Goal: Task Accomplishment & Management: Complete application form

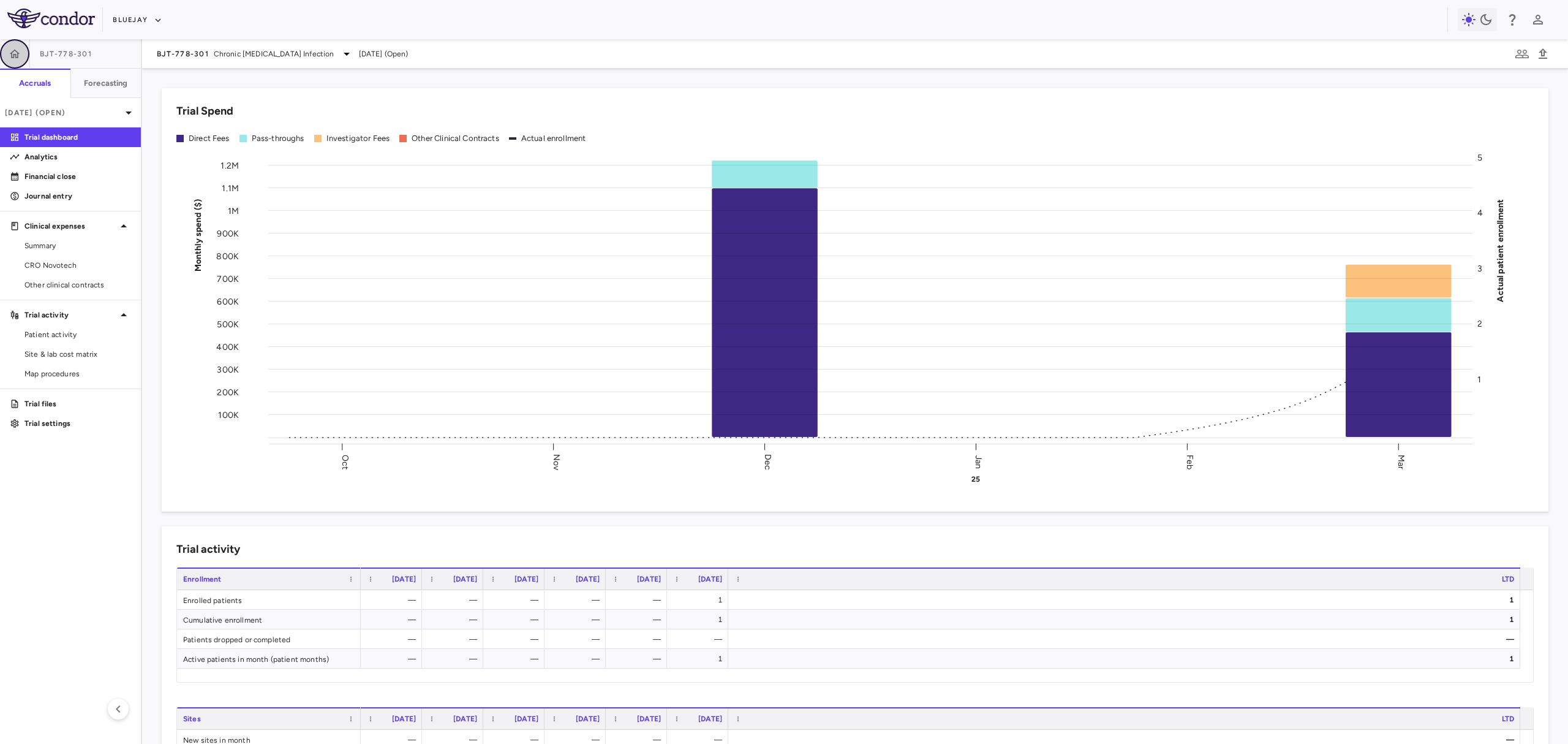
click at [14, 58] on icon "button" at bounding box center [14, 54] width 12 height 12
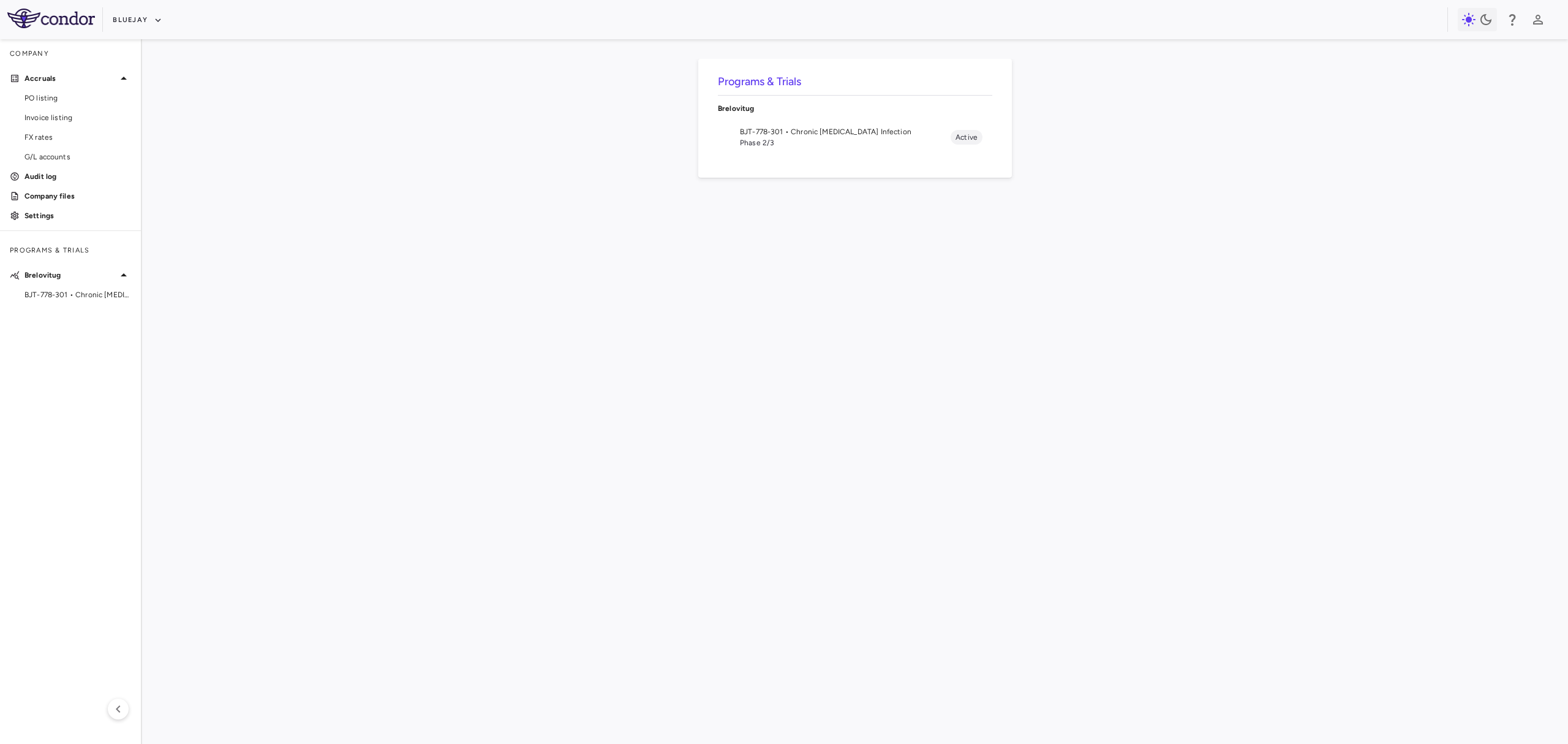
click at [815, 132] on span "BJT-778-301 • Chronic [MEDICAL_DATA] Infection" at bounding box center [844, 132] width 210 height 11
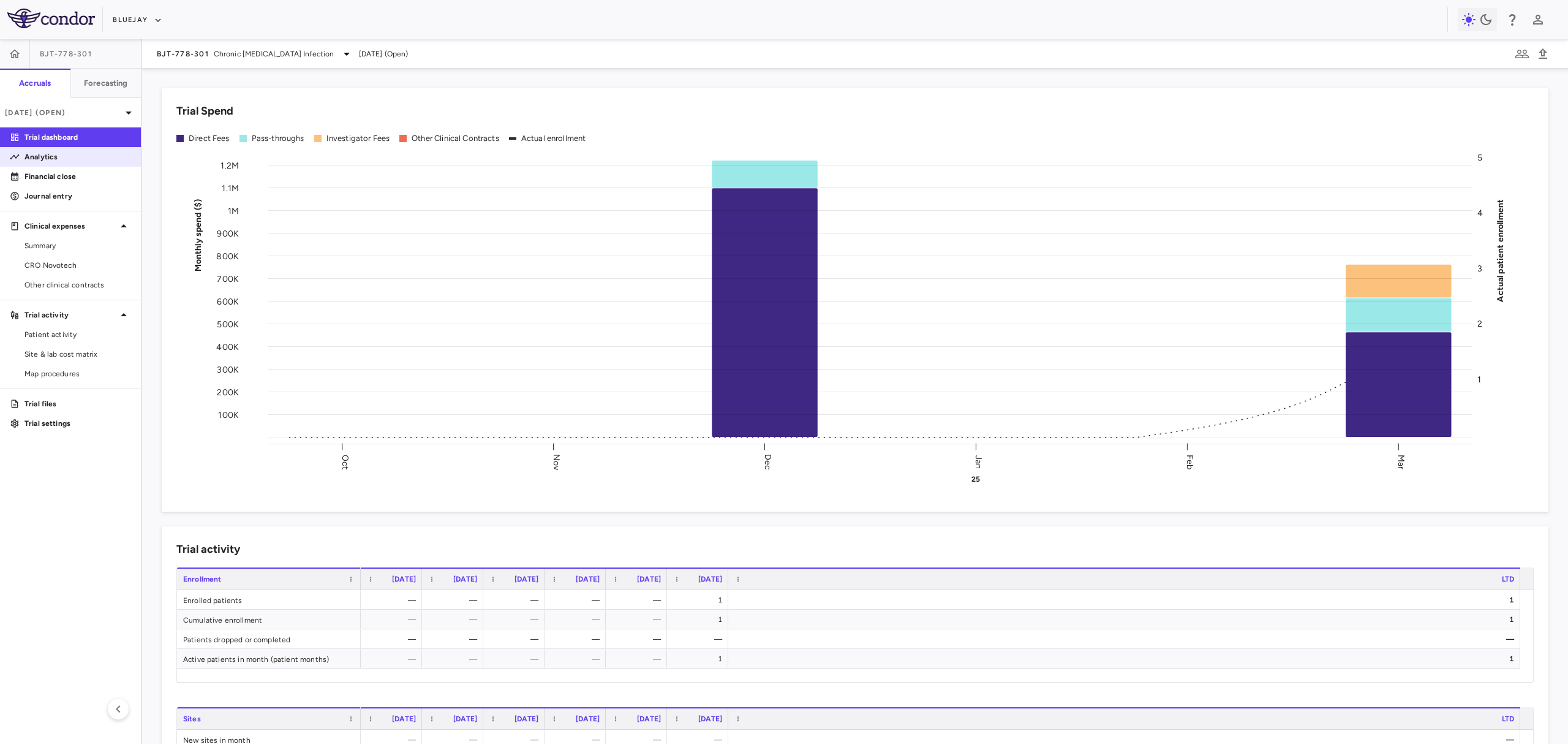
click at [72, 165] on link "Analytics" at bounding box center [70, 156] width 141 height 18
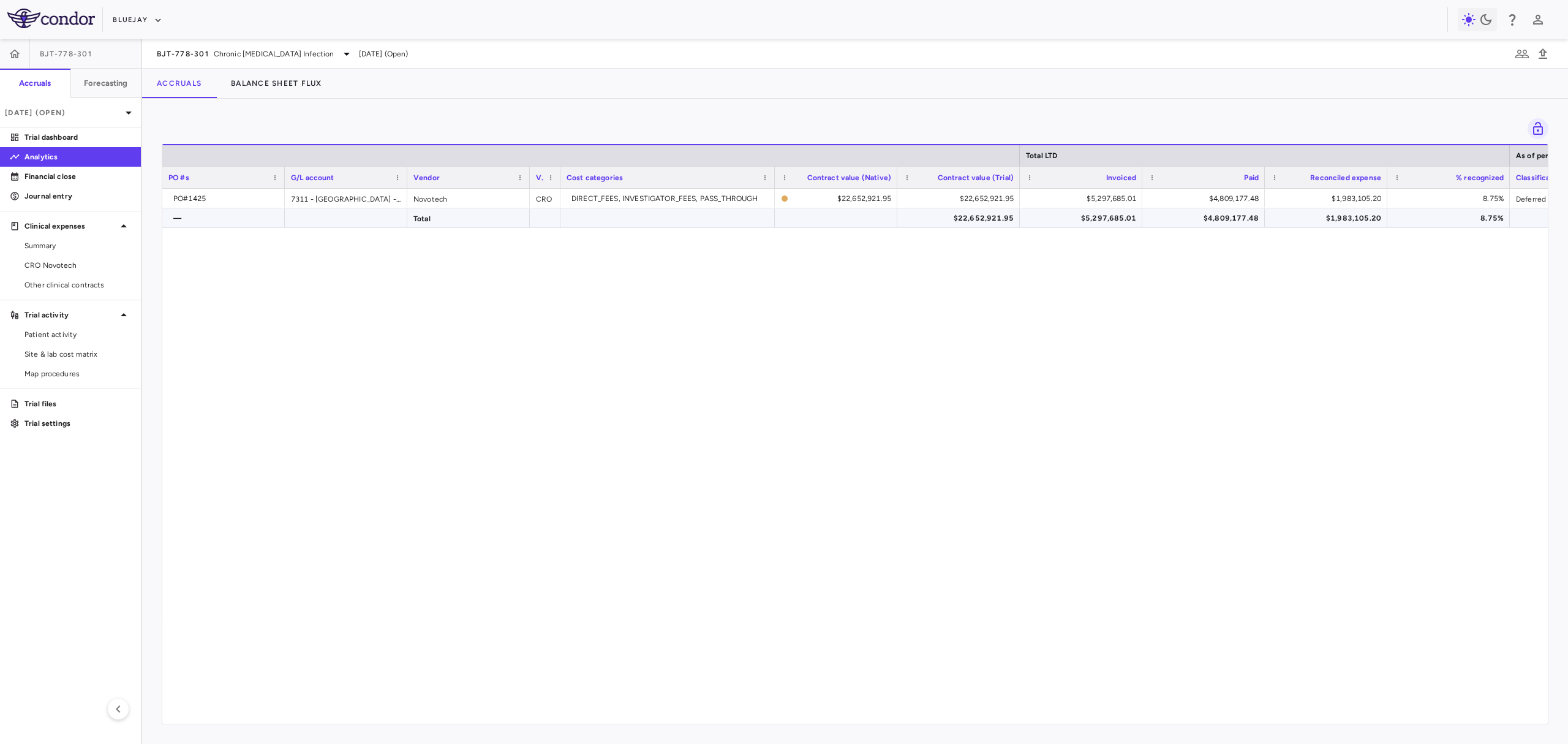
click at [1083, 223] on div "$5,297,685.01" at bounding box center [1084, 218] width 106 height 20
click at [1089, 315] on div "PO#1425 7311 - Australia - Clinical Research Org: Novotech Novotech CRO DIRECT_…" at bounding box center [855, 450] width 1385 height 523
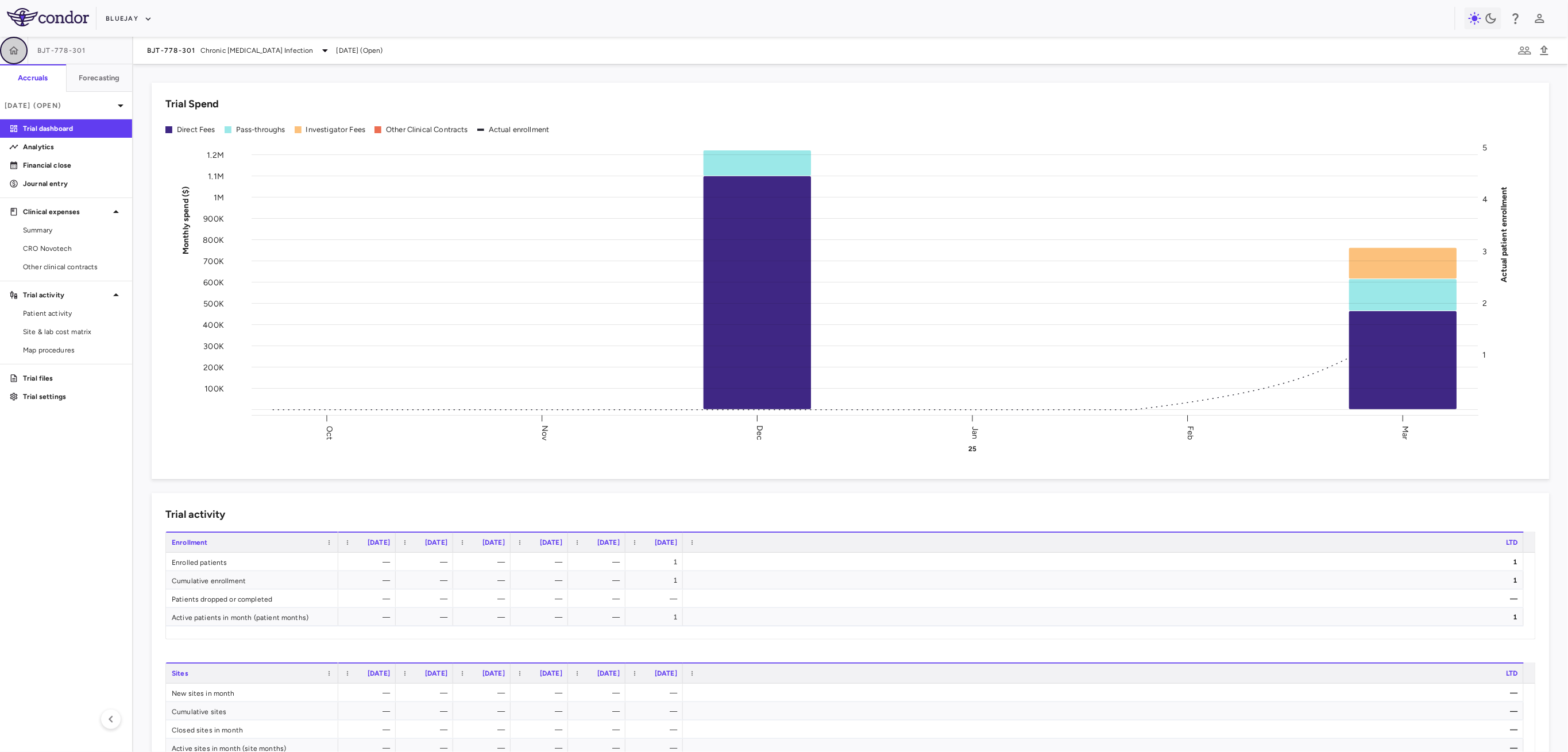
click at [5, 46] on button "button" at bounding box center [14, 50] width 28 height 28
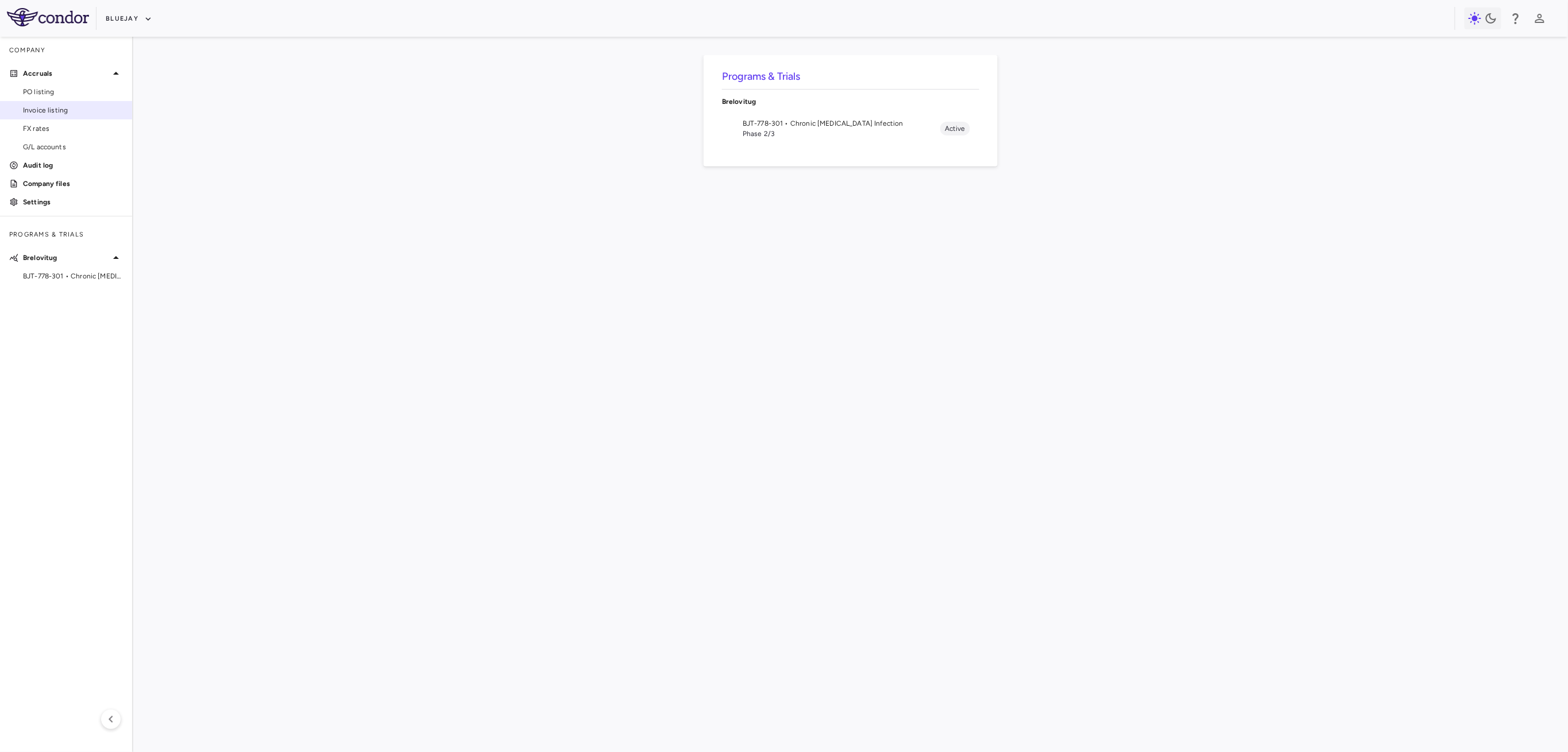
click at [79, 114] on span "Invoice listing" at bounding box center [73, 110] width 100 height 10
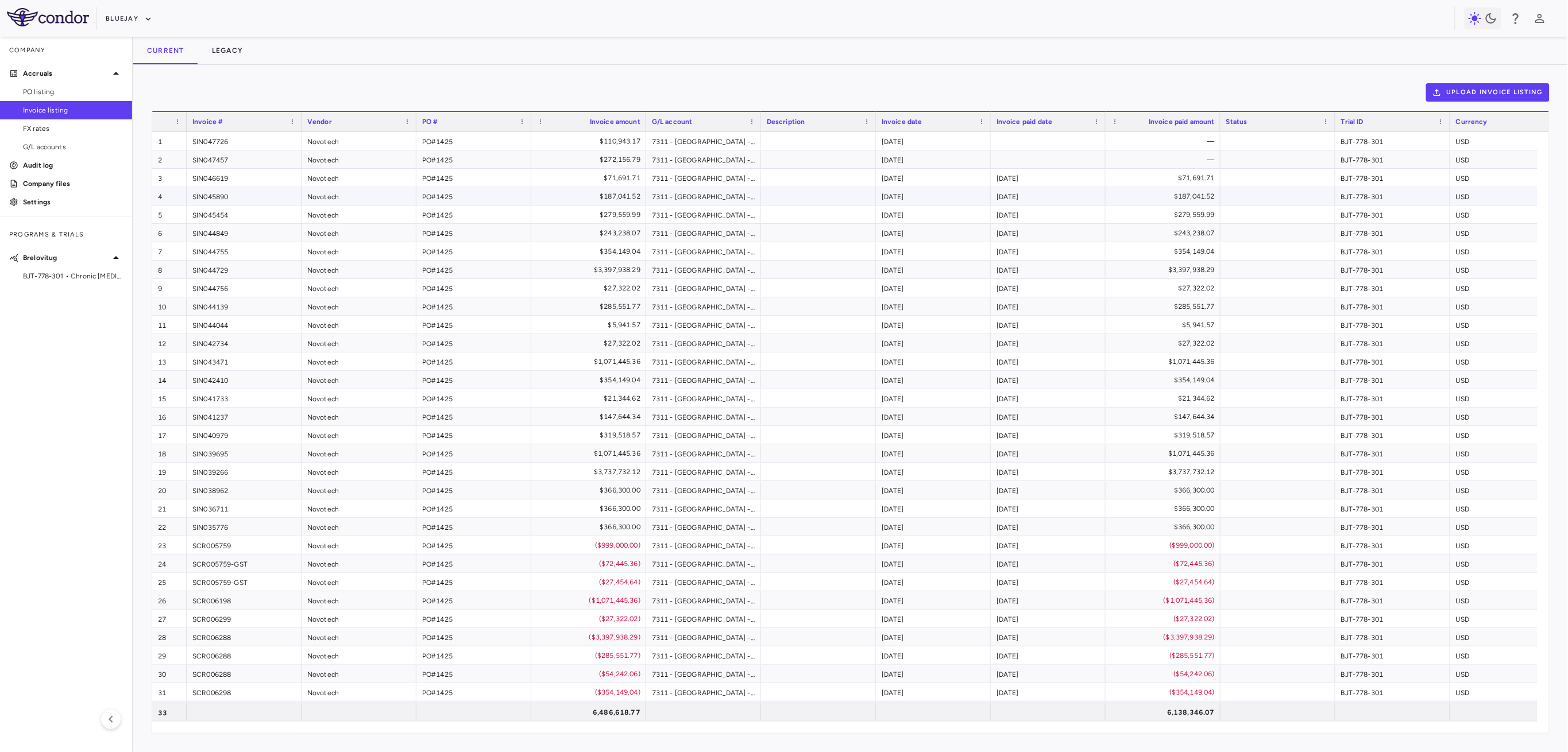
scroll to position [16, 0]
click at [1170, 365] on span "Export" at bounding box center [1211, 369] width 97 height 16
click at [35, 280] on span "BJT-778-301 • Chronic [MEDICAL_DATA] Infection" at bounding box center [73, 276] width 100 height 10
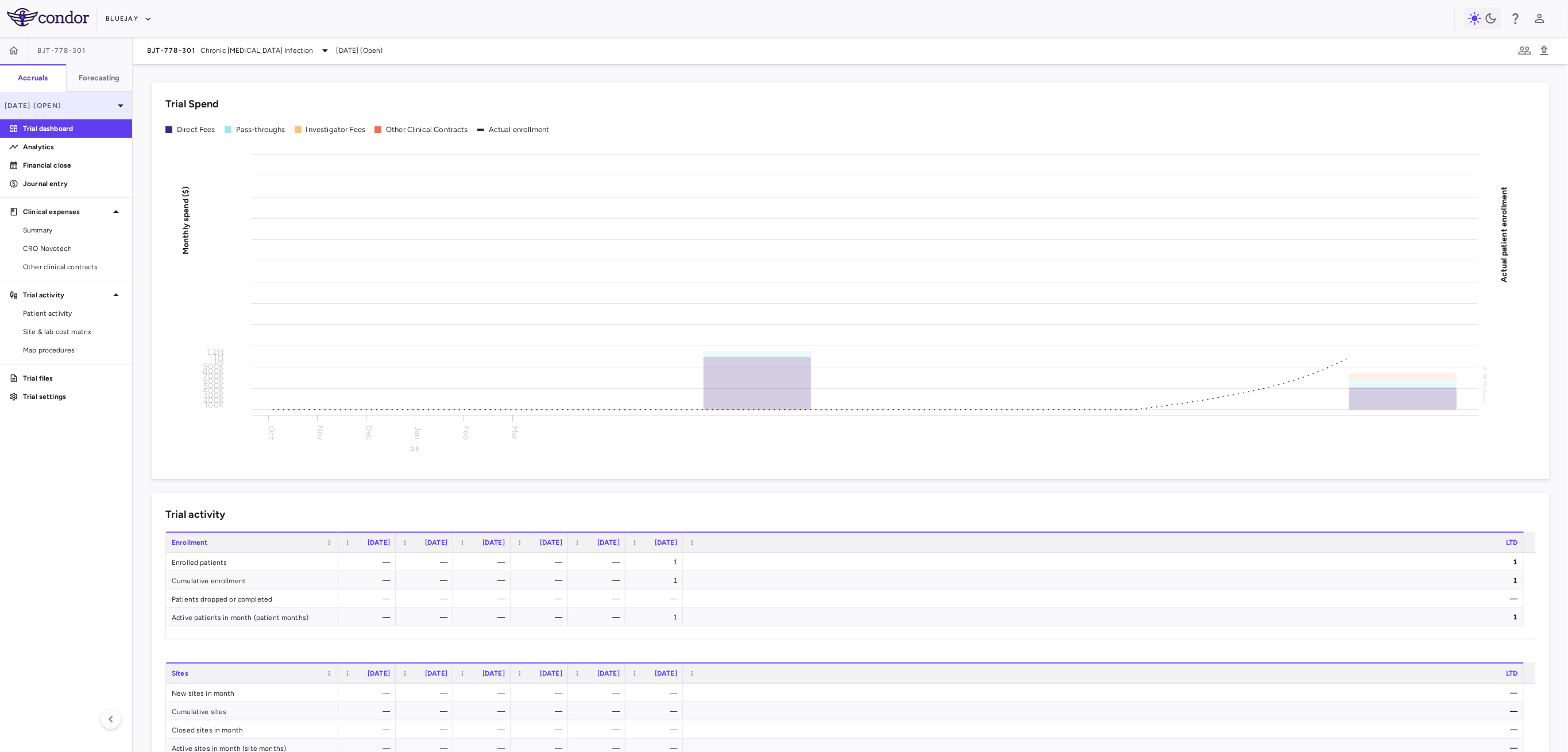
click at [66, 98] on div "[DATE] (Open)" at bounding box center [66, 106] width 132 height 28
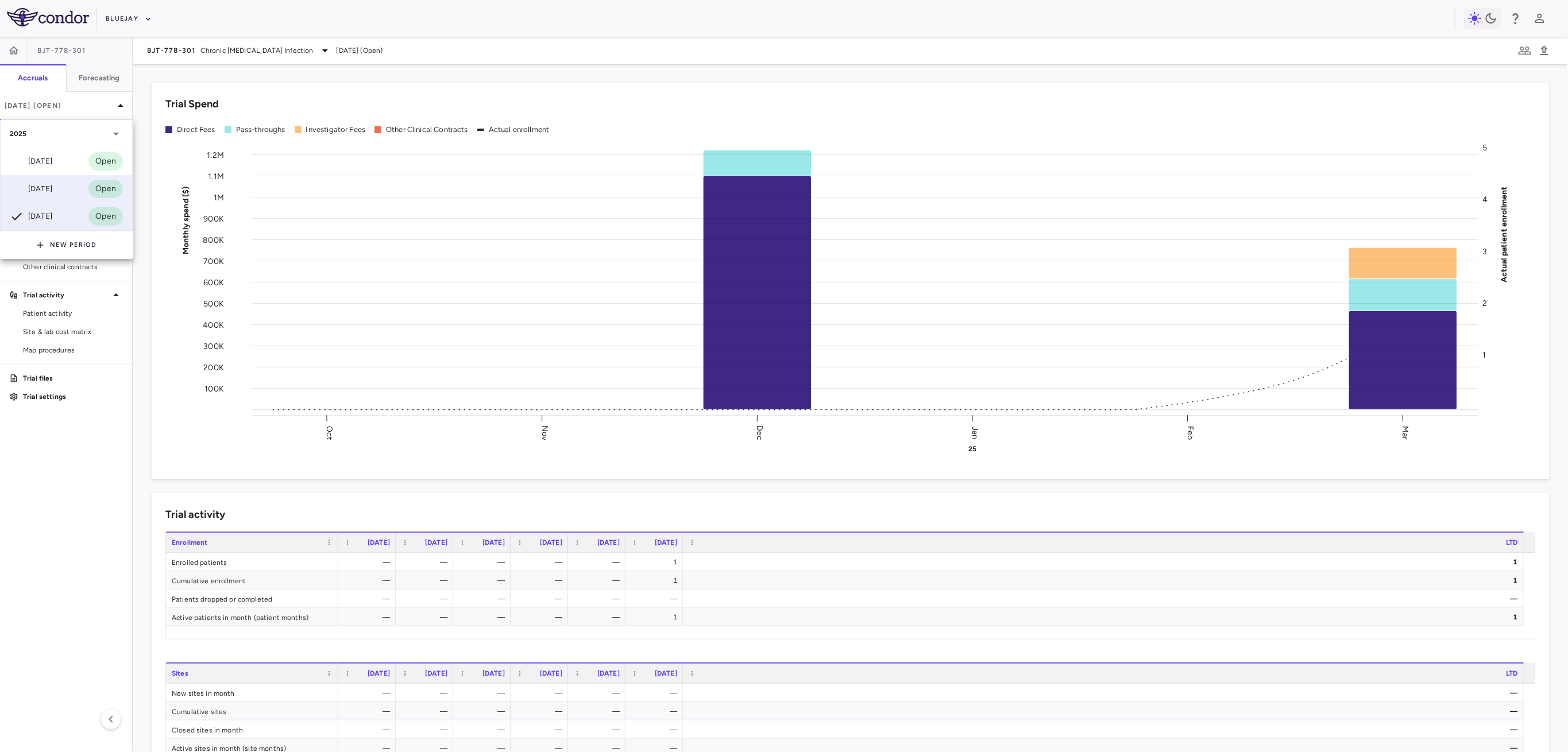
click at [66, 185] on div "Jun 2025 Open" at bounding box center [66, 188] width 132 height 28
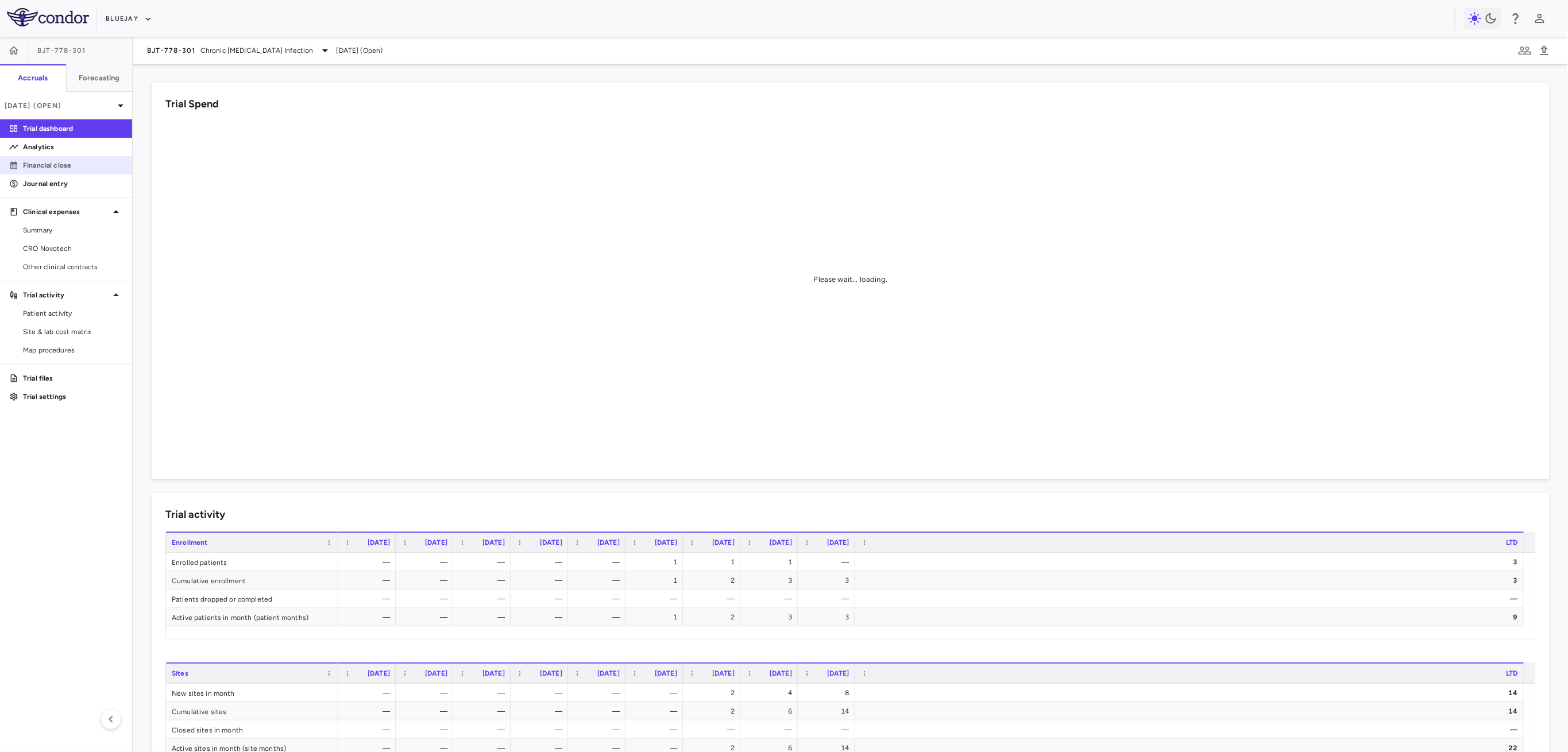
click at [62, 171] on link "Financial close" at bounding box center [66, 165] width 132 height 17
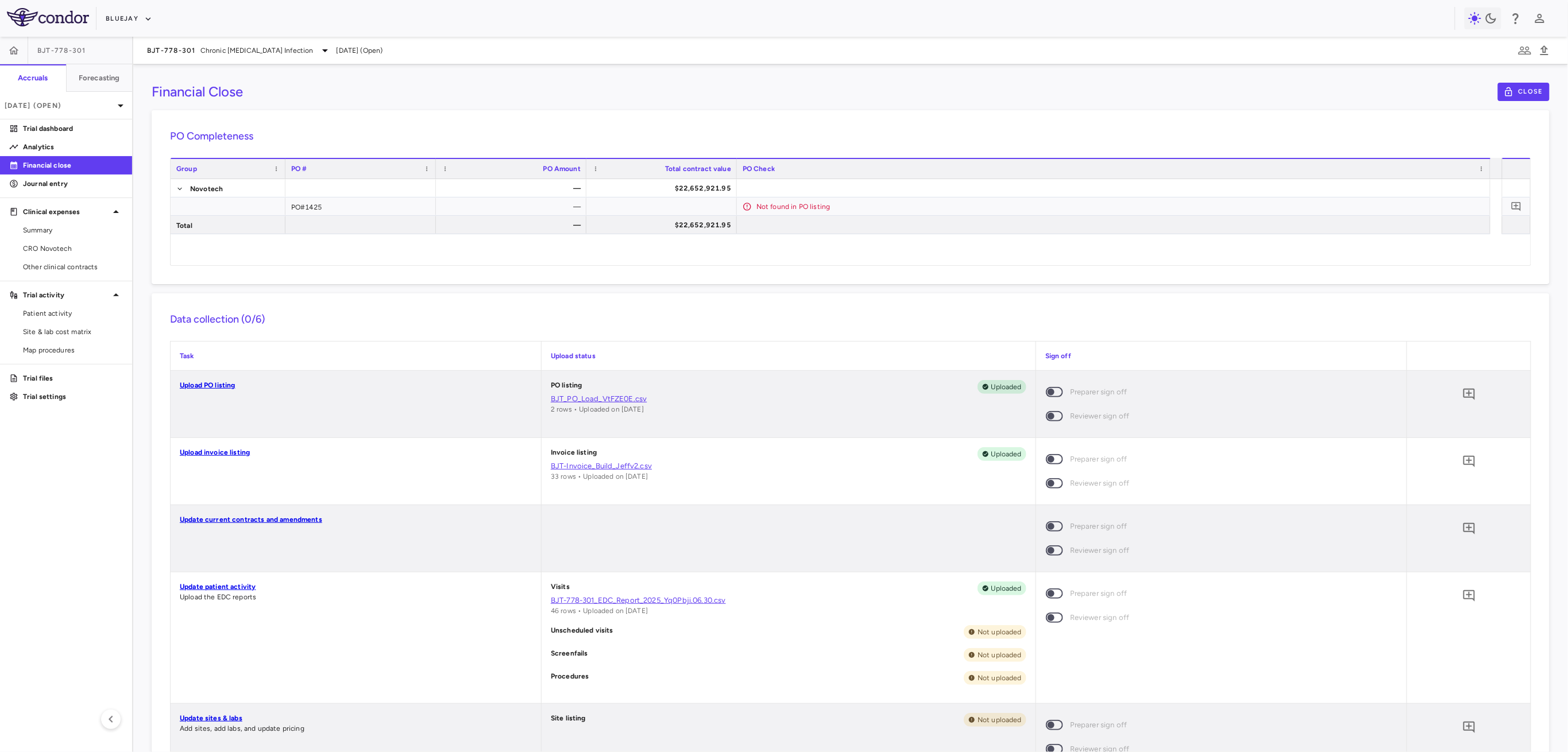
click at [577, 464] on link "BJT-Invoice_Build_Jeffv2.csv" at bounding box center [788, 465] width 476 height 10
click at [81, 152] on p "Analytics" at bounding box center [73, 146] width 100 height 10
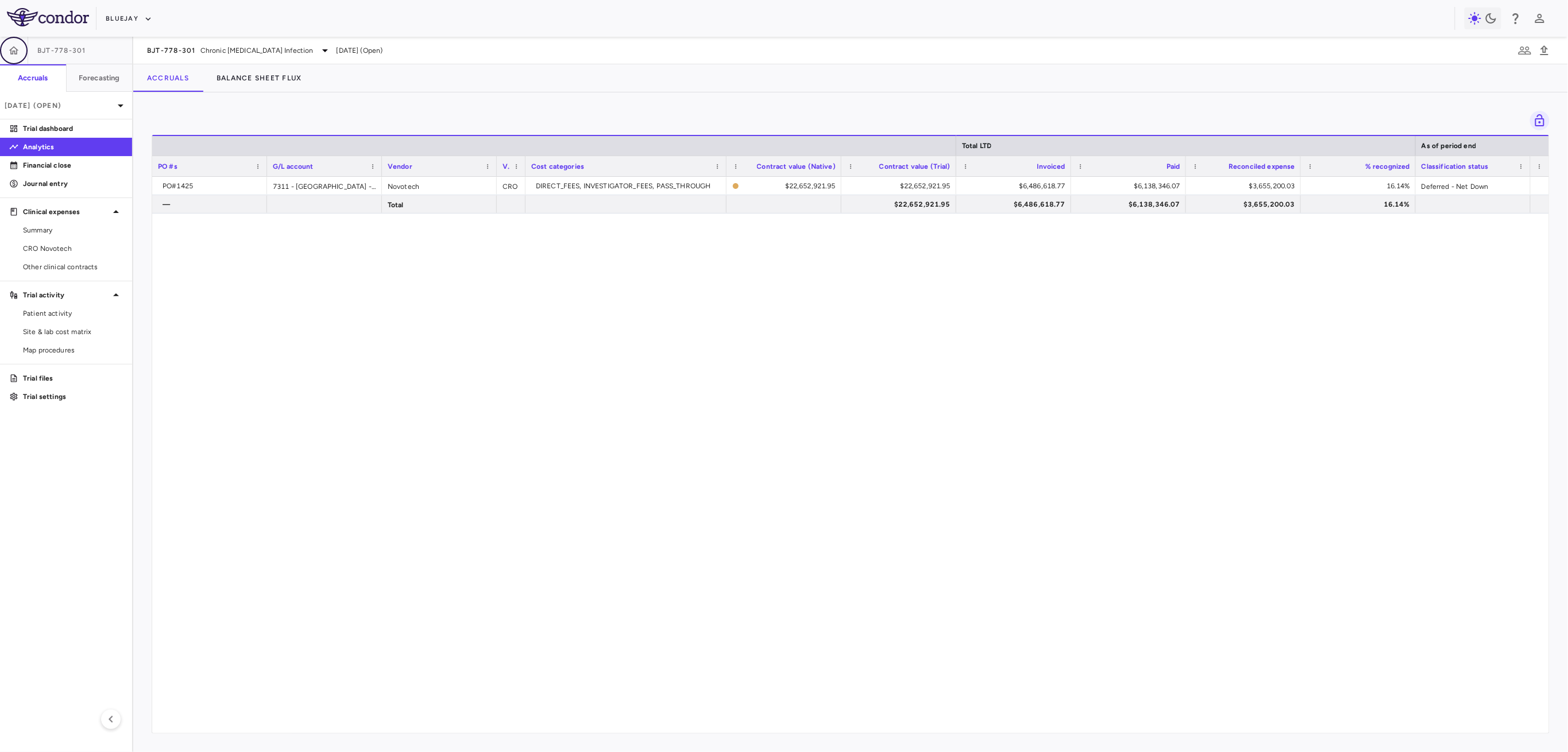
click at [14, 52] on icon "button" at bounding box center [14, 50] width 9 height 8
click at [79, 114] on div "Jun 2025 (Open)" at bounding box center [66, 106] width 132 height 28
click at [62, 220] on div "Mar 2025 Open" at bounding box center [66, 216] width 132 height 28
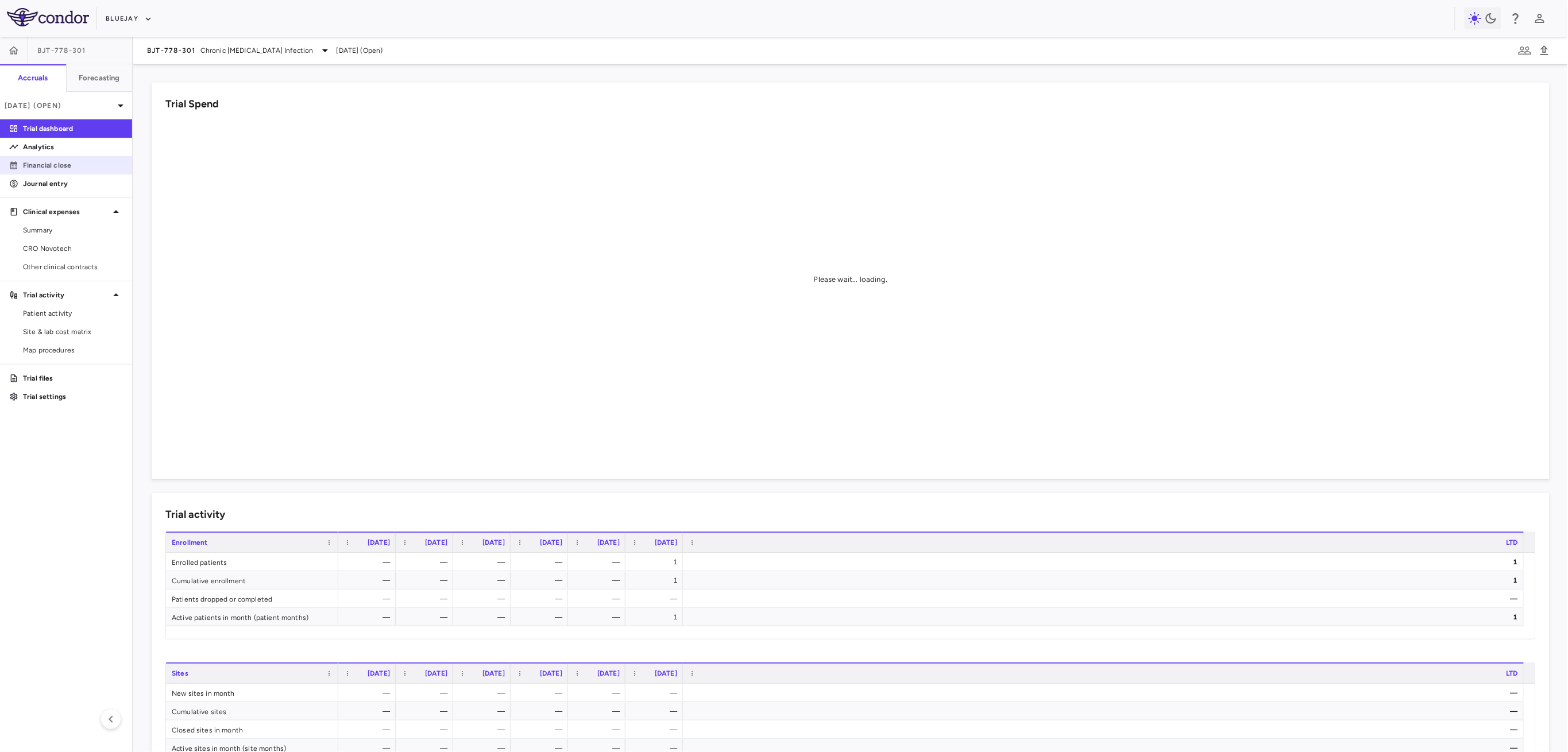
click at [70, 162] on p "Financial close" at bounding box center [73, 165] width 100 height 10
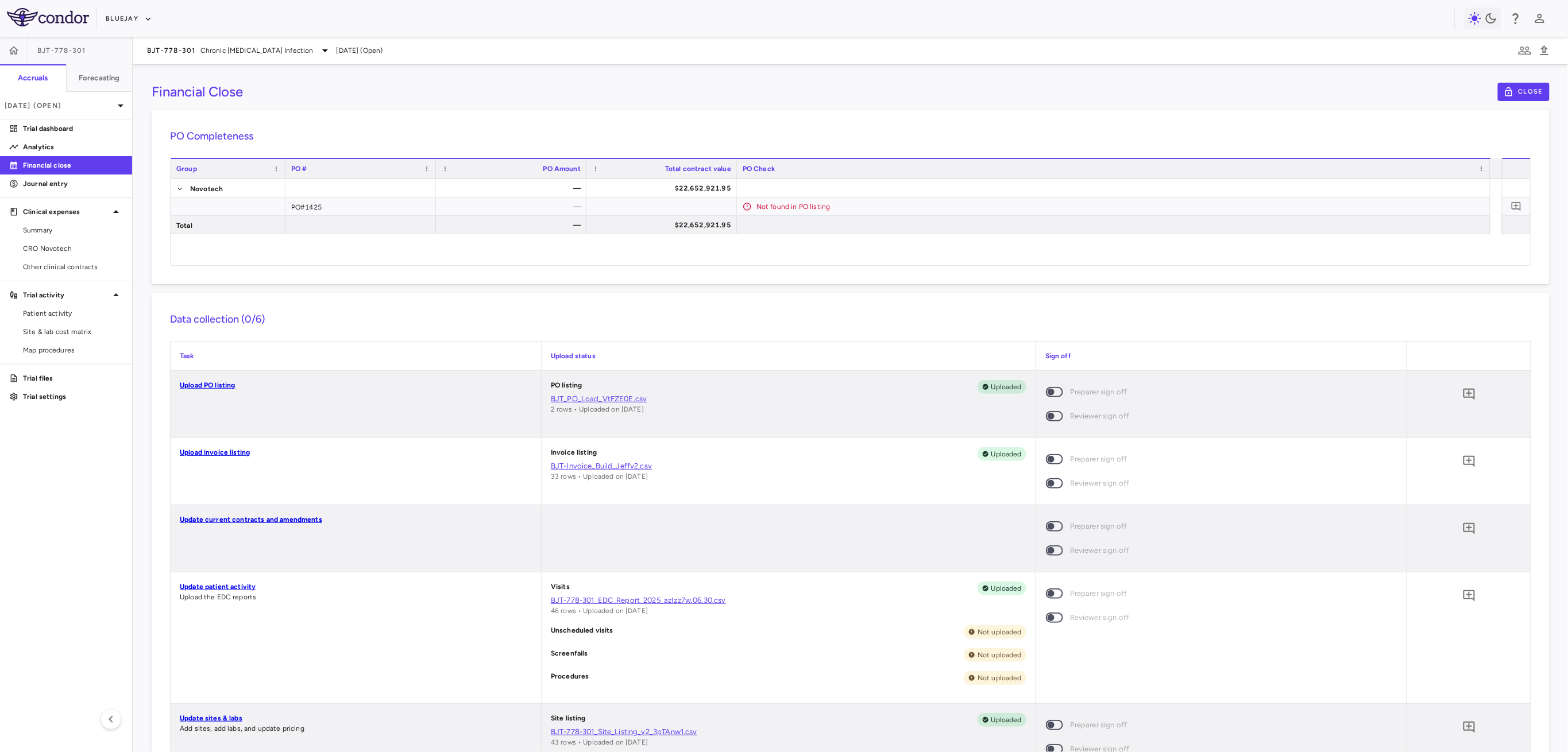
click at [228, 448] on link "Upload invoice listing" at bounding box center [214, 453] width 70 height 8
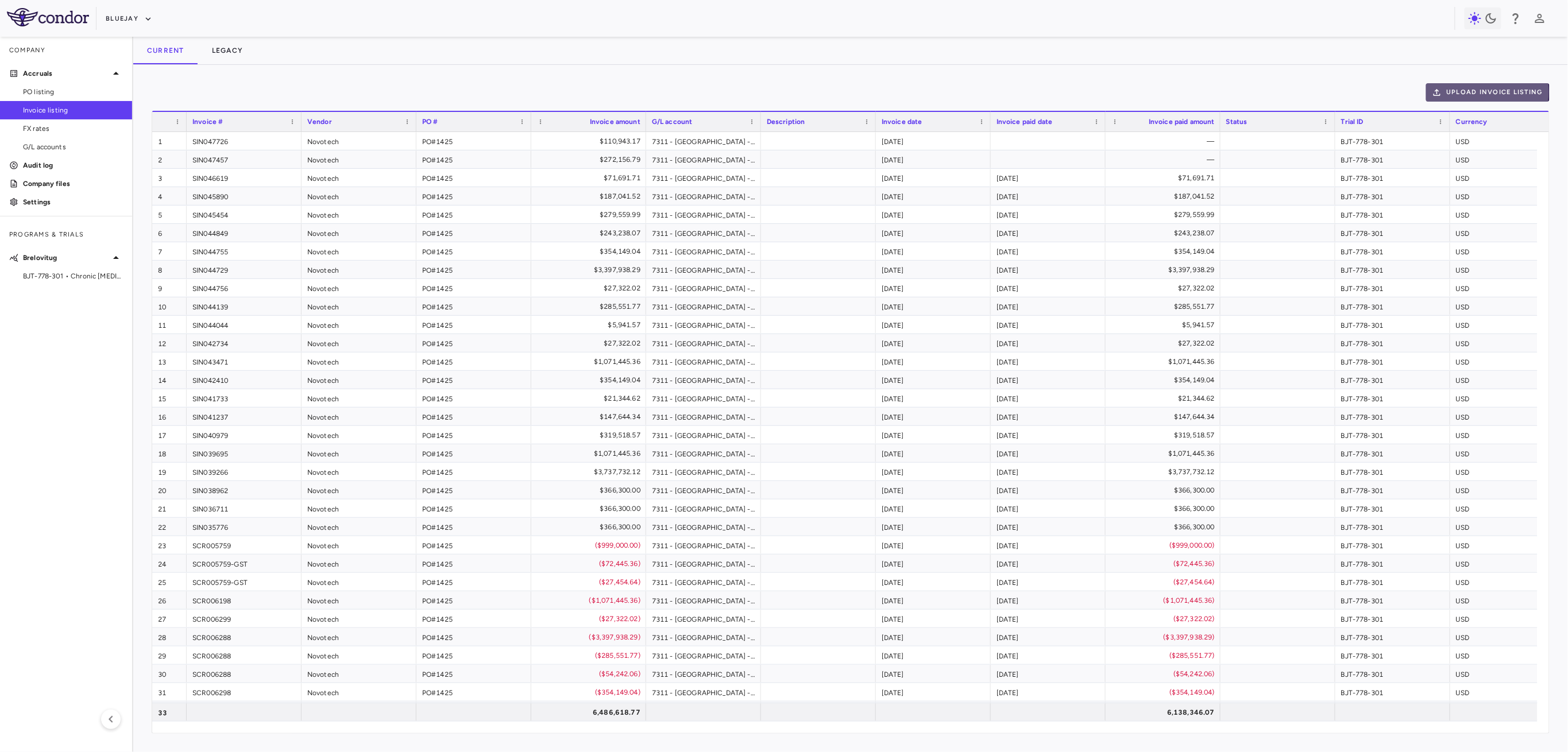
click at [1476, 92] on button "Upload invoice listing" at bounding box center [1488, 92] width 124 height 18
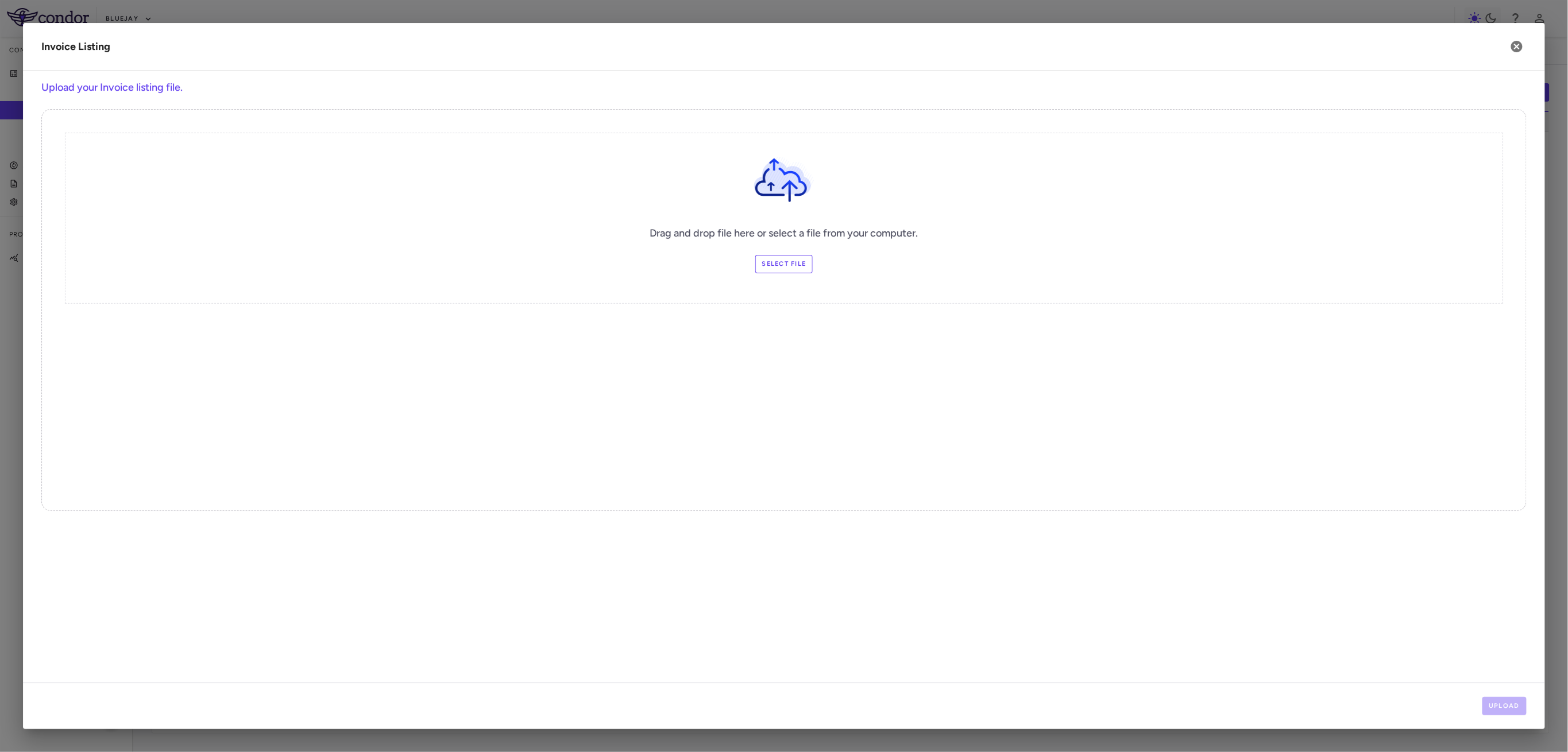
click at [780, 268] on label "Select file" at bounding box center [784, 264] width 58 height 18
click at [0, 0] on input "Select file" at bounding box center [0, 0] width 0 height 0
click at [1490, 704] on button "Upload" at bounding box center [1505, 706] width 45 height 18
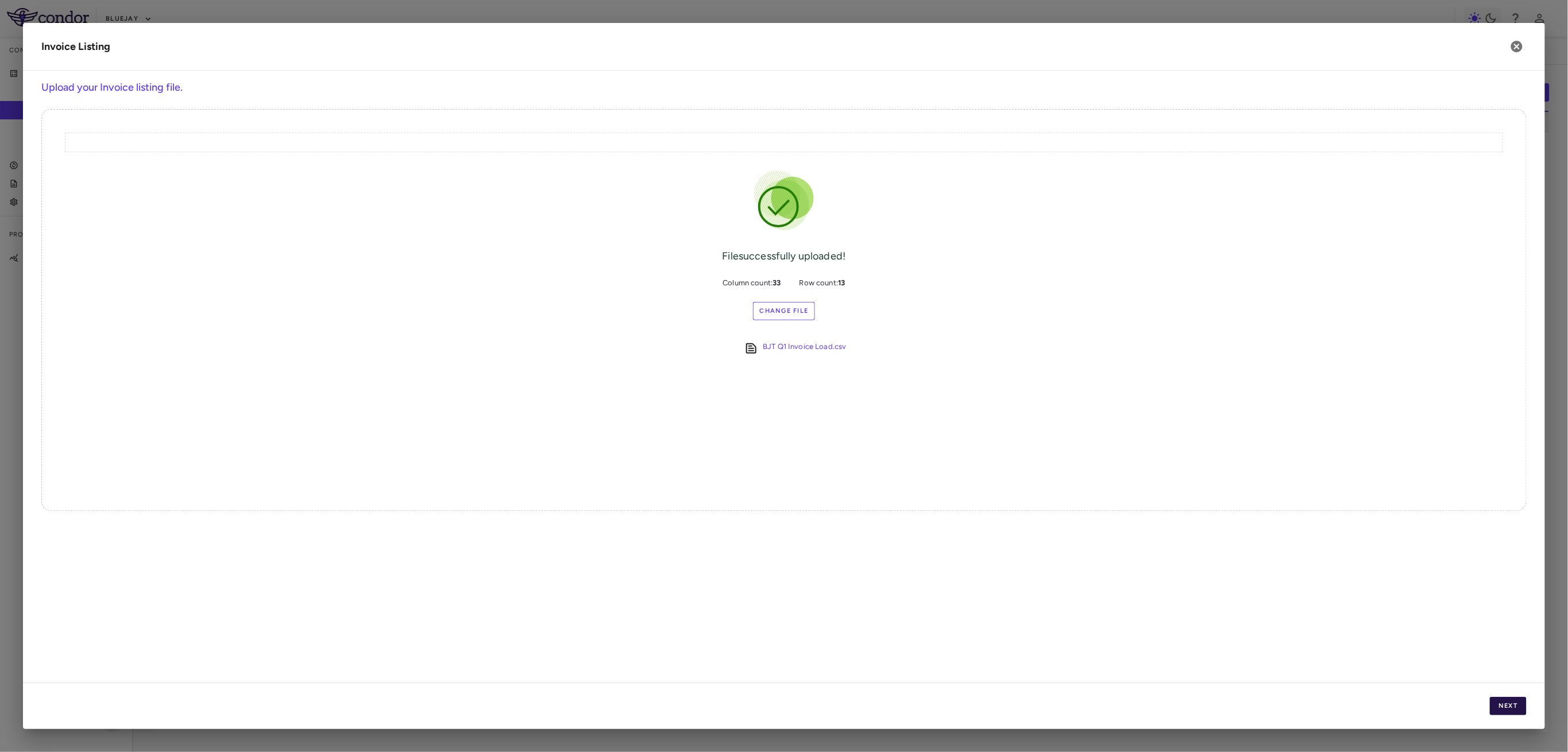
click at [1509, 699] on button "Next" at bounding box center [1508, 706] width 37 height 18
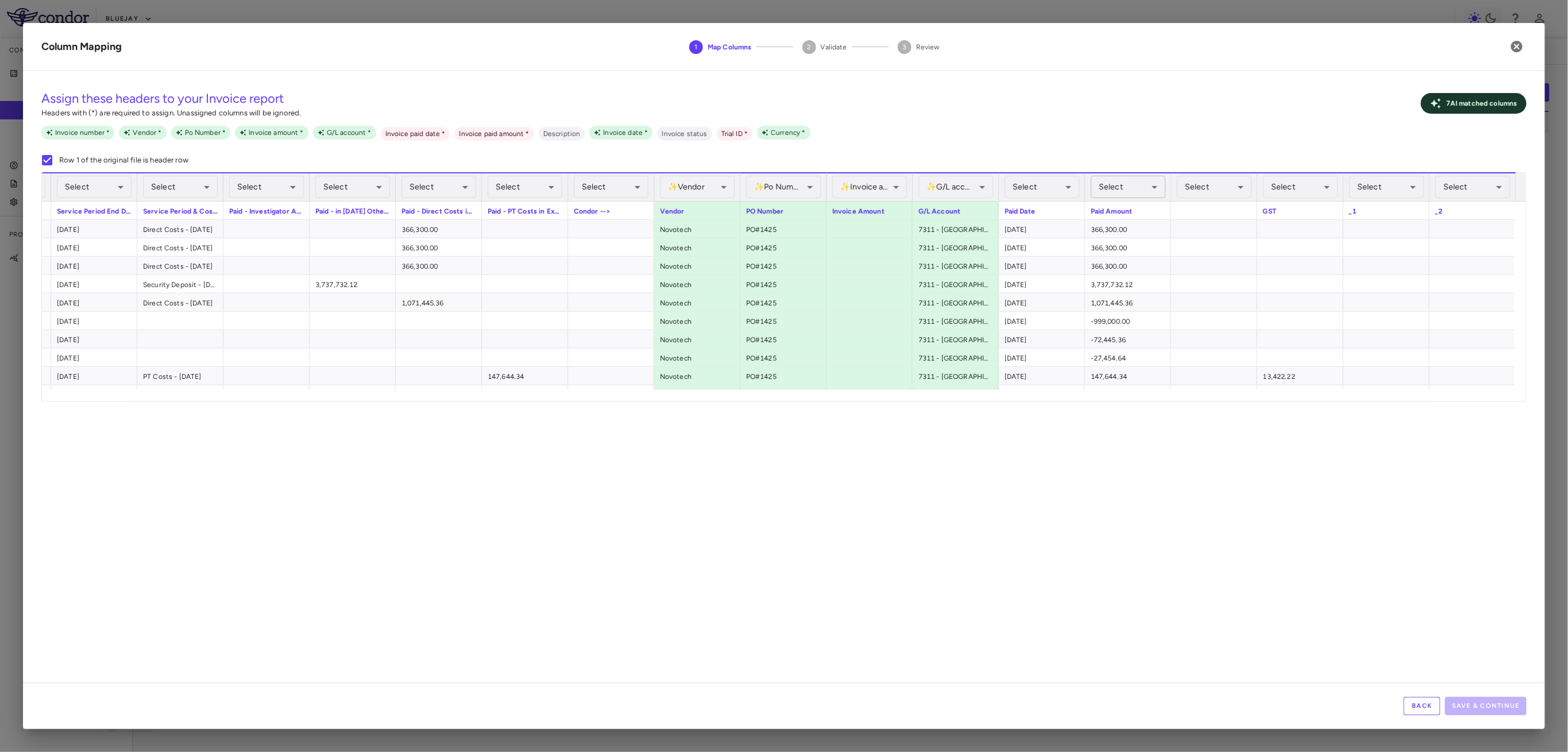
click at [1135, 182] on body "Skip to sidebar Skip to main content Bluejay Company Accruals PO listing Invoic…" at bounding box center [784, 376] width 1568 height 752
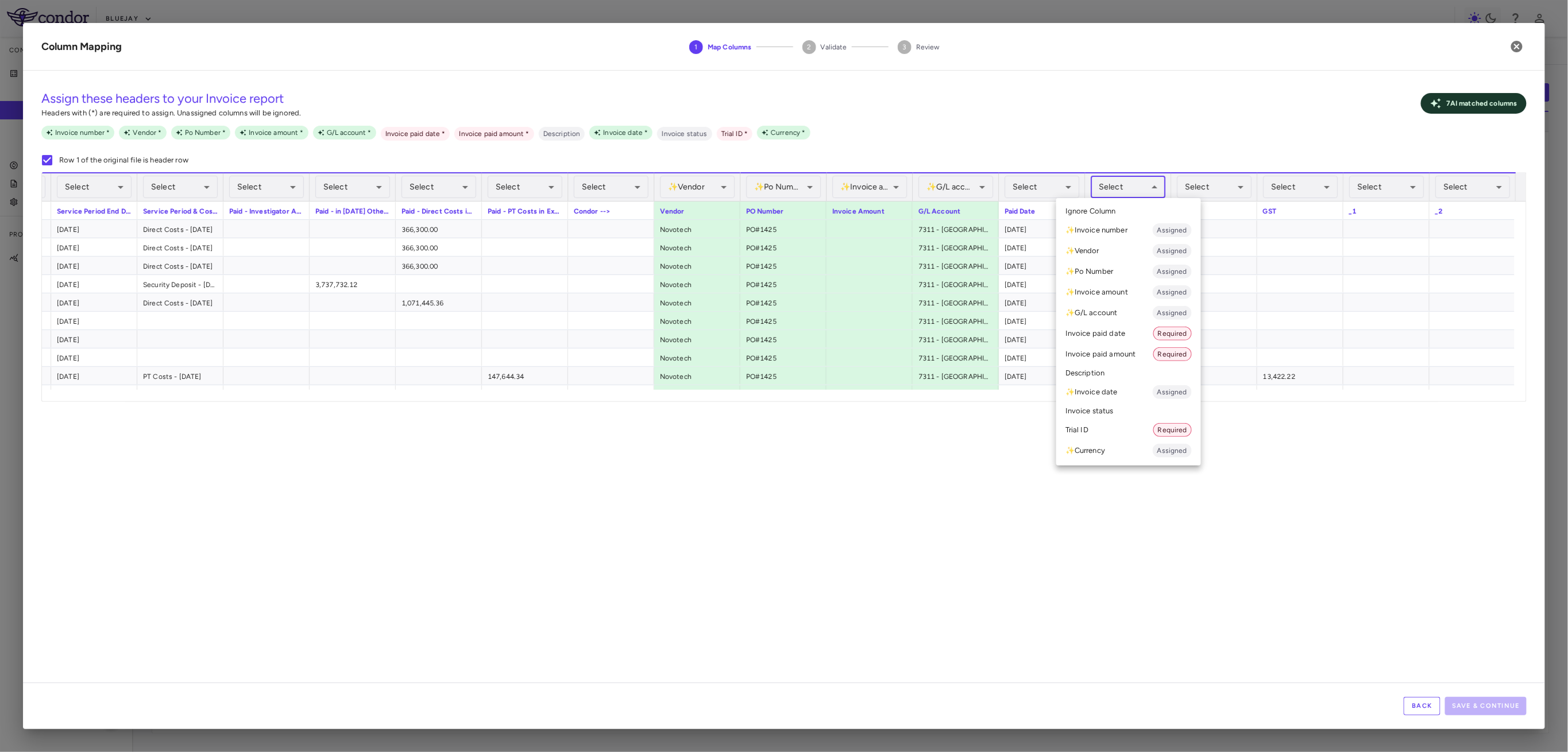
click at [1142, 356] on li "Invoice paid amount Required" at bounding box center [1129, 354] width 145 height 21
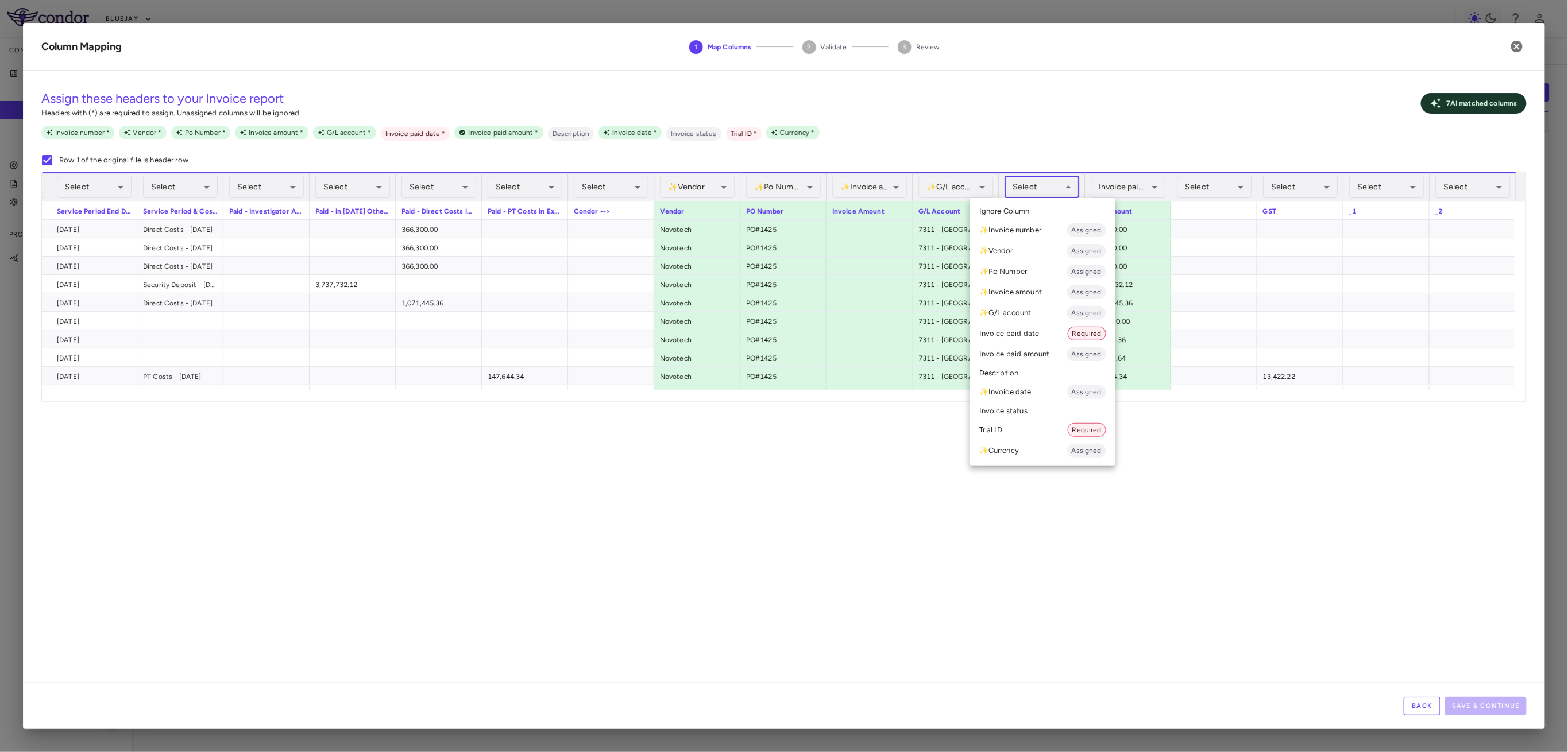
click at [1064, 190] on body "Skip to sidebar Skip to main content Bluejay Company Accruals PO listing Invoic…" at bounding box center [784, 376] width 1568 height 752
click at [1065, 337] on li "Invoice paid date Required" at bounding box center [1043, 333] width 145 height 21
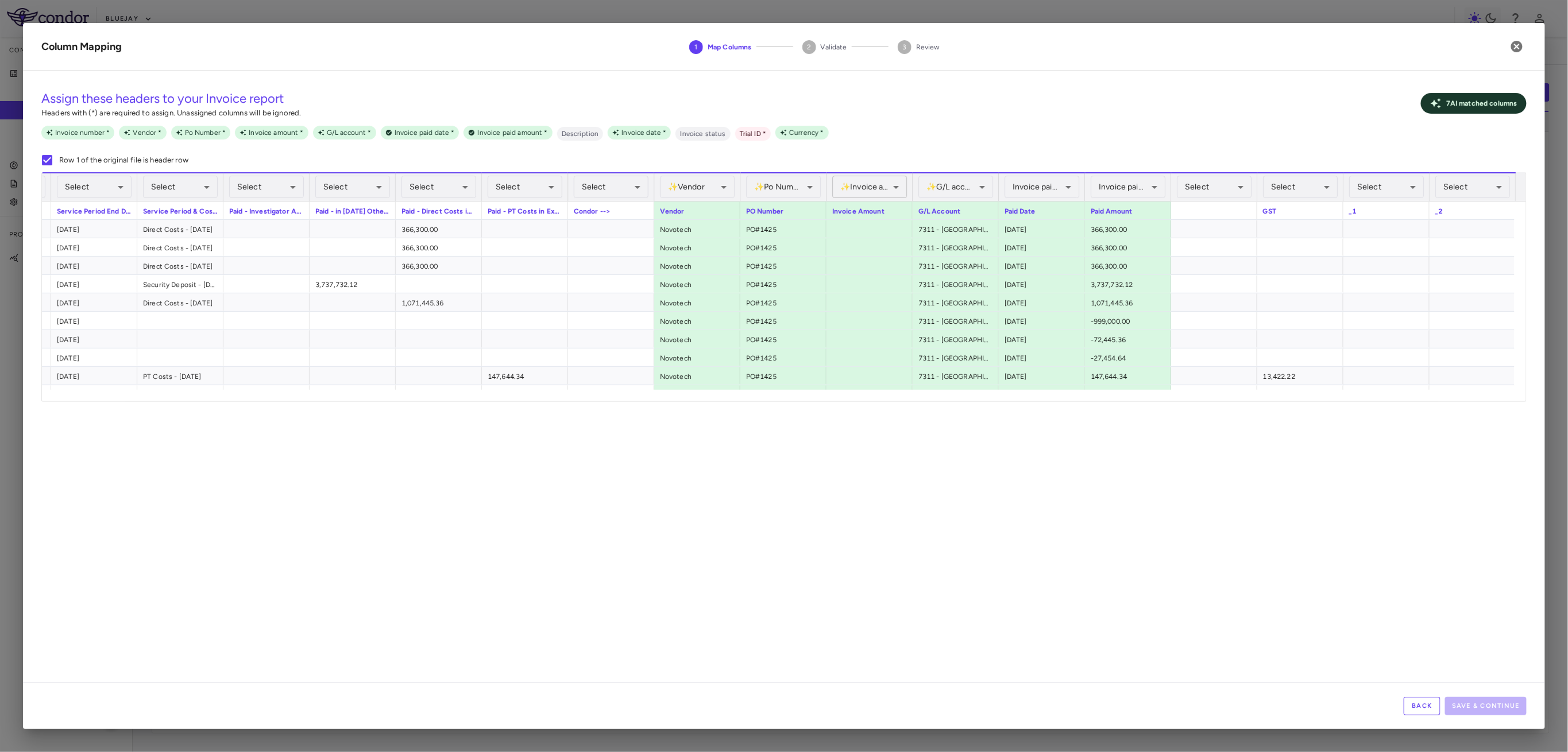
click at [869, 190] on body "Skip to sidebar Skip to main content Bluejay Company Accruals PO listing Invoic…" at bounding box center [784, 376] width 1568 height 752
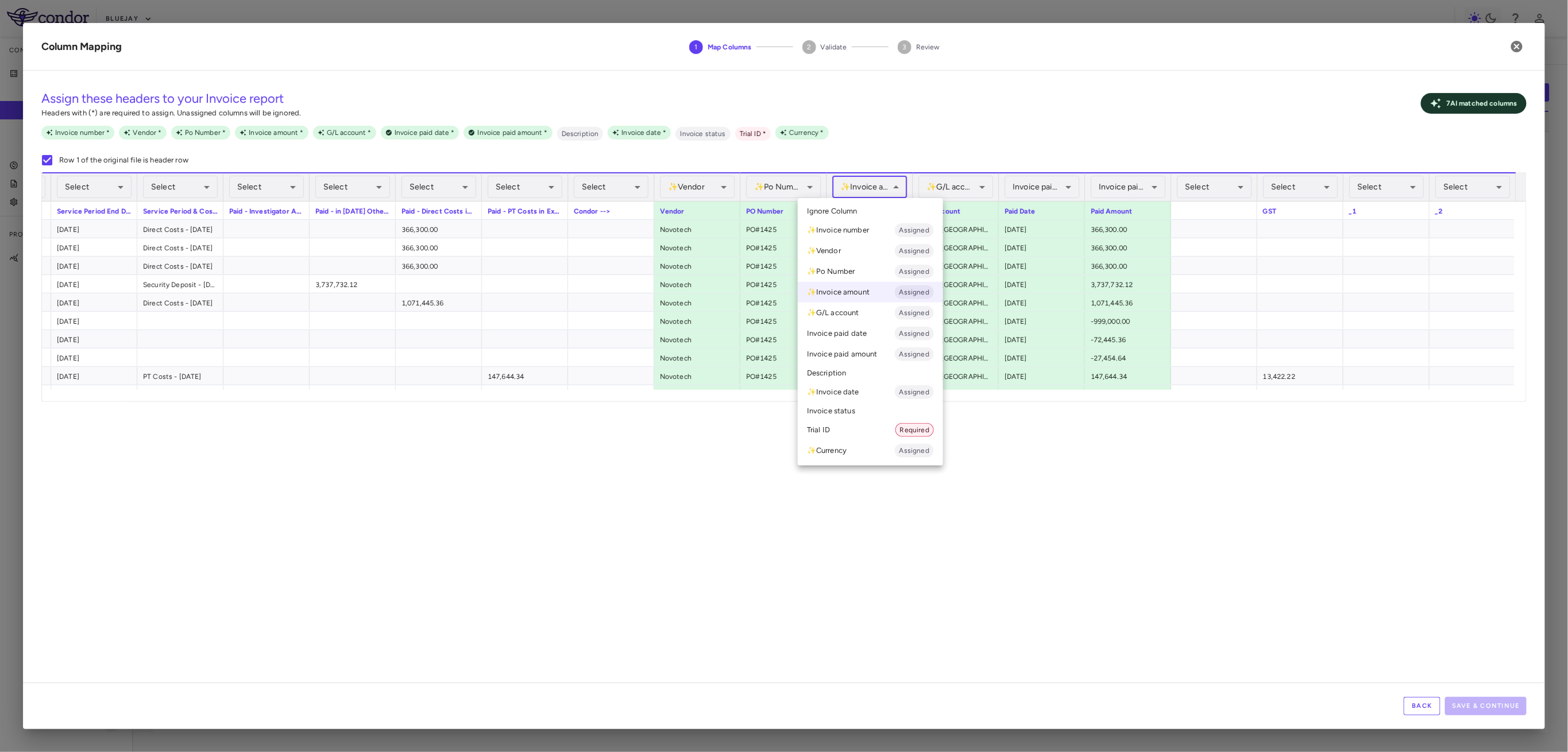
click at [864, 211] on li "Ignore Column" at bounding box center [870, 211] width 145 height 17
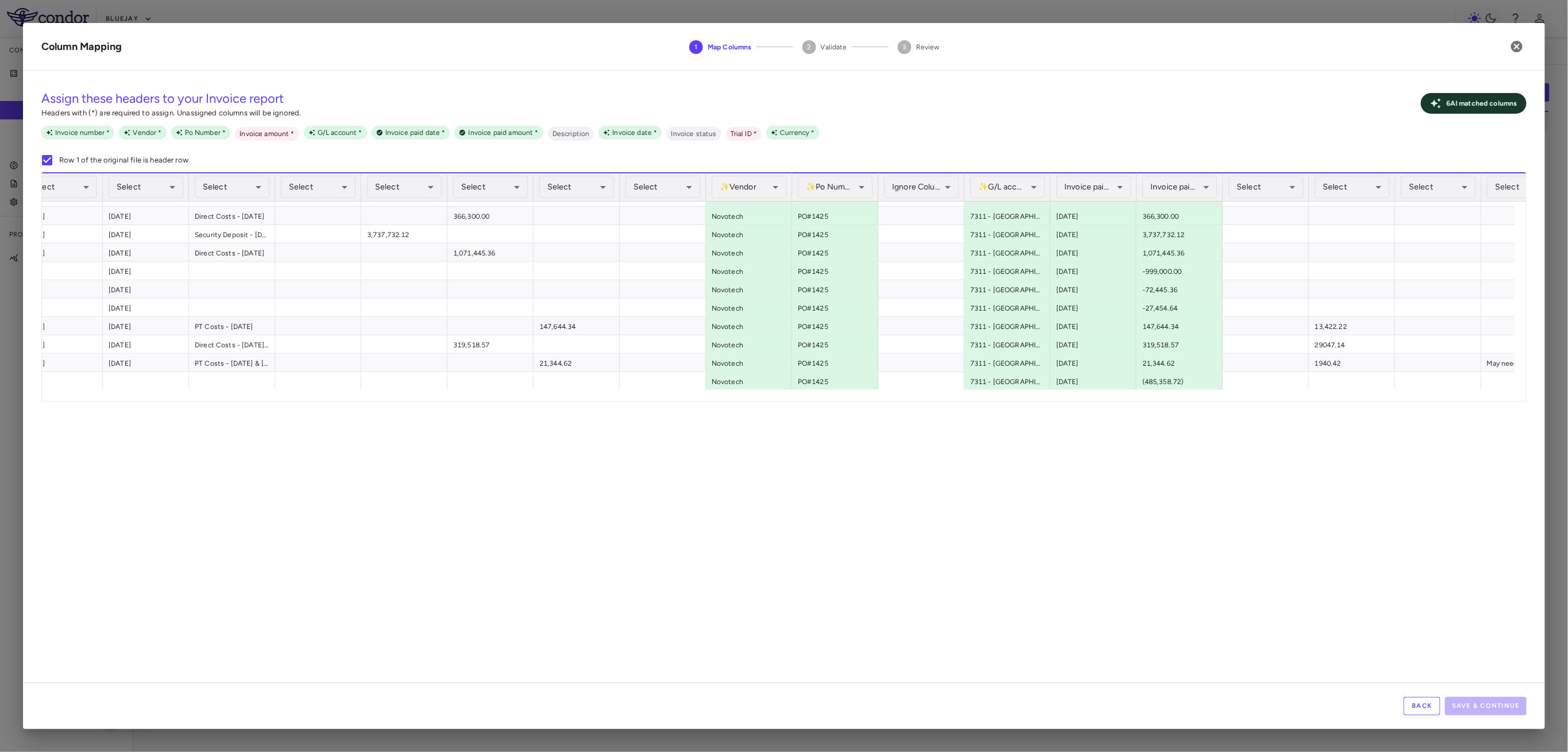
scroll to position [0, 1279]
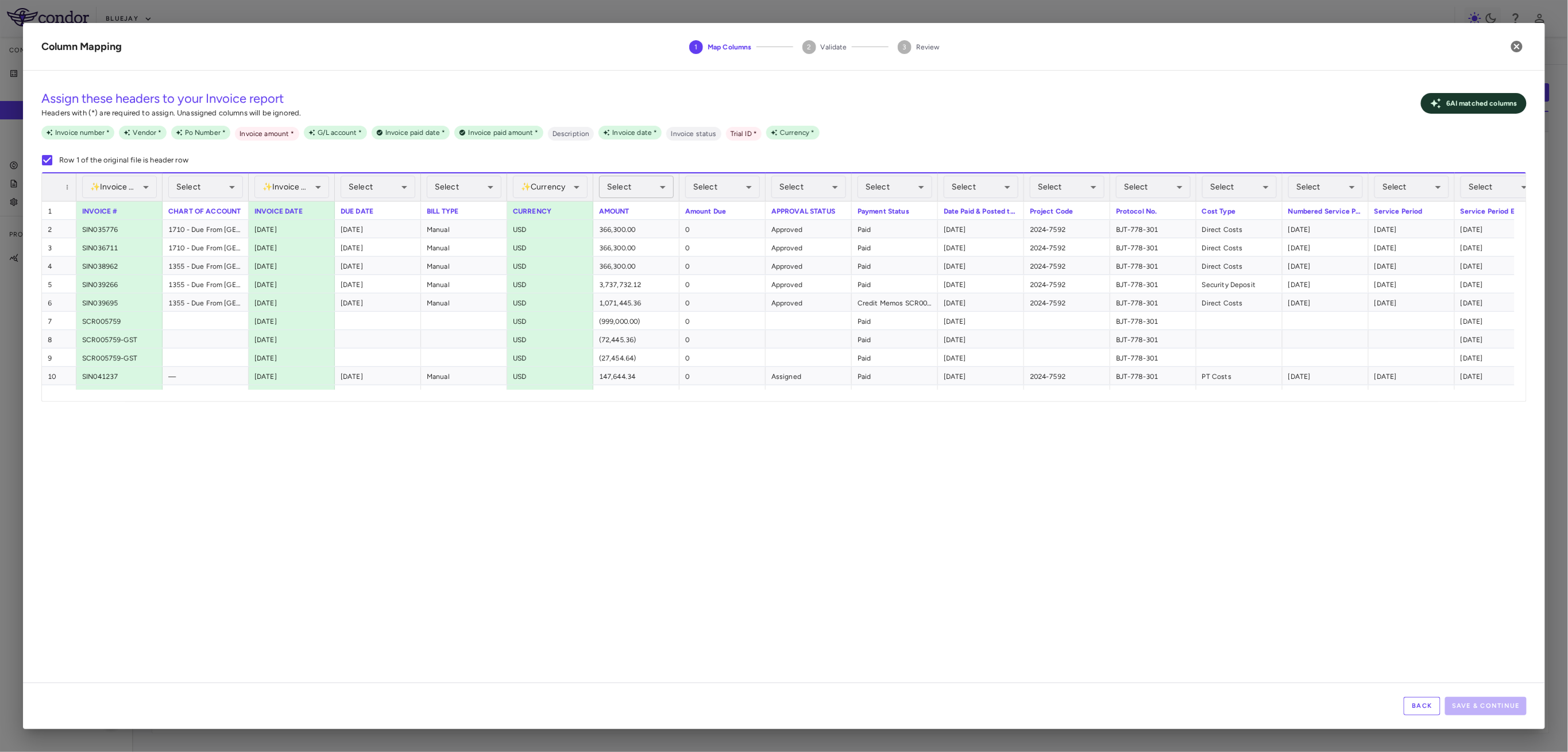
click at [660, 190] on body "Skip to sidebar Skip to main content Bluejay Company Accruals PO listing Invoic…" at bounding box center [784, 376] width 1568 height 752
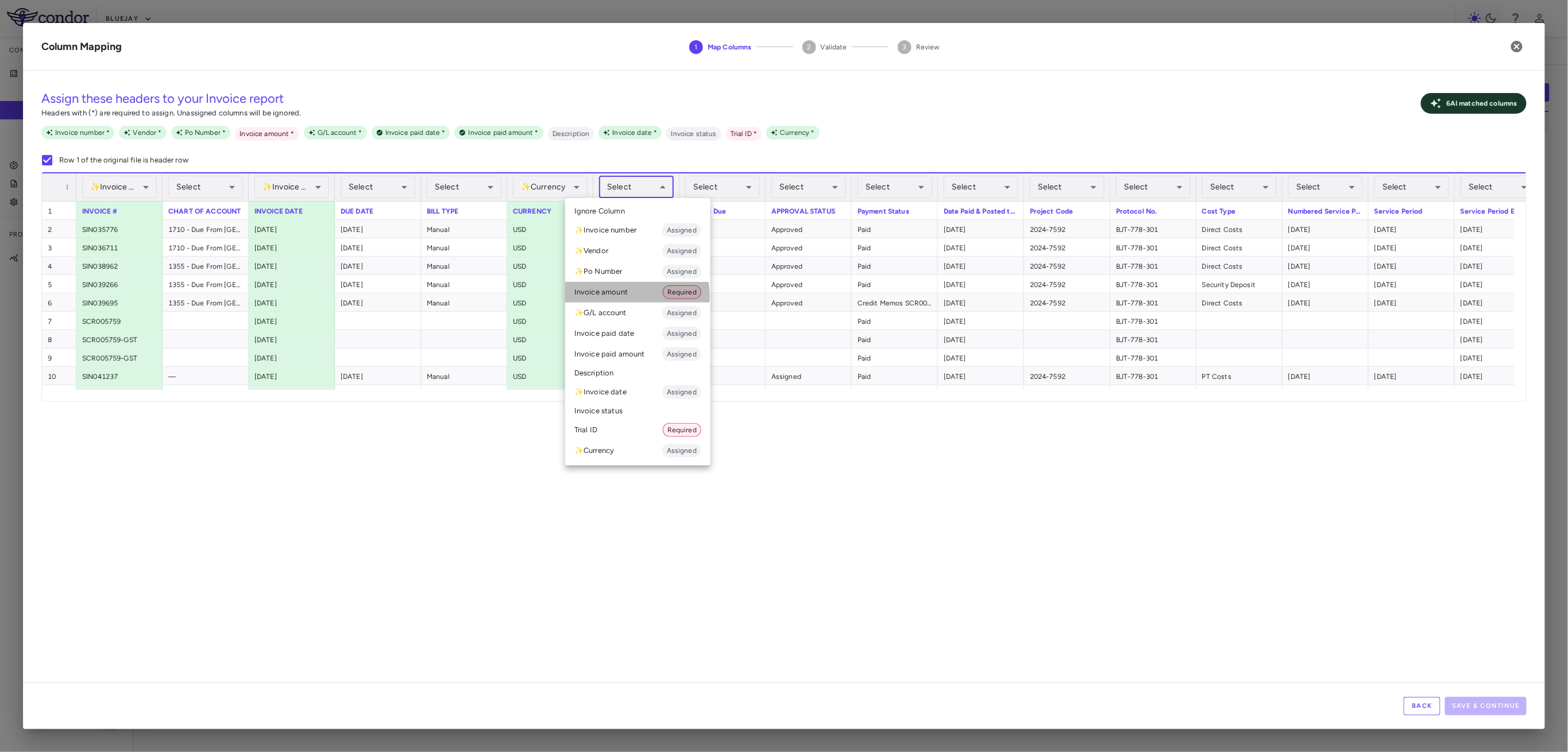
click at [633, 295] on li "Invoice amount Required" at bounding box center [638, 292] width 145 height 21
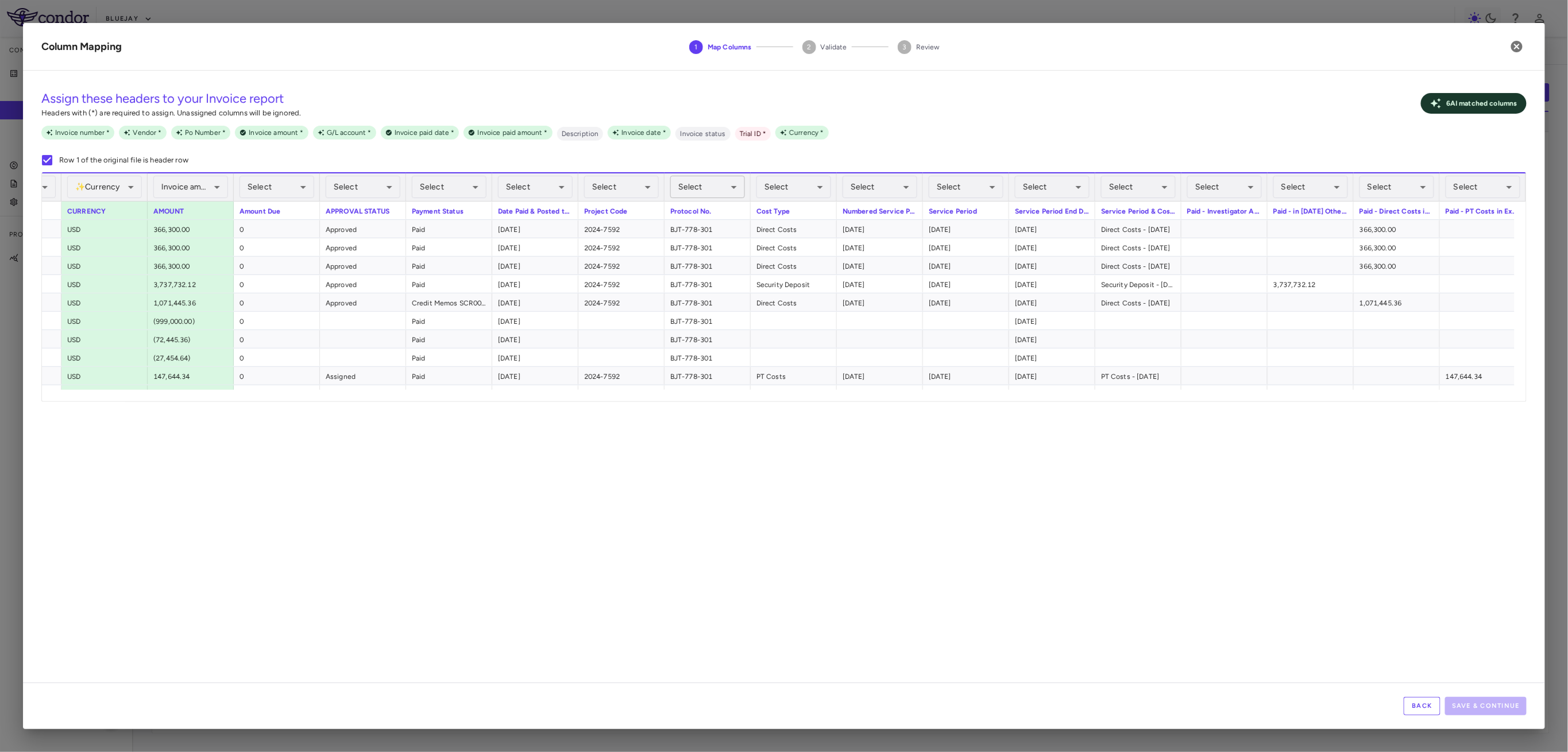
click at [728, 191] on body "Skip to sidebar Skip to main content Bluejay Company Accruals PO listing Invoic…" at bounding box center [784, 376] width 1568 height 752
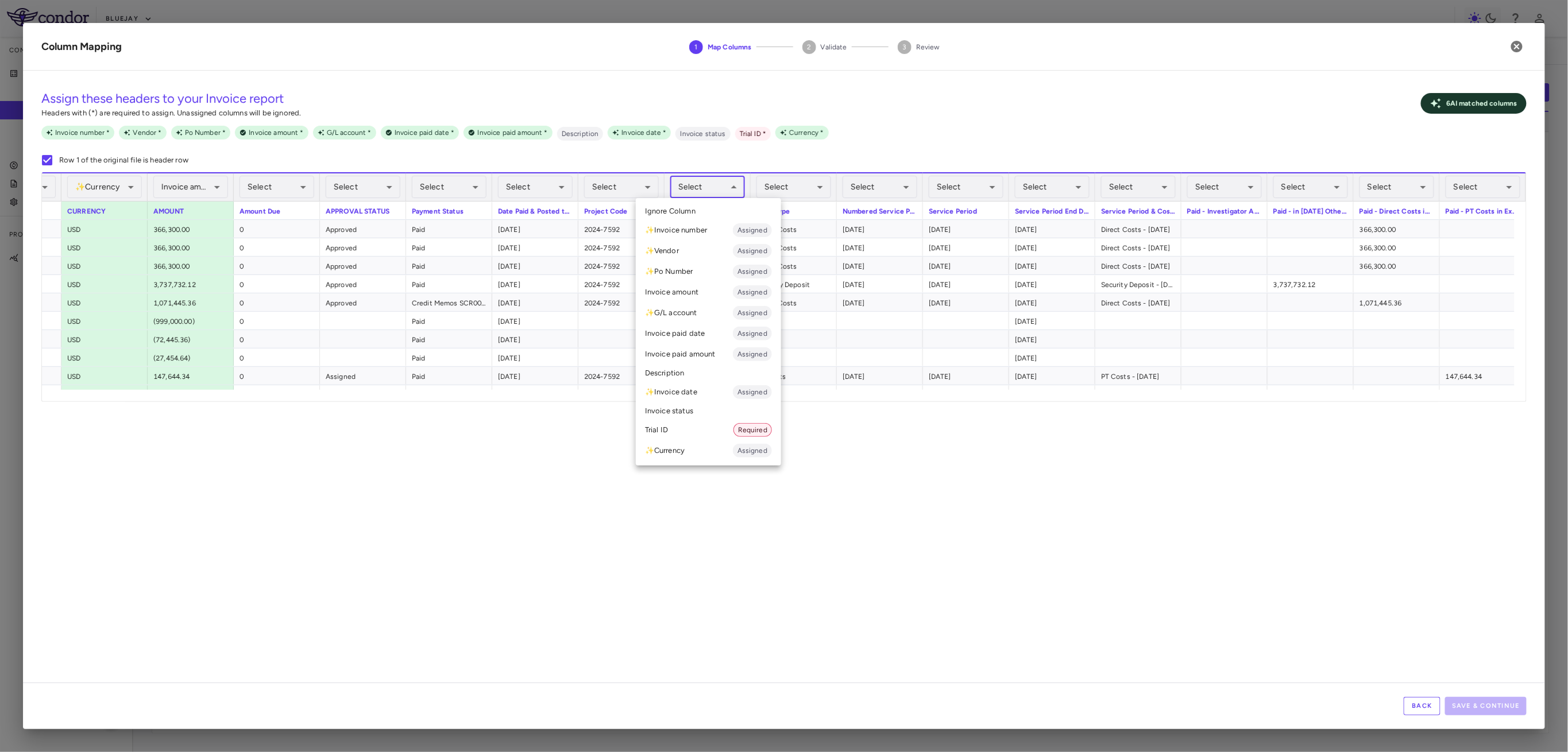
click at [698, 422] on li "Trial ID Required" at bounding box center [708, 430] width 145 height 21
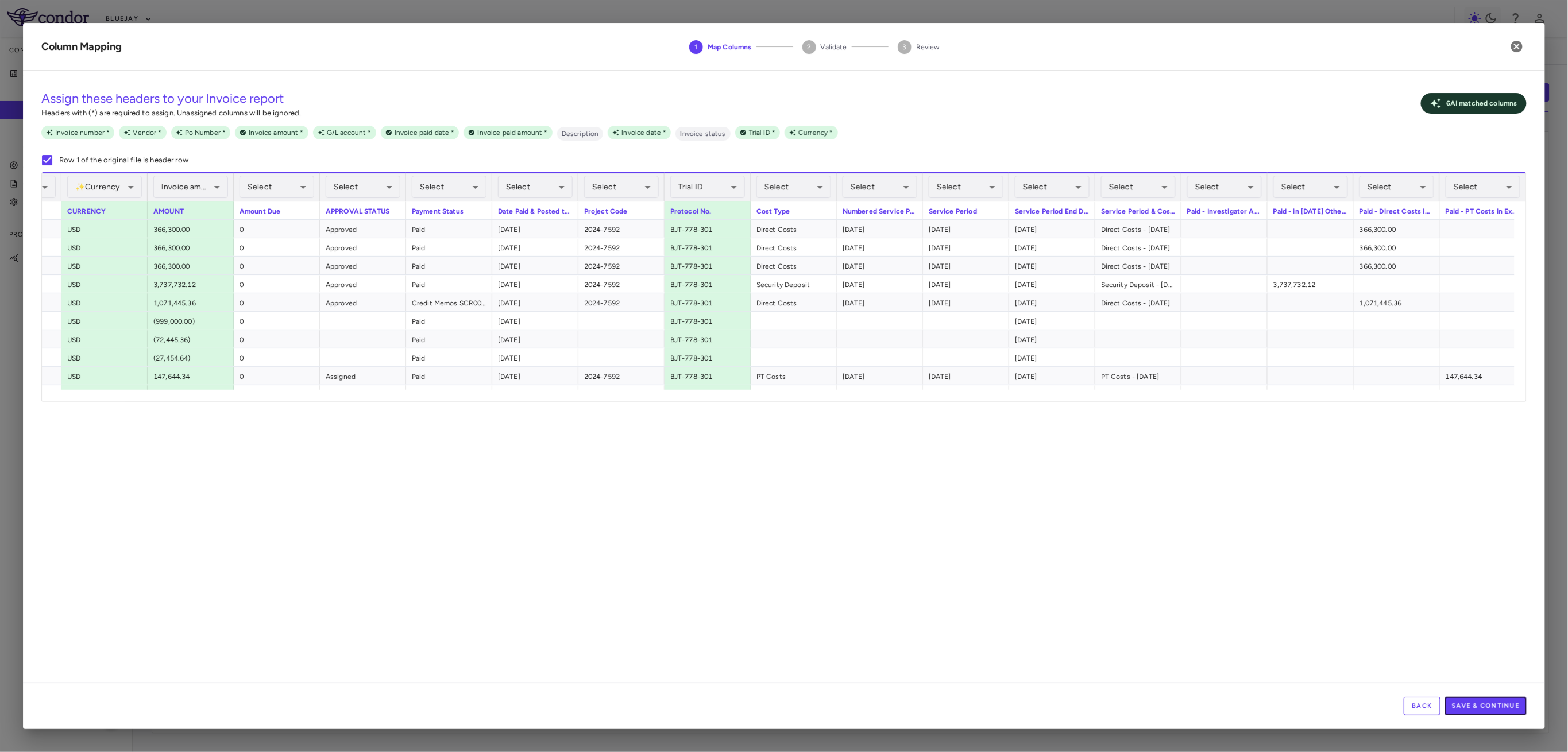
click at [1487, 701] on button "Save & Continue" at bounding box center [1486, 706] width 81 height 18
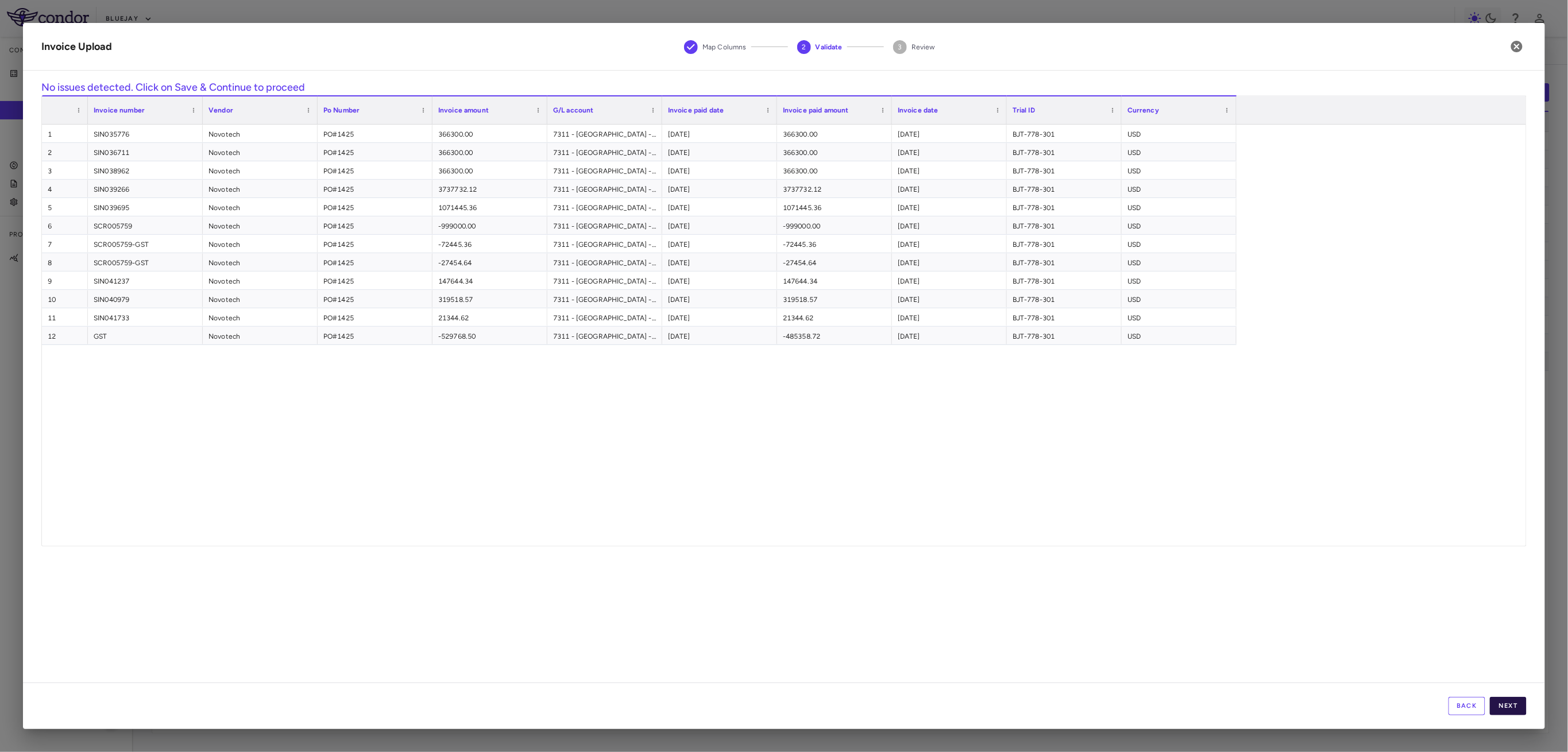
click at [1494, 705] on button "Next" at bounding box center [1508, 706] width 37 height 18
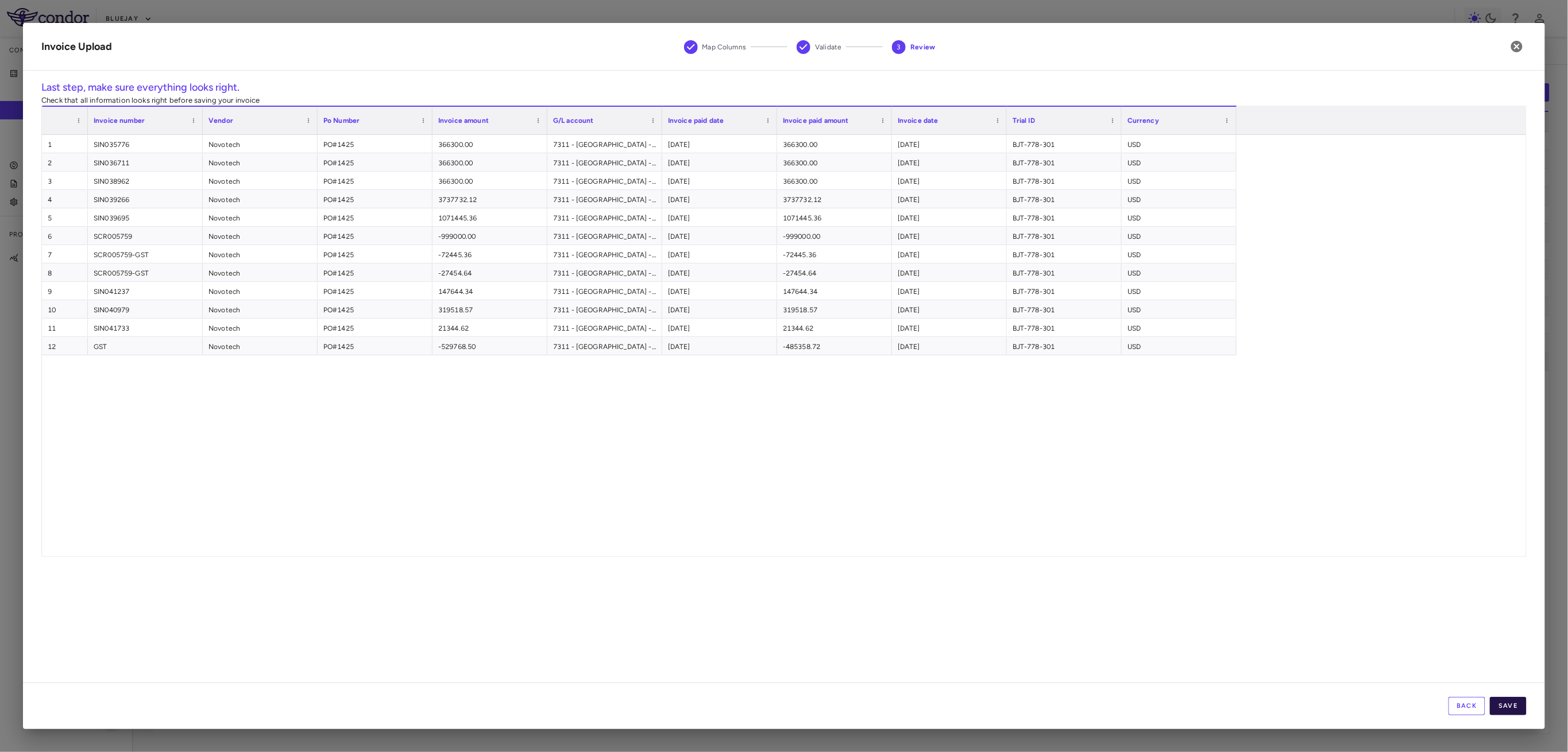
click at [1502, 703] on button "Save" at bounding box center [1508, 706] width 37 height 18
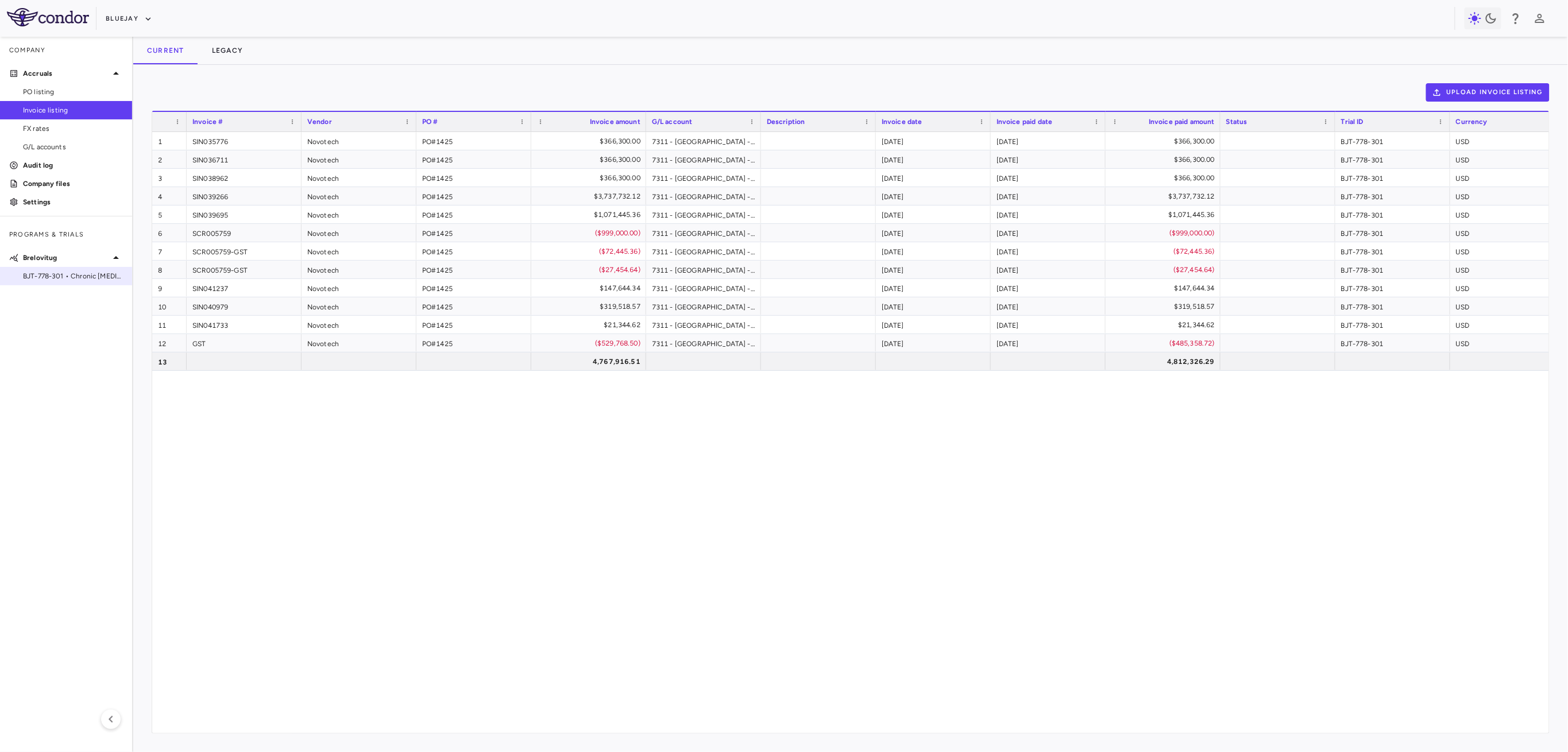
click at [75, 279] on span "BJT-778-301 • Chronic [MEDICAL_DATA] Infection" at bounding box center [73, 276] width 100 height 10
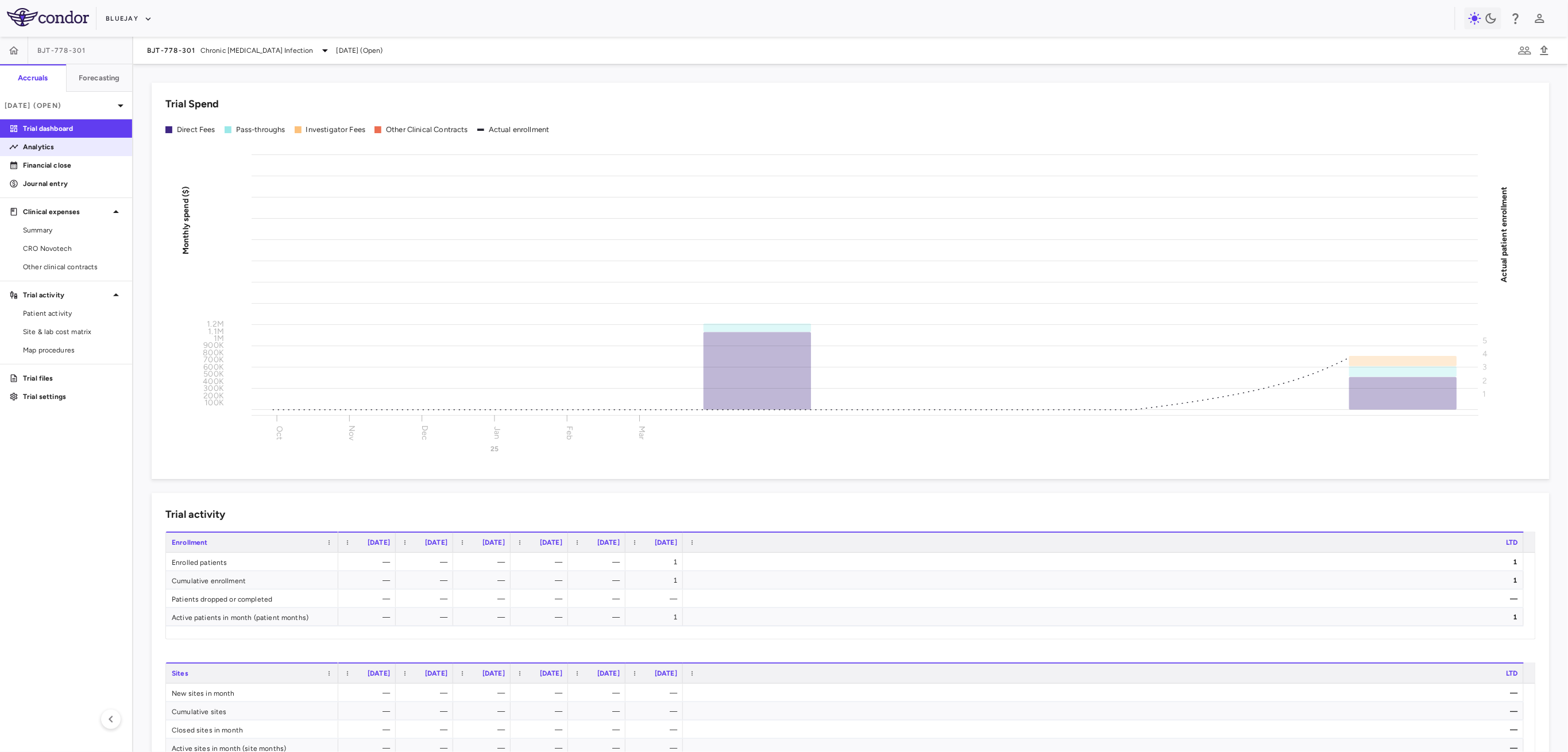
click at [60, 153] on link "Analytics" at bounding box center [66, 146] width 132 height 17
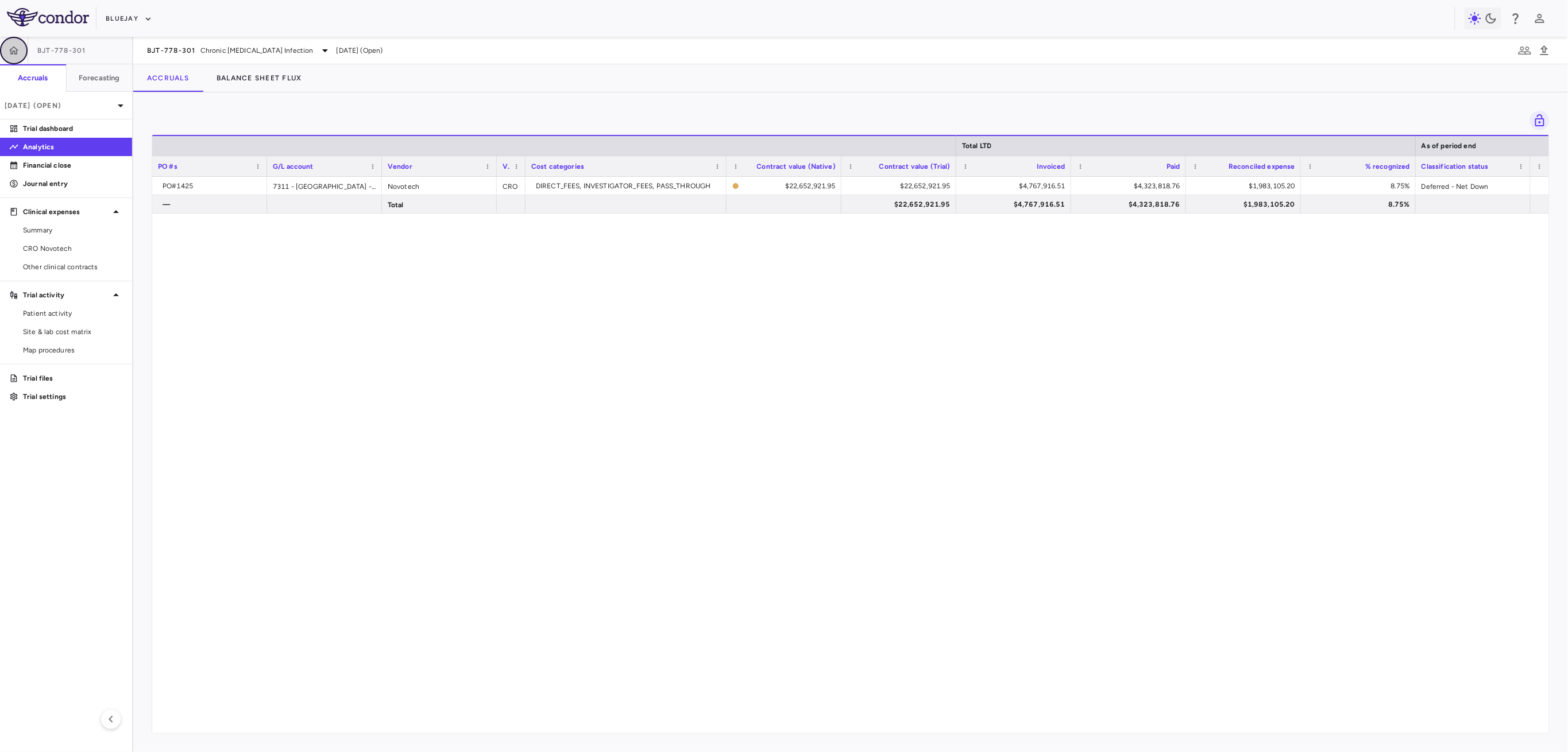
click at [22, 54] on button "button" at bounding box center [14, 50] width 28 height 28
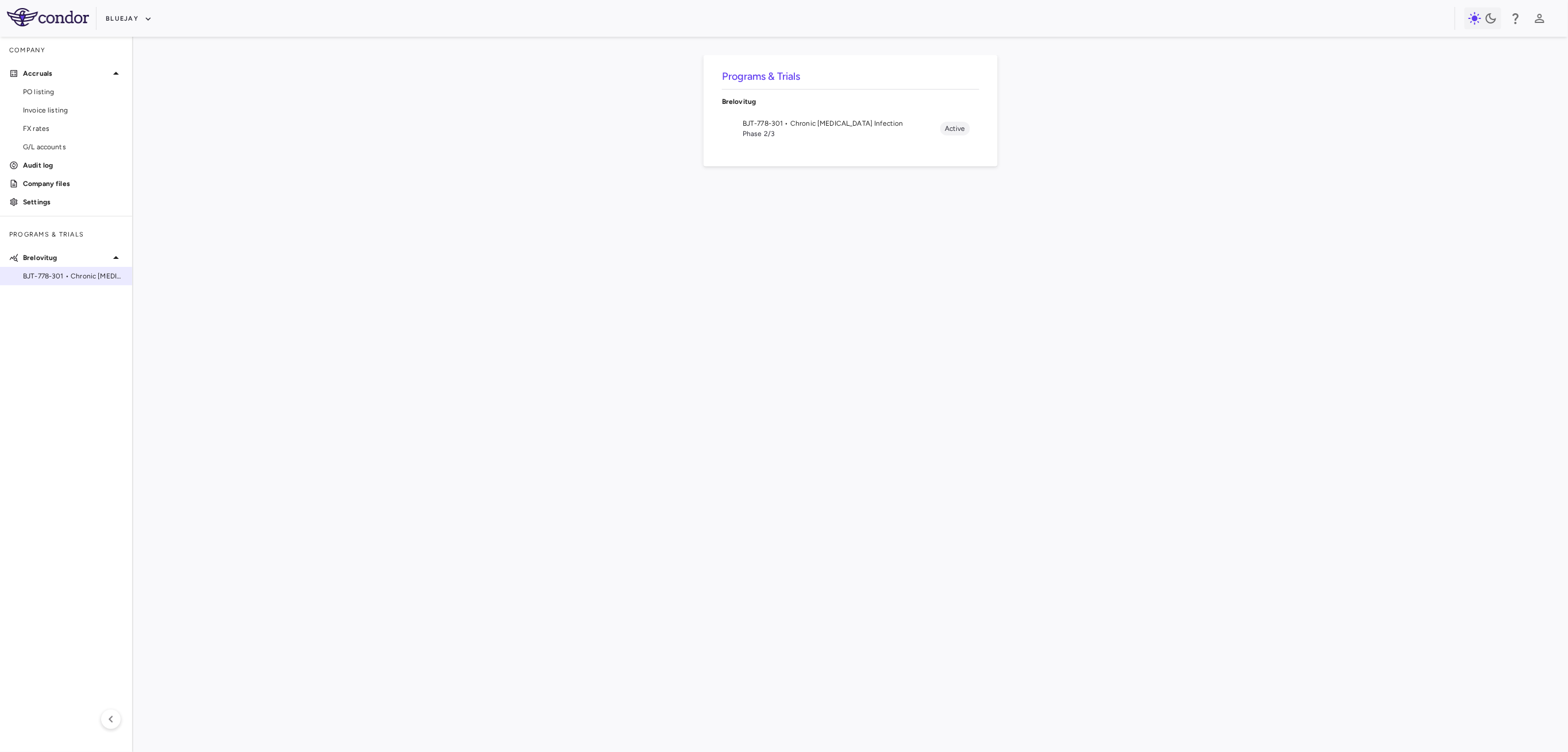
click at [64, 272] on span "BJT-778-301 • Chronic [MEDICAL_DATA] Infection" at bounding box center [73, 276] width 100 height 10
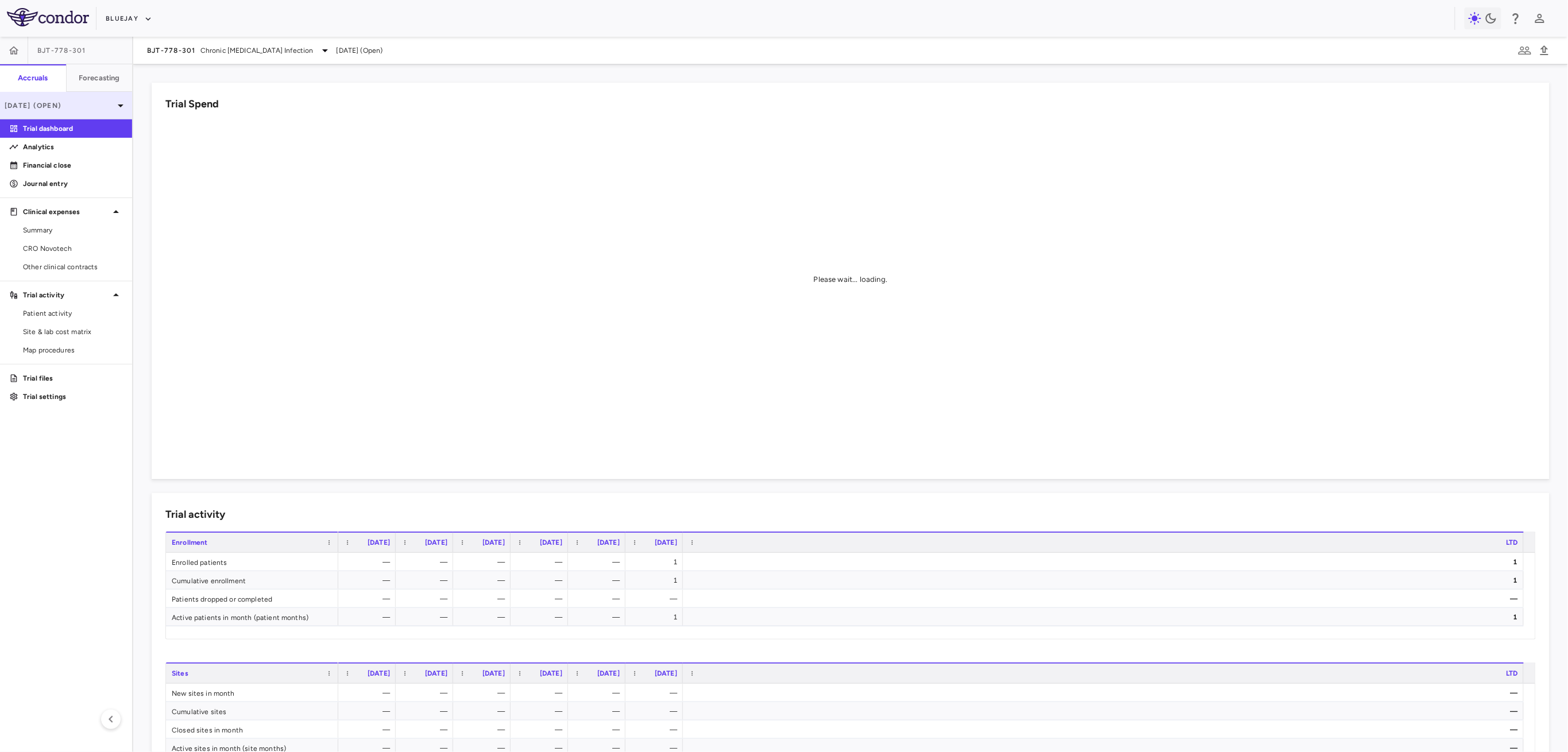
click at [71, 101] on p "[DATE] (Open)" at bounding box center [59, 105] width 109 height 10
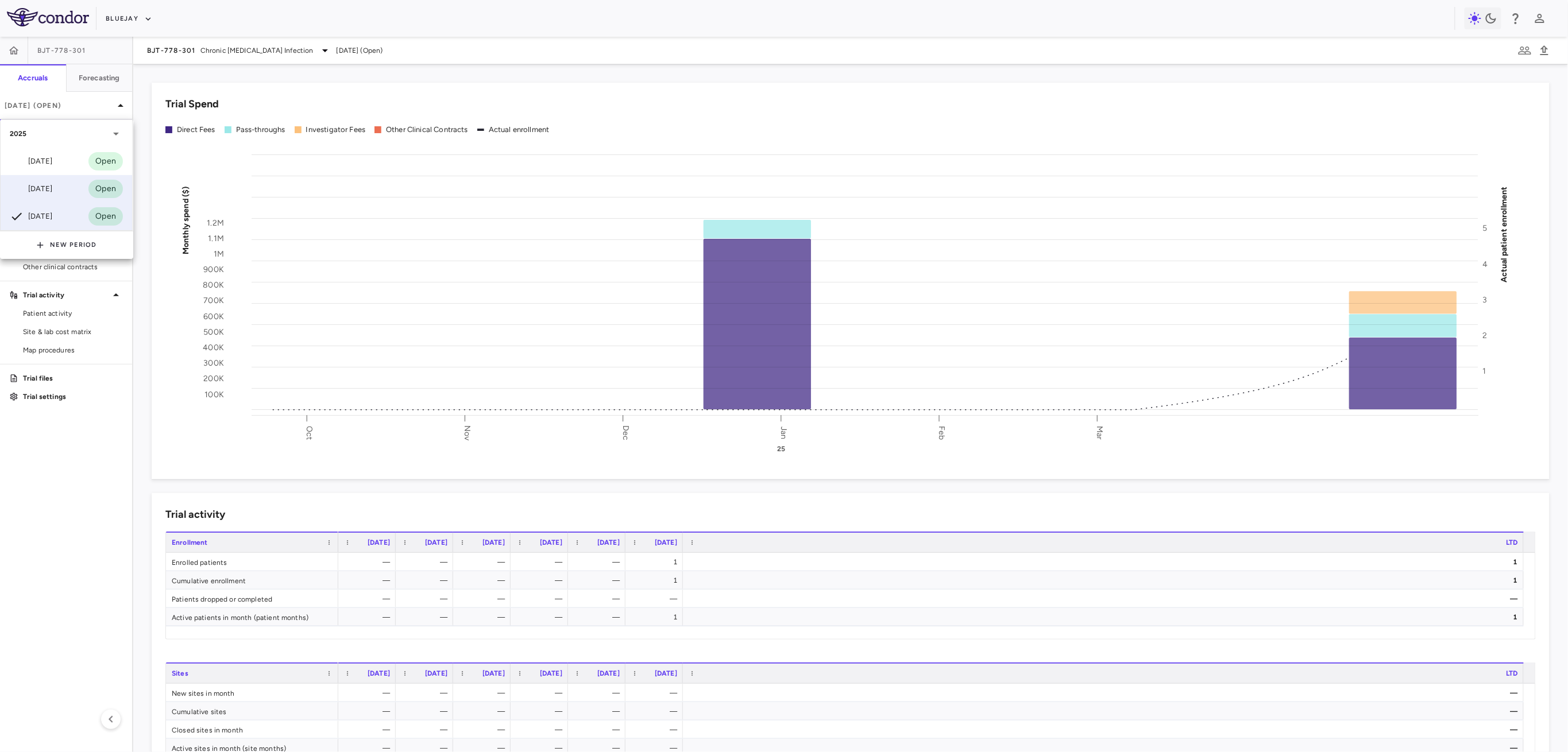
click at [51, 195] on div "Jun 2025" at bounding box center [31, 189] width 43 height 14
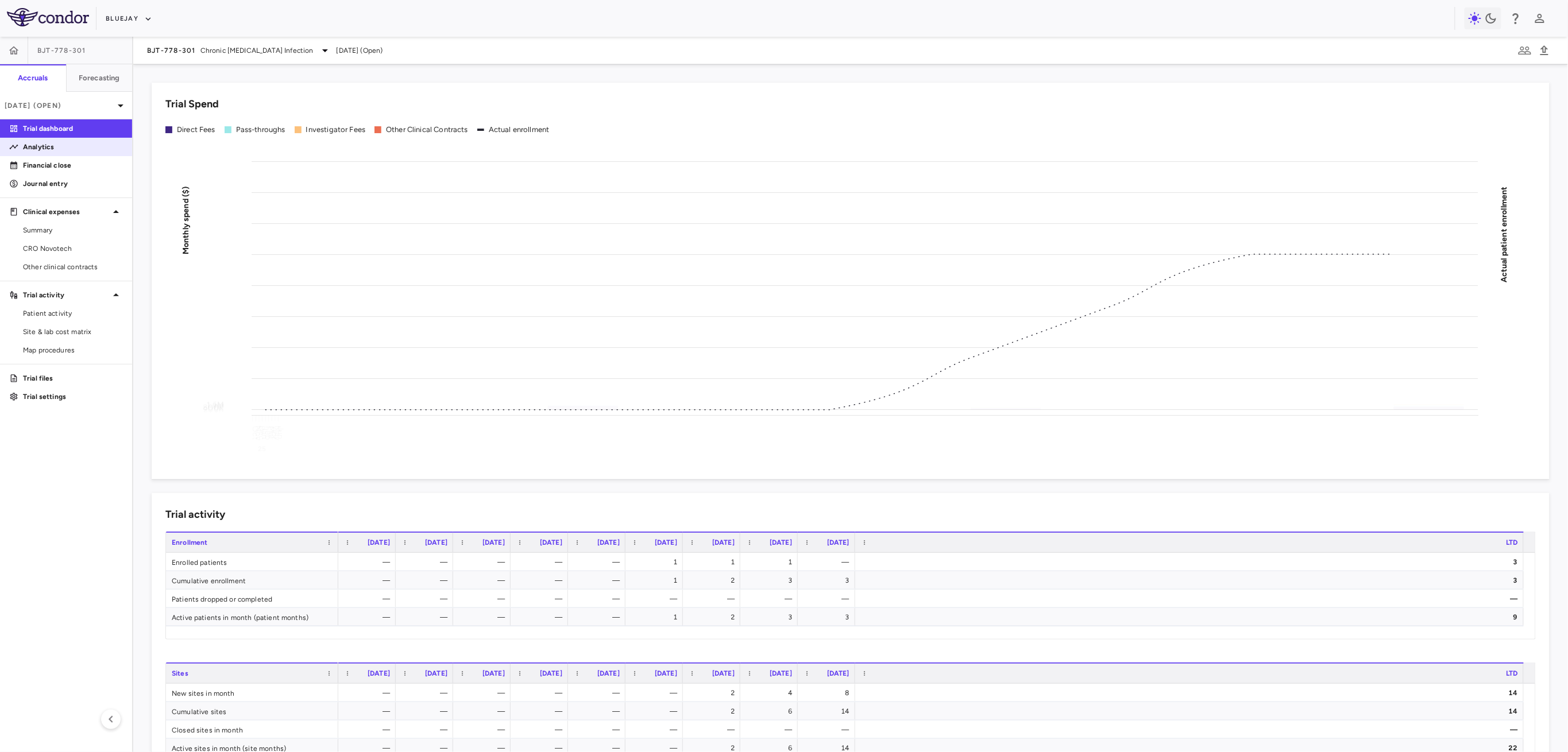
click at [60, 150] on p "Analytics" at bounding box center [73, 146] width 100 height 10
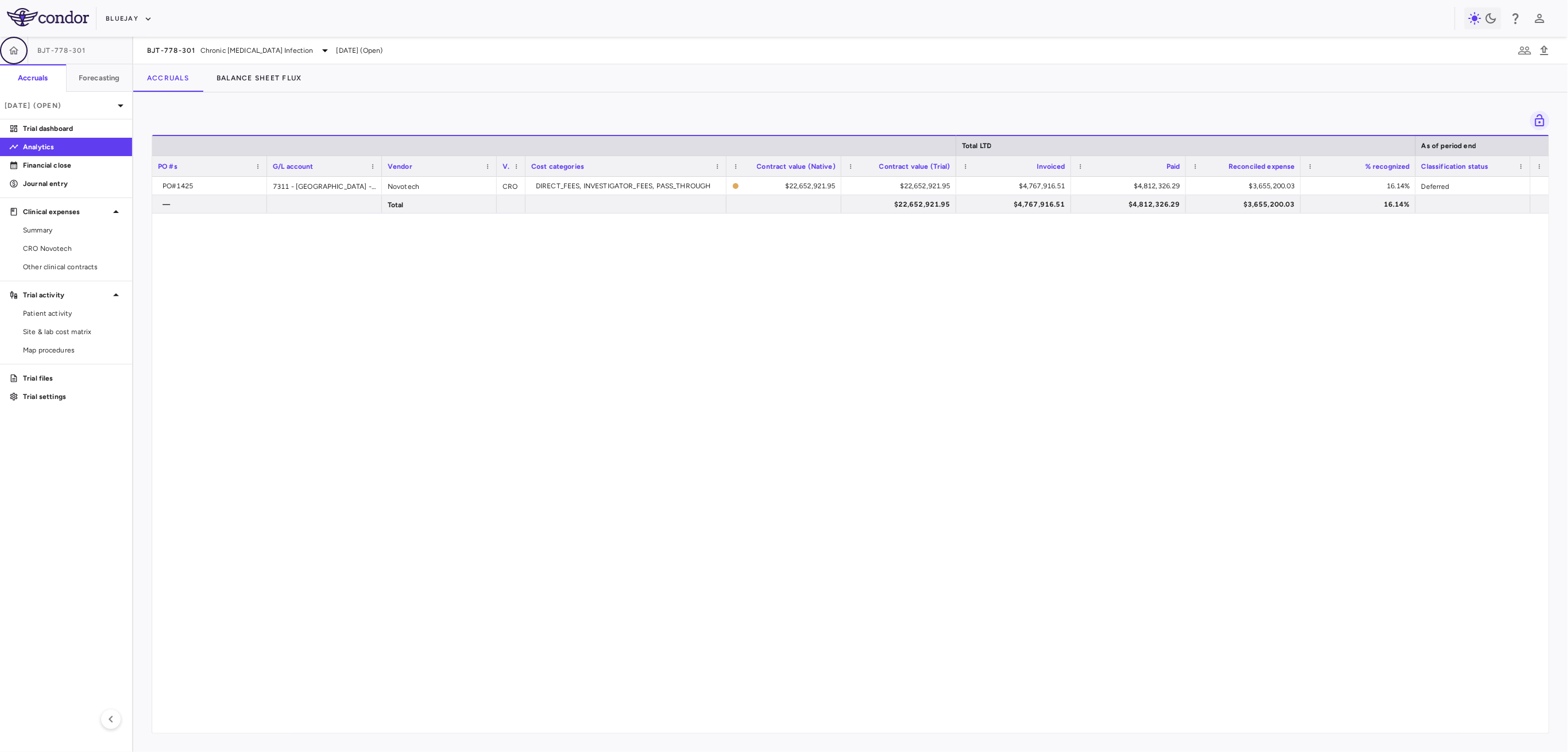
click at [21, 53] on button "button" at bounding box center [14, 50] width 28 height 28
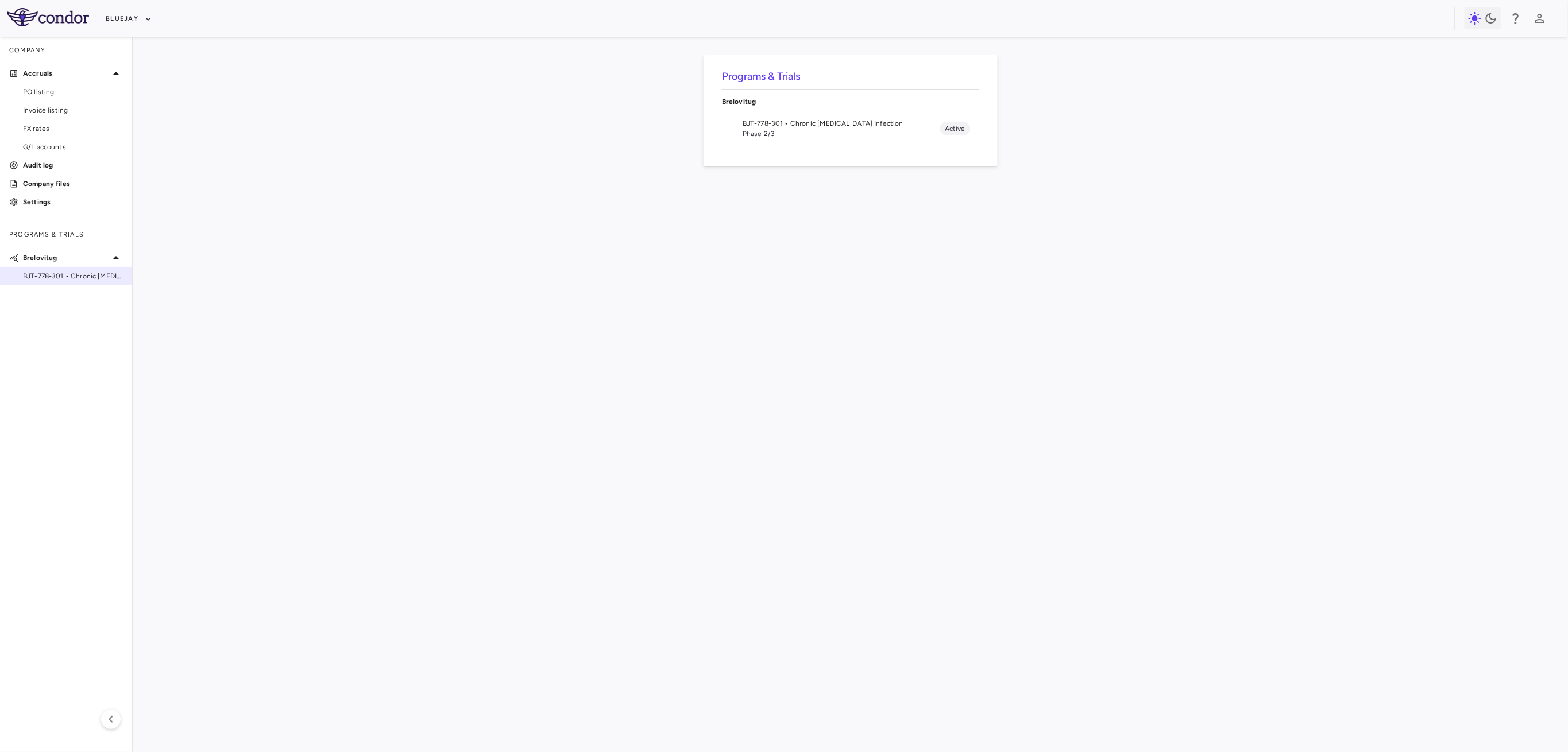
click at [69, 280] on span "BJT-778-301 • Chronic [MEDICAL_DATA] Infection" at bounding box center [73, 276] width 100 height 10
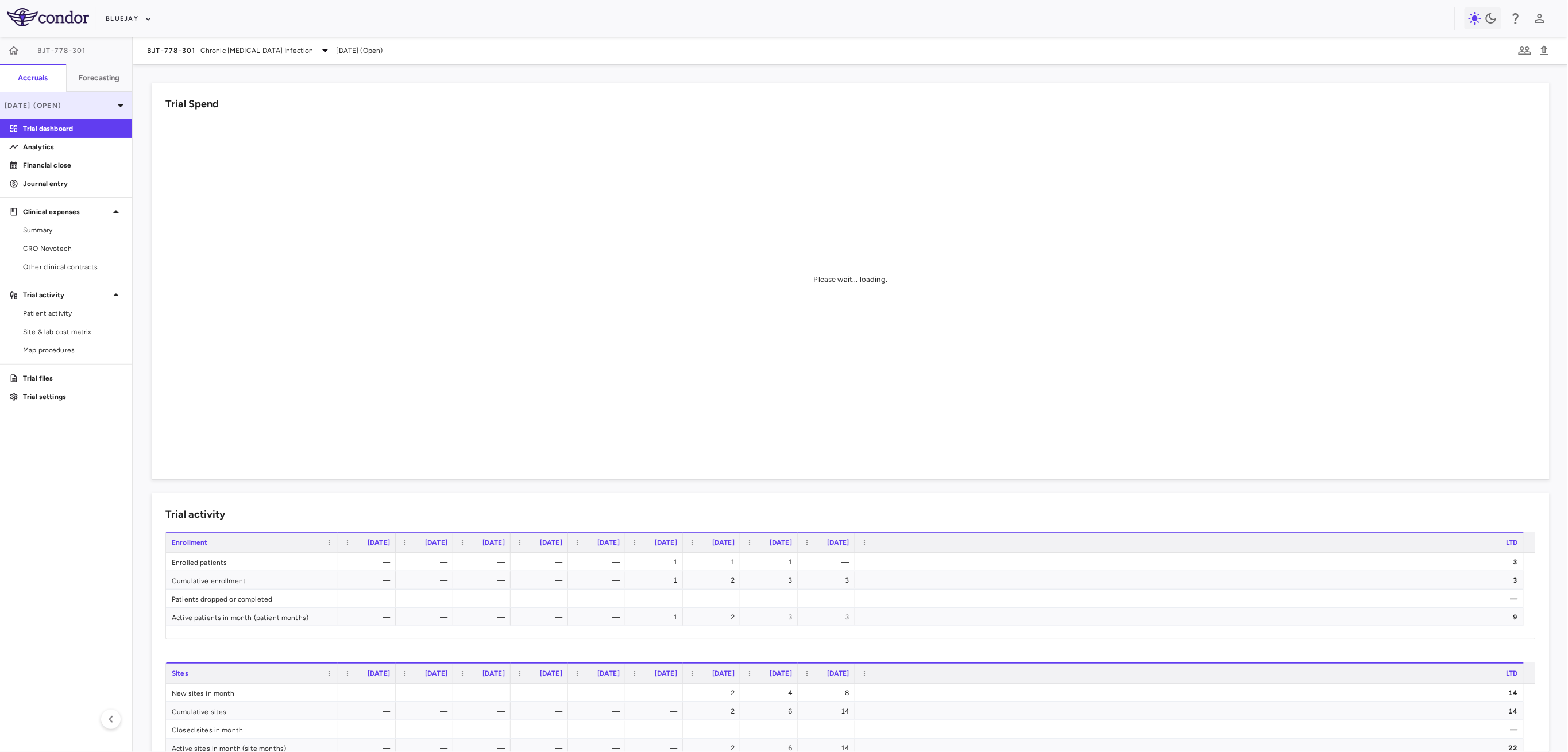
click at [77, 104] on p "[DATE] (Open)" at bounding box center [59, 105] width 109 height 10
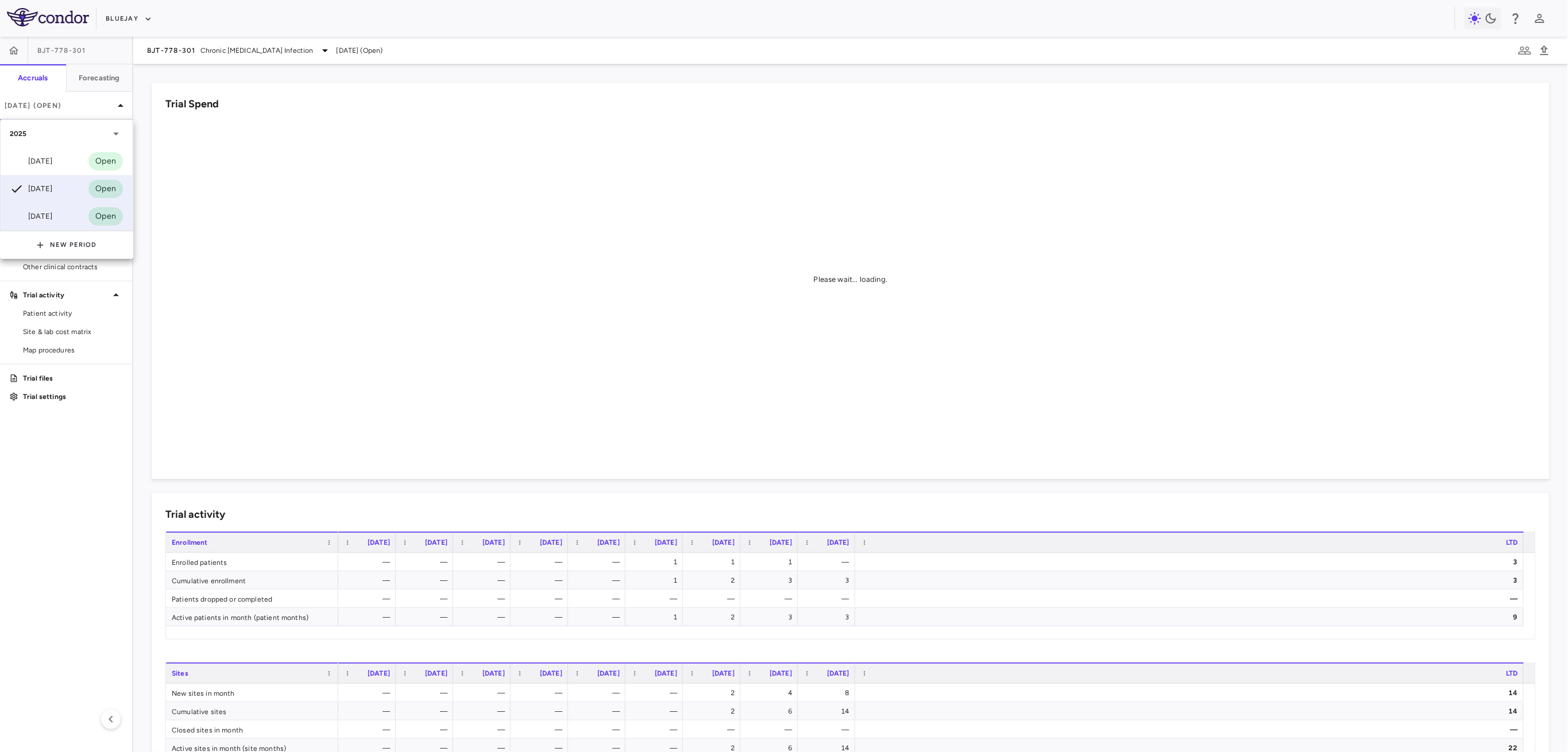
click at [52, 216] on div "[DATE]" at bounding box center [31, 216] width 43 height 14
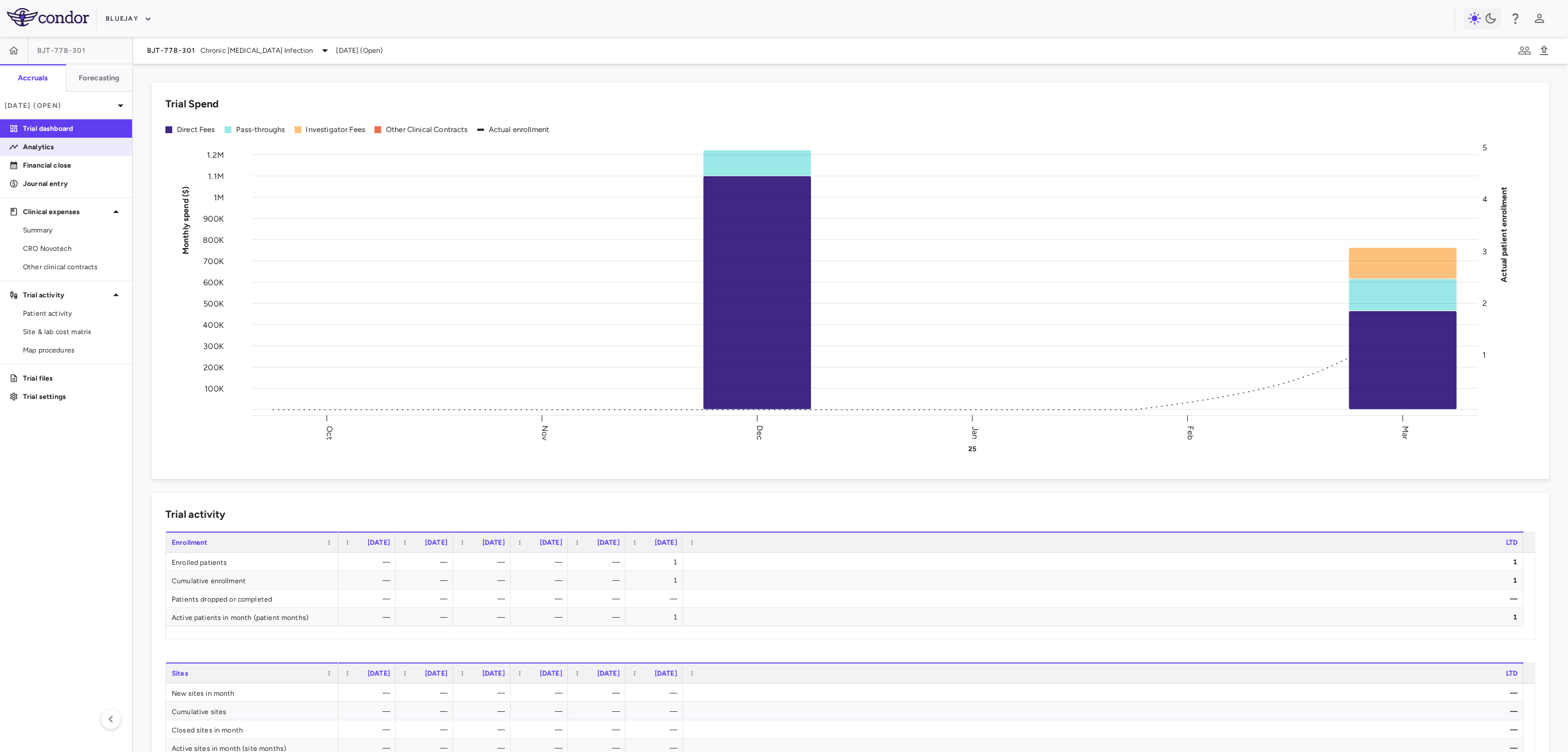
click at [52, 146] on p "Analytics" at bounding box center [73, 146] width 100 height 10
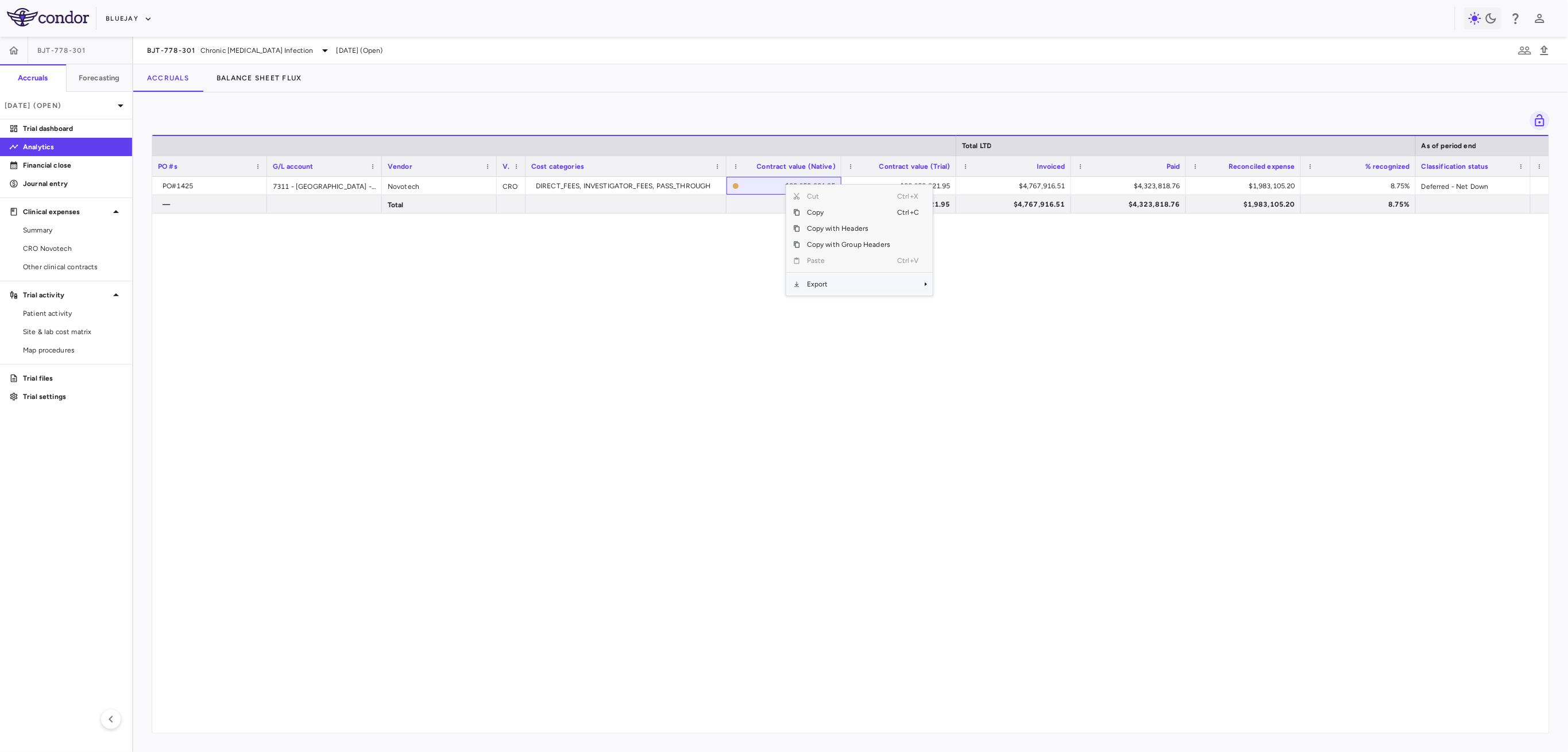
click at [810, 280] on span "Export" at bounding box center [848, 285] width 97 height 16
click at [969, 301] on span "Excel Export" at bounding box center [971, 304] width 54 height 16
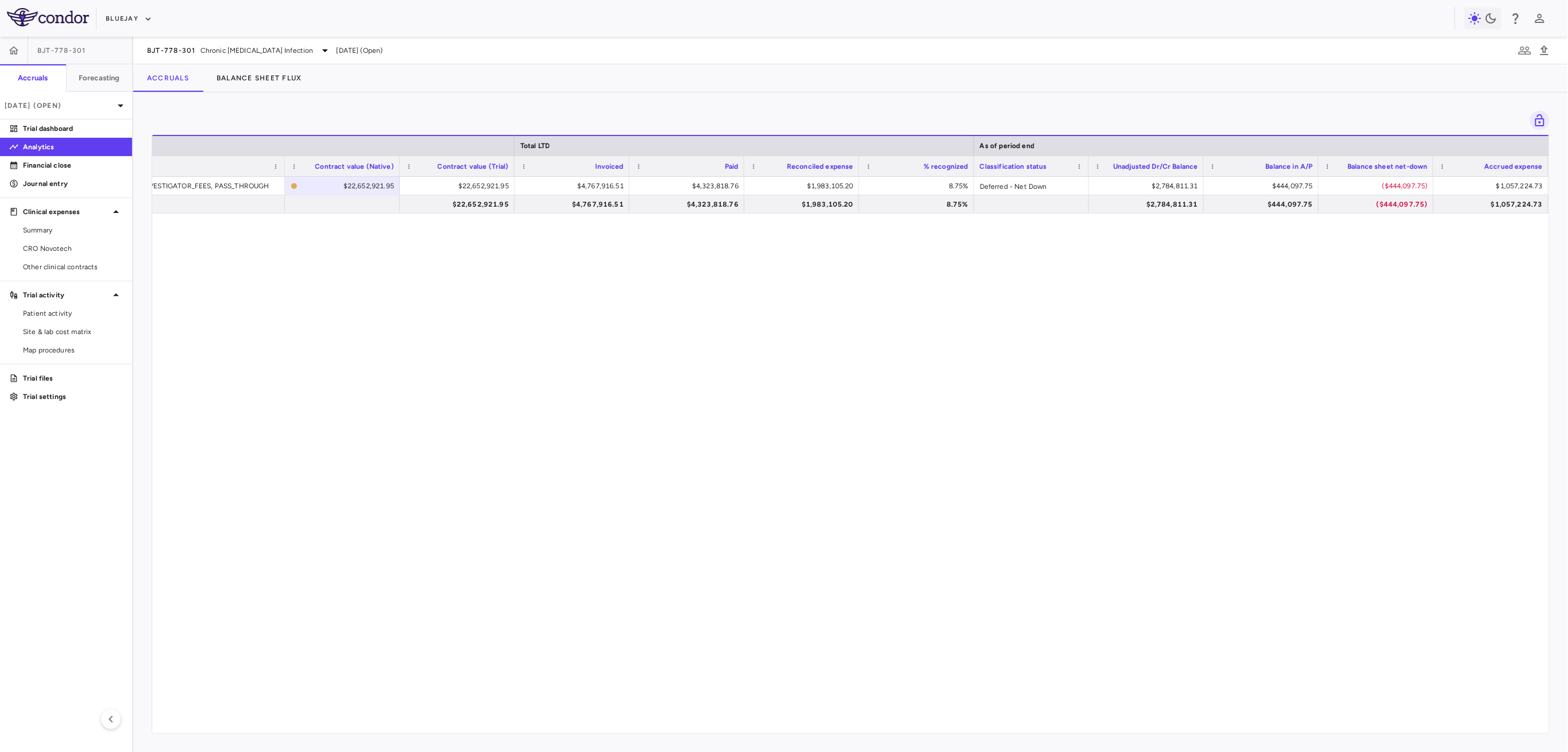
scroll to position [0, 584]
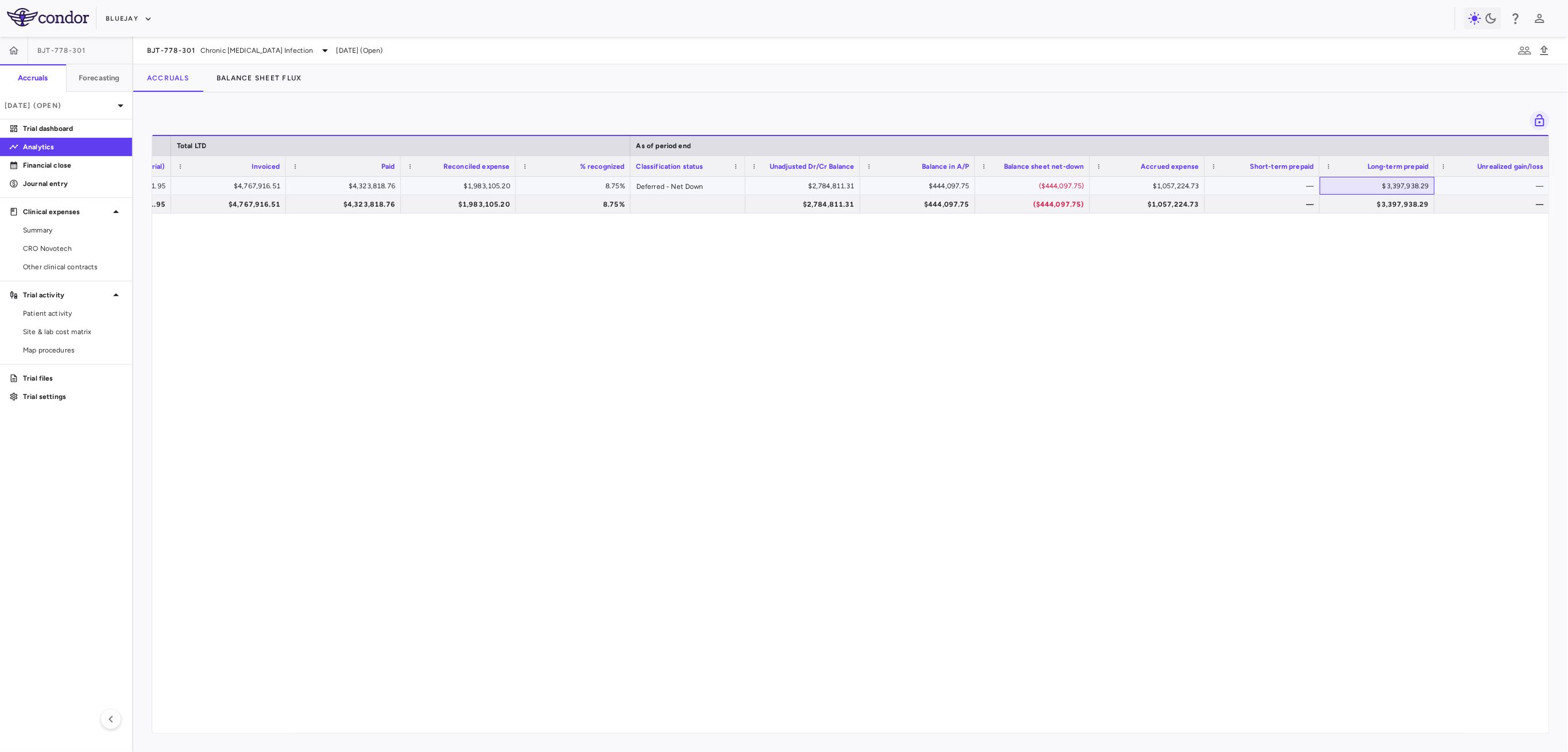
click at [1352, 183] on div "$3,397,938.29" at bounding box center [1380, 186] width 99 height 18
drag, startPoint x: 1351, startPoint y: 183, endPoint x: 1476, endPoint y: 182, distance: 125.0
click at [1462, 184] on div "**********" at bounding box center [458, 186] width 2182 height 18
type input "**********"
click at [1303, 360] on div "$22,652,921.95 $22,652,921.95 $4,767,916.51 $4,323,818.76 $1,983,105.20 8.75% D…" at bounding box center [851, 449] width 1396 height 545
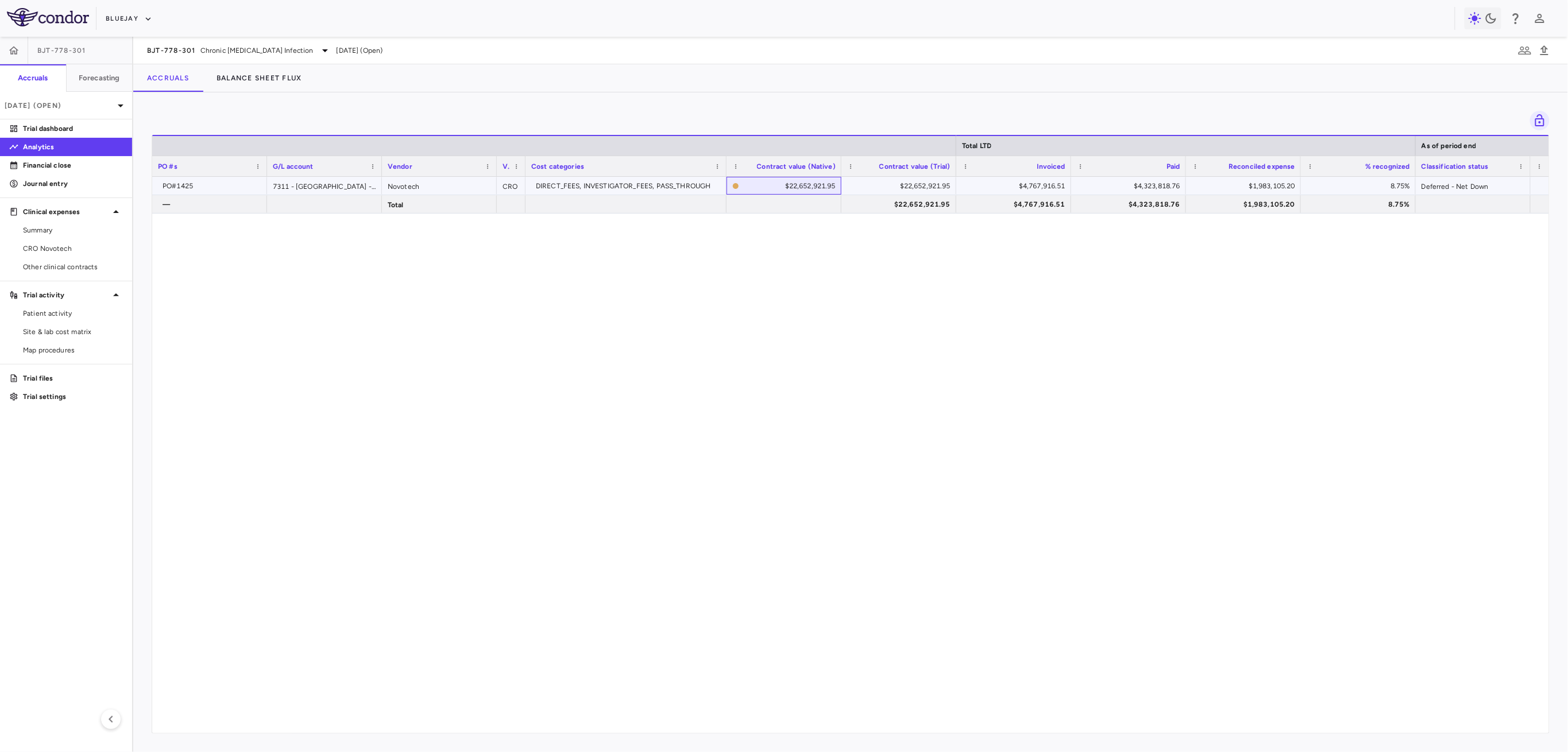
click at [741, 182] on div "$22,652,921.95" at bounding box center [784, 186] width 104 height 17
drag, startPoint x: 714, startPoint y: 333, endPoint x: 705, endPoint y: 383, distance: 50.8
click at [715, 334] on div "PO#1425 7311 - Australia - Clinical Research Org: Novotech Novotech CRO DIRECT_…" at bounding box center [851, 449] width 1396 height 545
click at [674, 290] on span "Export" at bounding box center [704, 288] width 97 height 16
click at [1104, 383] on div "PO#1425 7311 - Australia - Clinical Research Org: Novotech Novotech CRO DIRECT_…" at bounding box center [851, 449] width 1396 height 545
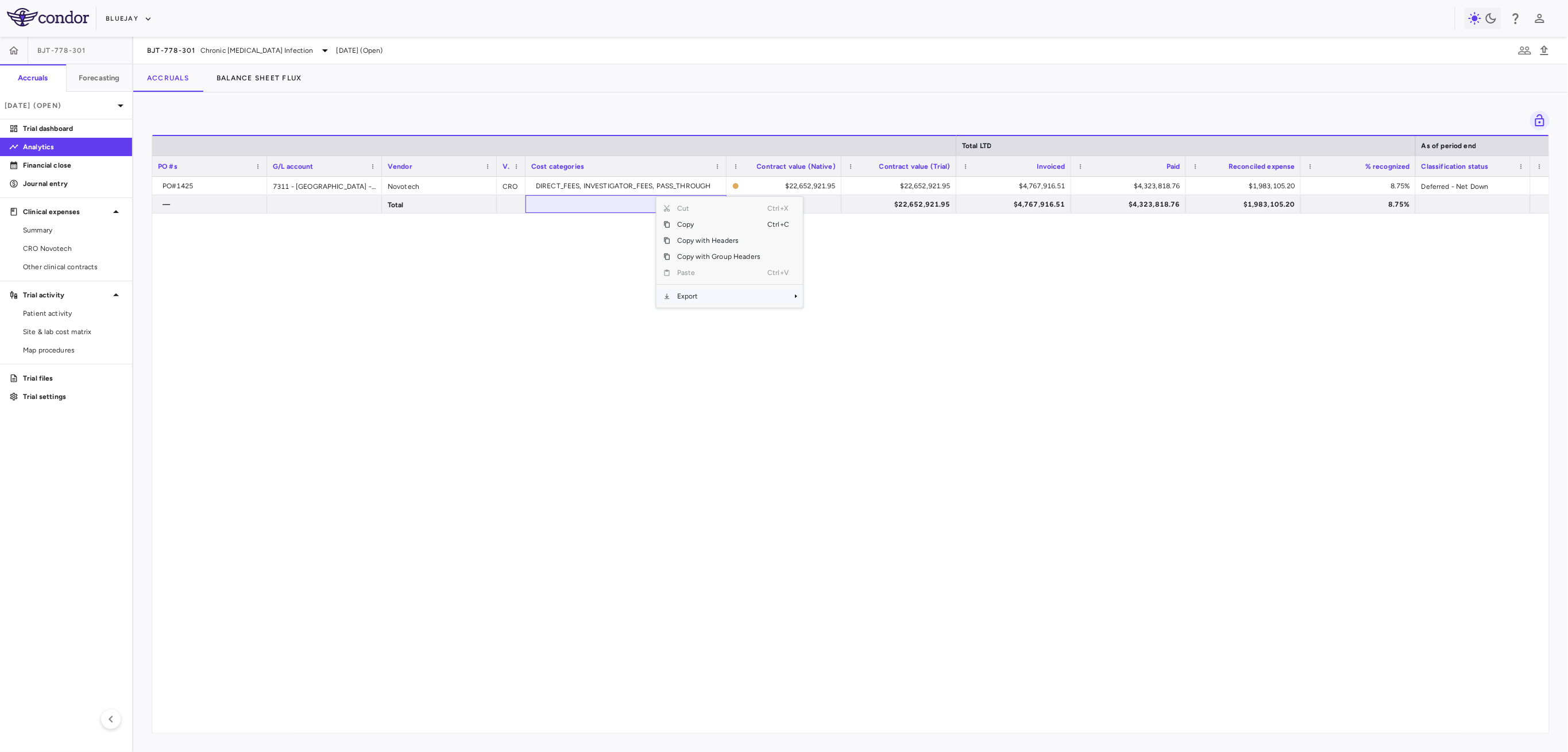
click at [681, 299] on span "Export" at bounding box center [719, 296] width 97 height 16
click at [859, 318] on span "Excel Export" at bounding box center [841, 316] width 54 height 16
click at [1100, 392] on div "PO#1425 7311 - Australia - Clinical Research Org: Novotech Novotech CRO DIRECT_…" at bounding box center [851, 449] width 1396 height 545
click at [1058, 199] on div "$4,767,916.51" at bounding box center [1016, 204] width 99 height 18
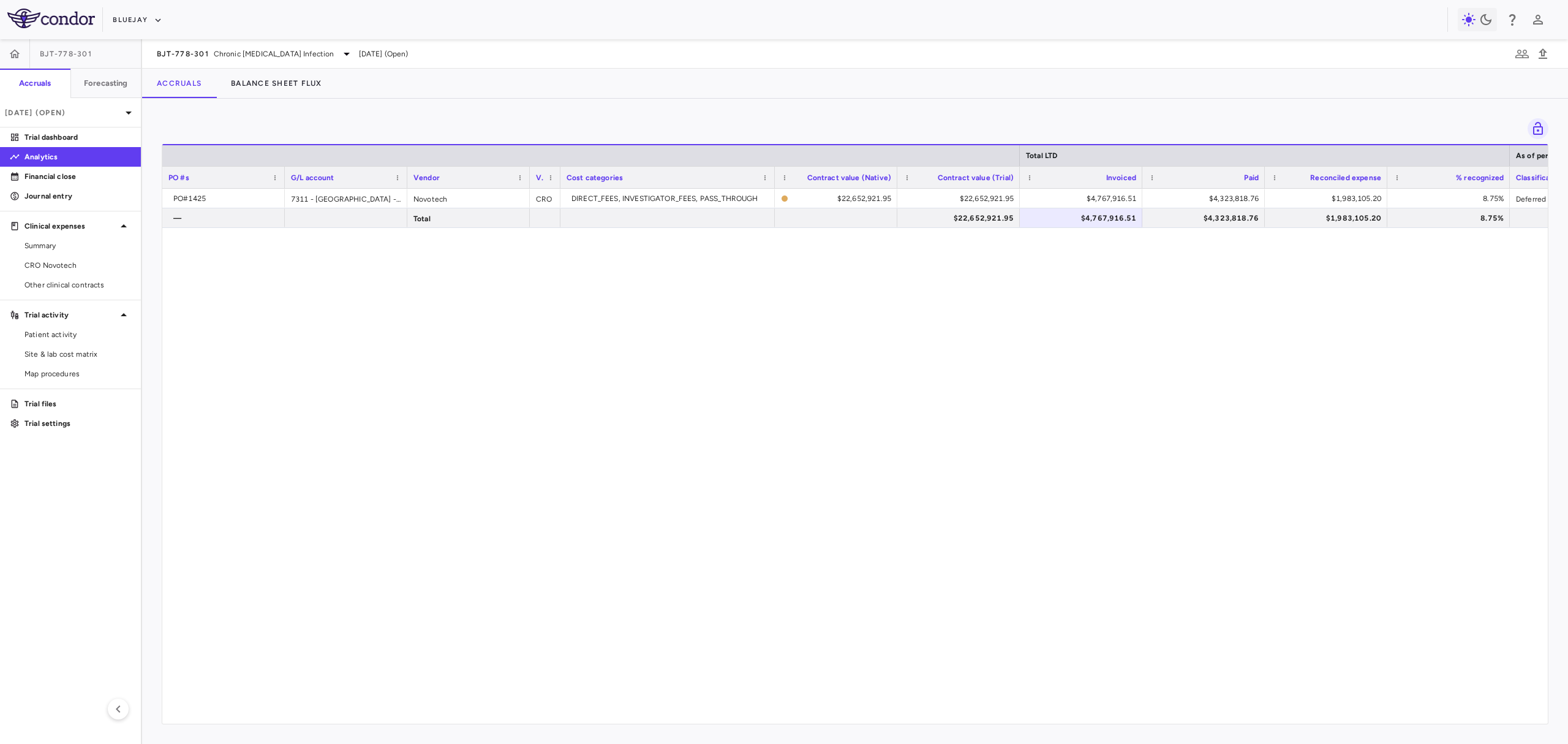
click at [958, 724] on div "Drag here to set row groups Drag here to set column labels Total LTD As of peri…" at bounding box center [855, 421] width 1426 height 645
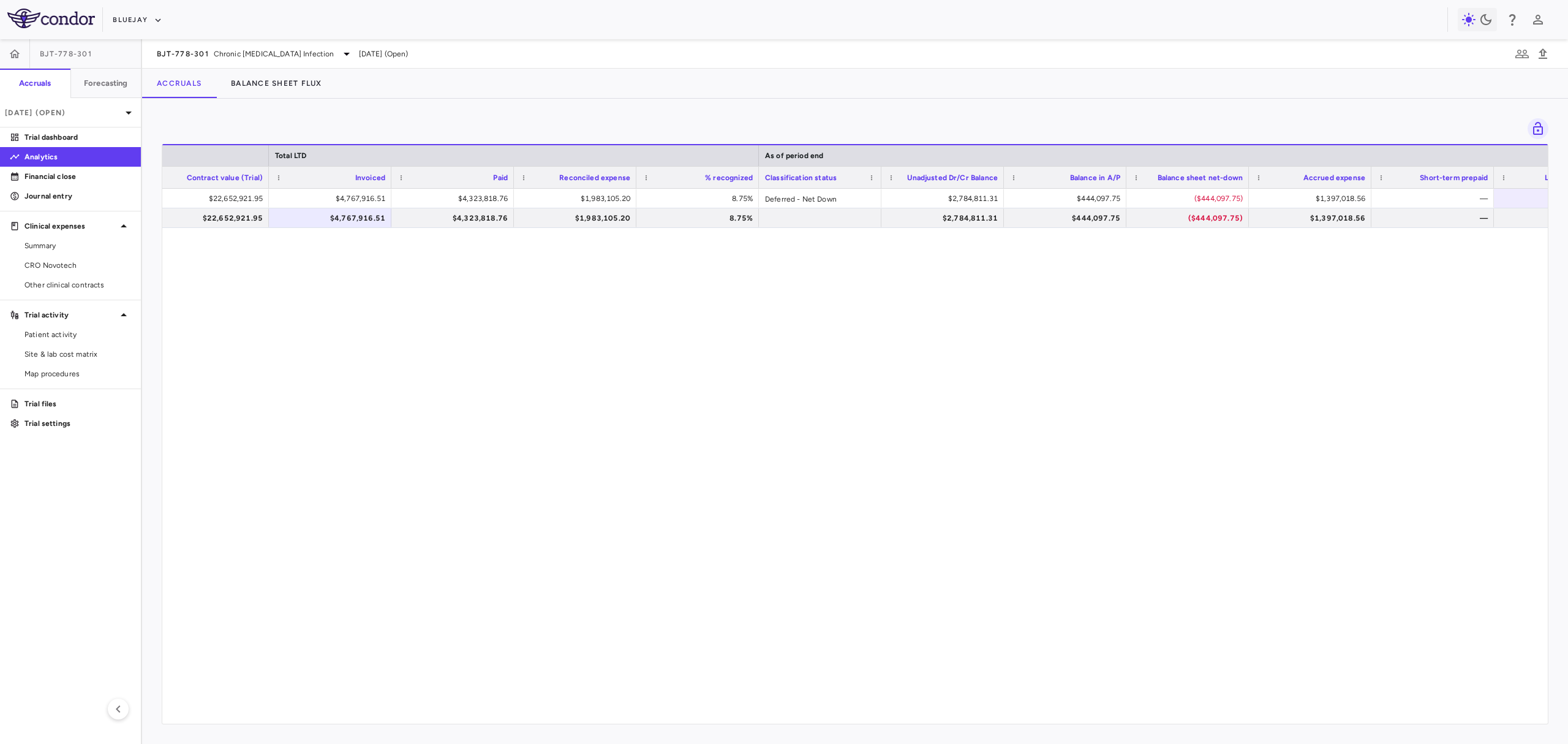
scroll to position [0, 828]
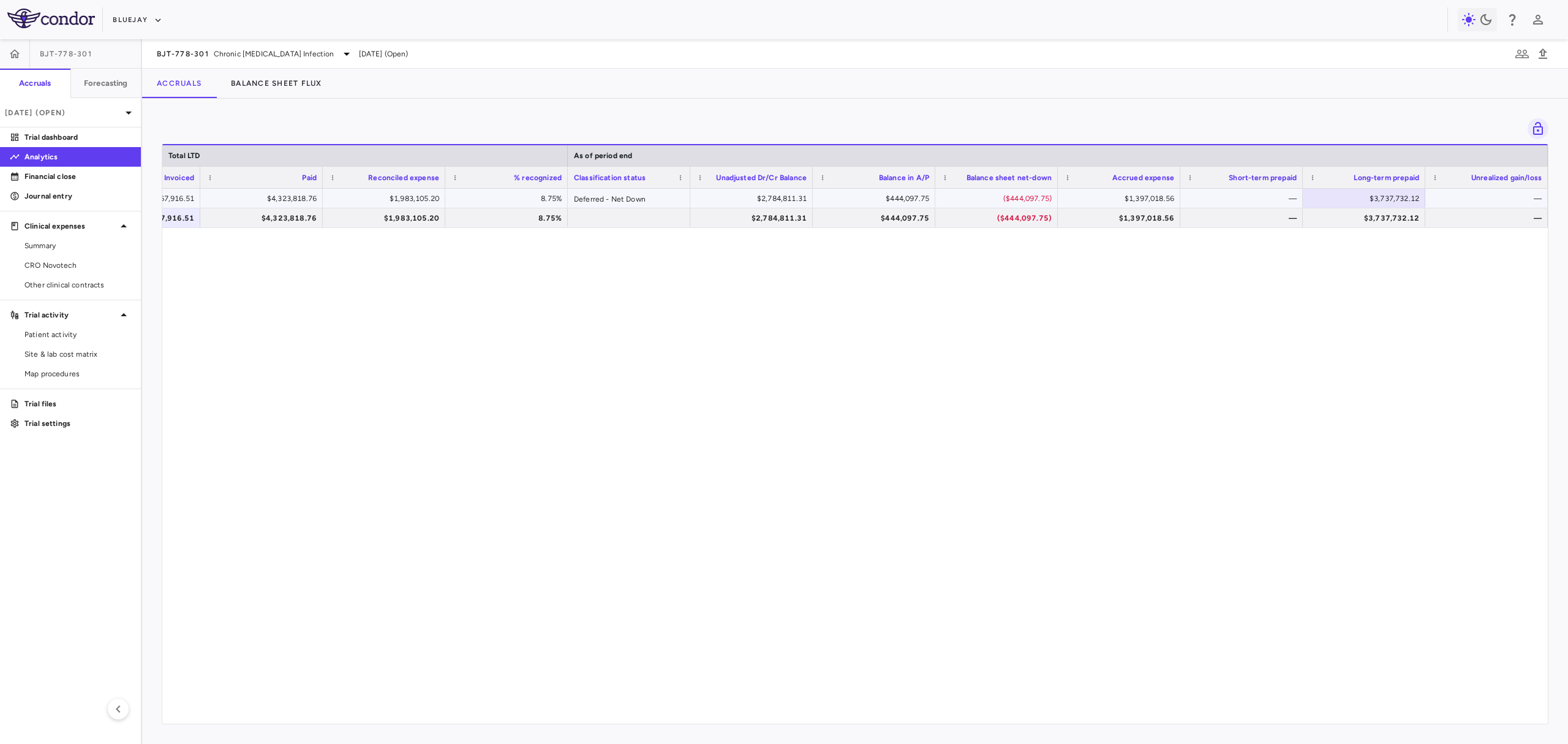
click at [1349, 203] on div "$3,737,732.12" at bounding box center [1366, 198] width 106 height 20
drag, startPoint x: 857, startPoint y: 704, endPoint x: 865, endPoint y: 721, distance: 18.8
click at [864, 711] on div "Total LTD As of period end Contract value (Trial) Invoiced Paid" at bounding box center [855, 433] width 1385 height 579
drag, startPoint x: 1173, startPoint y: 338, endPoint x: 1290, endPoint y: 262, distance: 139.5
click at [1173, 338] on div "**********" at bounding box center [855, 450] width 1385 height 523
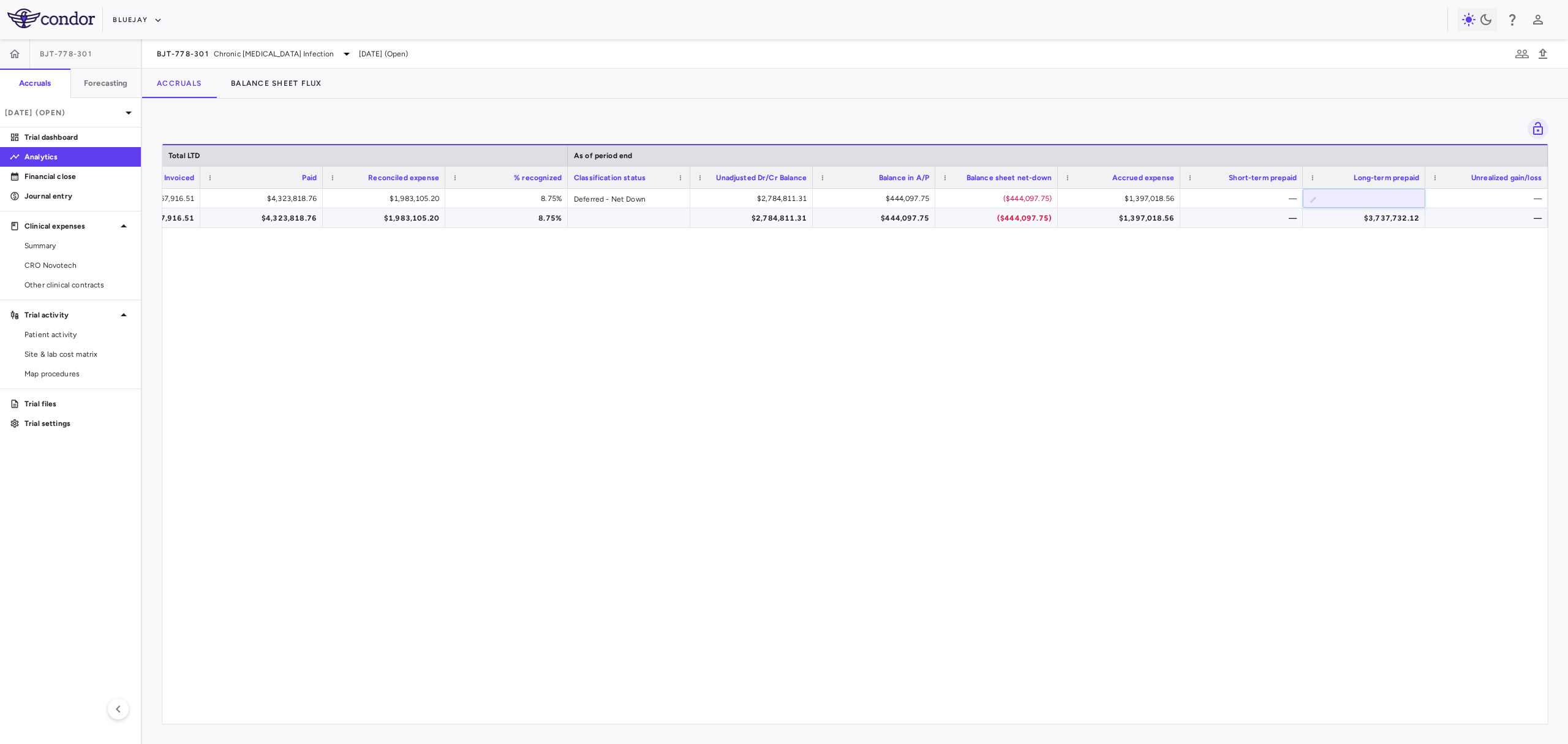
click at [1355, 199] on input "**********" at bounding box center [1373, 200] width 103 height 20
drag, startPoint x: 1348, startPoint y: 197, endPoint x: 1421, endPoint y: 200, distance: 73.1
click at [1421, 200] on input "**********" at bounding box center [1373, 200] width 103 height 20
type input "**********"
click at [1144, 317] on div "$22,652,921.95 $4,767,916.51 $4,323,818.76 $1,983,105.20 8.75% Deferred - Net D…" at bounding box center [855, 450] width 1385 height 523
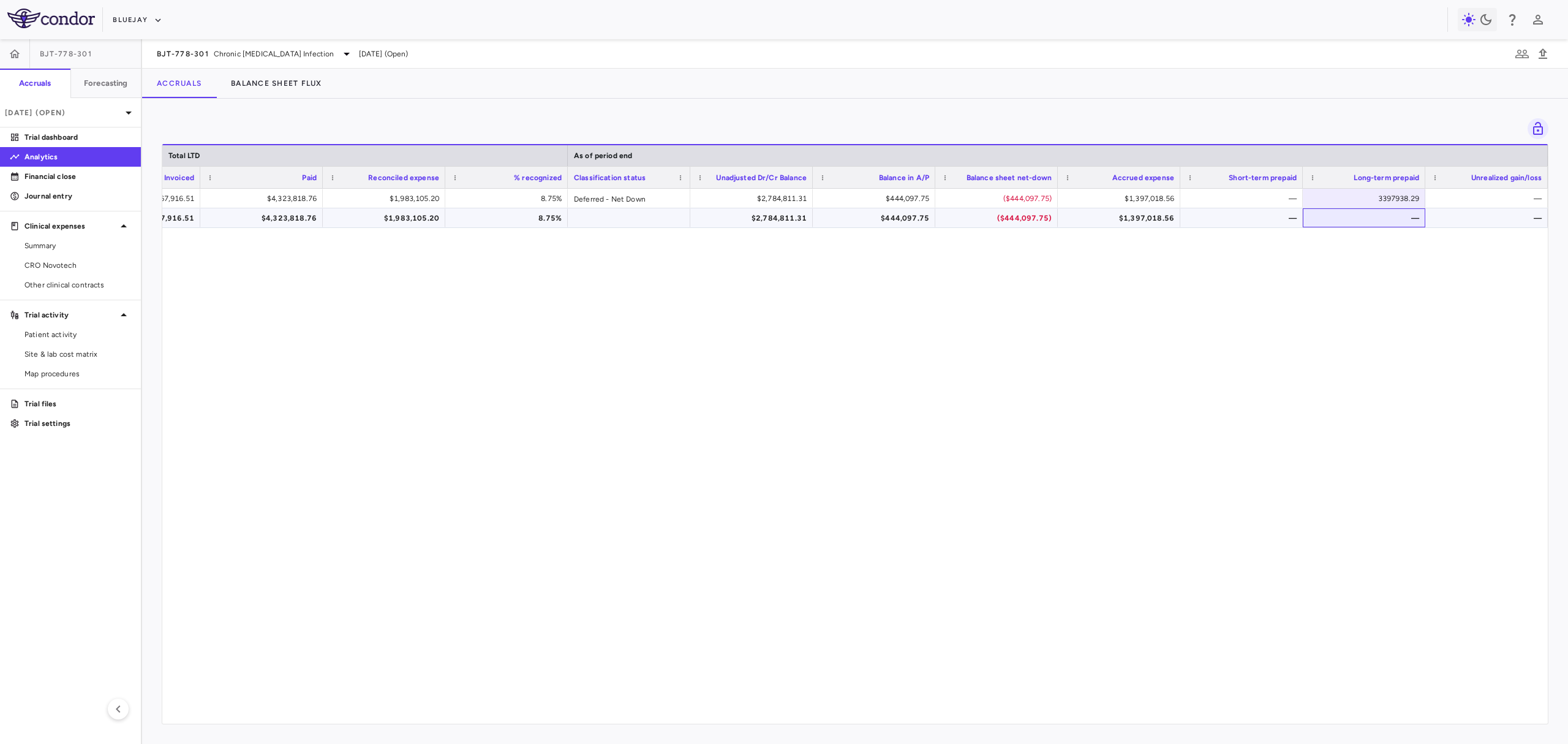
drag, startPoint x: 1309, startPoint y: 223, endPoint x: 1350, endPoint y: 196, distance: 49.1
click at [1309, 226] on div "—" at bounding box center [1364, 218] width 111 height 18
click at [1351, 341] on div "**********" at bounding box center [855, 450] width 1385 height 523
click at [1280, 363] on div "**********" at bounding box center [855, 450] width 1385 height 523
drag, startPoint x: 828, startPoint y: 534, endPoint x: 912, endPoint y: 641, distance: 136.0
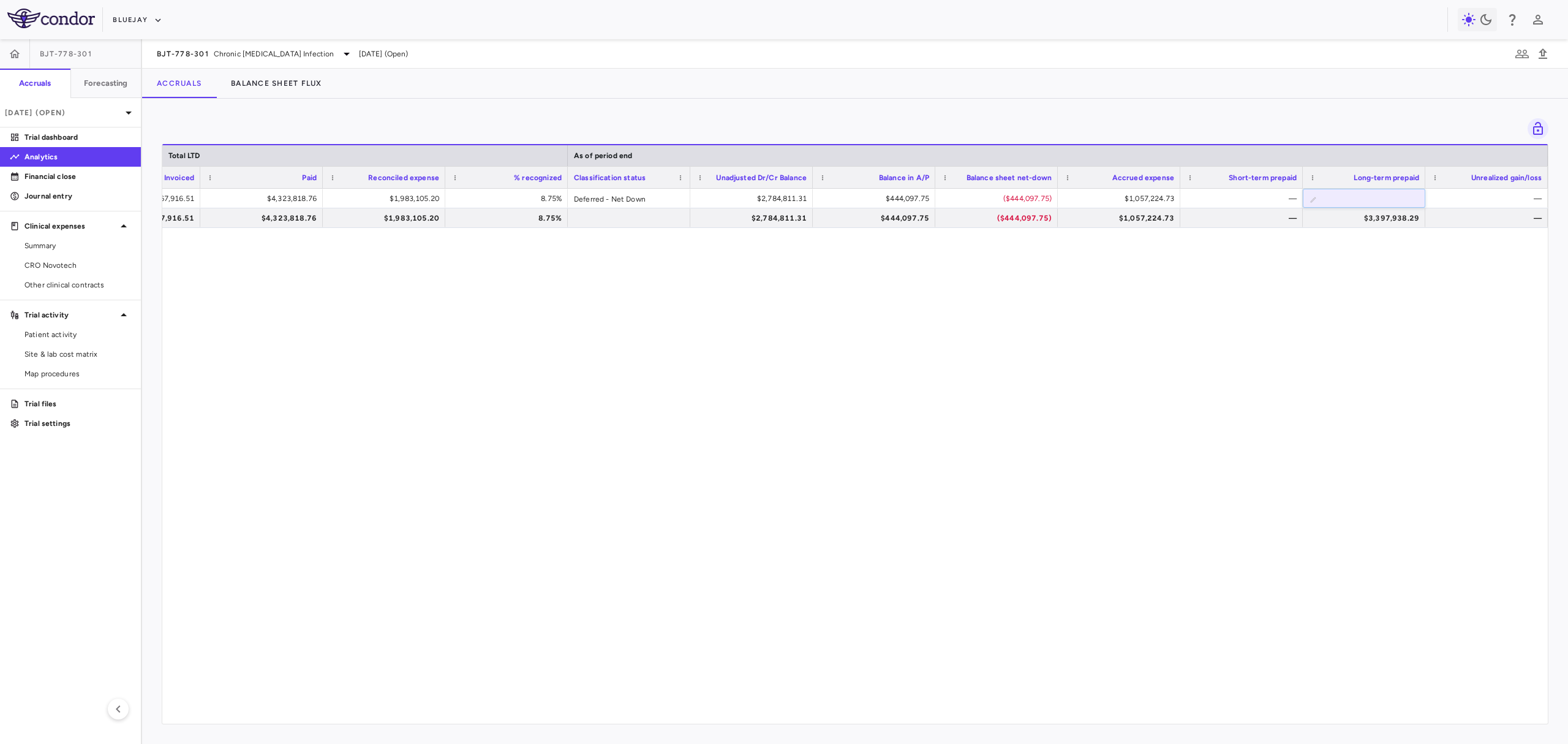
click at [828, 534] on div "**********" at bounding box center [855, 450] width 1385 height 523
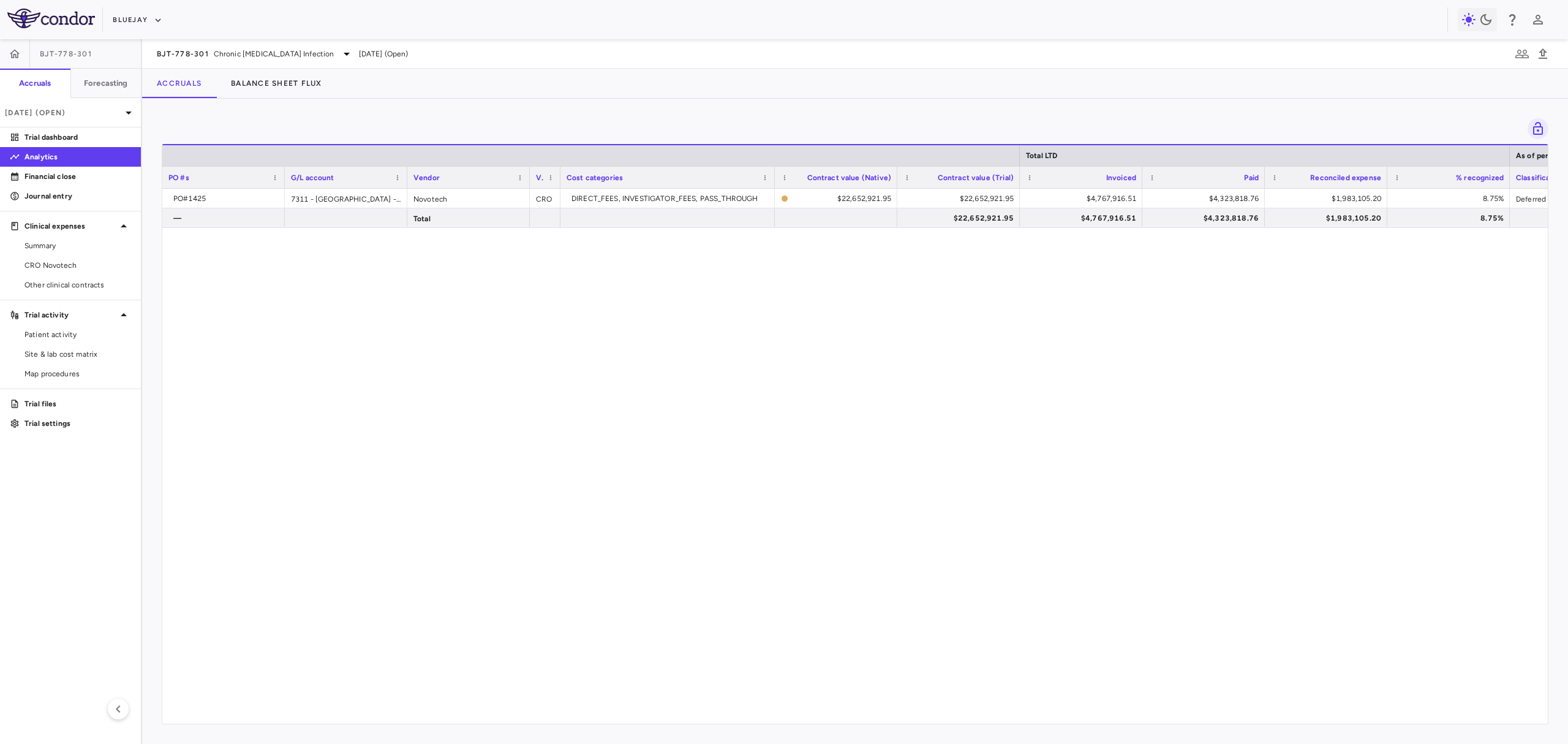
scroll to position [0, 942]
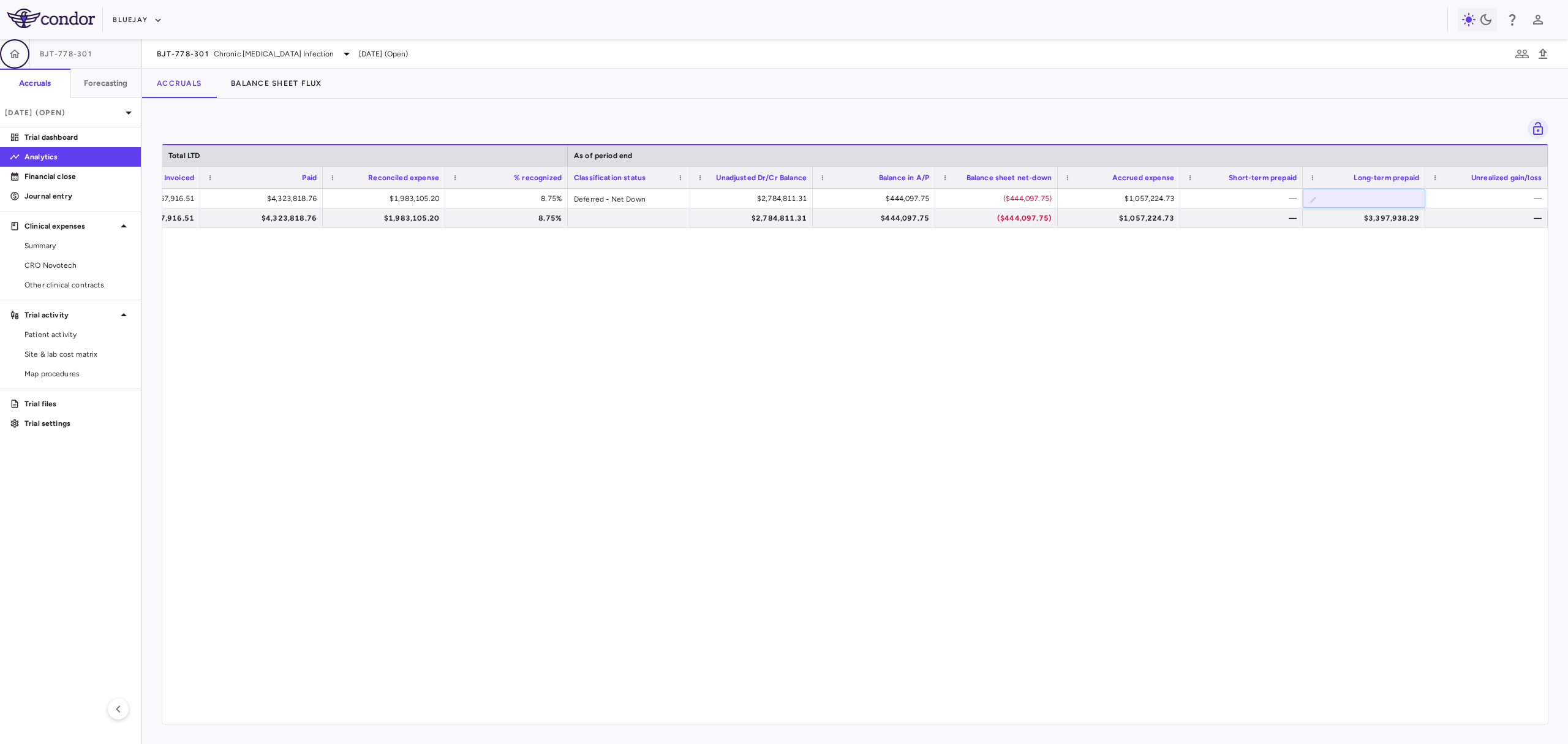
click at [18, 57] on icon "button" at bounding box center [15, 54] width 10 height 9
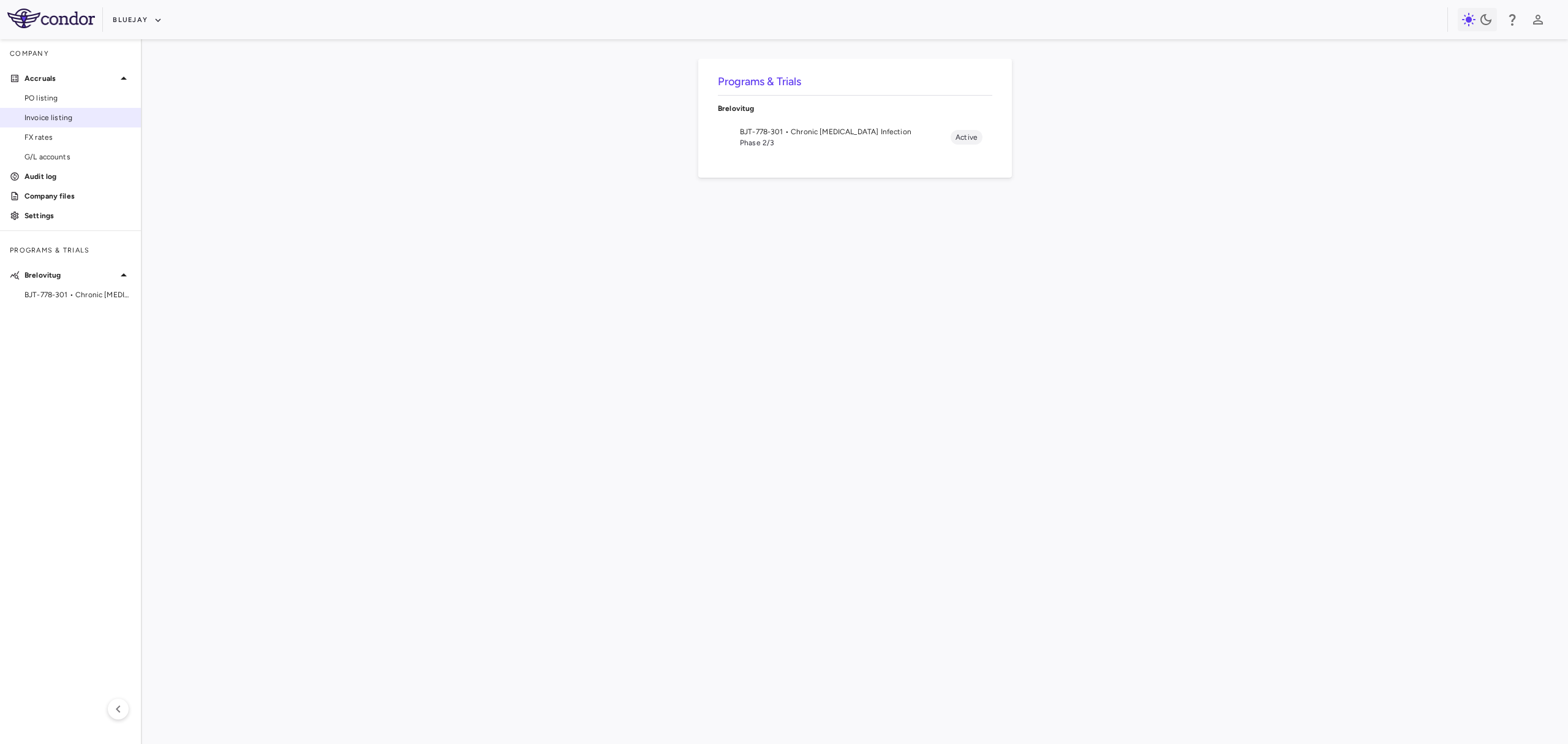
click at [42, 121] on span "Invoice listing" at bounding box center [77, 117] width 106 height 11
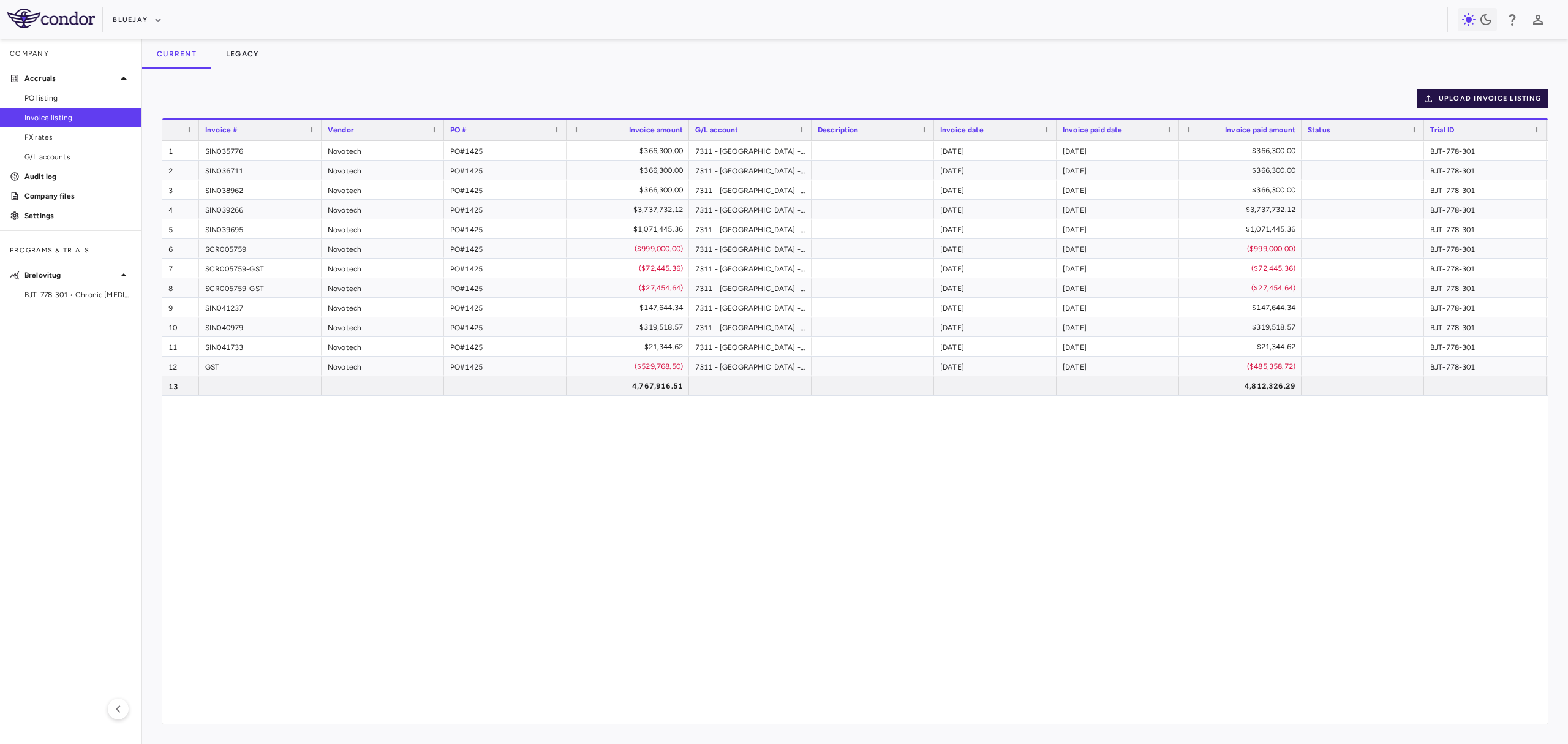
click at [1478, 101] on button "Upload invoice listing" at bounding box center [1483, 98] width 132 height 20
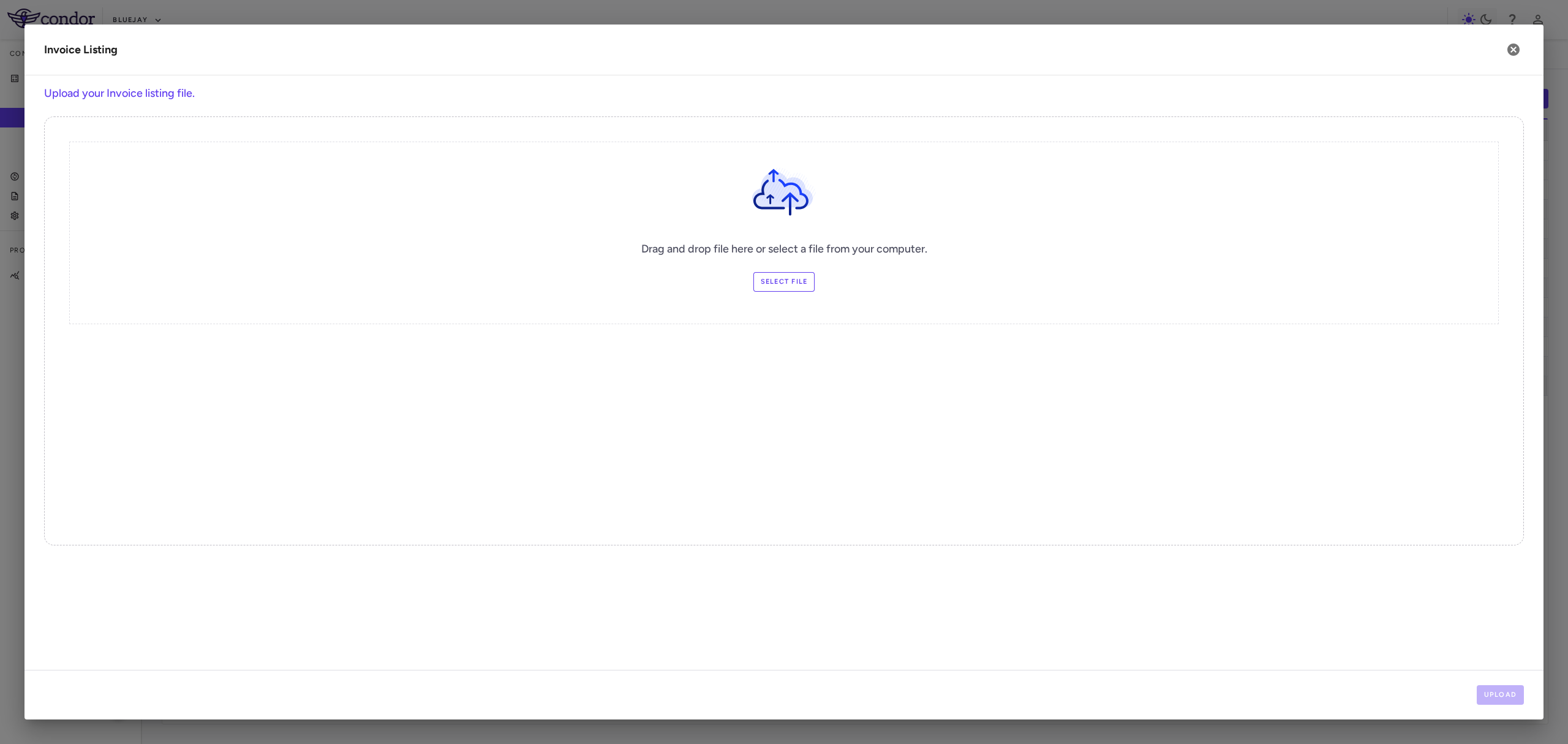
click at [767, 282] on label "Select file" at bounding box center [784, 281] width 62 height 20
click at [0, 0] on input "Select file" at bounding box center [0, 0] width 0 height 0
click at [1489, 688] on button "Upload" at bounding box center [1501, 694] width 48 height 20
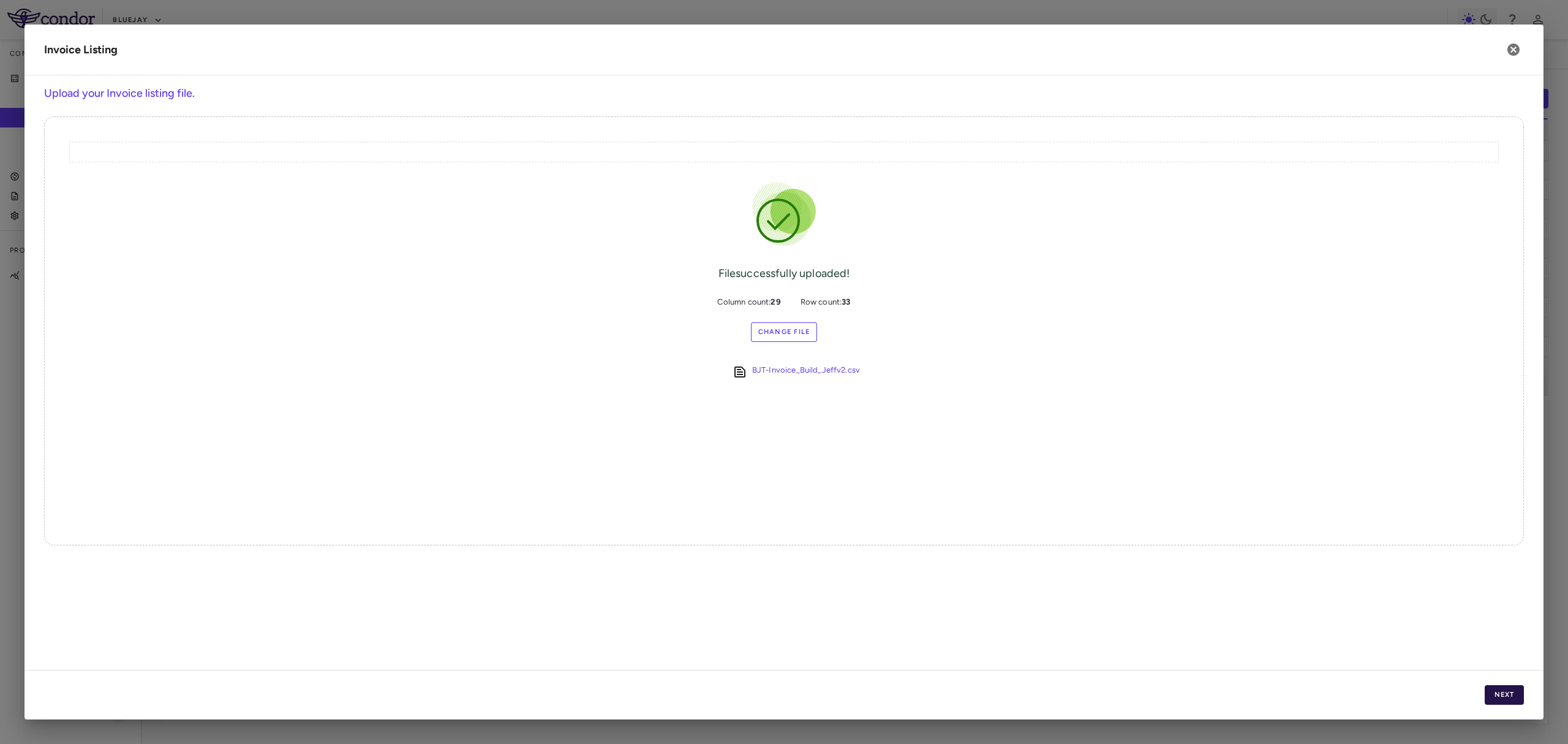
click at [1493, 696] on button "Next" at bounding box center [1504, 694] width 39 height 20
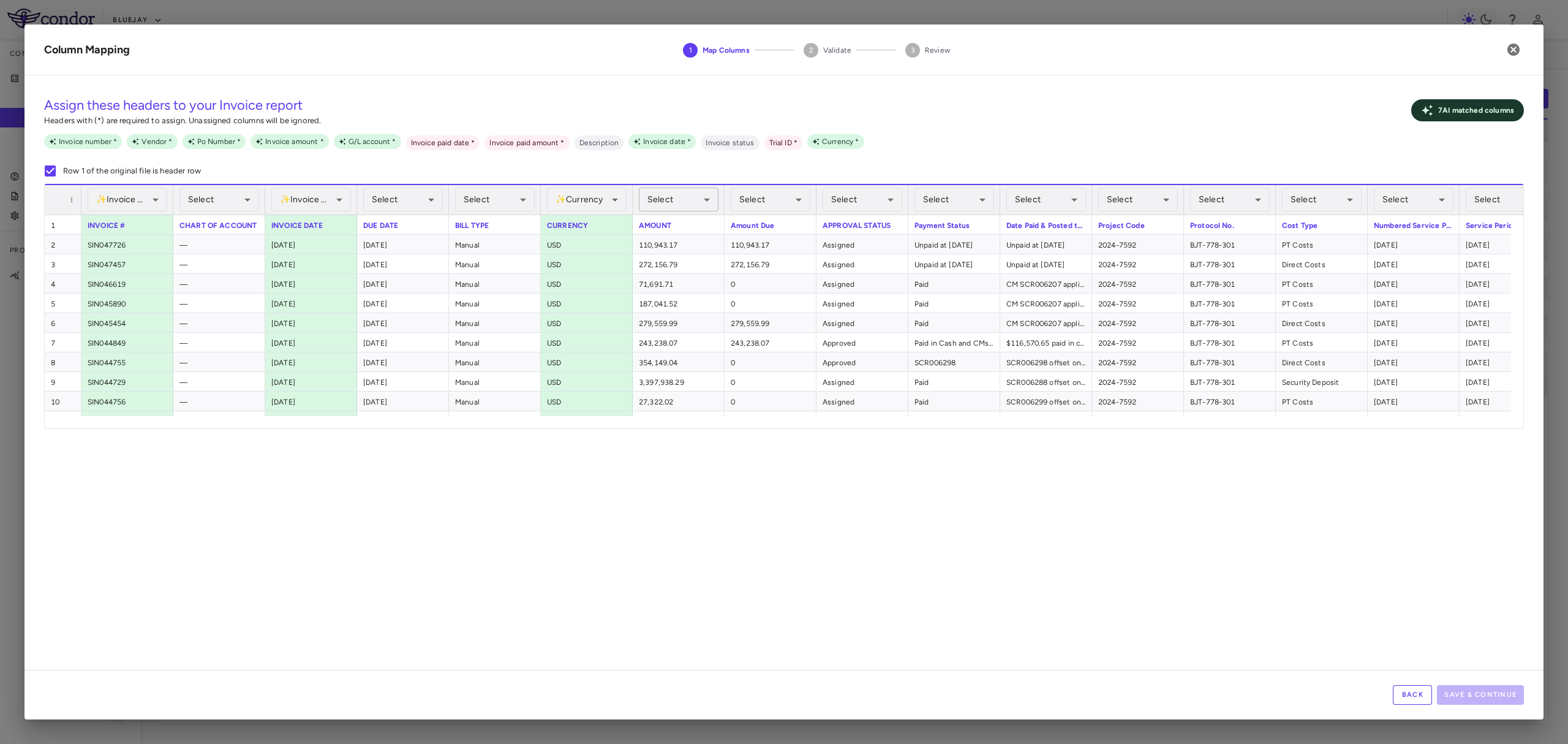
click at [654, 194] on body "Skip to sidebar Skip to main content Bluejay Company Accruals PO listing Invoic…" at bounding box center [784, 372] width 1568 height 744
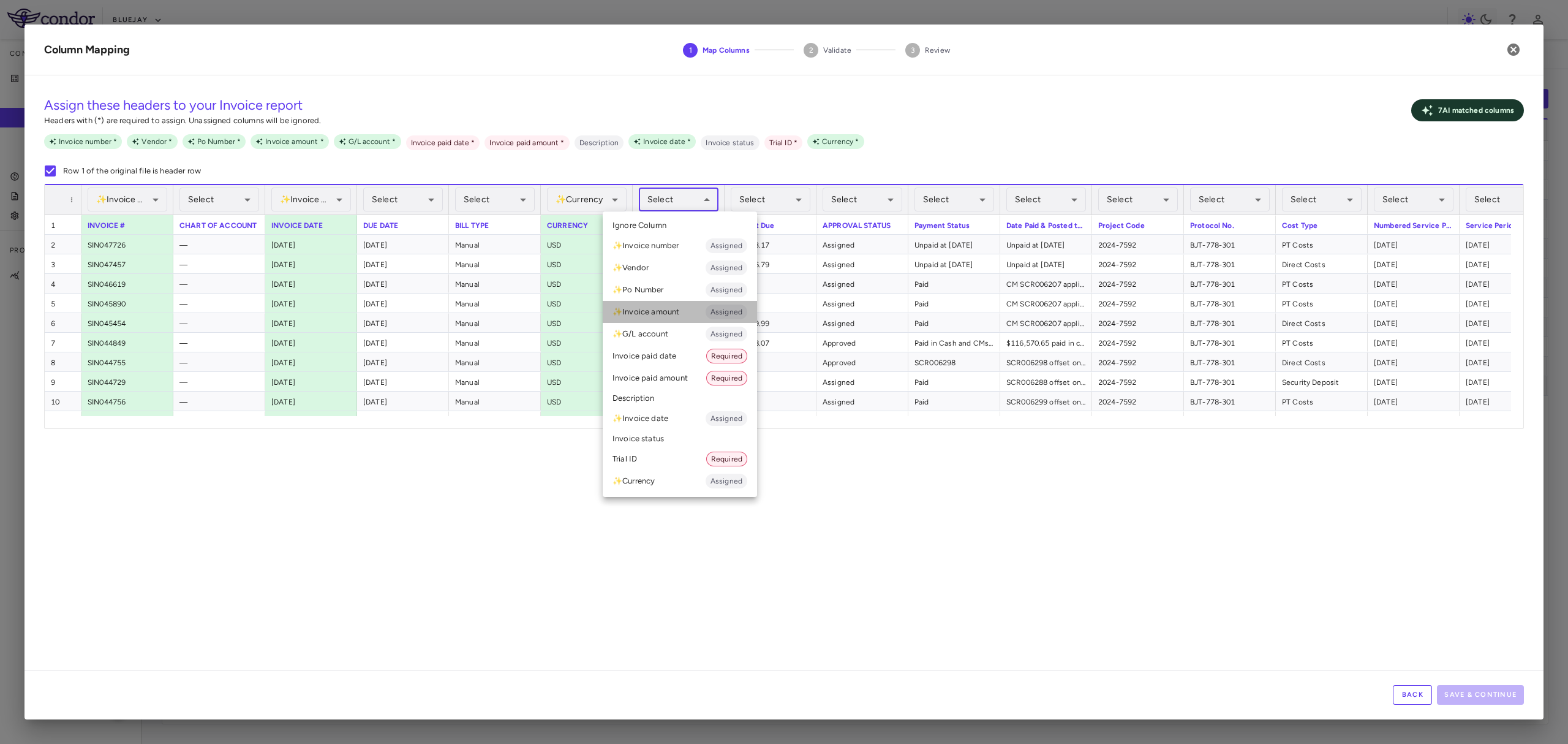
click at [701, 307] on li "✨ Invoice amount Assigned" at bounding box center [680, 312] width 155 height 22
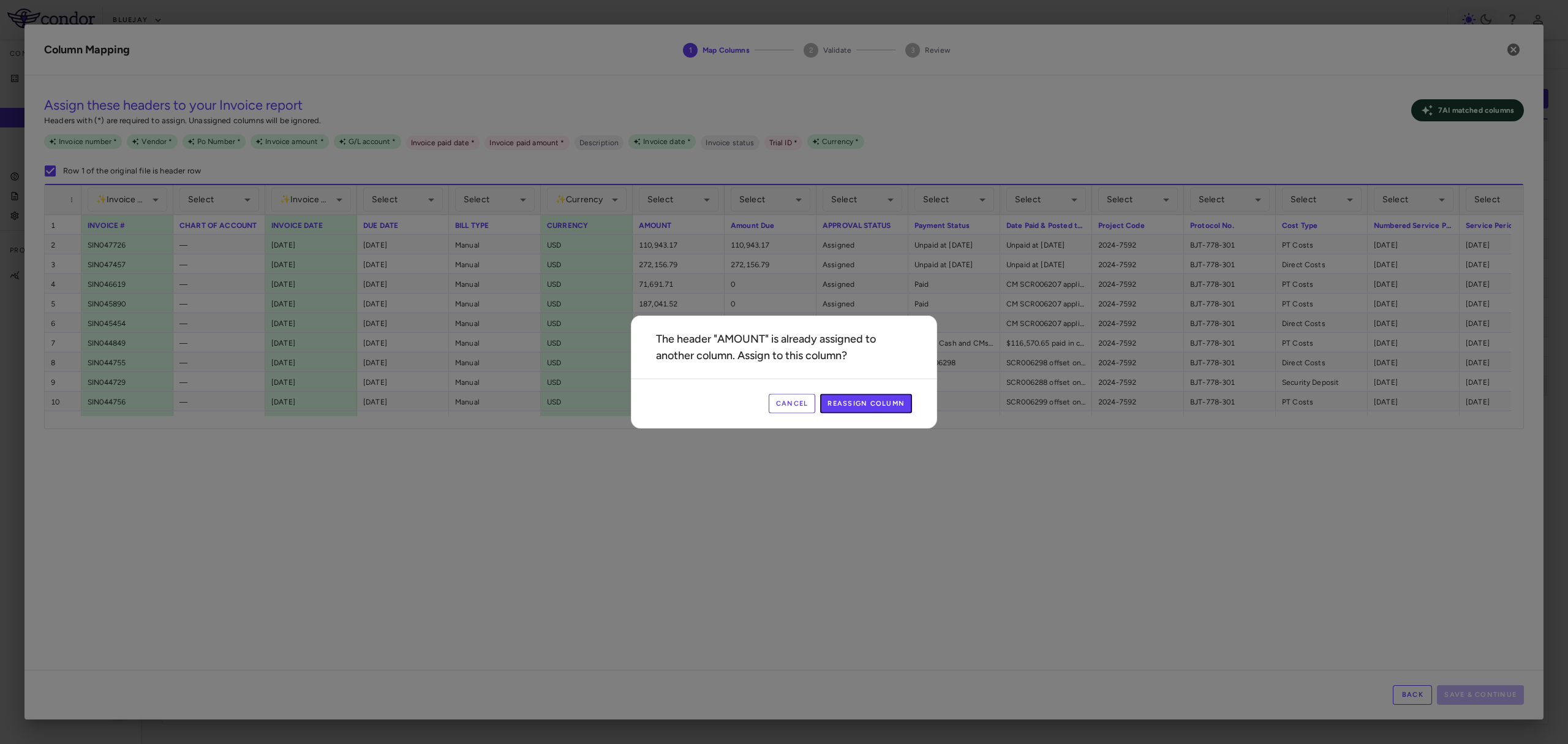
click at [880, 410] on button "Reassign Column" at bounding box center [865, 403] width 92 height 20
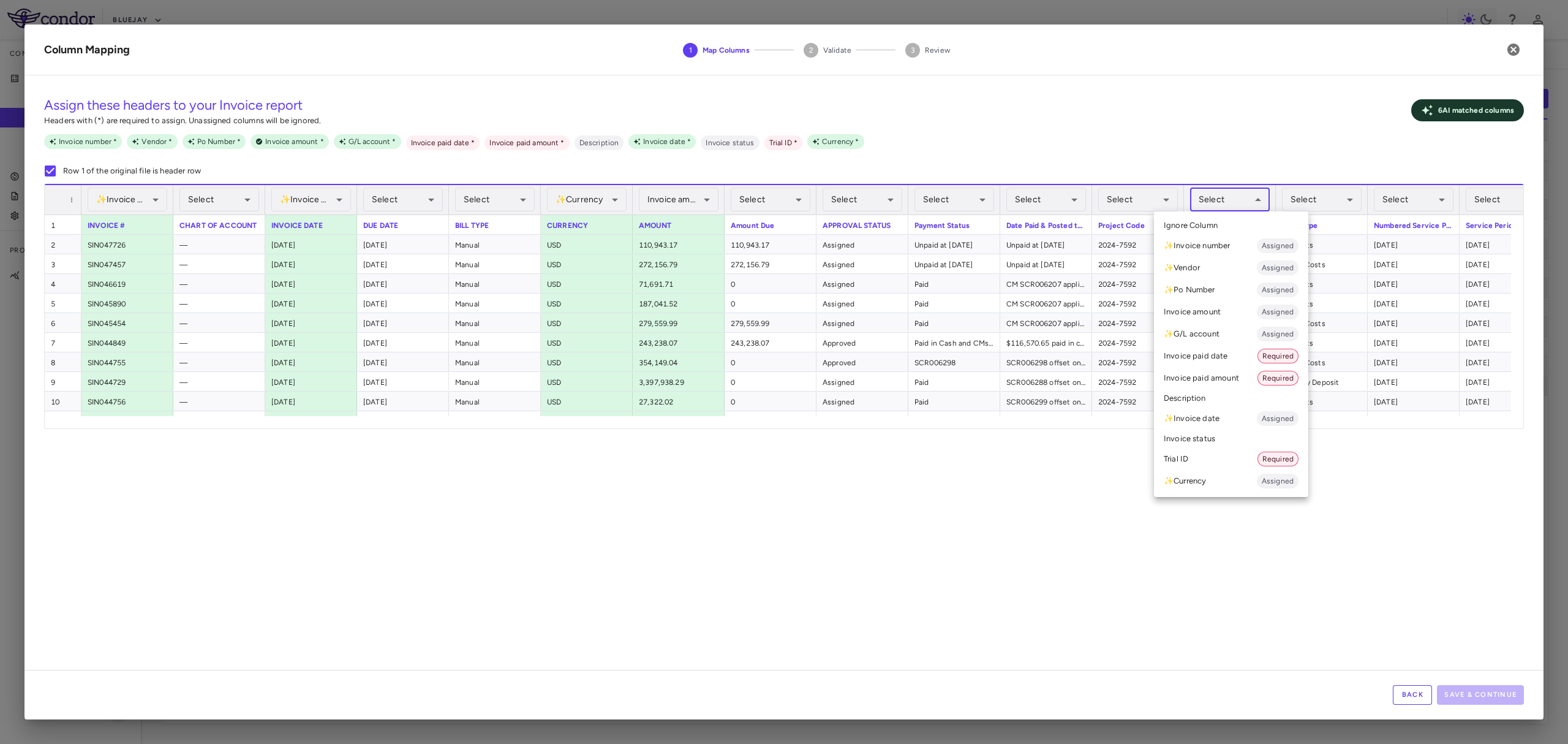
click at [1206, 201] on body "Skip to sidebar Skip to main content Bluejay Company Accruals PO listing Invoic…" at bounding box center [784, 372] width 1568 height 744
click at [1235, 459] on li "Trial ID Required" at bounding box center [1231, 458] width 155 height 22
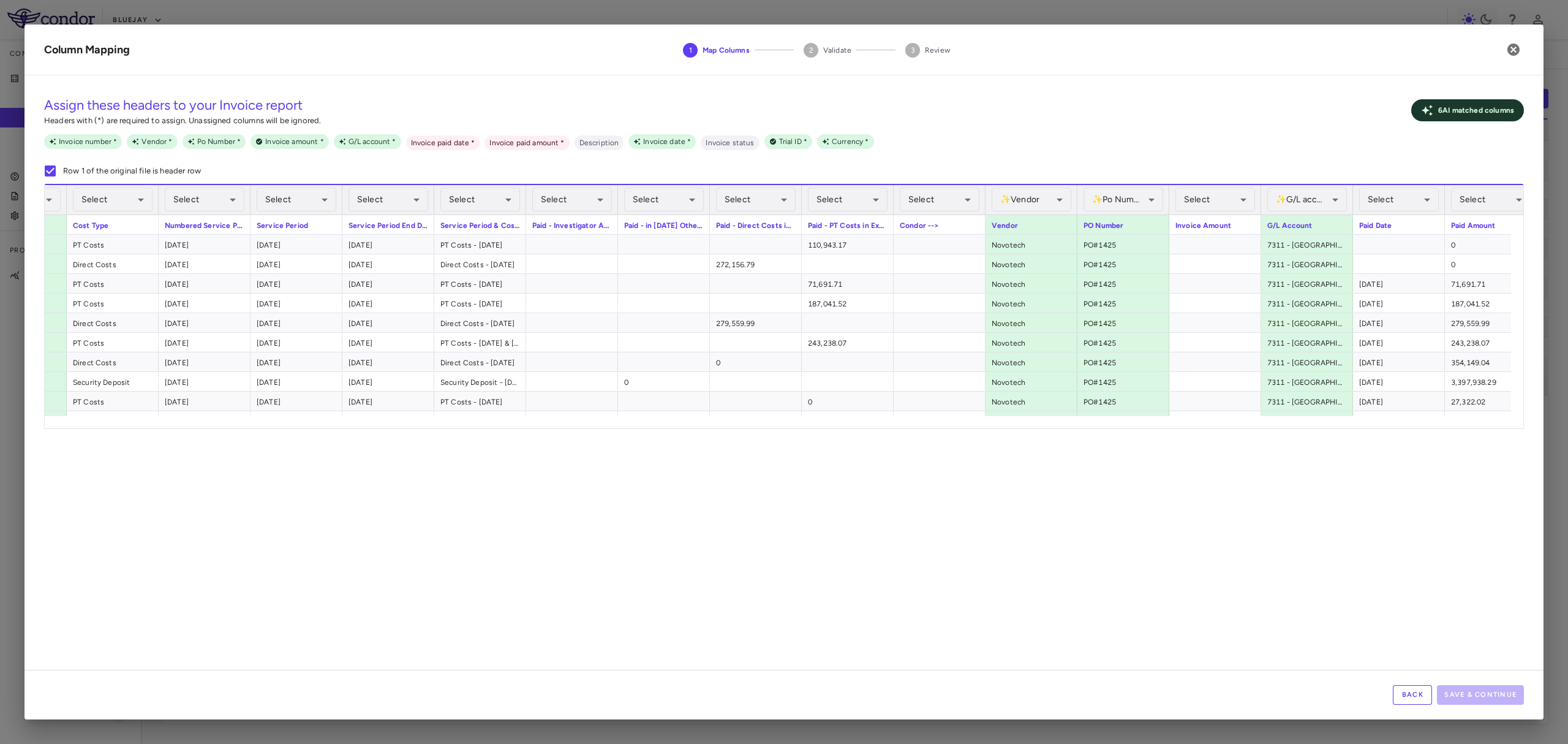
scroll to position [0, 1235]
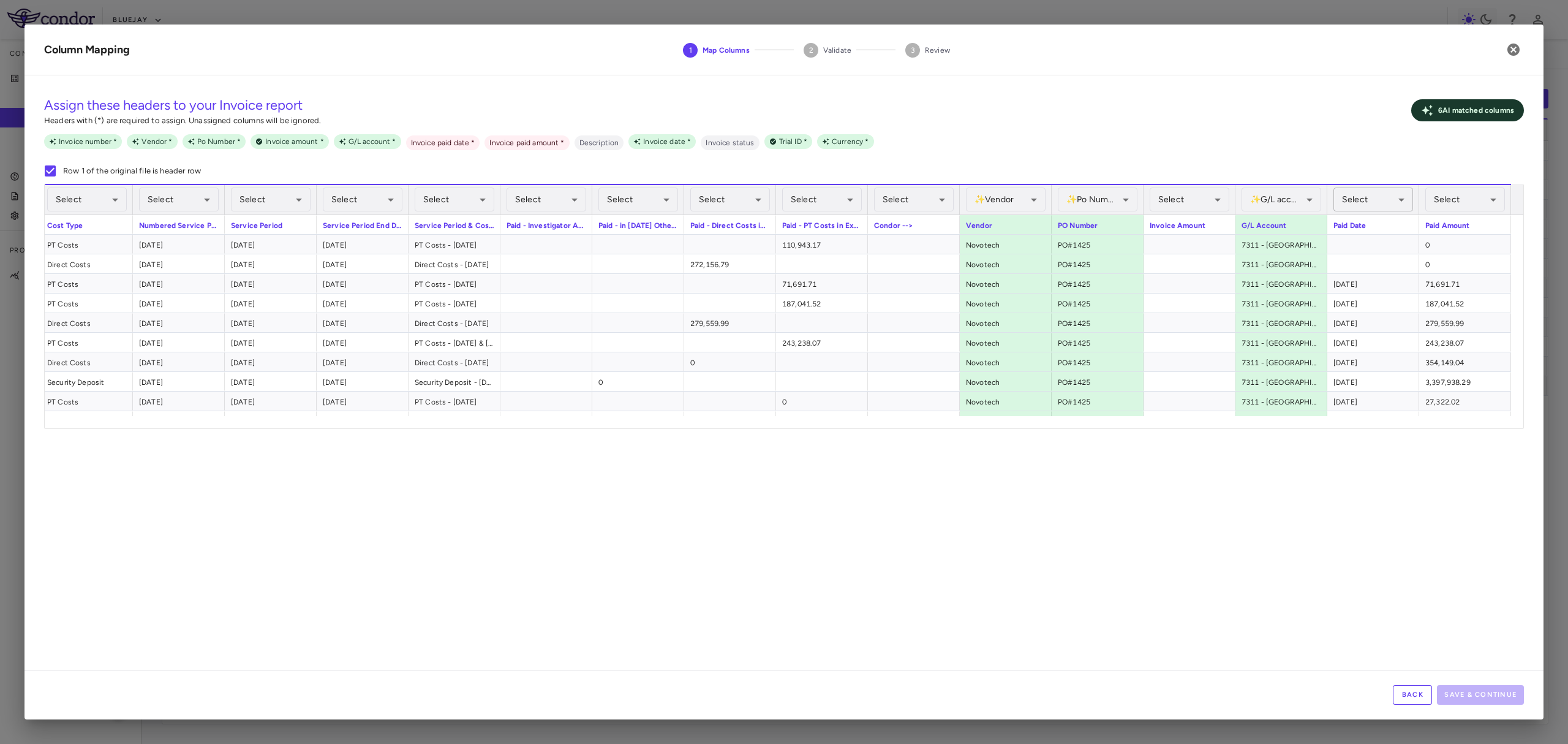
click at [1338, 202] on body "Skip to sidebar Skip to main content Bluejay Company Accruals PO listing Invoic…" at bounding box center [784, 372] width 1568 height 744
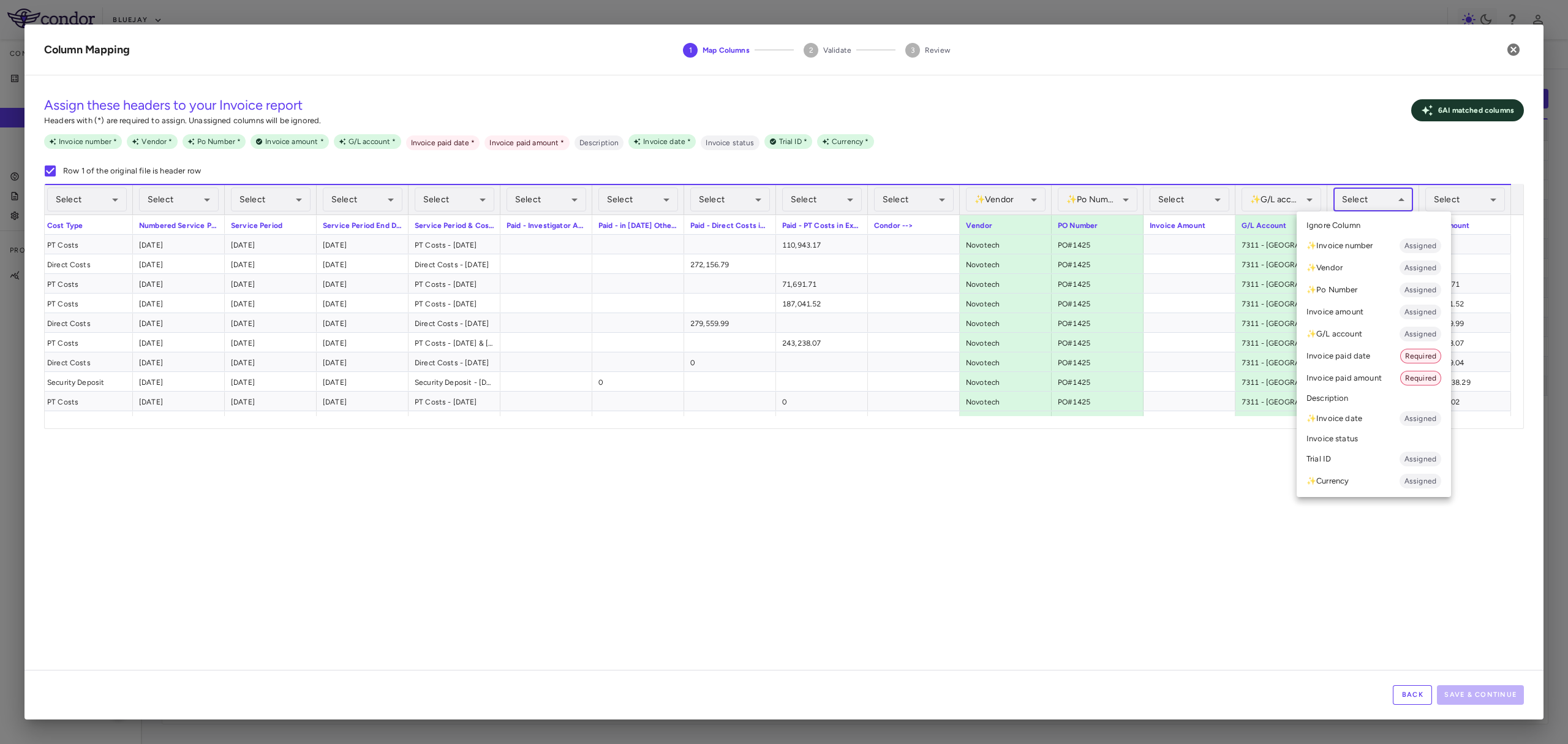
click at [1366, 354] on li "Invoice paid date Required" at bounding box center [1374, 356] width 155 height 22
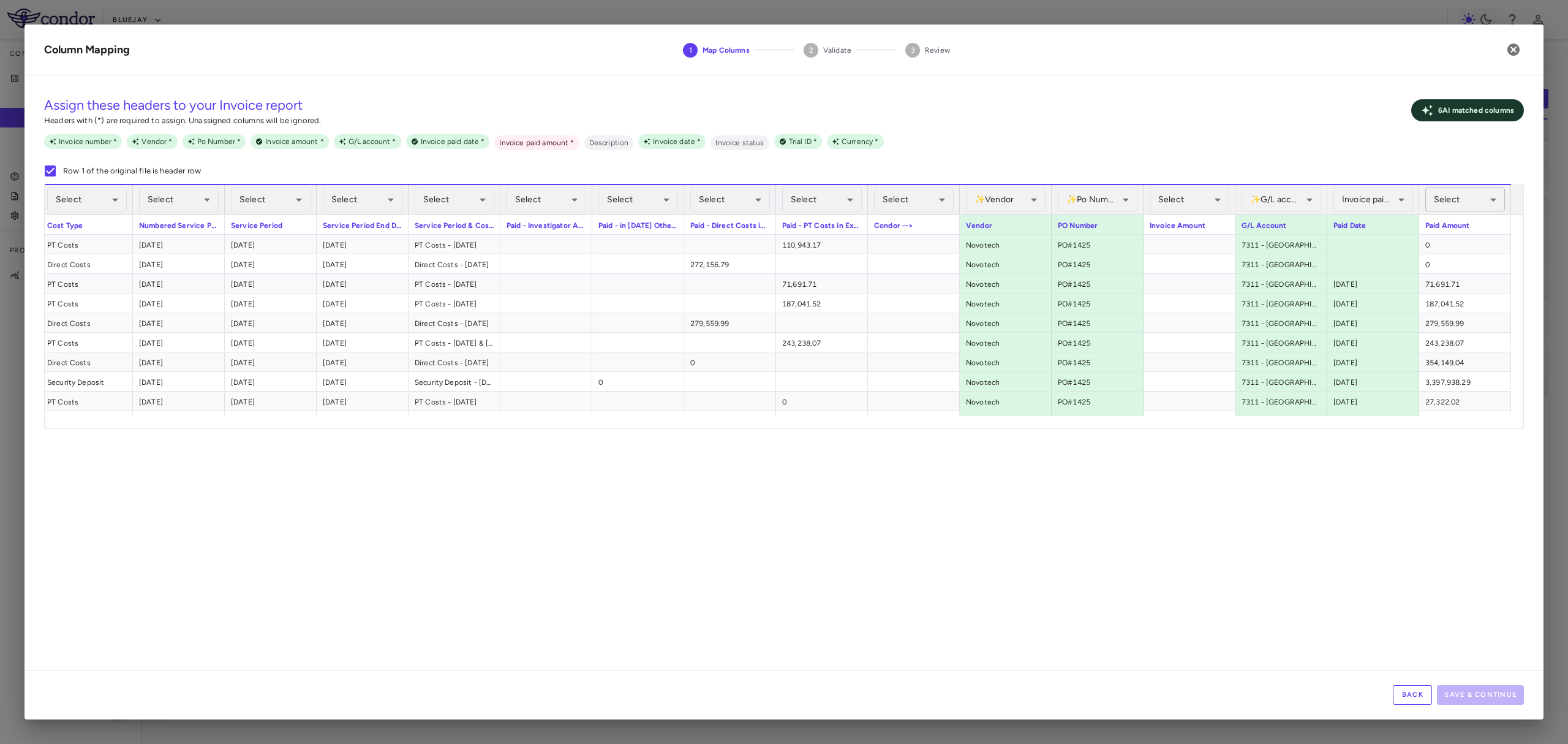
click at [1444, 196] on body "Skip to sidebar Skip to main content Bluejay Company Accruals PO listing Invoic…" at bounding box center [784, 372] width 1568 height 744
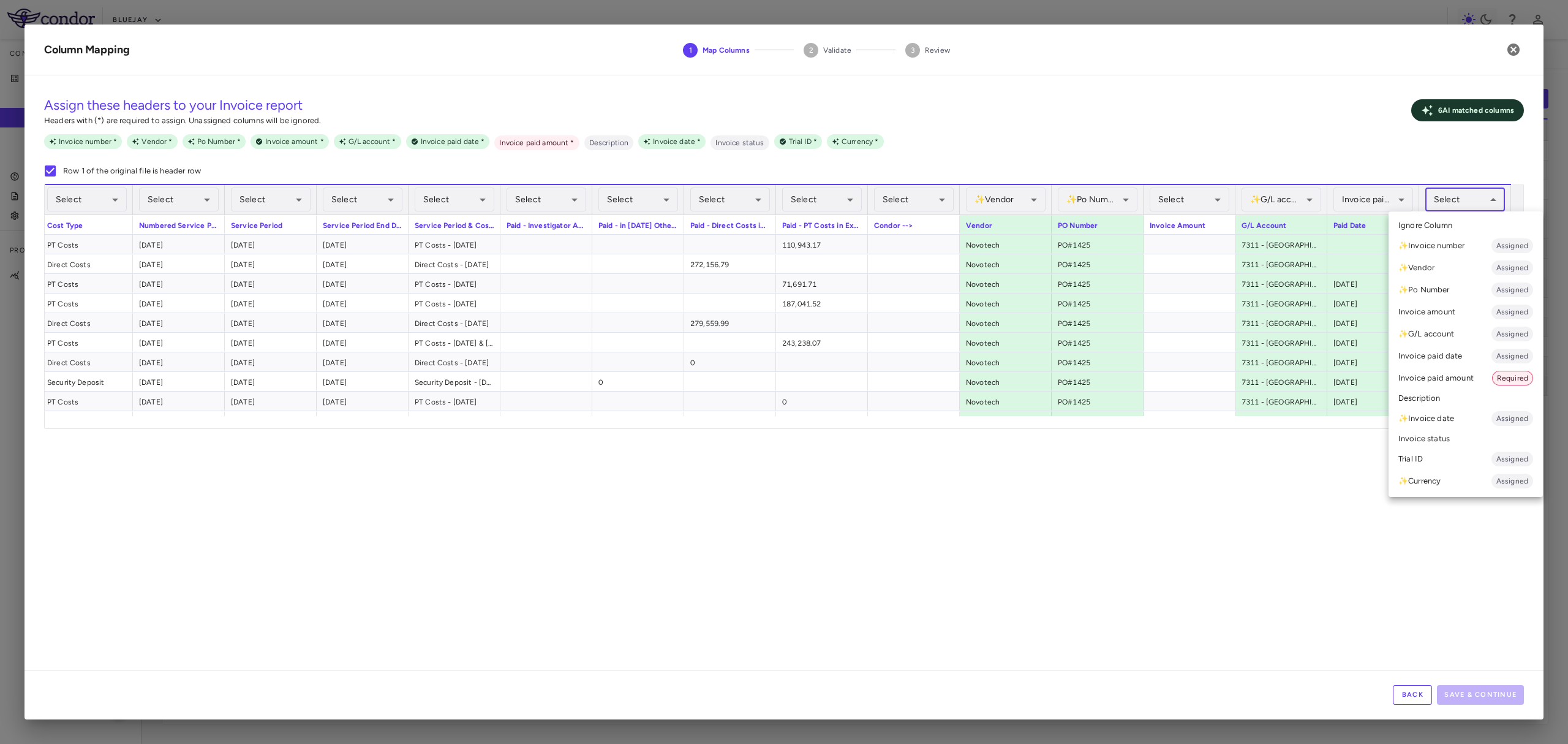
click at [1457, 375] on li "Invoice paid amount Required" at bounding box center [1466, 377] width 155 height 22
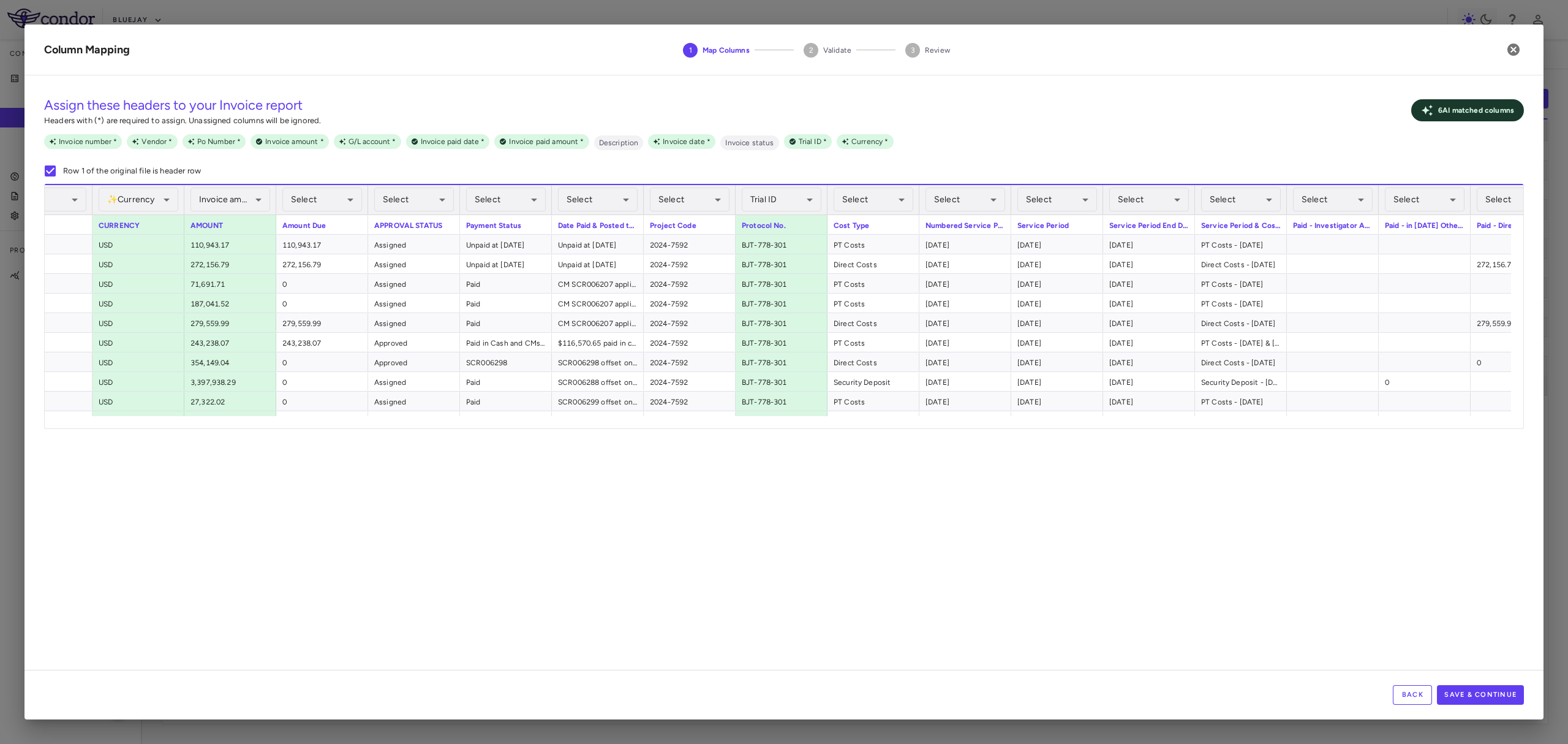
scroll to position [0, 442]
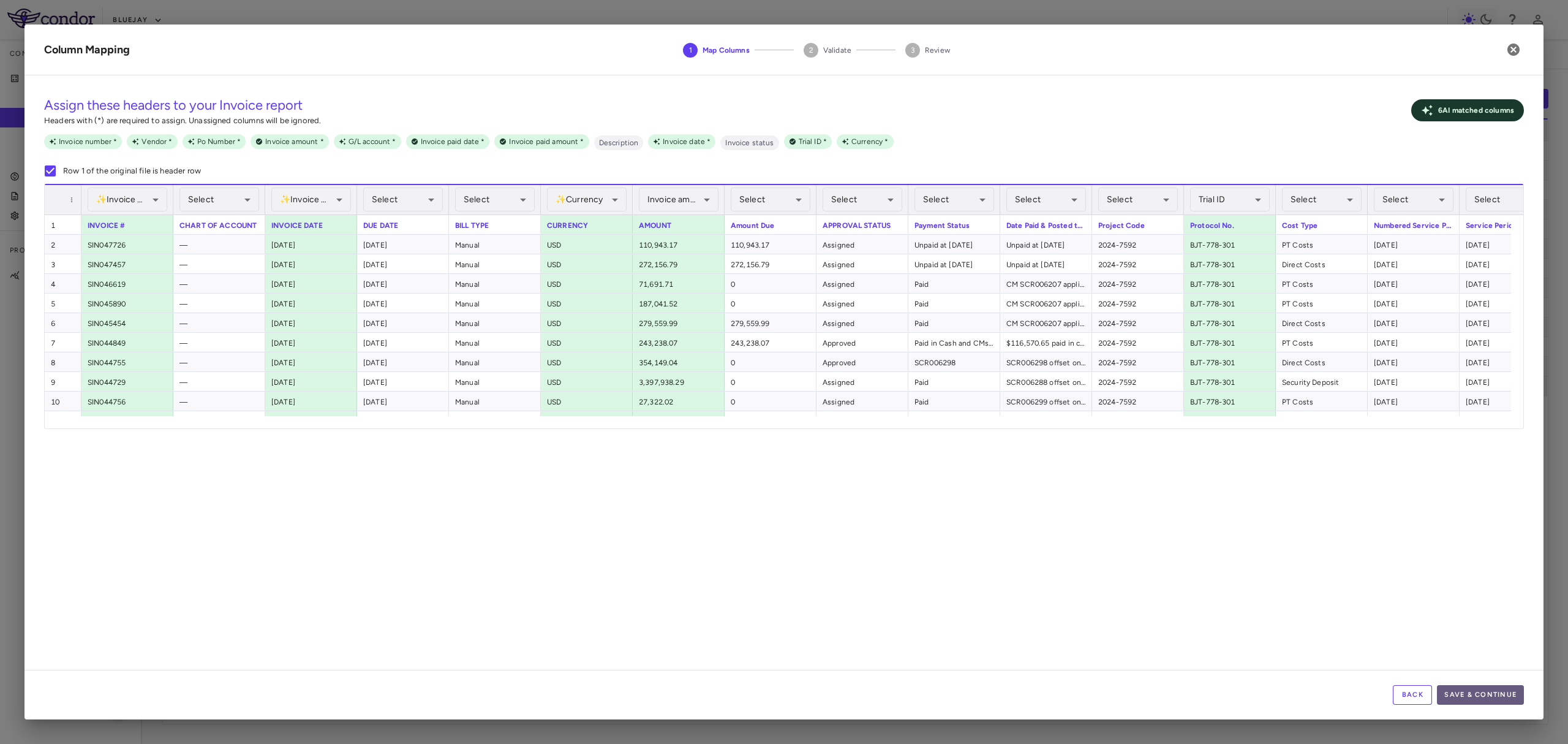
click at [1497, 693] on button "Save & Continue" at bounding box center [1481, 694] width 87 height 20
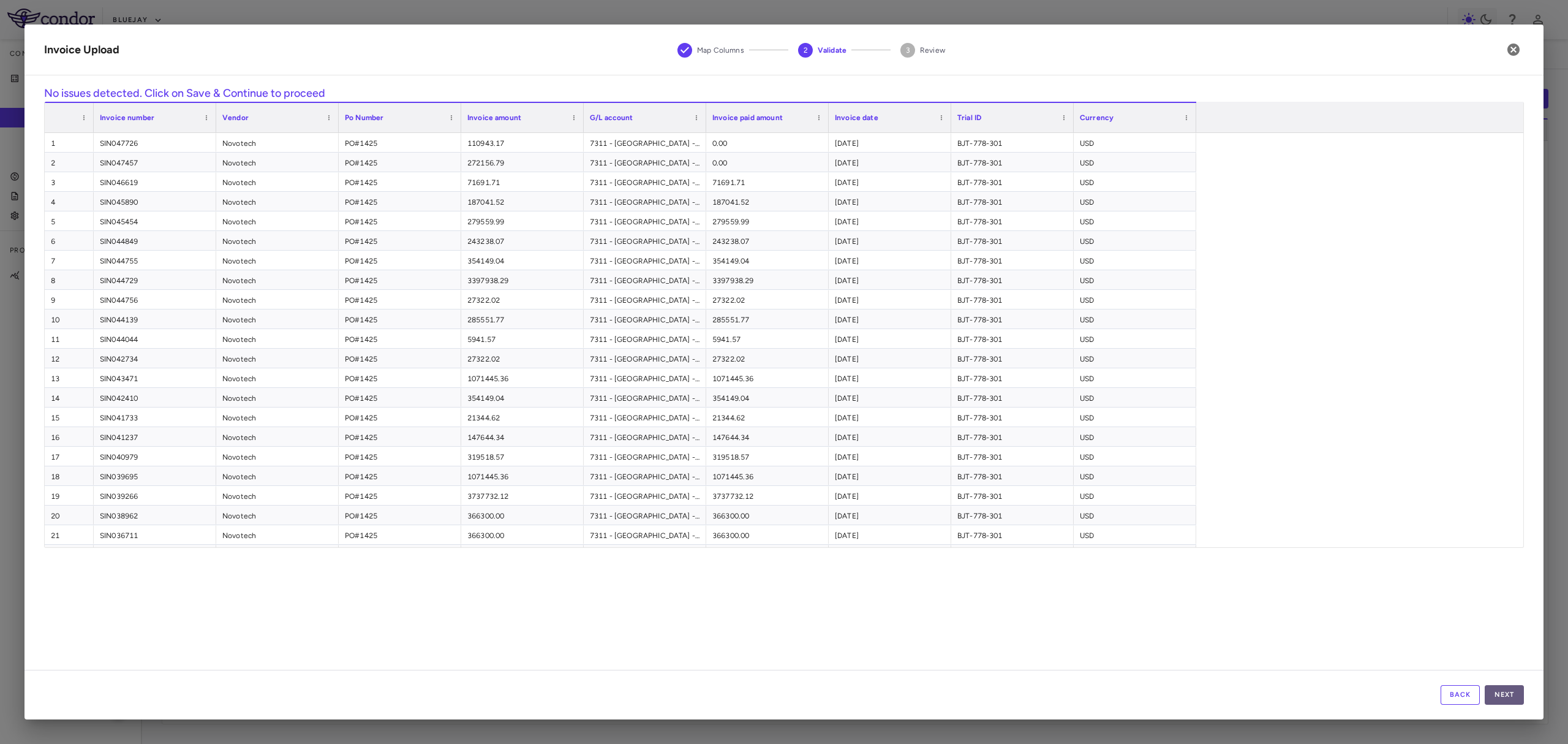
click at [1507, 693] on button "Next" at bounding box center [1504, 694] width 39 height 20
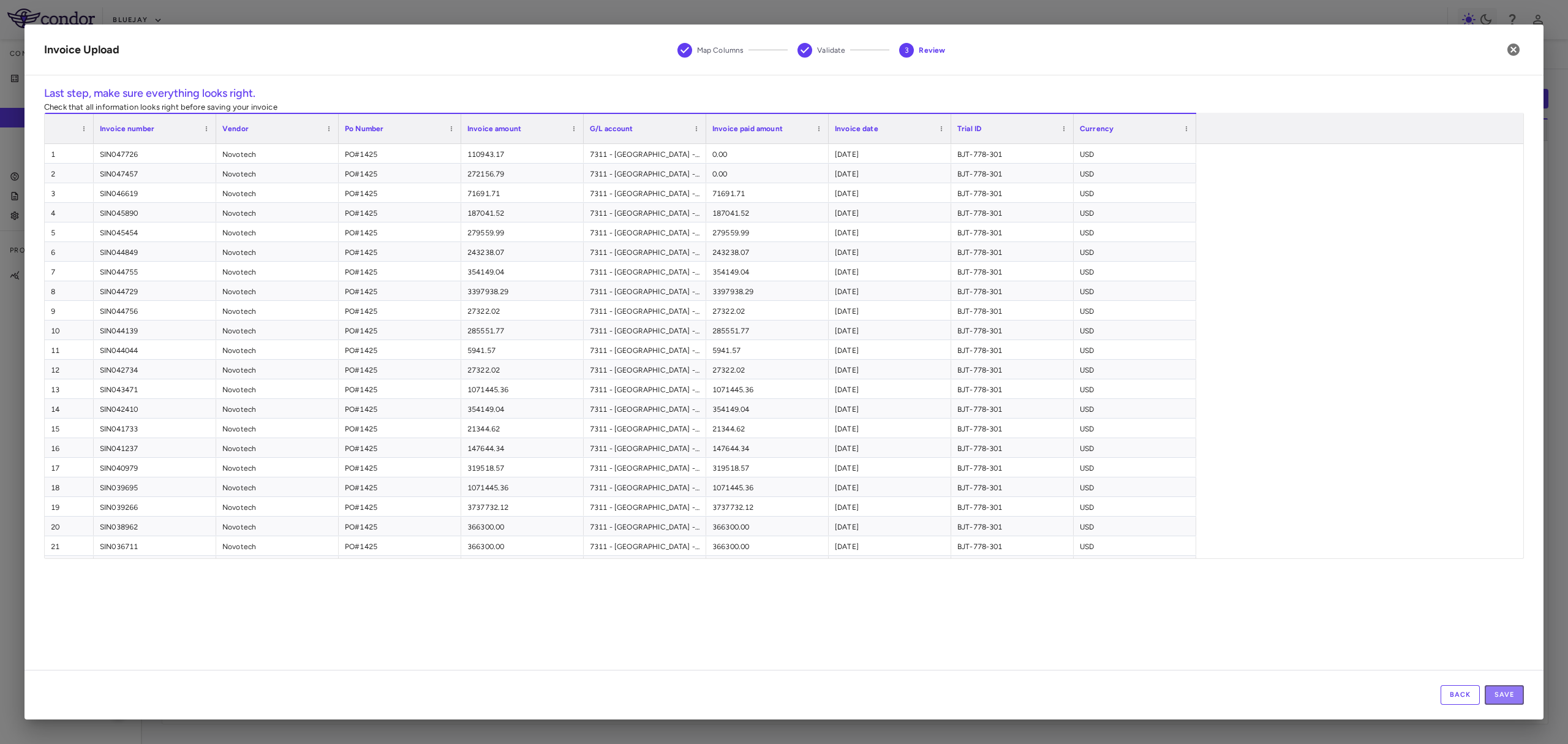
click at [1507, 693] on button "Save" at bounding box center [1504, 694] width 39 height 20
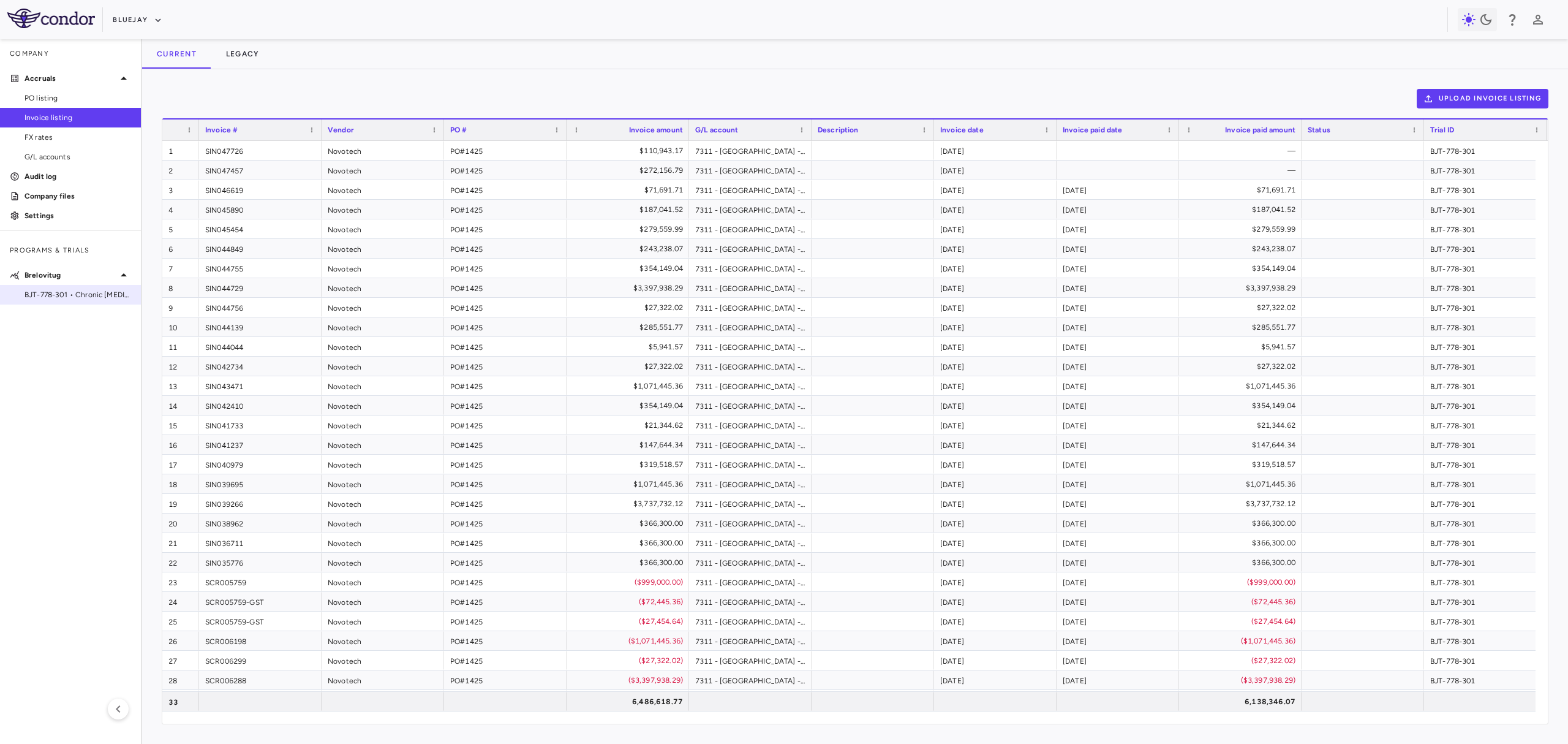
click at [38, 295] on span "BJT-778-301 • Chronic [MEDICAL_DATA] Infection" at bounding box center [77, 294] width 106 height 11
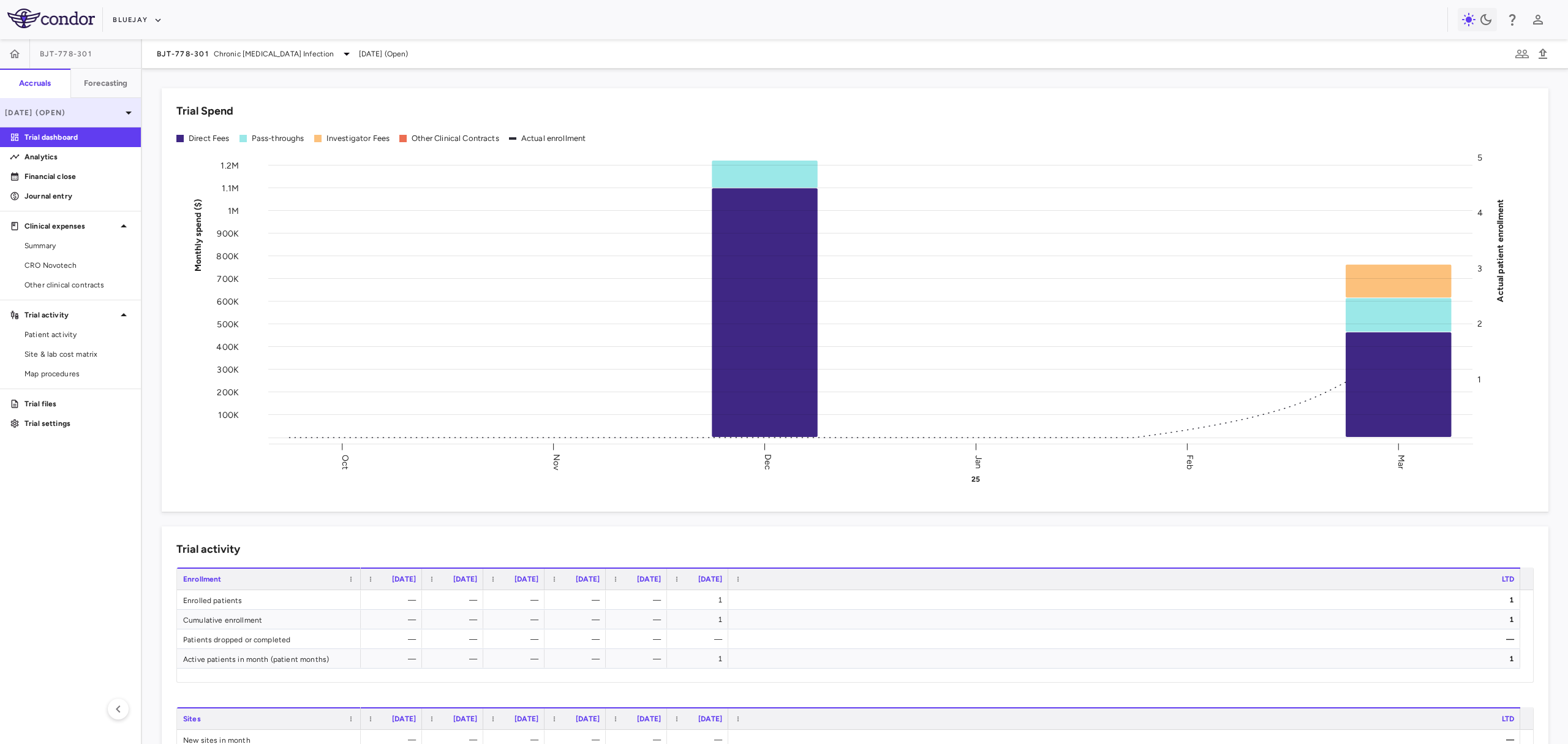
click at [40, 106] on div "[DATE] (Open)" at bounding box center [70, 113] width 141 height 30
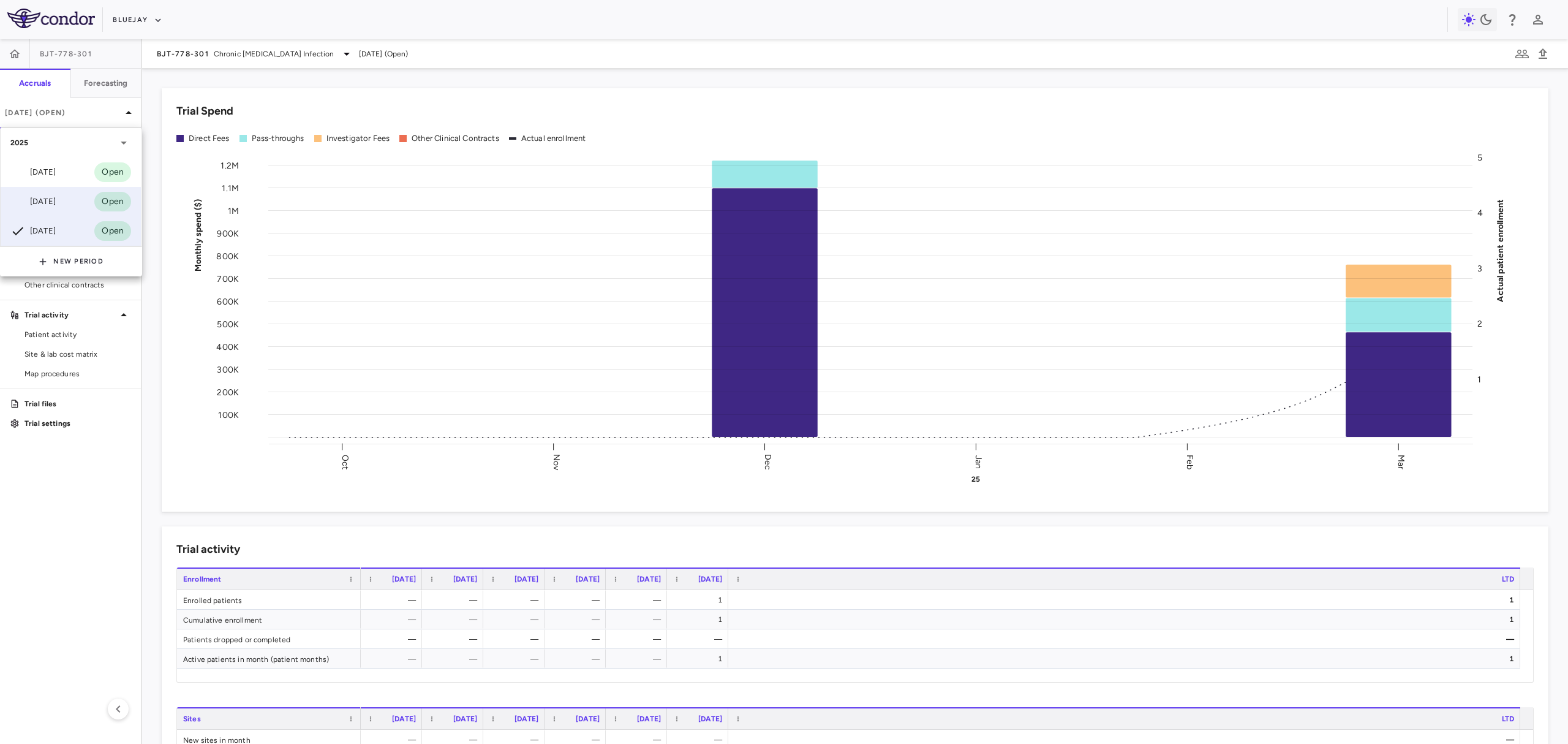
click at [54, 199] on div "Jun 2025" at bounding box center [33, 202] width 46 height 14
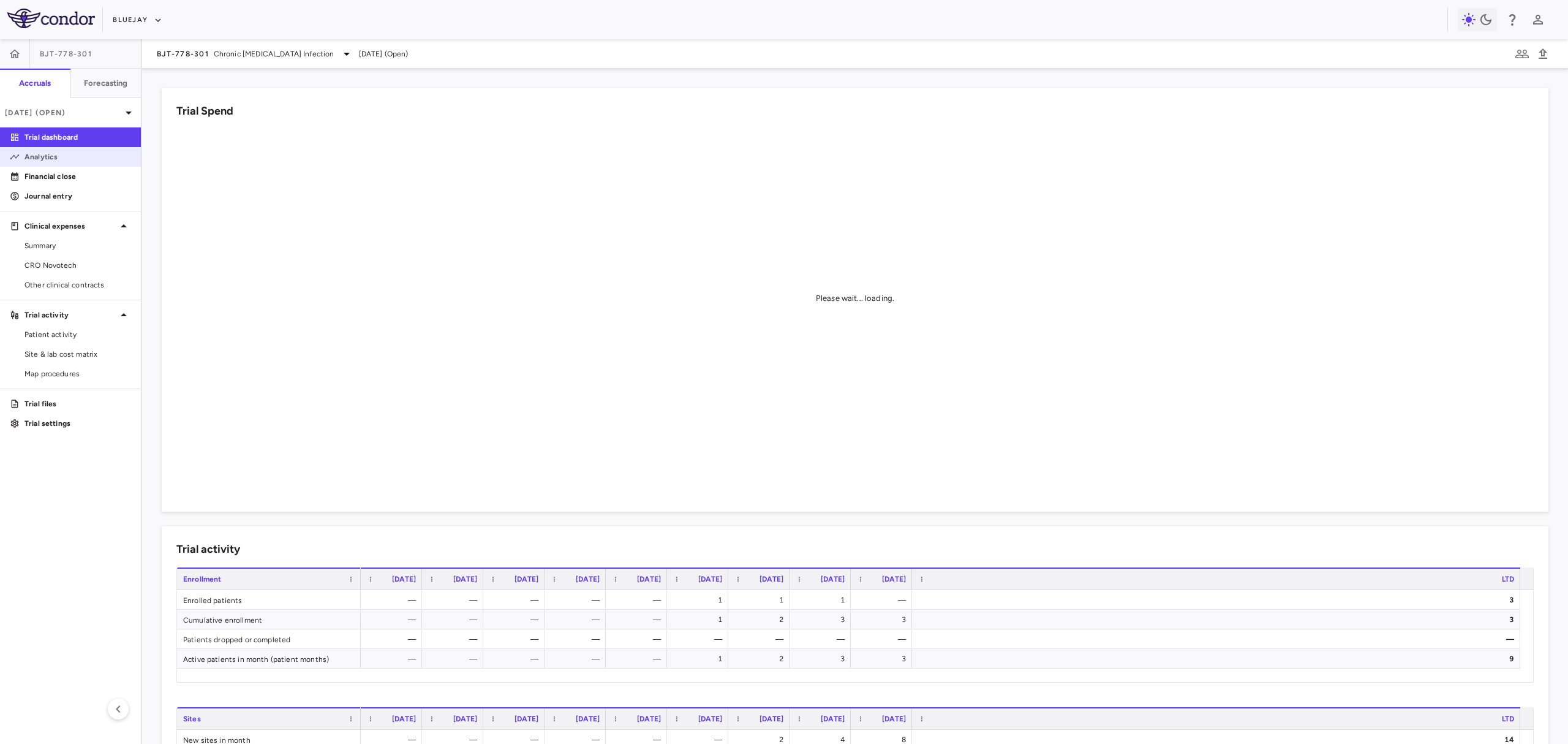
click at [64, 153] on p "Analytics" at bounding box center [77, 156] width 106 height 11
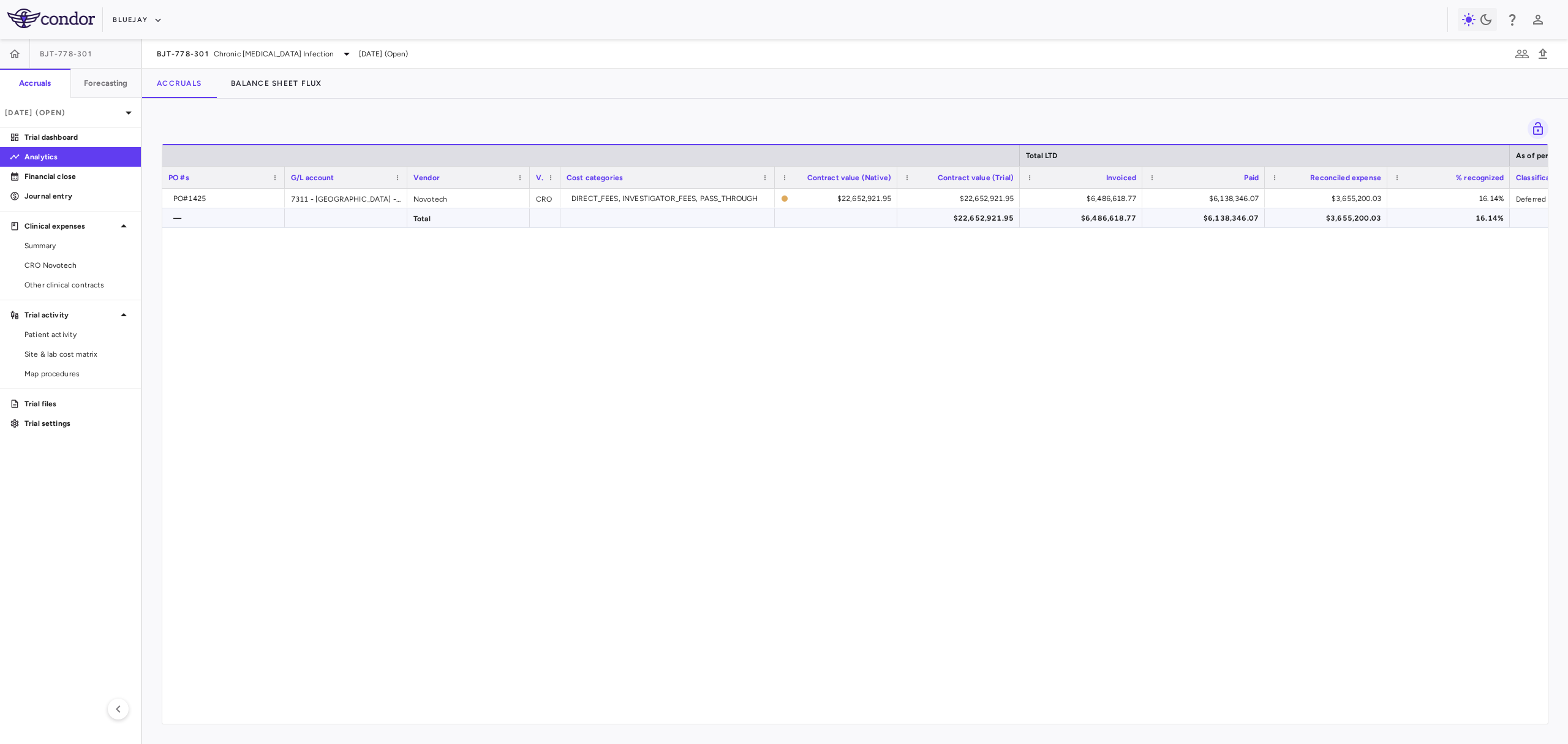
click at [1096, 218] on div "$6,486,618.77" at bounding box center [1084, 218] width 106 height 20
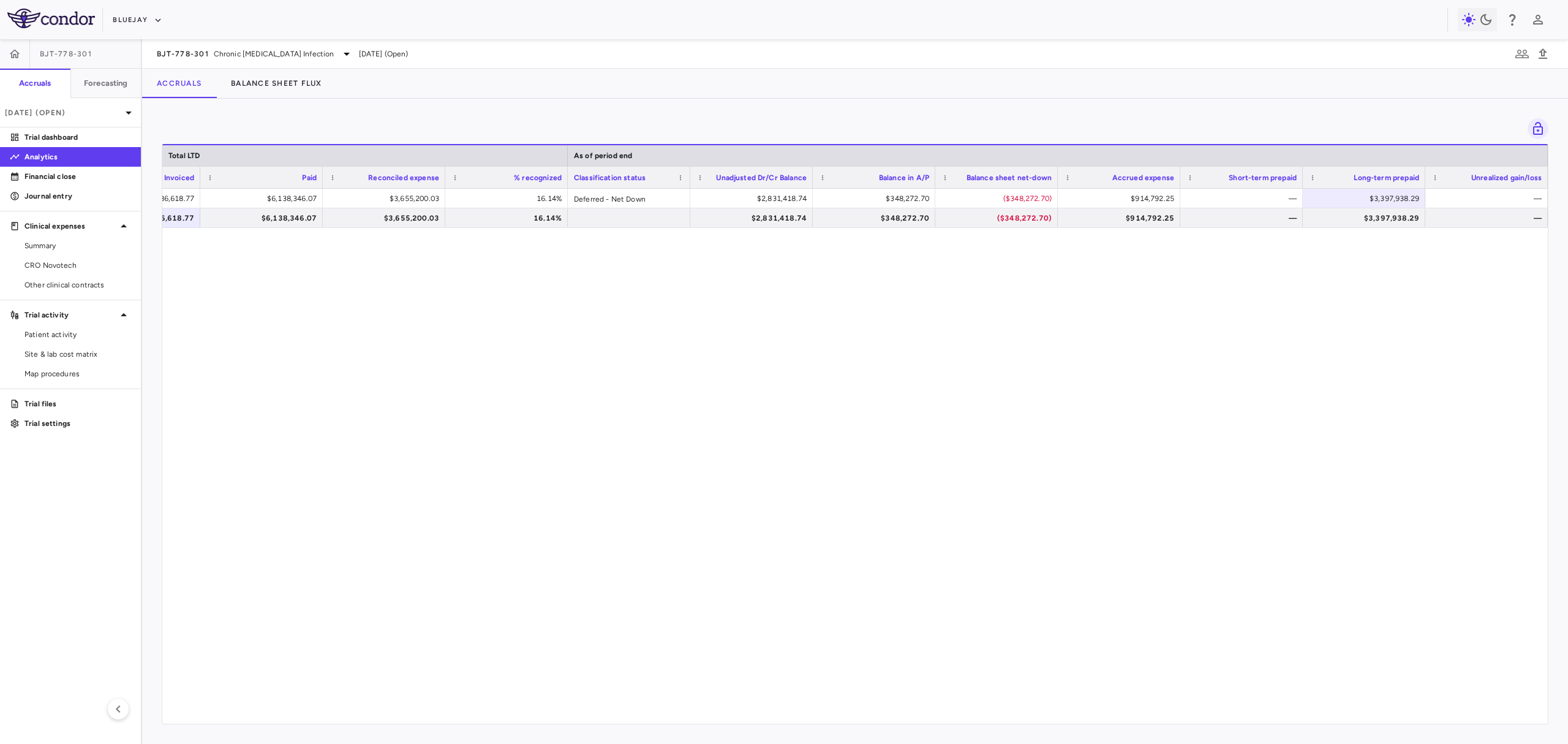
click at [854, 356] on div "$22,652,921.95 $6,486,618.77 $6,138,346.07 $3,655,200.03 16.14% Deferred - Net …" at bounding box center [855, 450] width 1385 height 523
click at [91, 119] on div "Jun 2025 (Open)" at bounding box center [70, 113] width 141 height 30
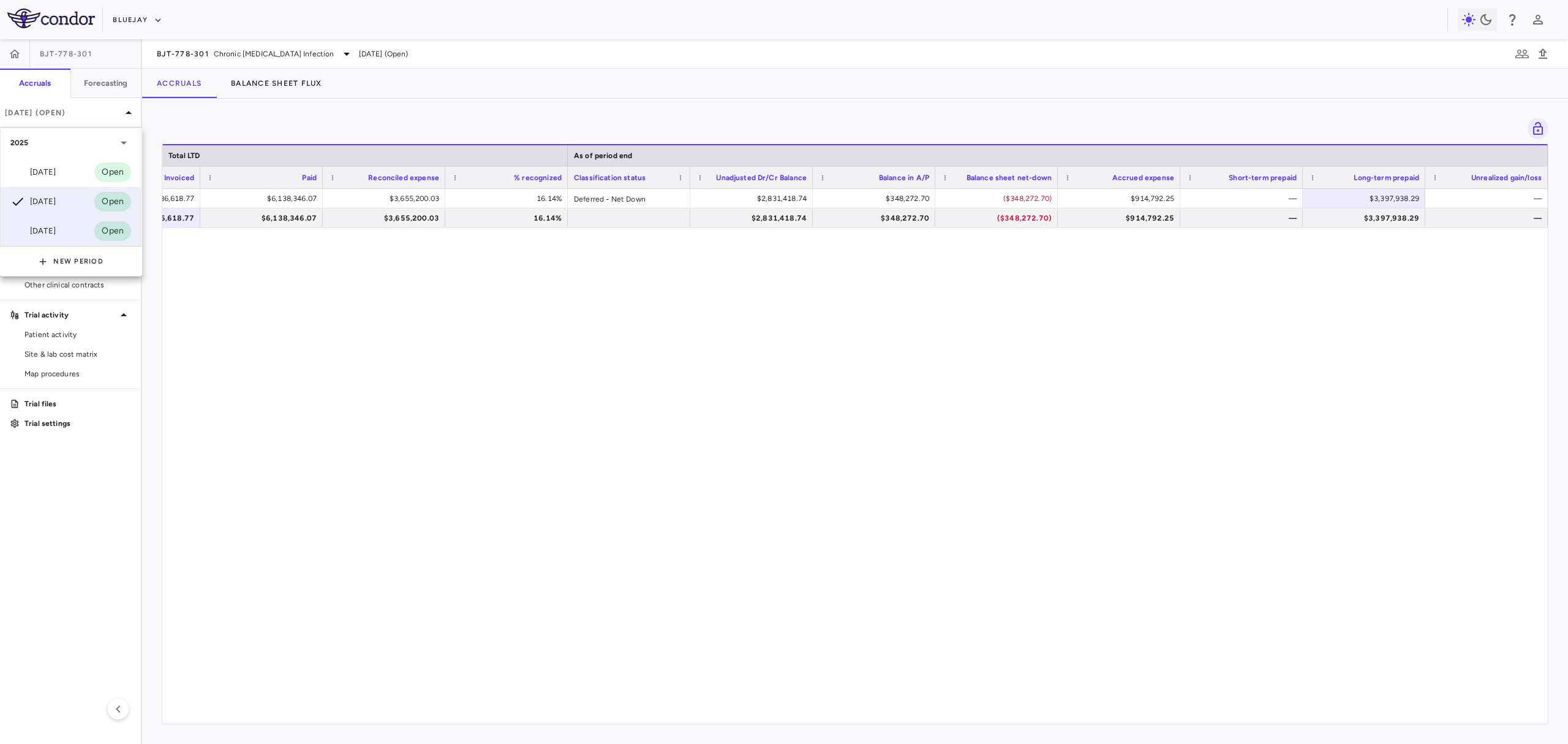
click at [86, 224] on div "Mar 2025 Open" at bounding box center [71, 231] width 140 height 30
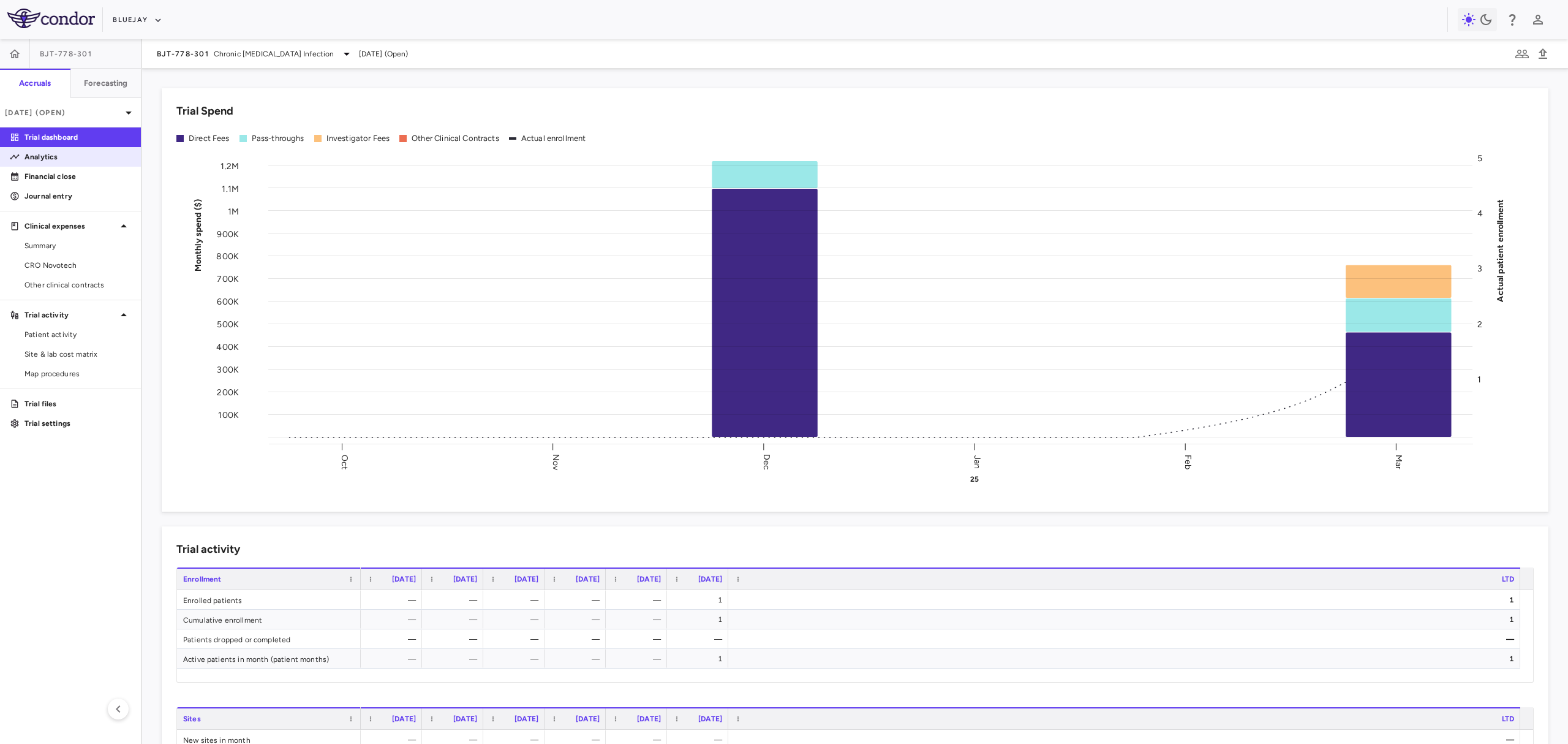
click at [74, 164] on link "Analytics" at bounding box center [70, 156] width 141 height 18
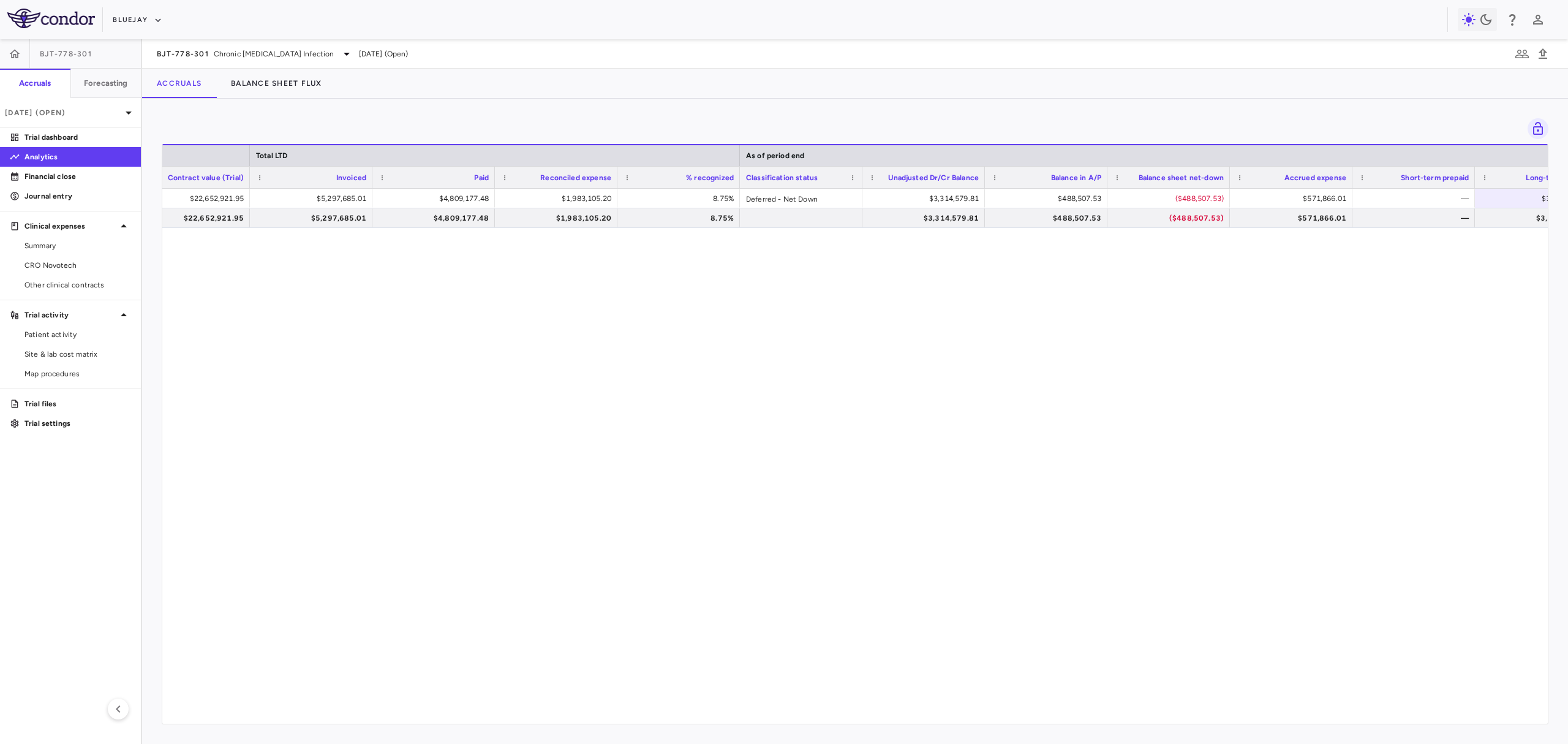
scroll to position [0, 828]
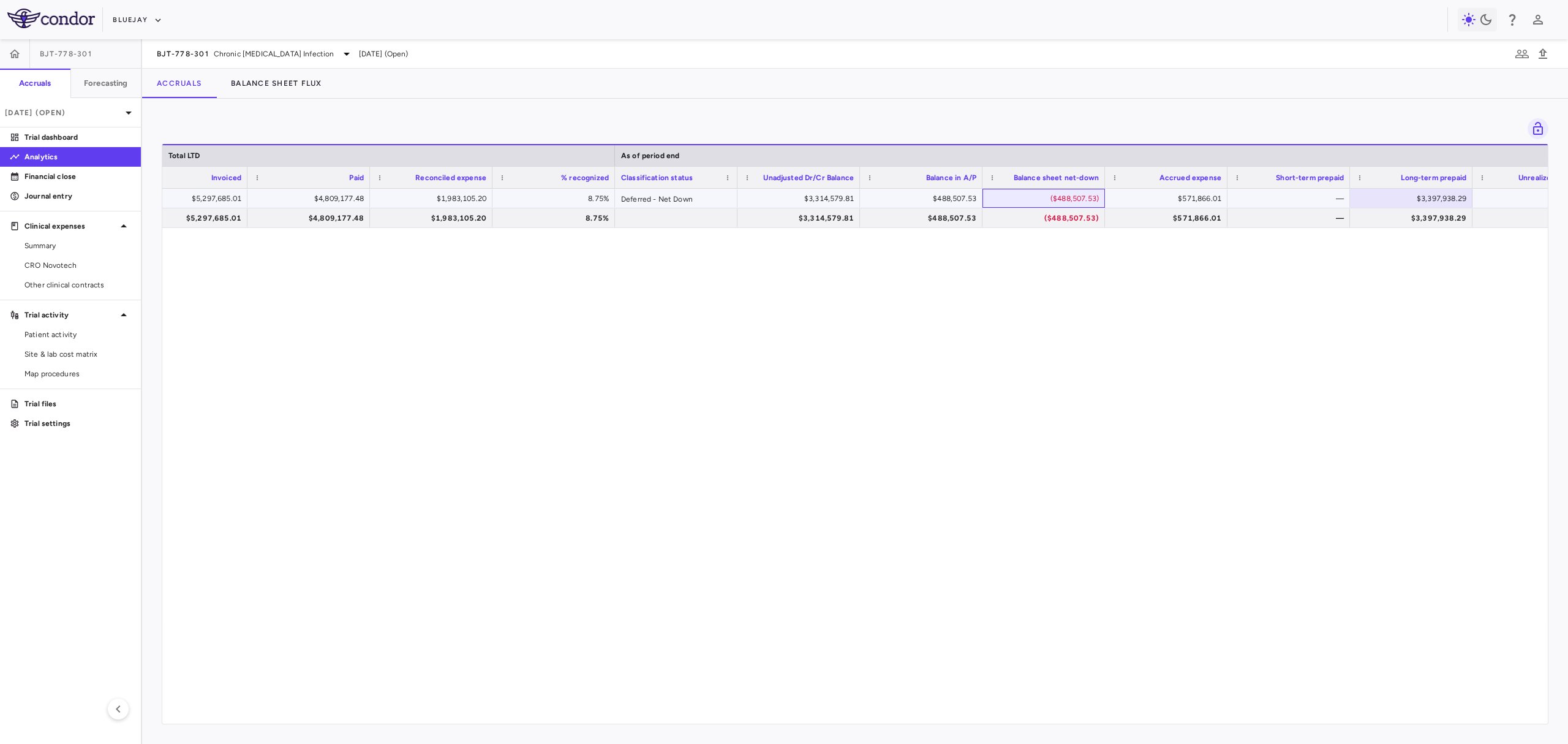
click at [1061, 199] on div "($488,507.53)" at bounding box center [1046, 198] width 106 height 20
click at [1128, 199] on div "$571,866.01" at bounding box center [1169, 198] width 106 height 20
click at [1131, 222] on div "$571,866.01" at bounding box center [1169, 218] width 106 height 20
click at [86, 265] on span "CRO Novotech" at bounding box center [77, 265] width 106 height 11
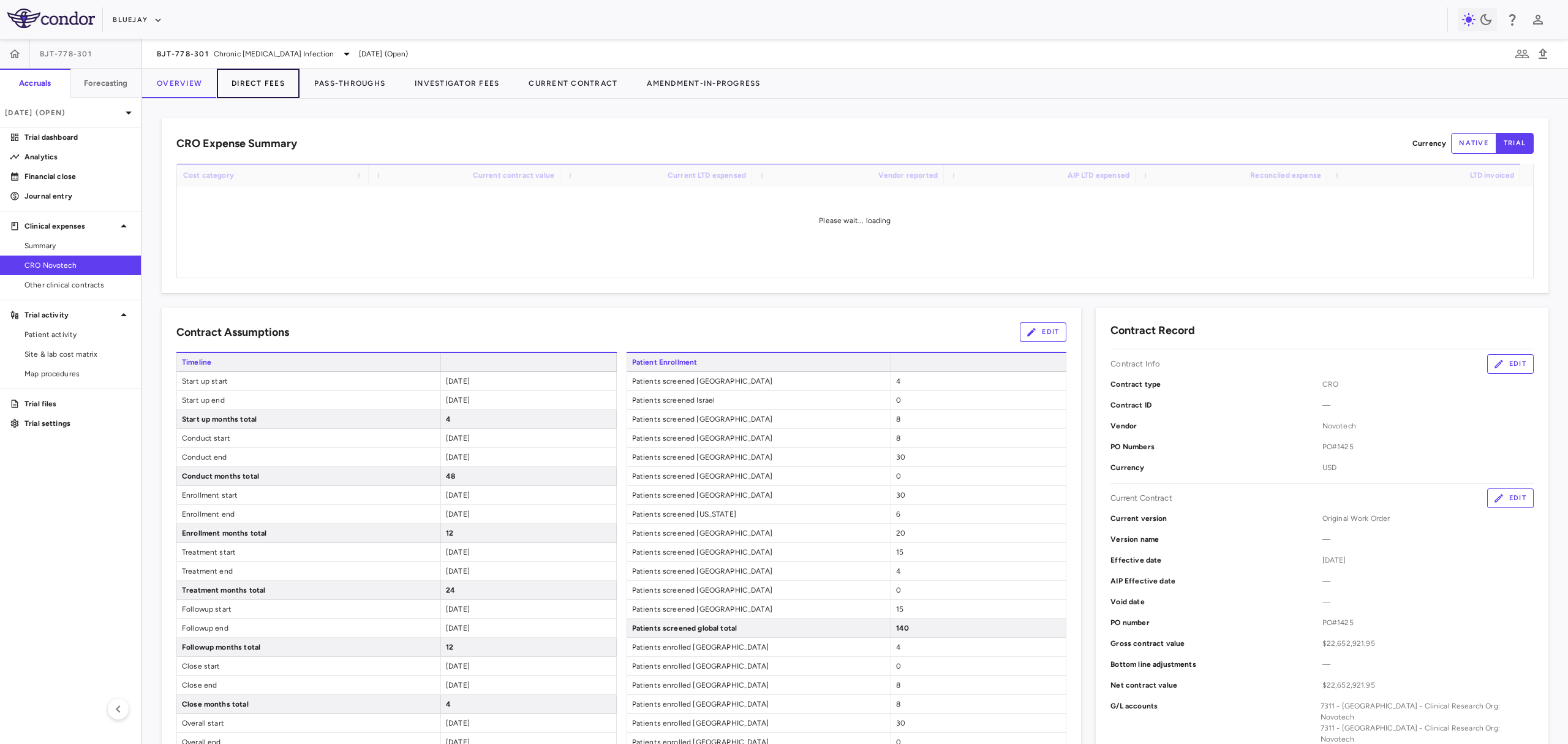
click at [261, 79] on button "Direct Fees" at bounding box center [258, 83] width 82 height 30
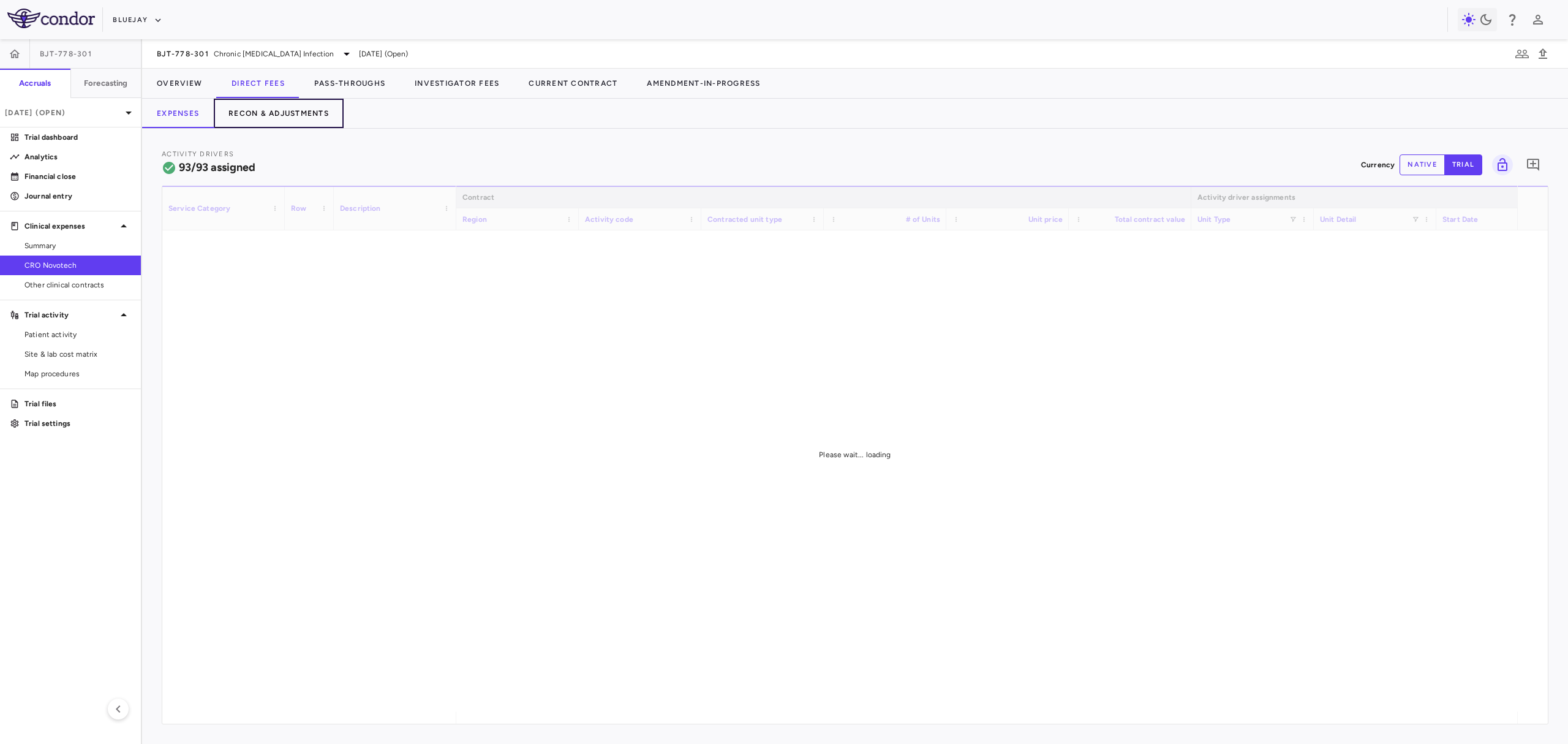
click at [302, 106] on button "Recon & Adjustments" at bounding box center [279, 113] width 130 height 30
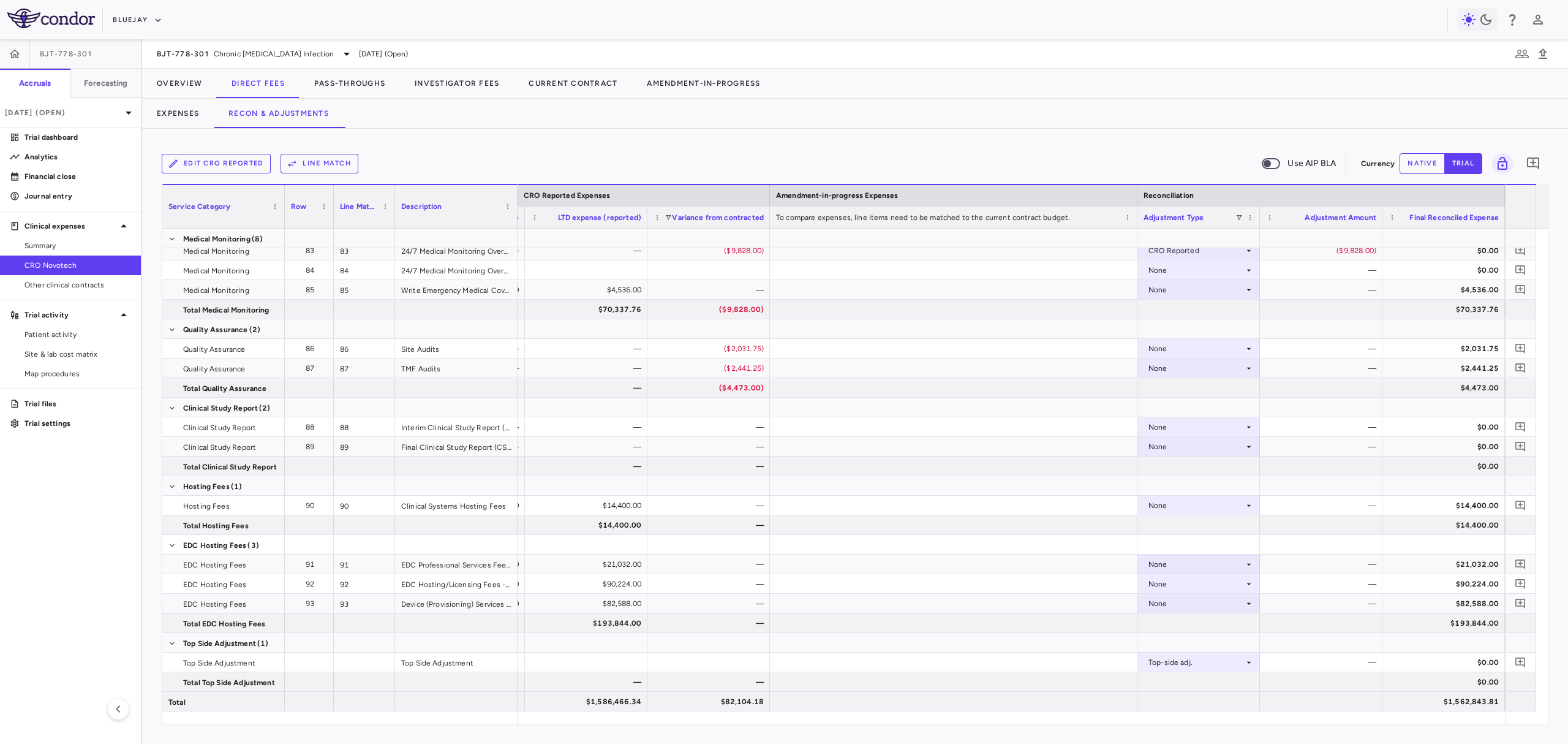
click at [1432, 164] on button "native" at bounding box center [1422, 163] width 46 height 21
click at [1345, 663] on div "$0.00" at bounding box center [1324, 662] width 106 height 20
type input "*******"
click at [54, 163] on link "Analytics" at bounding box center [70, 156] width 141 height 18
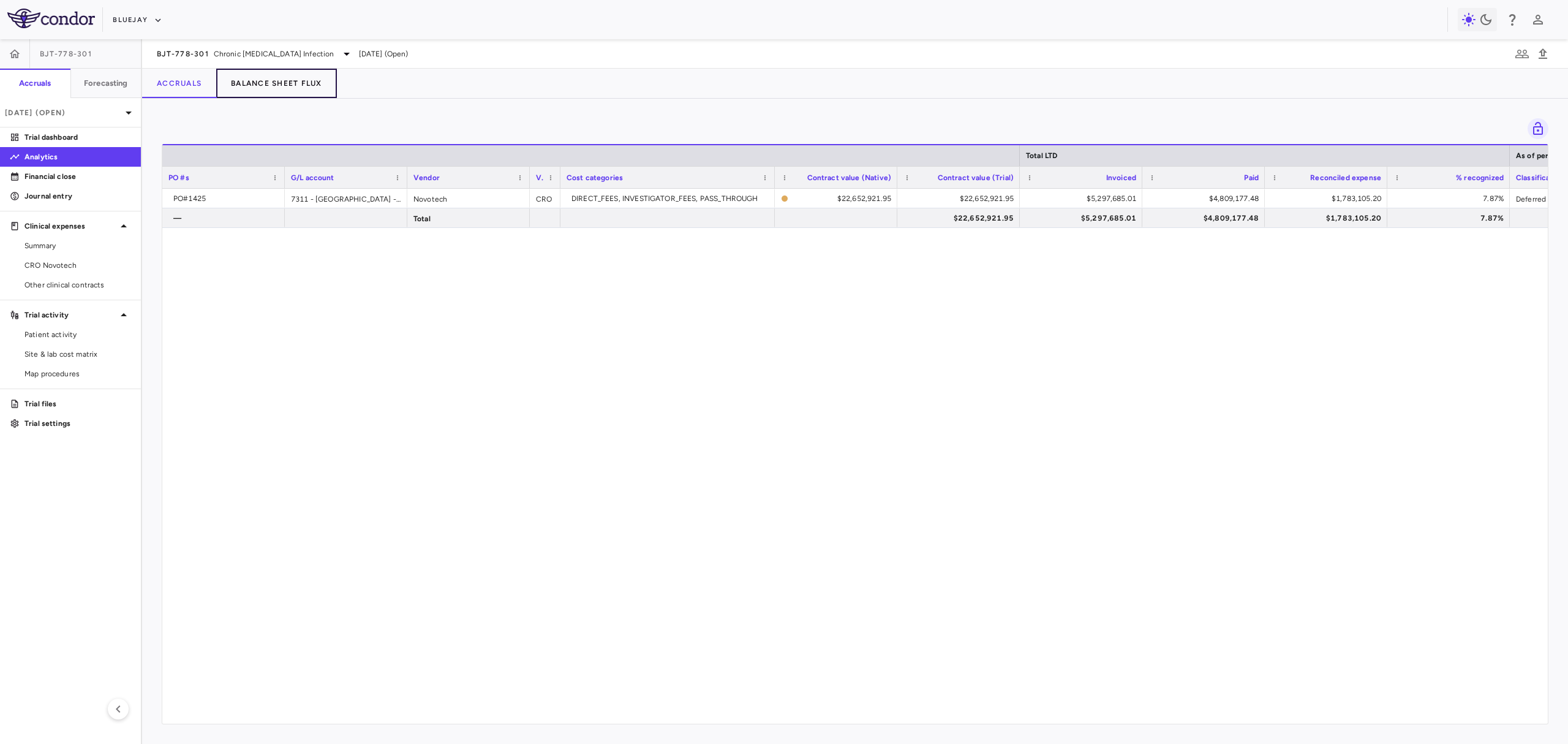
click at [290, 80] on button "Balance Sheet Flux" at bounding box center [276, 83] width 121 height 30
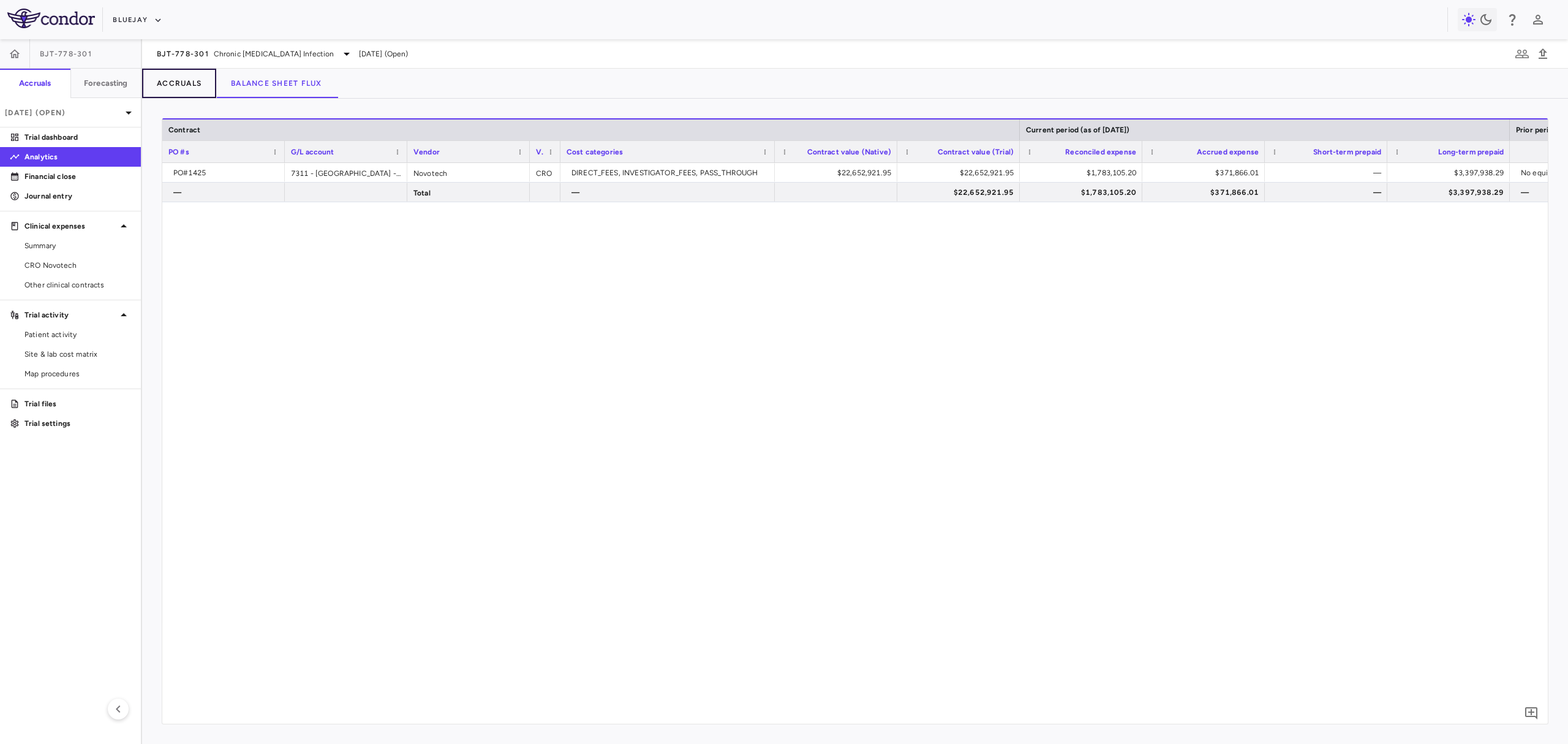
click at [169, 78] on button "Accruals" at bounding box center [179, 83] width 74 height 30
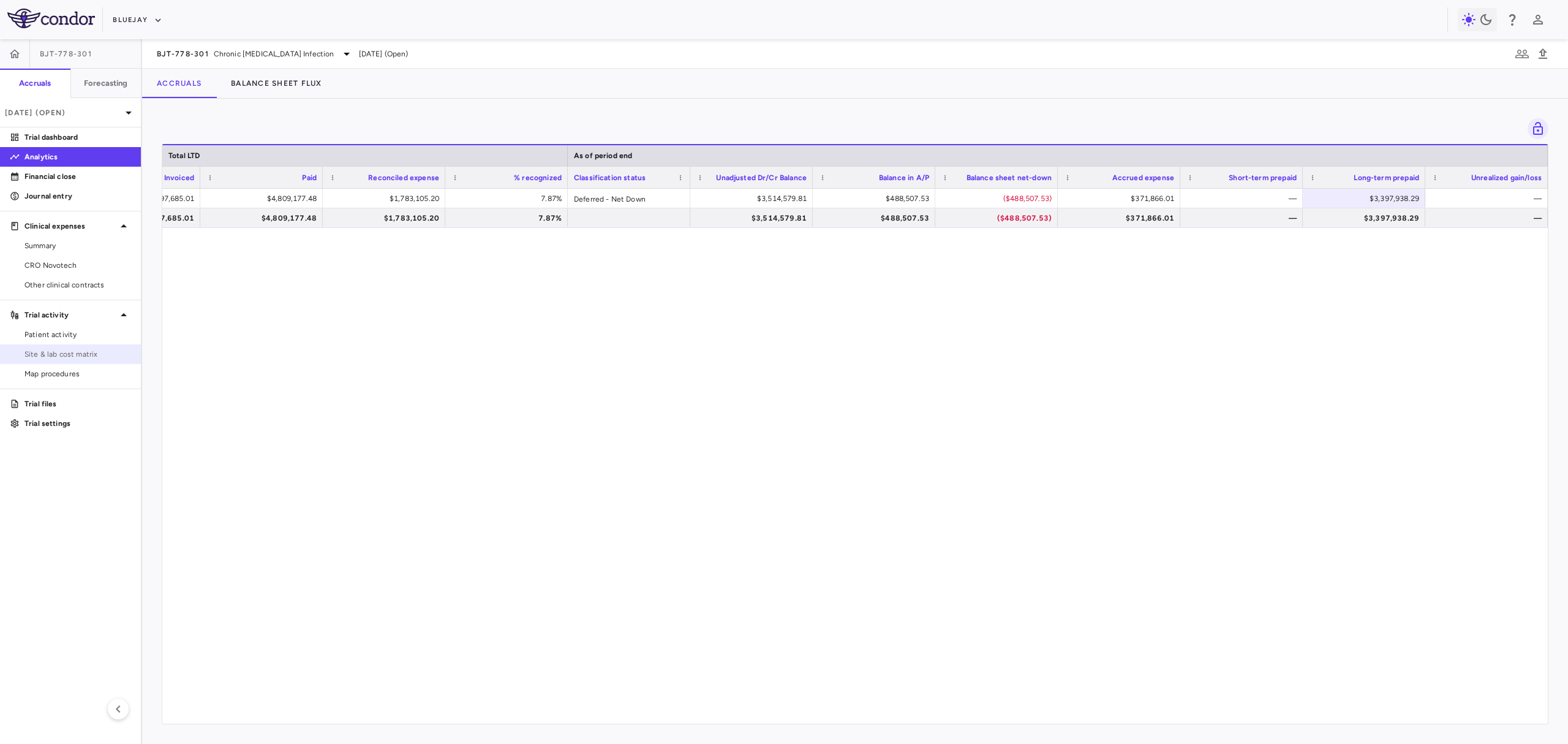
click at [85, 348] on link "Site & lab cost matrix" at bounding box center [70, 354] width 141 height 18
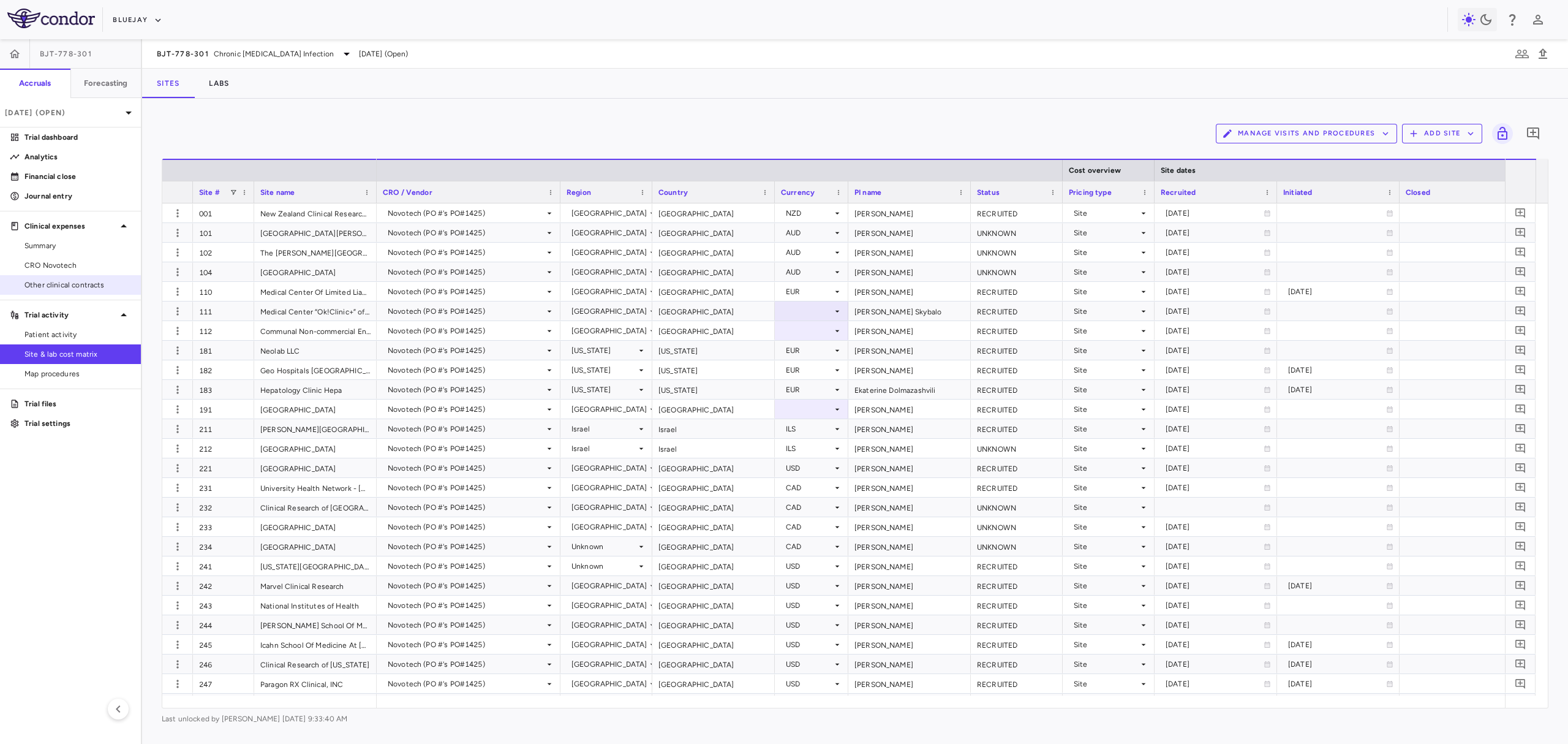
click at [47, 277] on link "Other clinical contracts" at bounding box center [70, 284] width 141 height 18
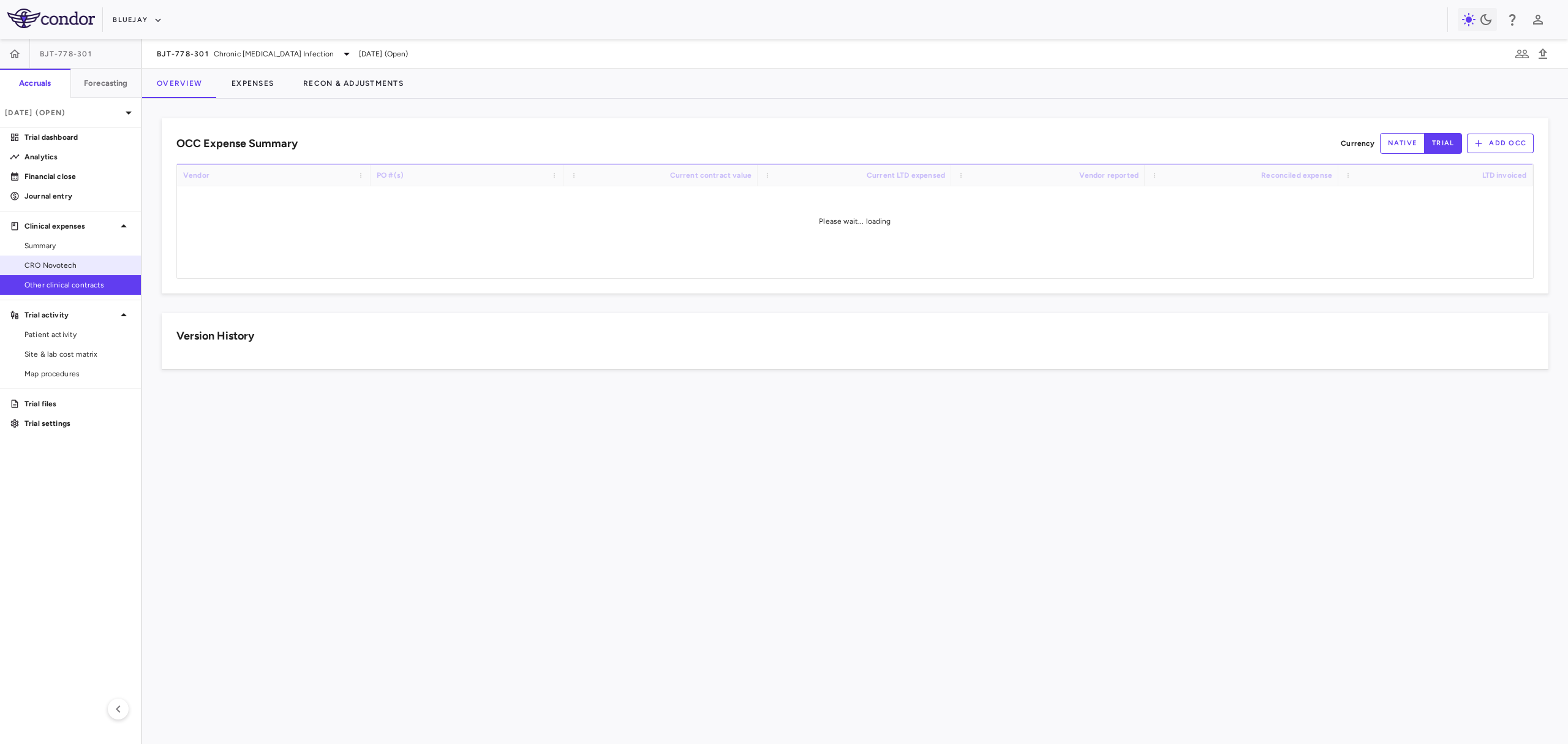
click at [45, 270] on span "CRO Novotech" at bounding box center [77, 265] width 106 height 11
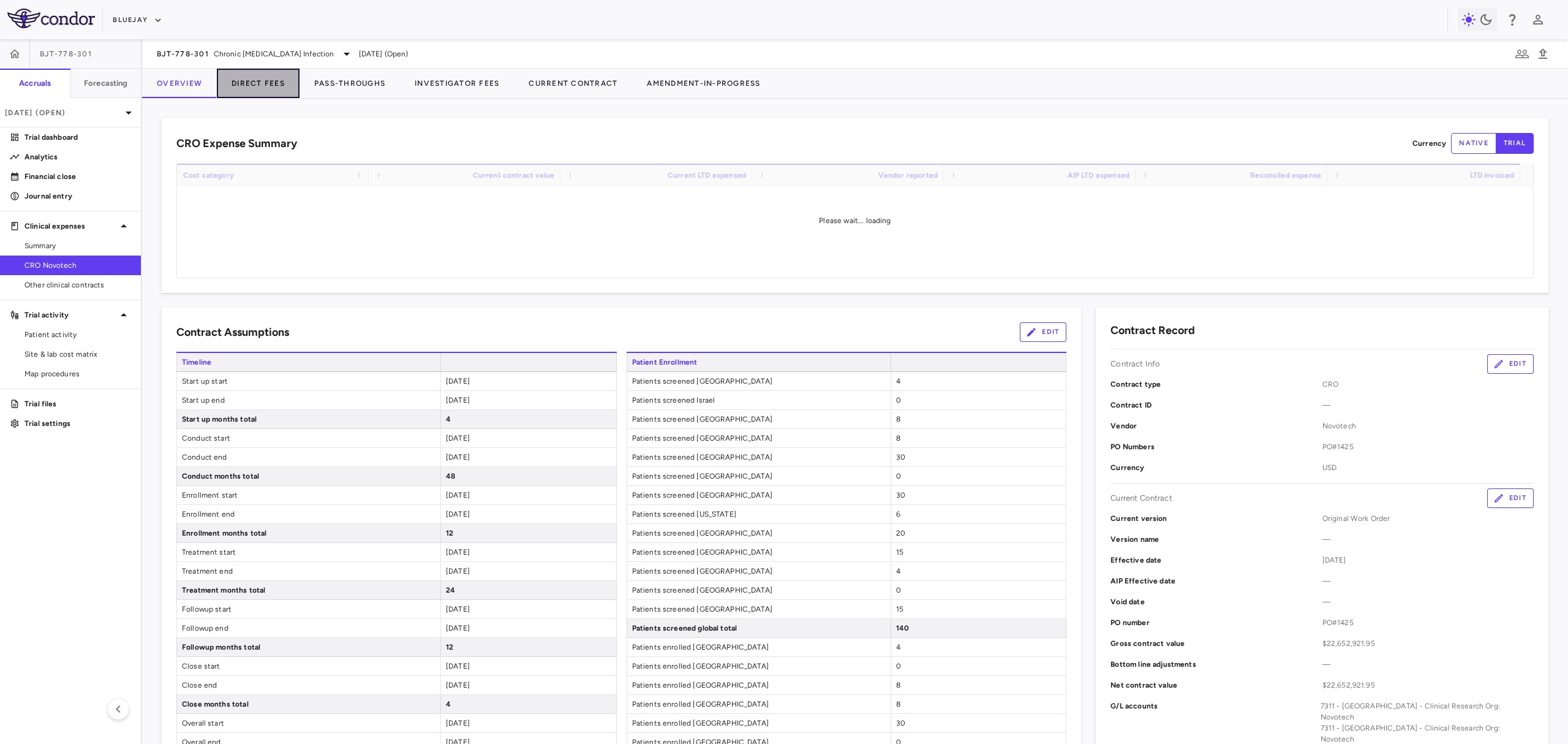
click at [252, 76] on button "Direct Fees" at bounding box center [258, 83] width 82 height 30
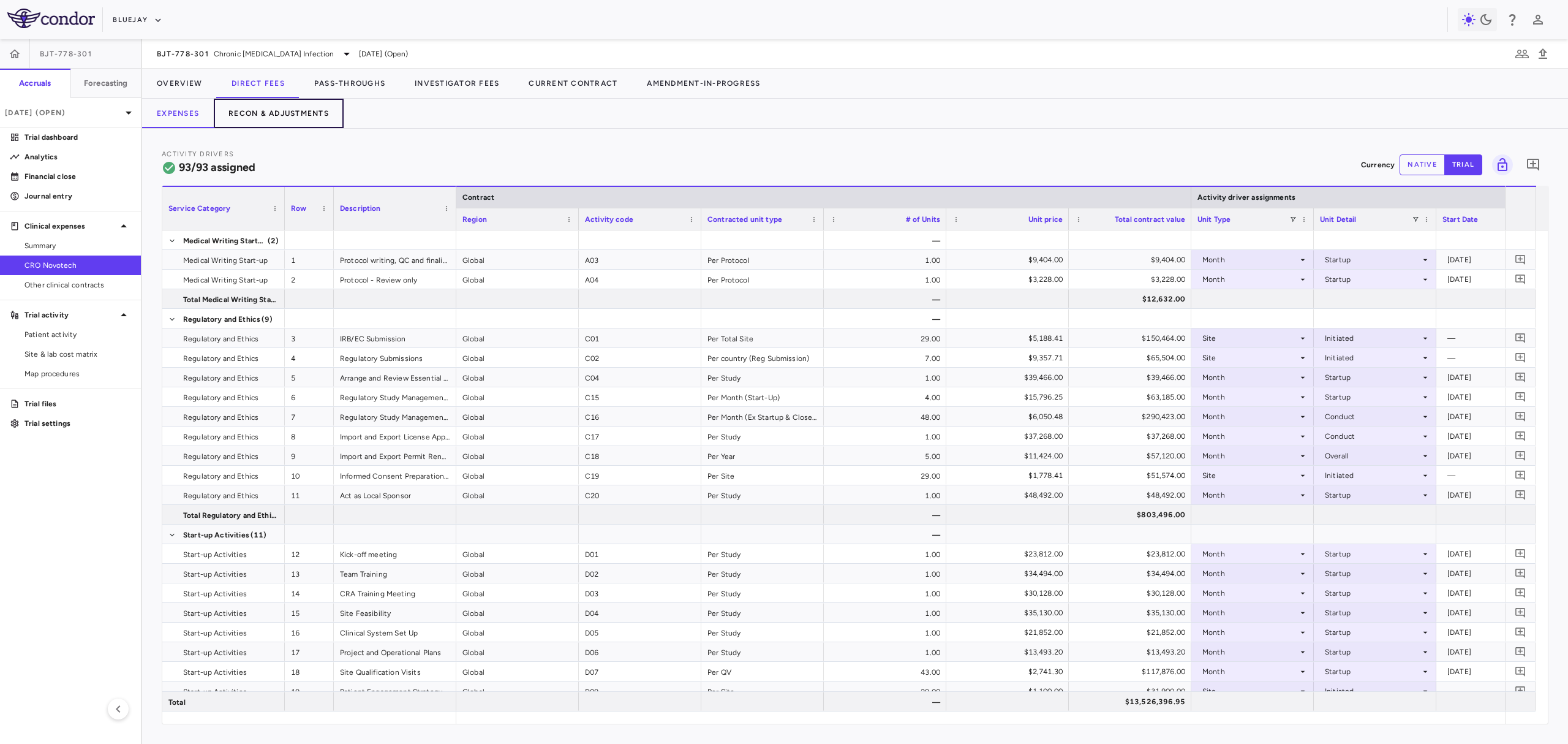
click at [255, 108] on button "Recon & Adjustments" at bounding box center [279, 113] width 130 height 30
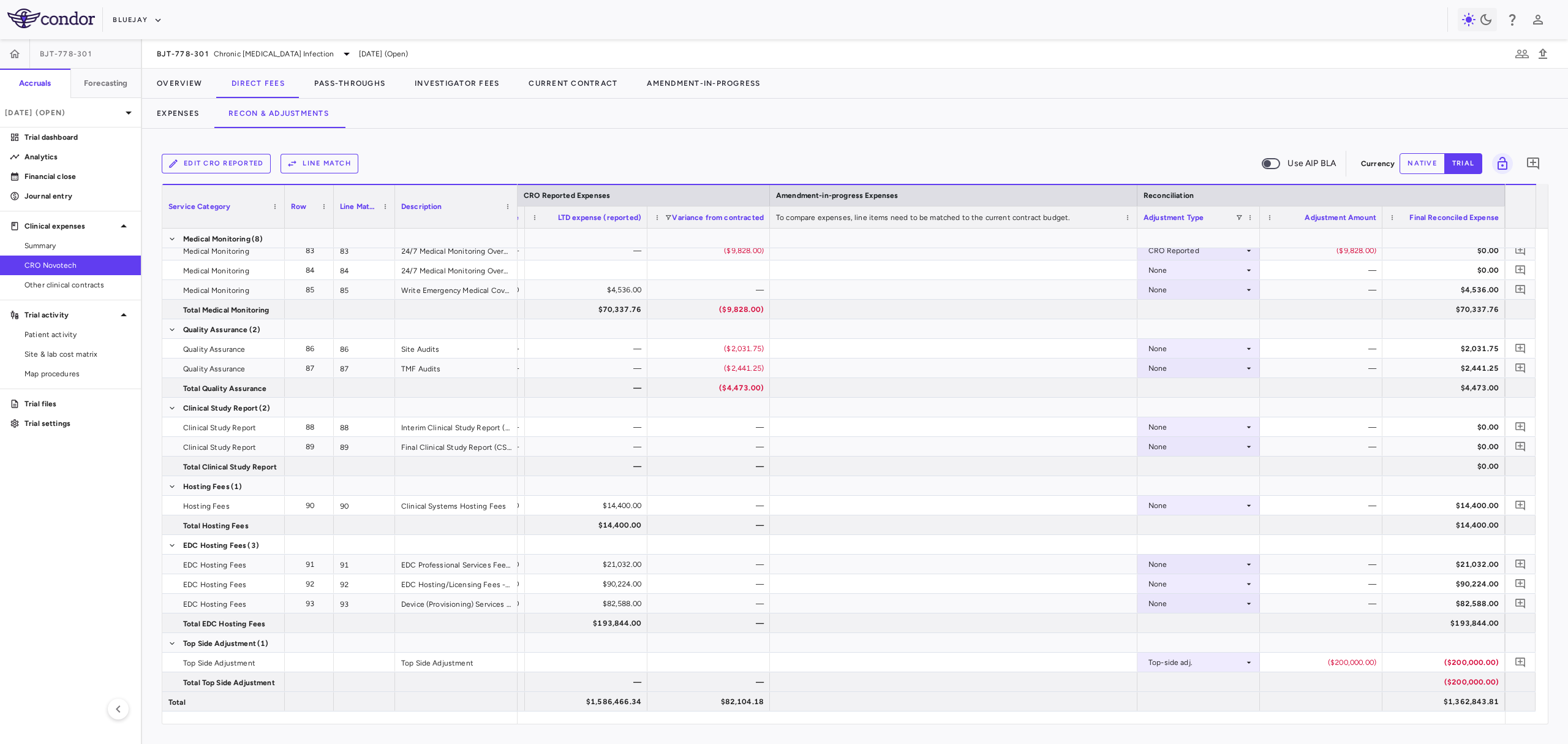
click at [1409, 172] on button "native" at bounding box center [1422, 163] width 46 height 21
click at [1295, 664] on div "($200,000.00)" at bounding box center [1324, 662] width 106 height 20
click at [1380, 658] on input "*******" at bounding box center [1330, 663] width 103 height 20
click at [1313, 506] on div "—" at bounding box center [1324, 505] width 106 height 20
click at [54, 147] on link "Analytics" at bounding box center [70, 156] width 141 height 18
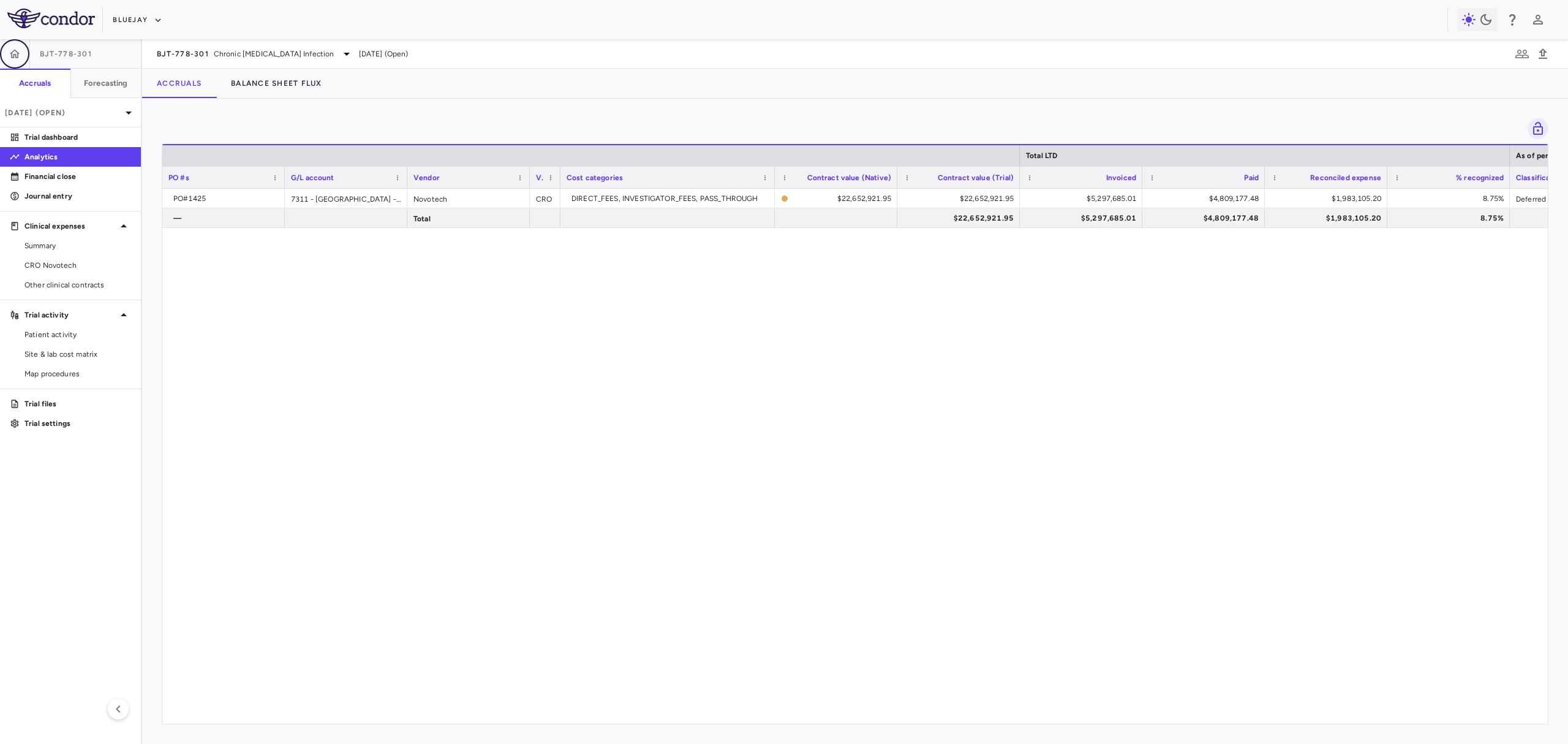
click at [14, 55] on icon "button" at bounding box center [15, 54] width 10 height 9
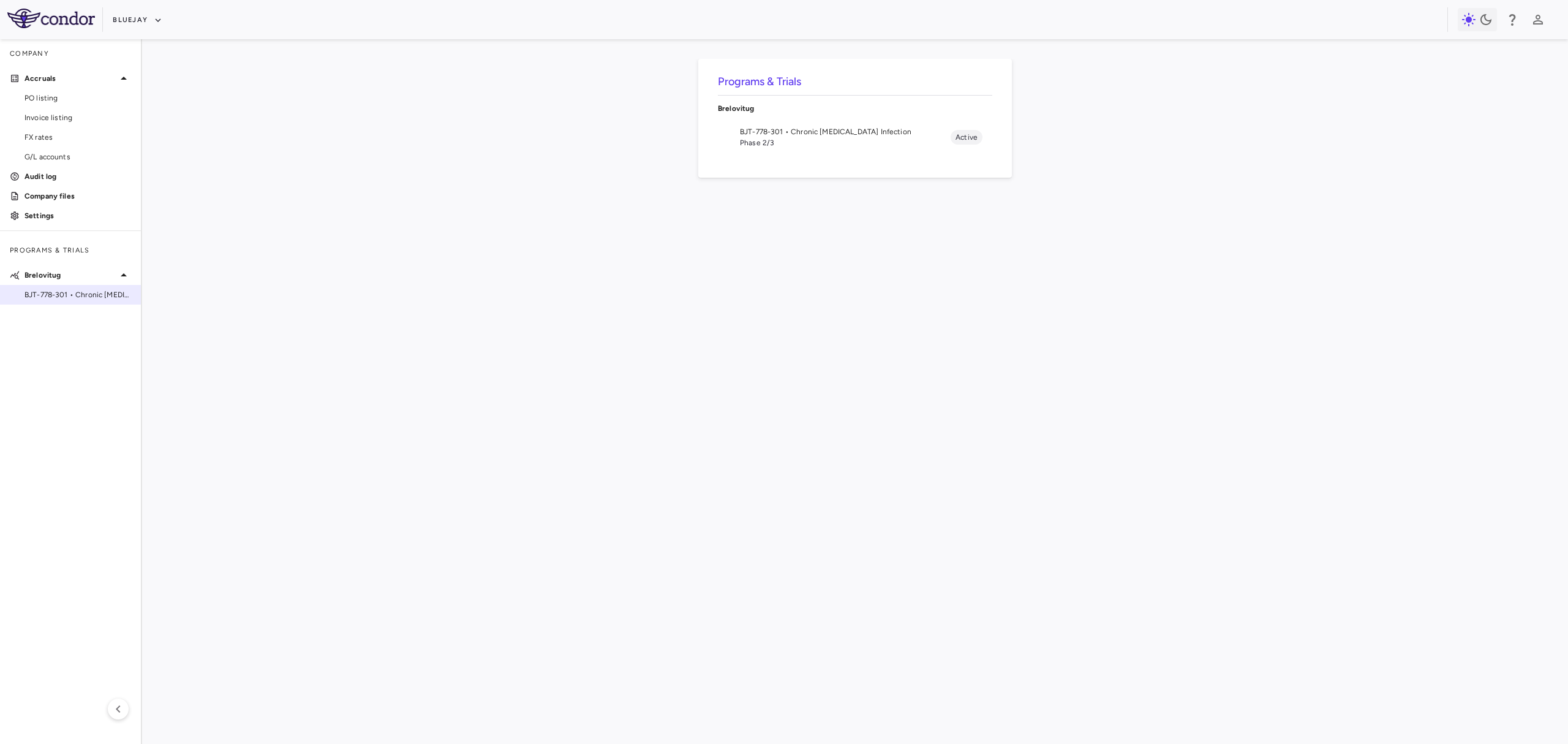
click at [67, 303] on div "BJT-778-301 • Chronic [MEDICAL_DATA] Infection" at bounding box center [70, 294] width 141 height 18
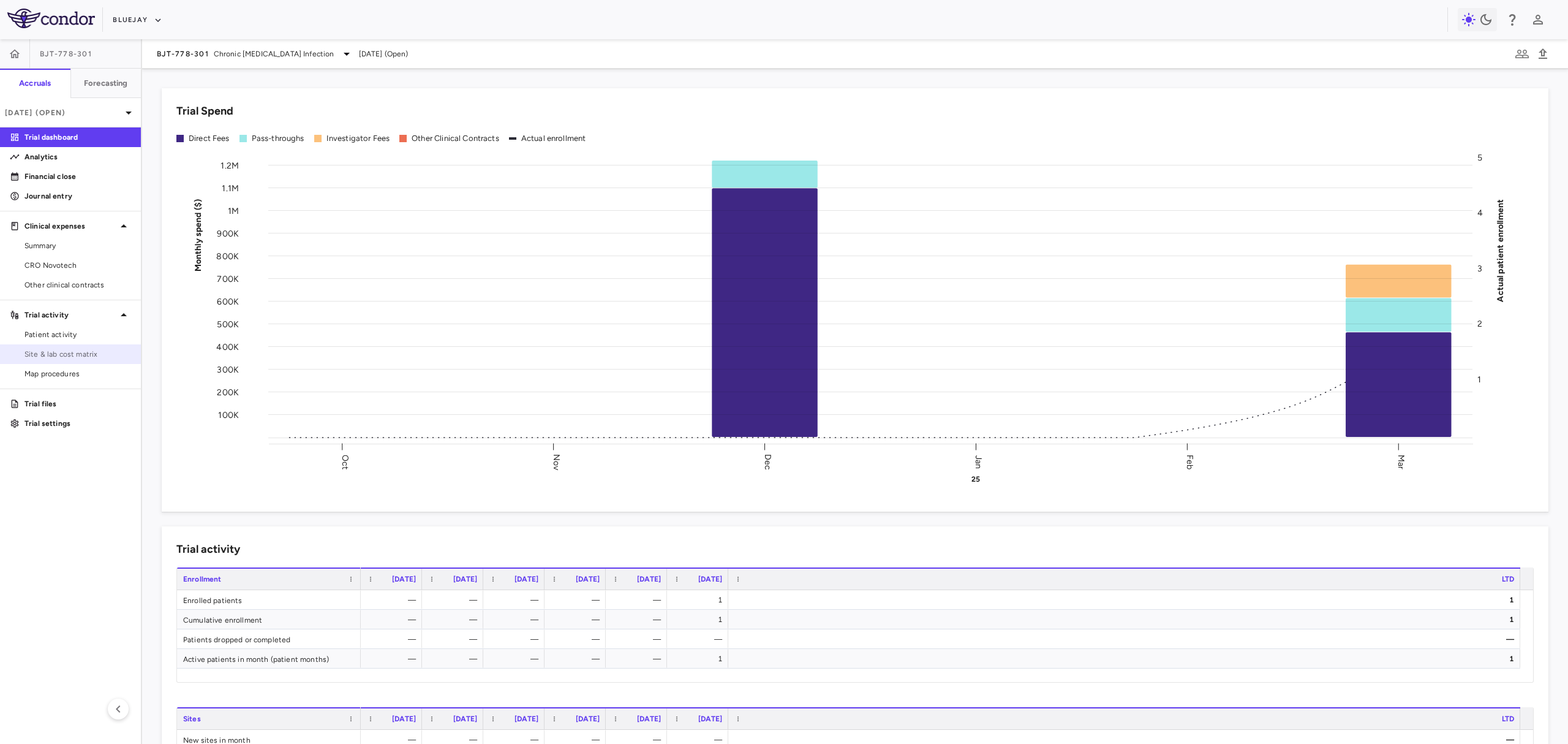
click at [91, 359] on span "Site & lab cost matrix" at bounding box center [77, 354] width 106 height 11
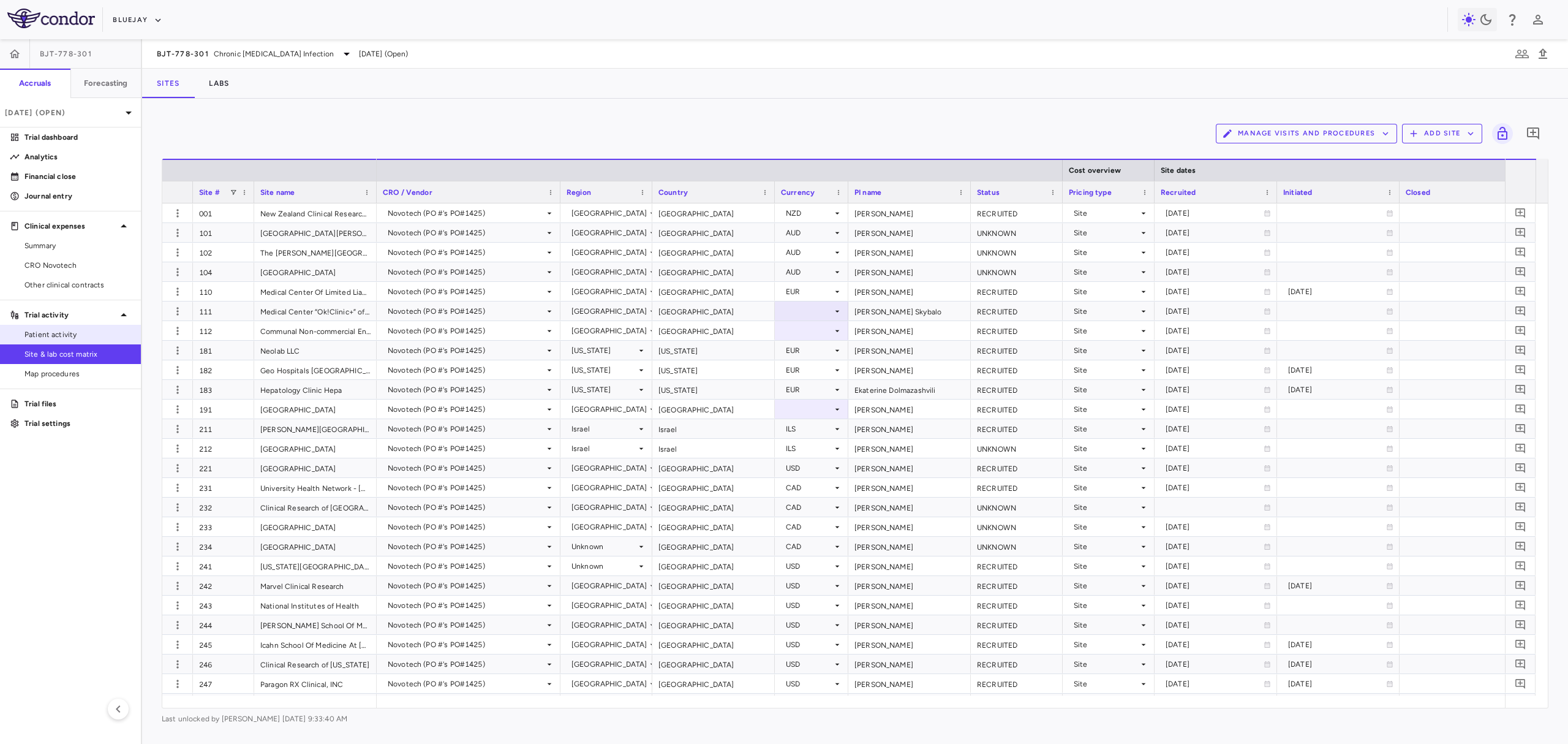
click at [83, 335] on span "Patient activity" at bounding box center [77, 334] width 106 height 11
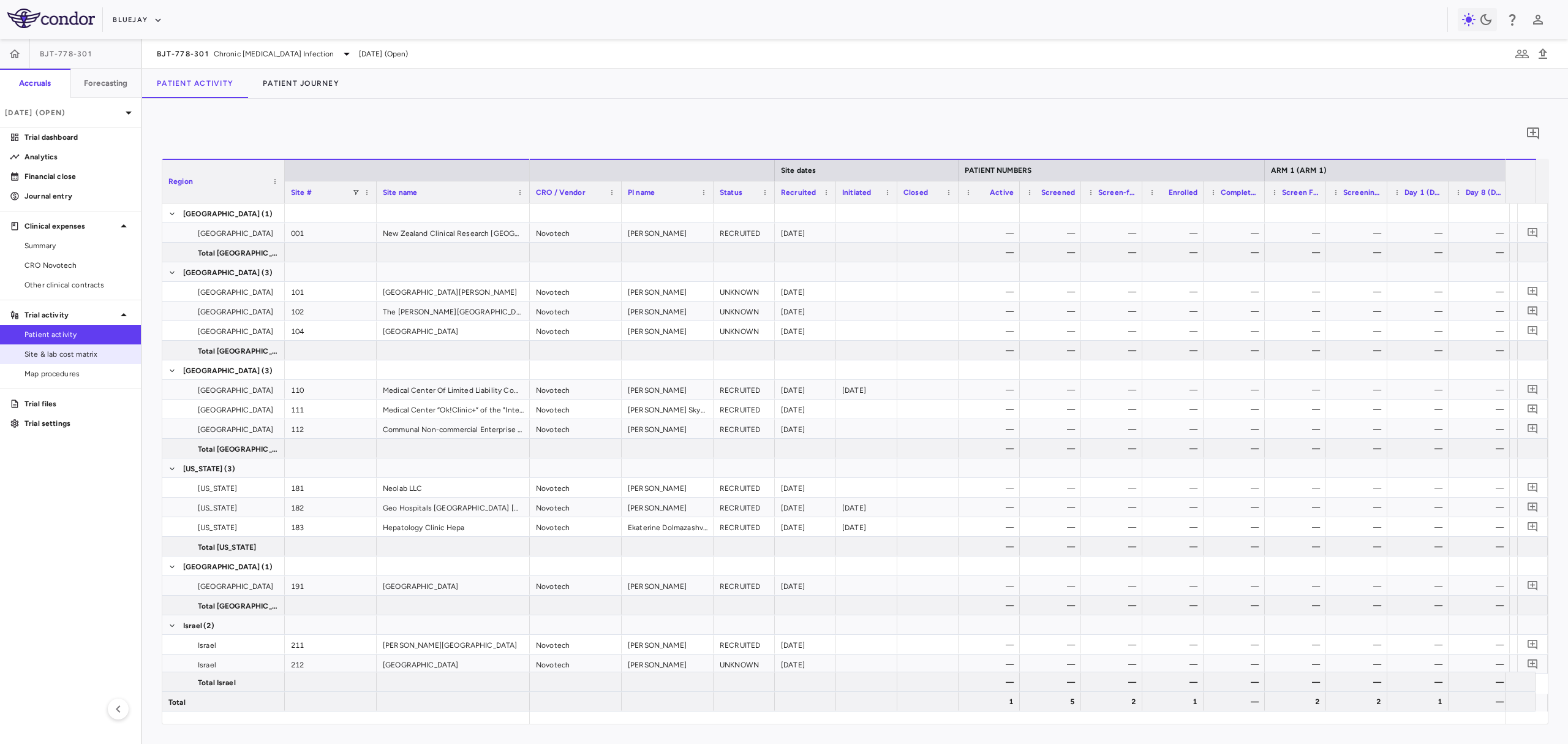
click at [84, 351] on span "Site & lab cost matrix" at bounding box center [77, 354] width 106 height 11
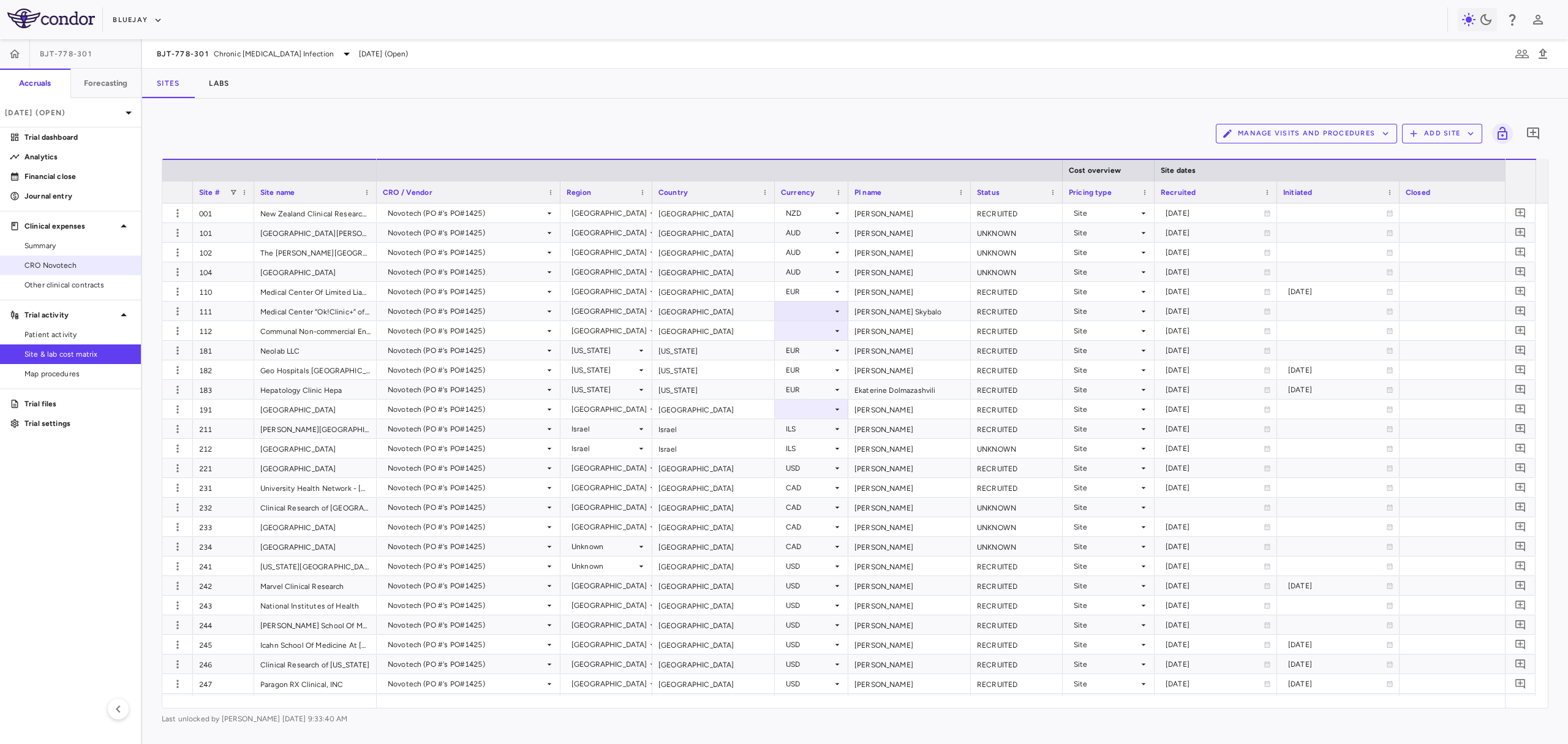
click at [83, 267] on span "CRO Novotech" at bounding box center [77, 265] width 106 height 11
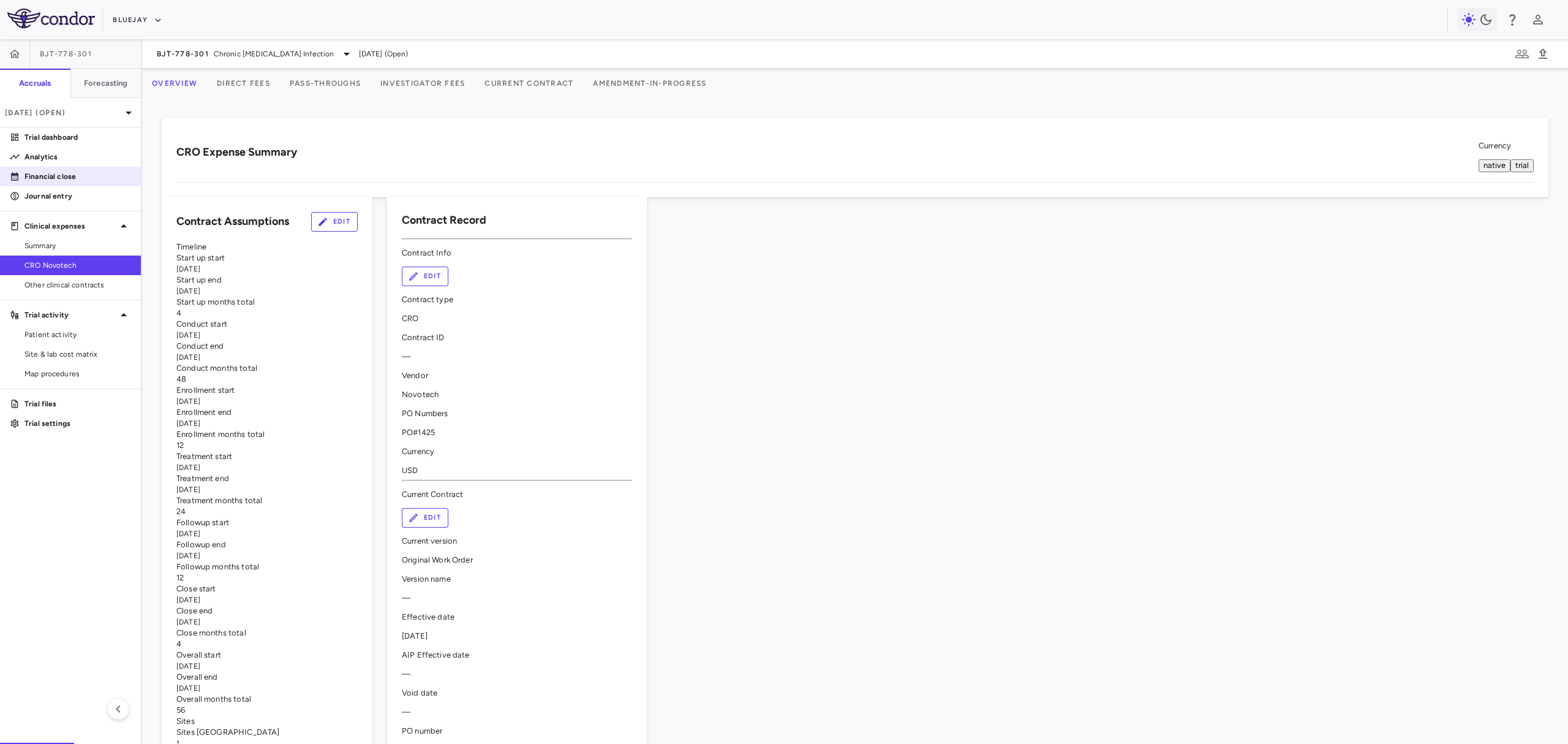
click at [44, 172] on p "Financial close" at bounding box center [77, 176] width 106 height 11
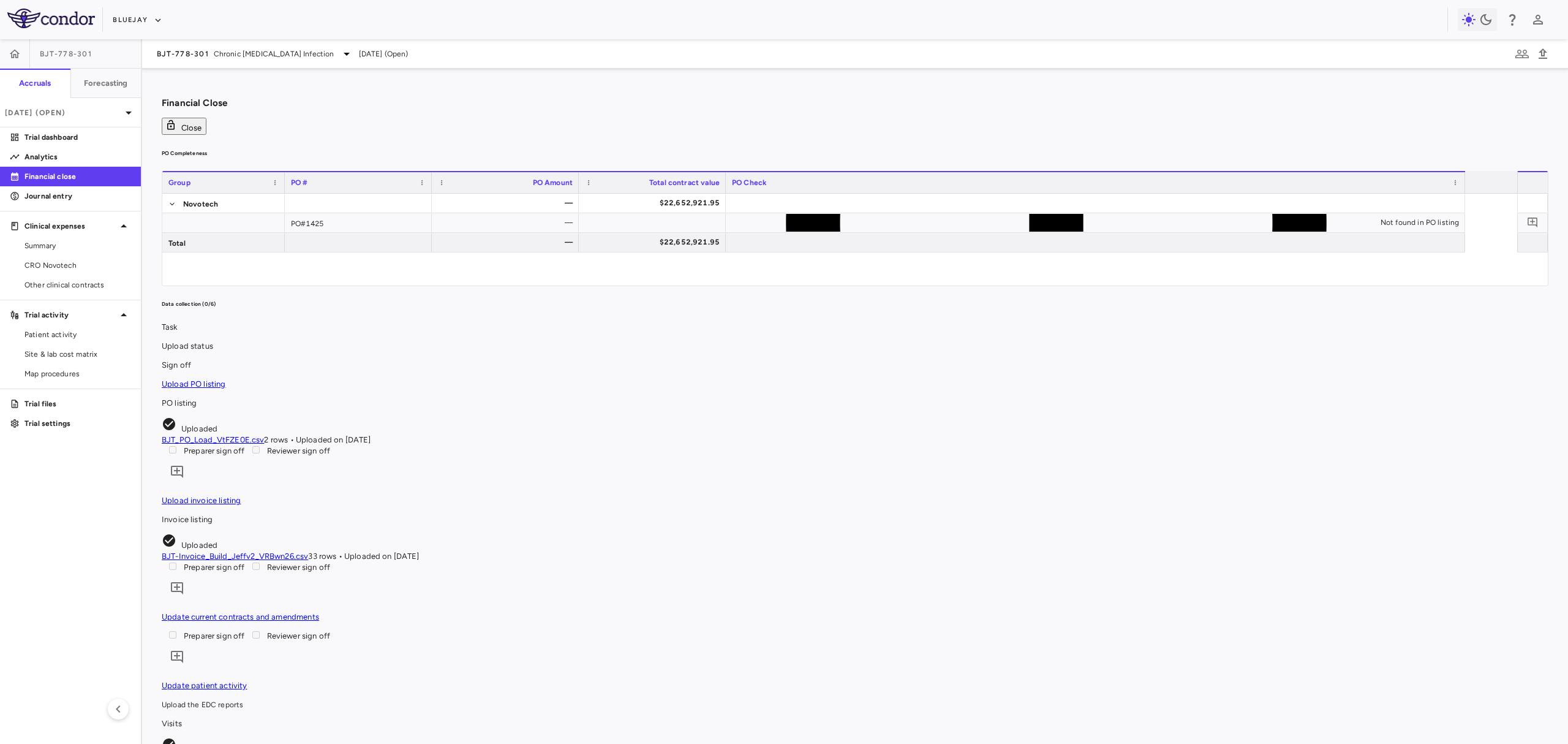
click at [308, 552] on link "BJT-Invoice_Build_Jeffv2_VRBwn26.csv" at bounding box center [235, 556] width 146 height 9
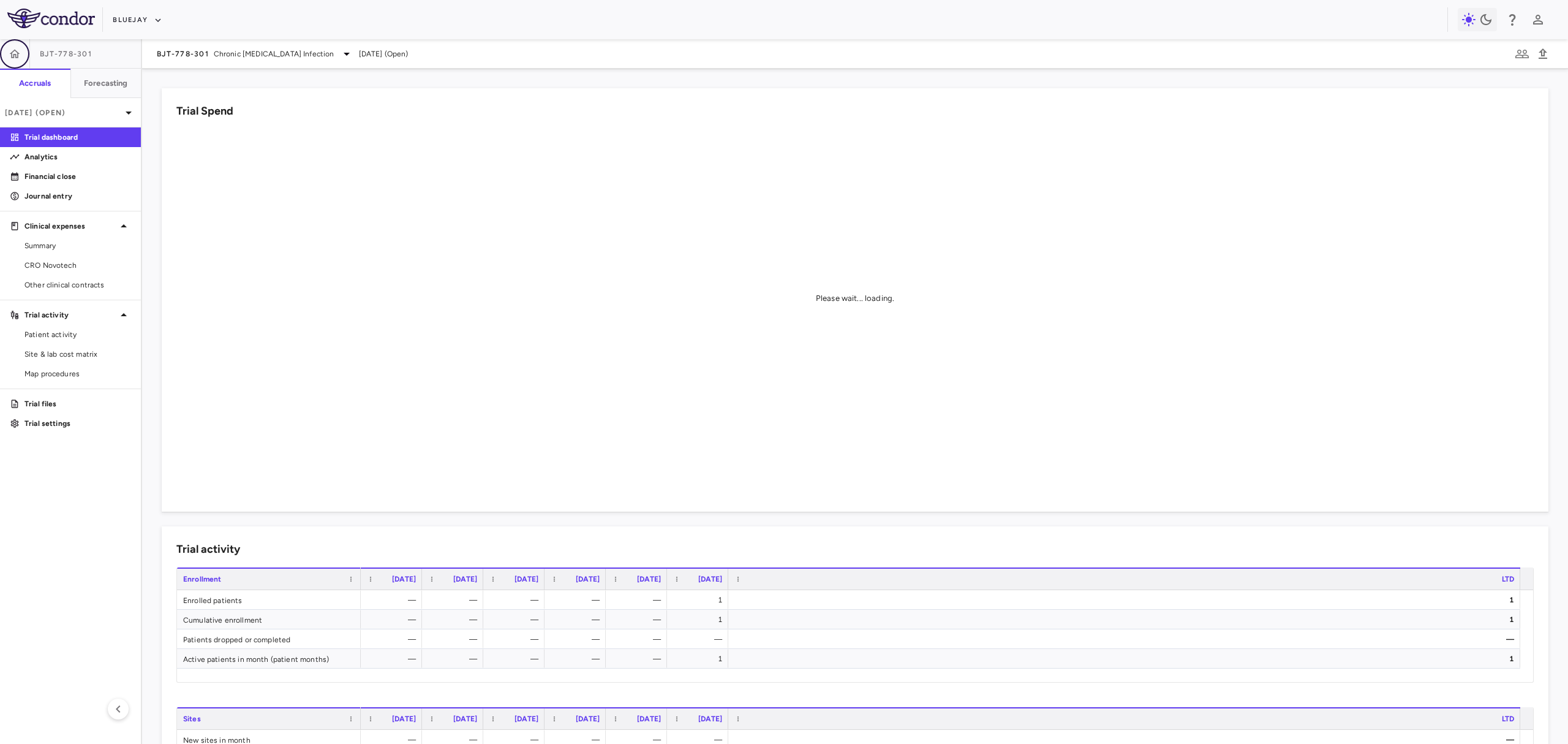
click at [22, 59] on button "button" at bounding box center [14, 54] width 30 height 30
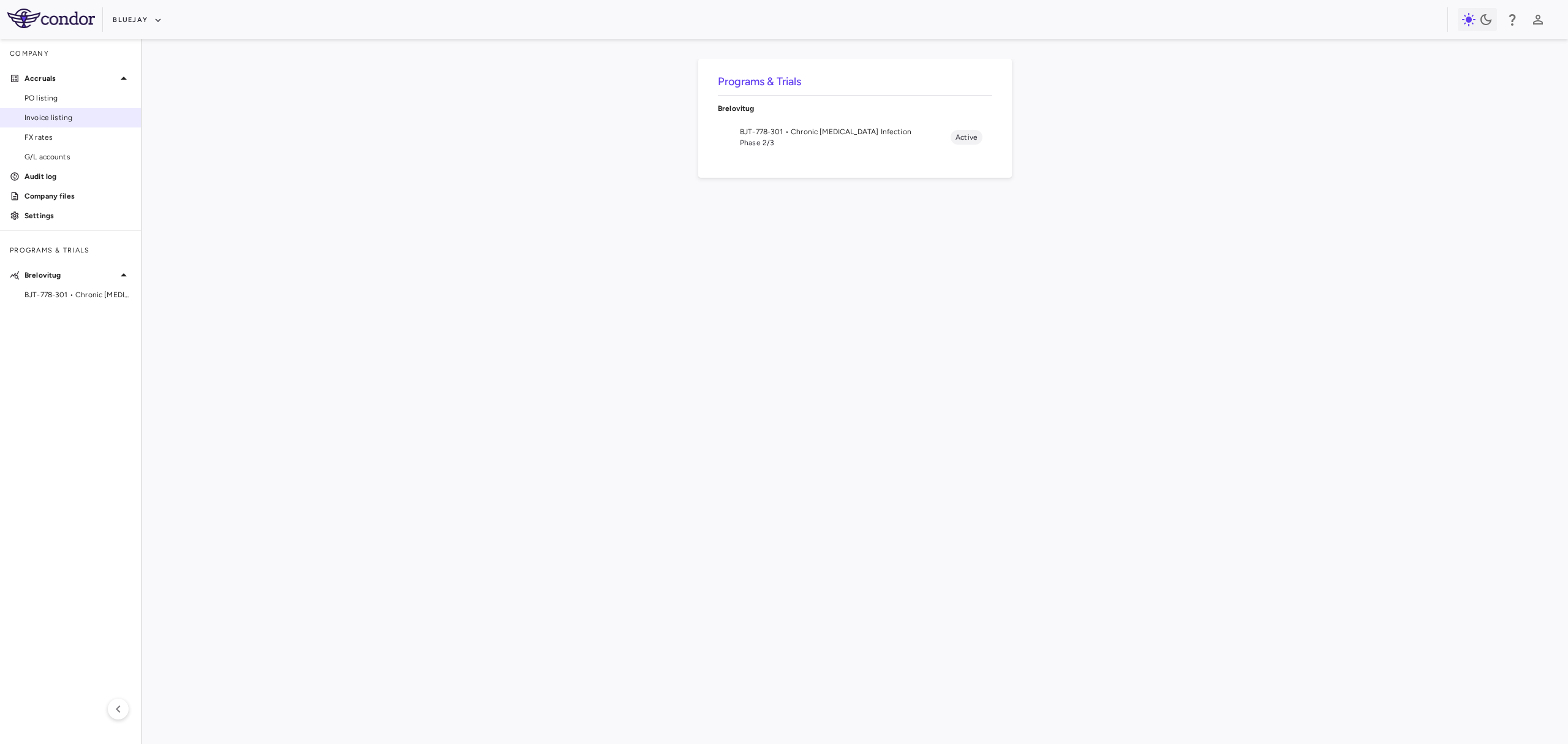
click at [25, 116] on span "Invoice listing" at bounding box center [77, 117] width 106 height 11
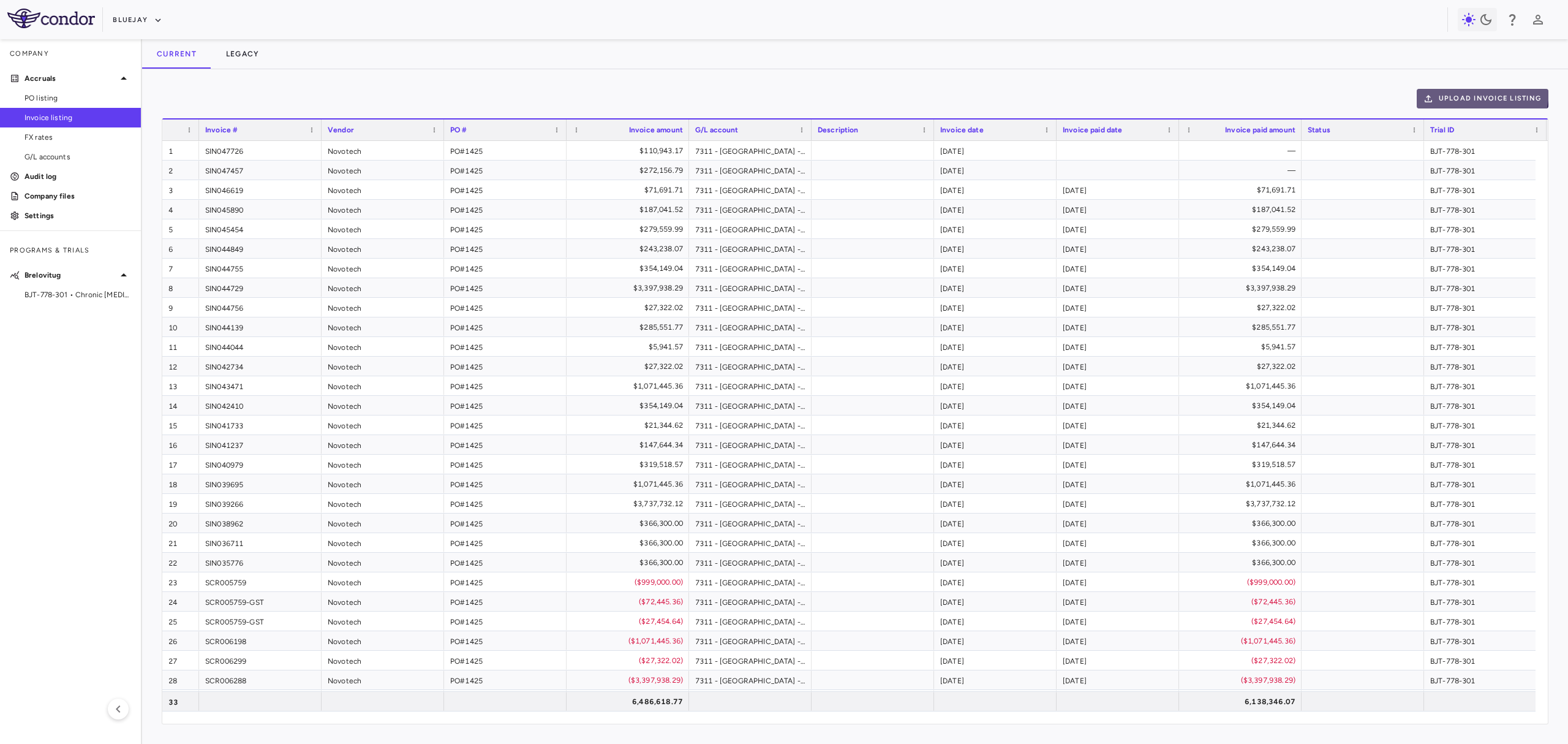
click at [1465, 90] on button "Upload invoice listing" at bounding box center [1483, 98] width 132 height 20
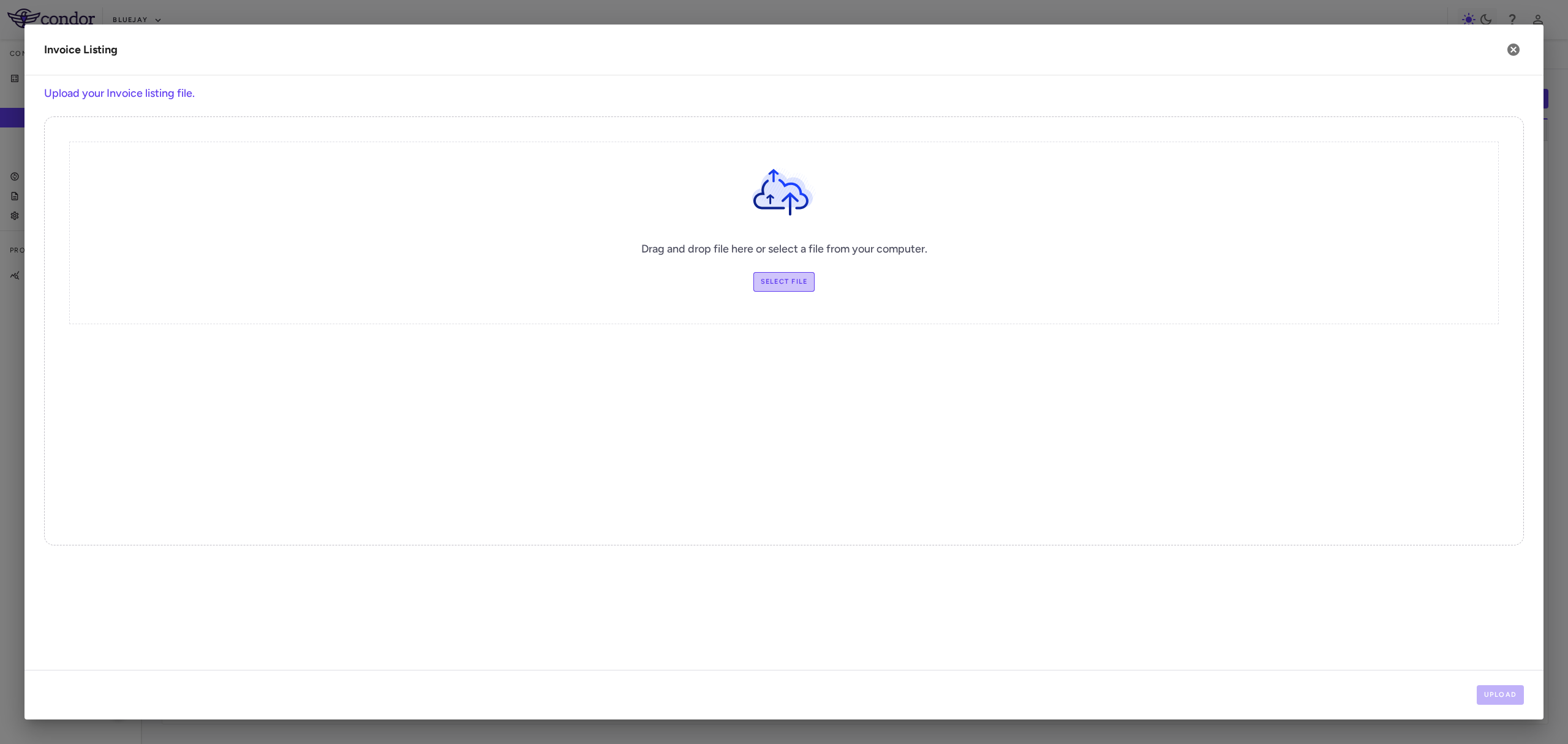
click at [790, 277] on label "Select file" at bounding box center [784, 281] width 62 height 20
click at [0, 0] on input "Select file" at bounding box center [0, 0] width 0 height 0
click at [1481, 696] on button "Upload" at bounding box center [1501, 694] width 48 height 20
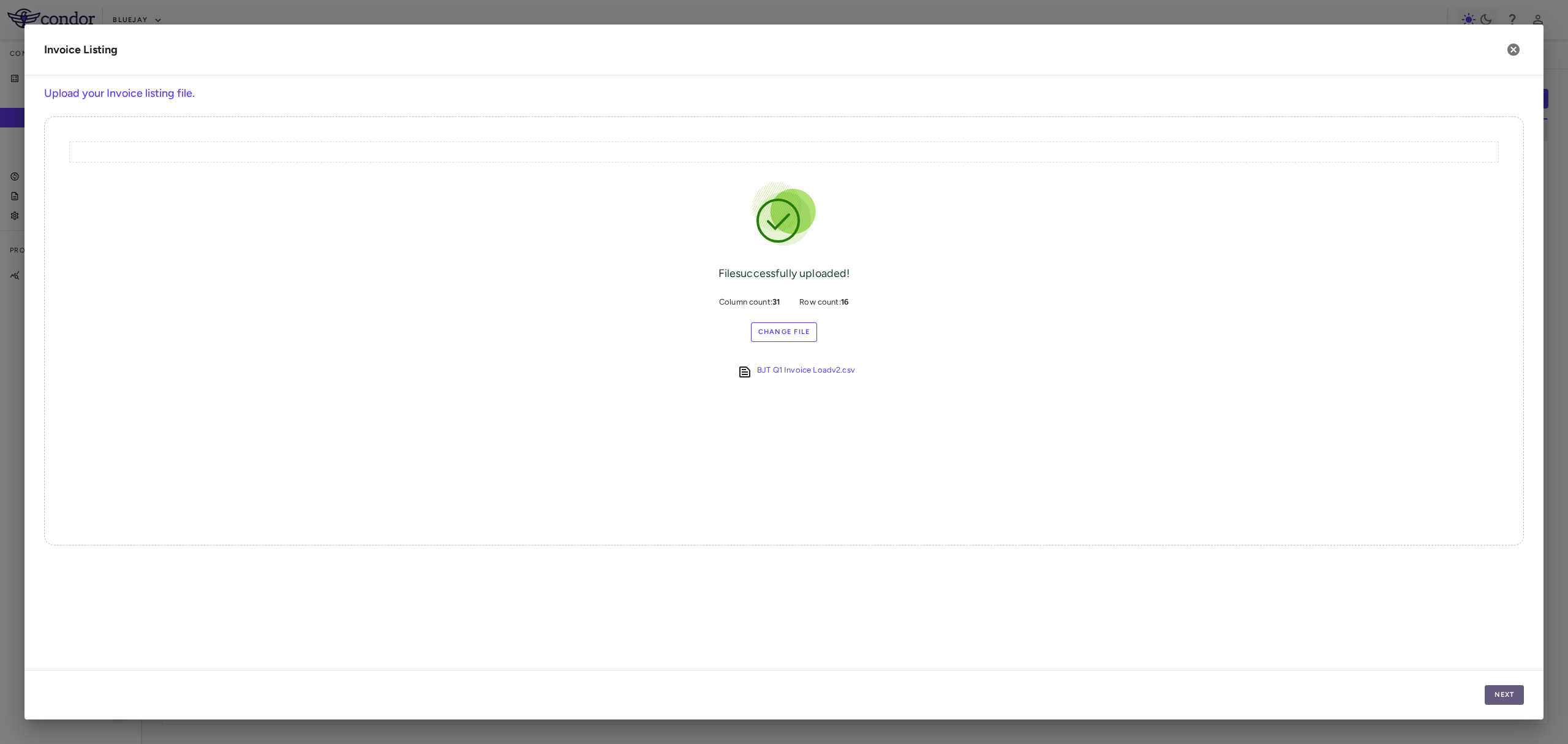
click at [1508, 698] on button "Next" at bounding box center [1504, 694] width 39 height 20
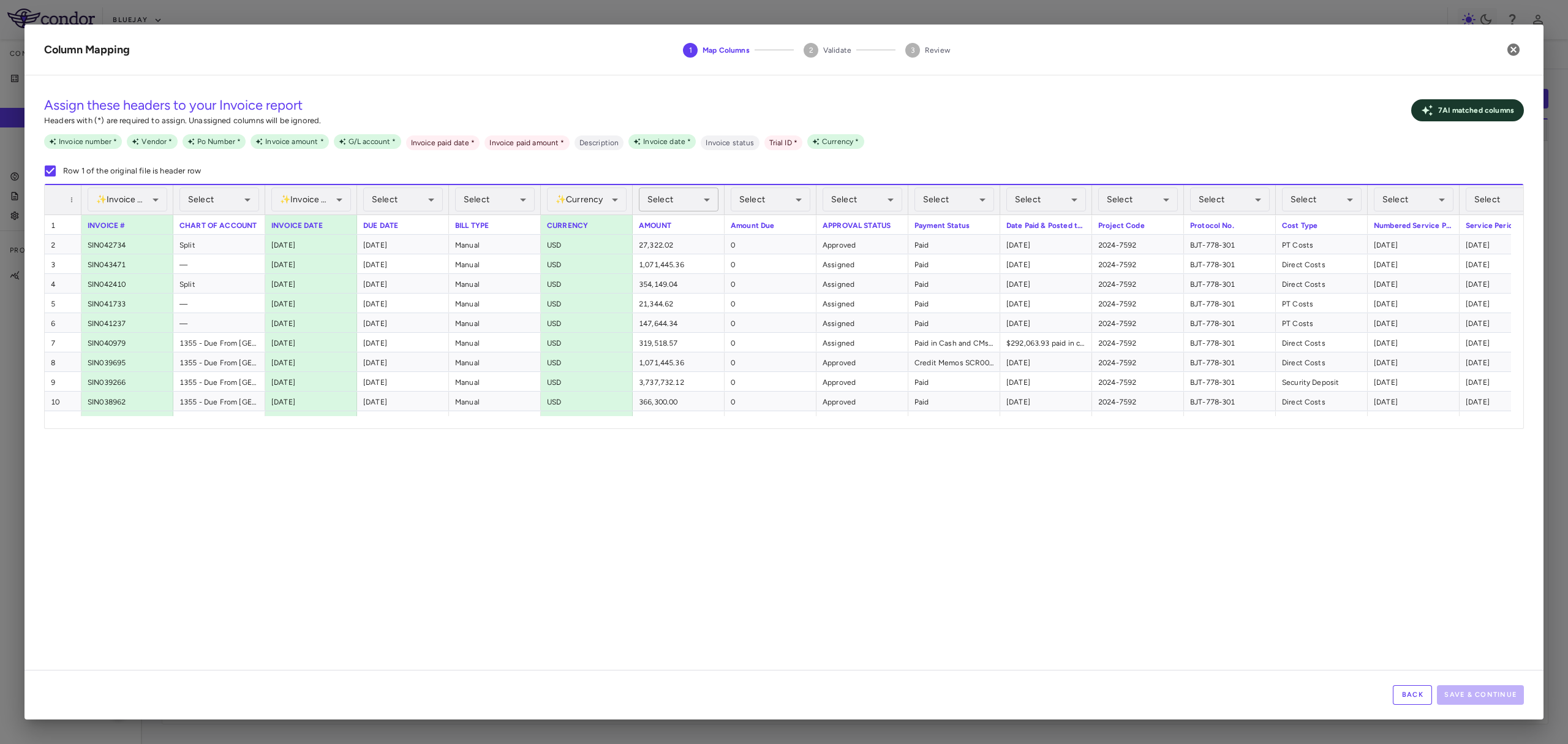
click at [656, 202] on body "Skip to sidebar Skip to main content Bluejay Company Accruals PO listing Invoic…" at bounding box center [784, 372] width 1568 height 744
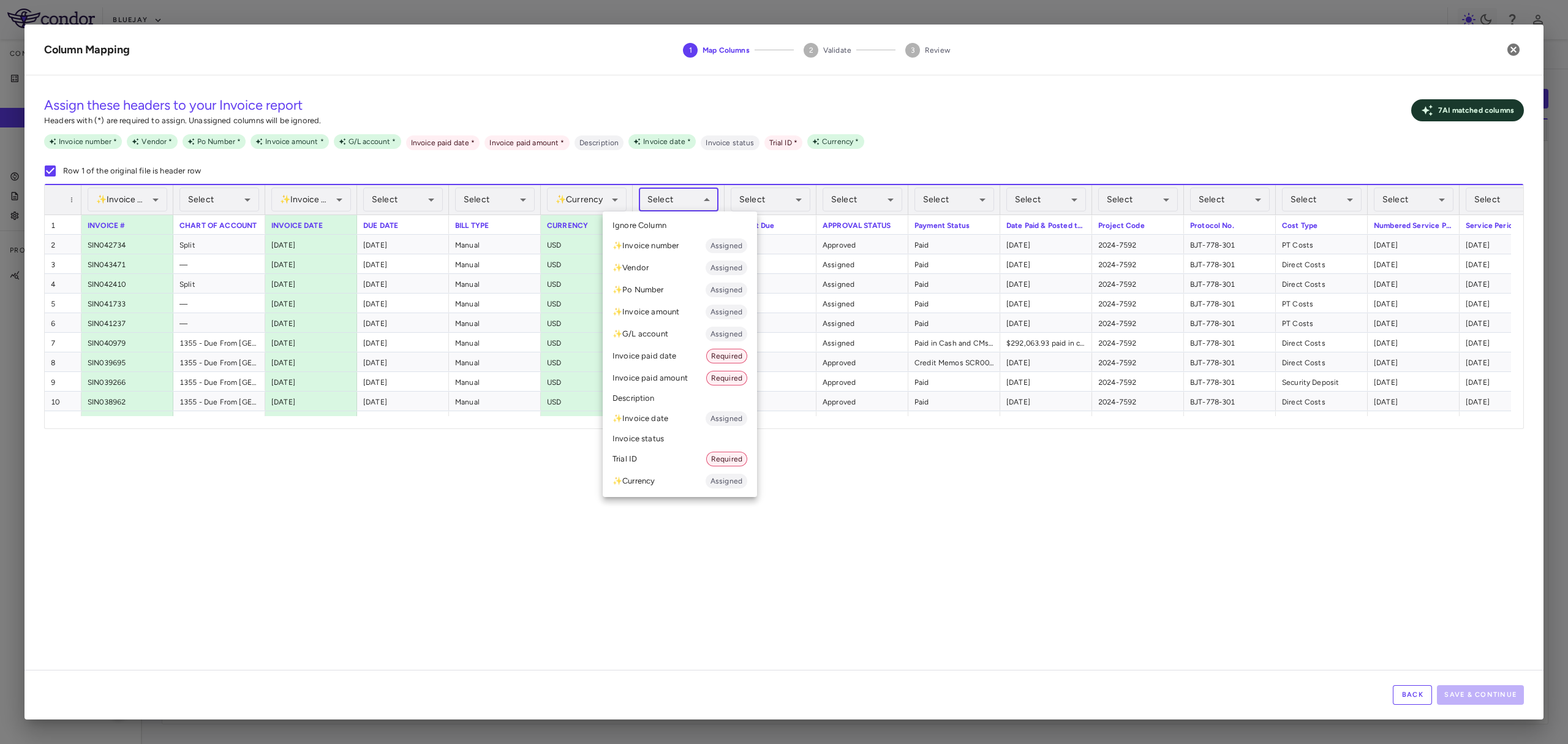
click at [429, 380] on div at bounding box center [784, 372] width 1568 height 744
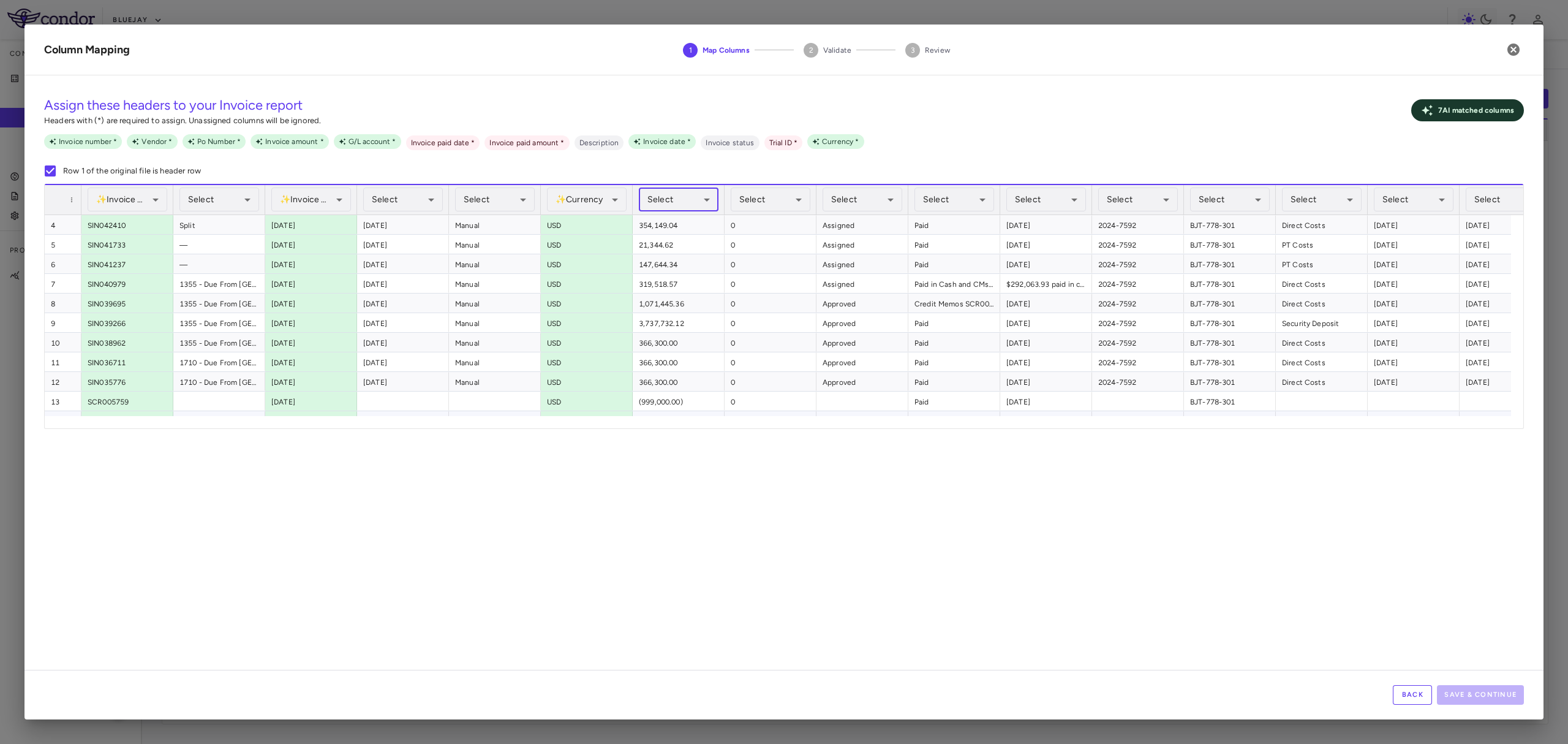
scroll to position [113, 0]
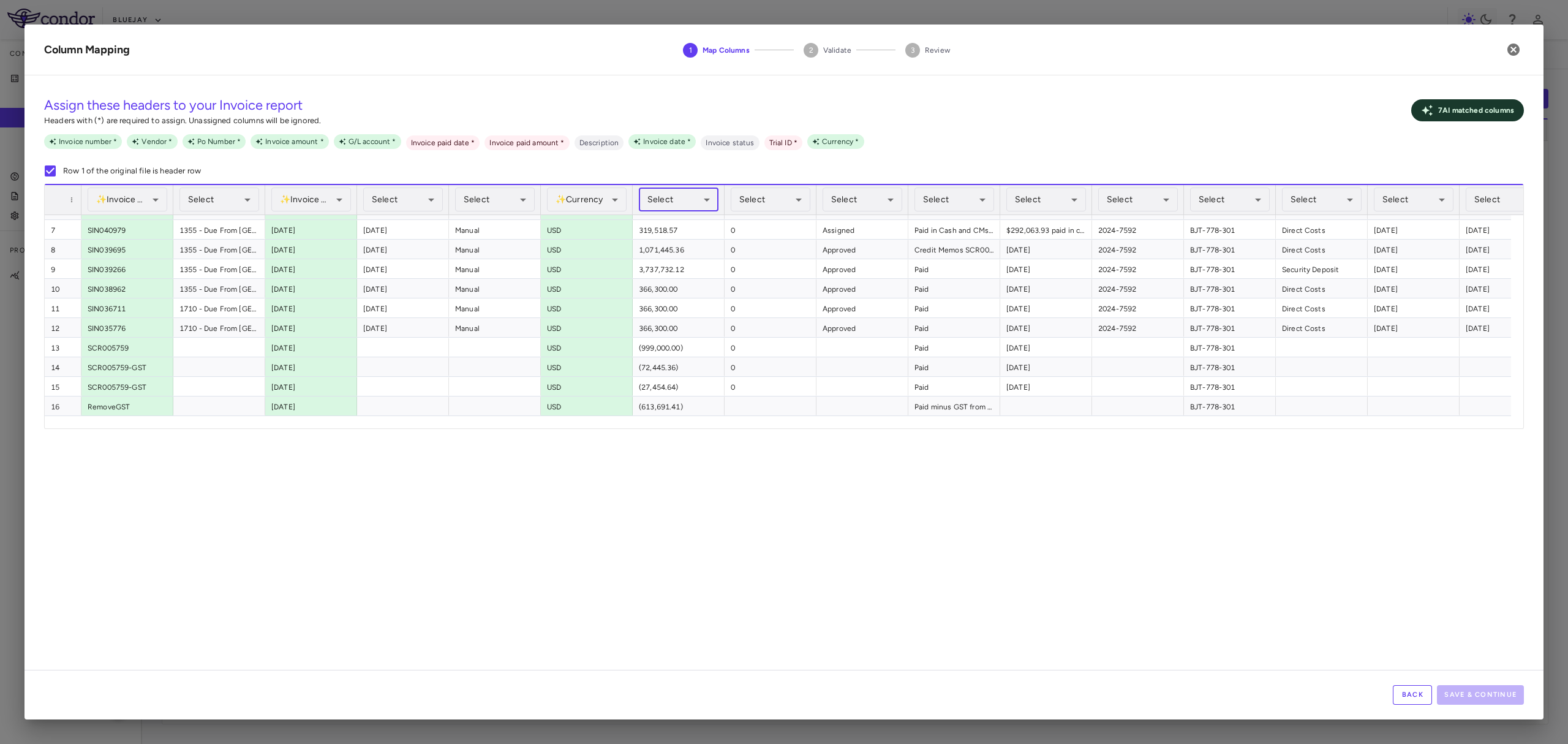
click at [703, 202] on body "Skip to sidebar Skip to main content Bluejay Company Accruals PO listing Invoic…" at bounding box center [784, 372] width 1568 height 744
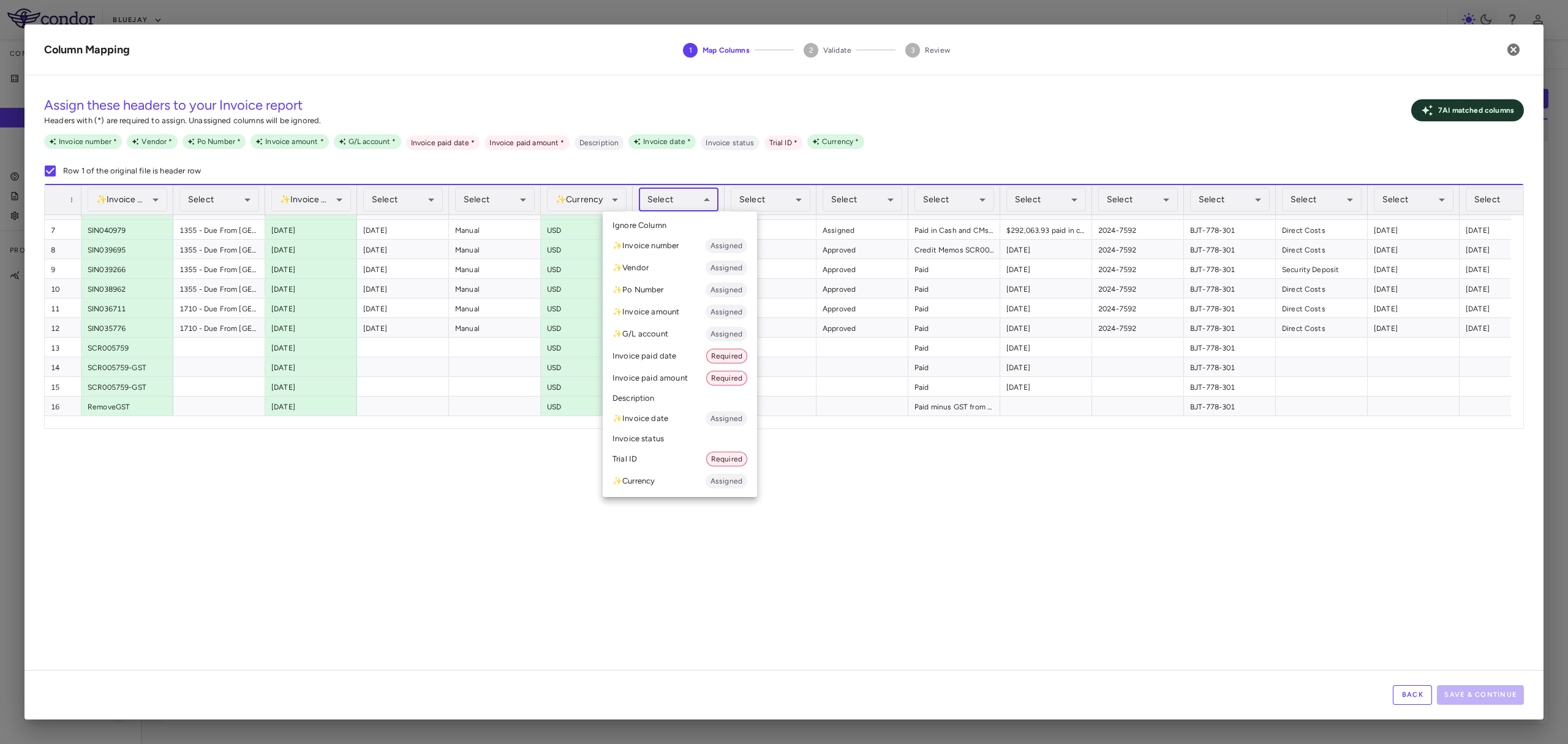
click at [696, 312] on li "✨ Invoice amount Assigned" at bounding box center [680, 312] width 155 height 22
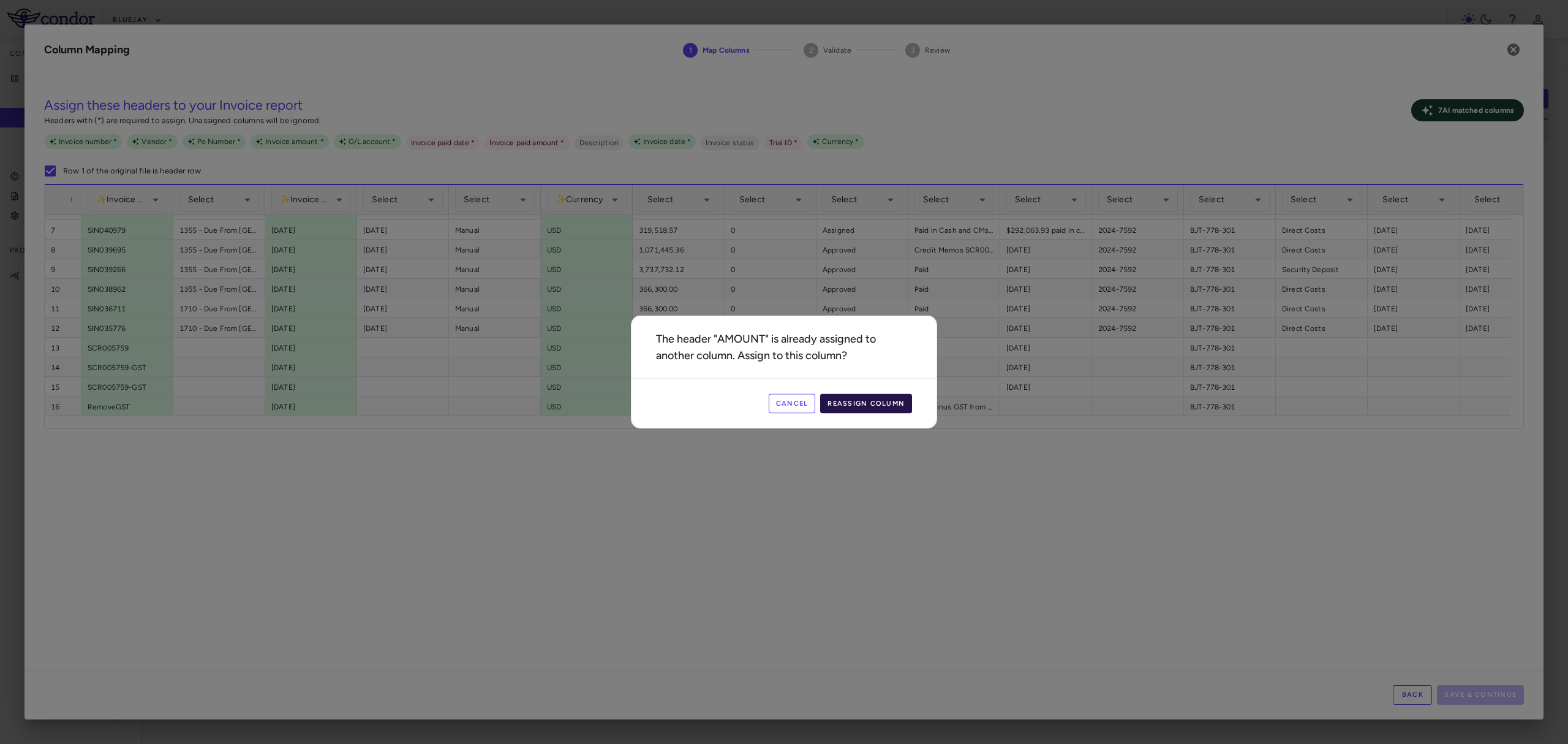
click at [873, 405] on button "Reassign Column" at bounding box center [865, 403] width 92 height 20
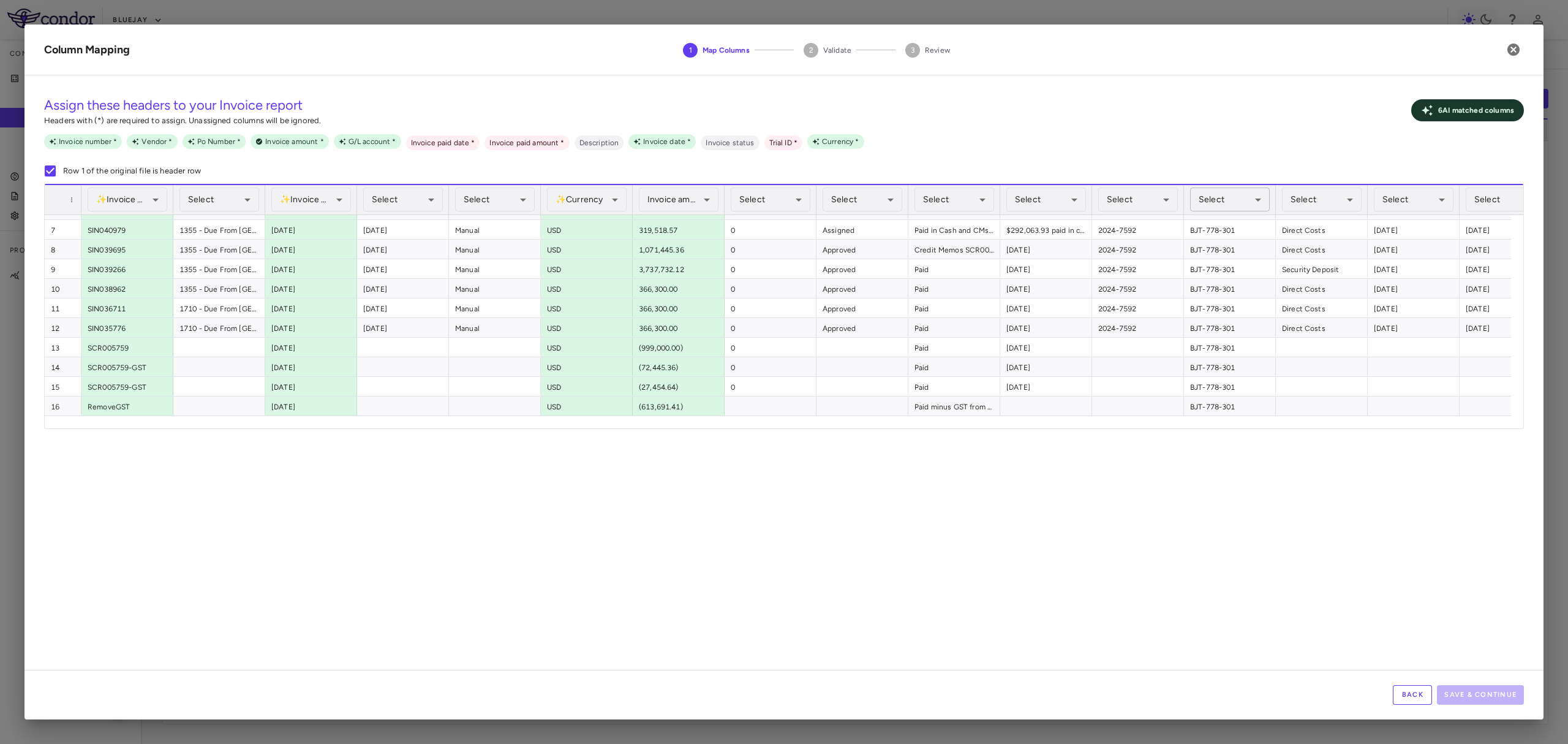
click at [1247, 202] on body "Skip to sidebar Skip to main content Bluejay Company Accruals PO listing Invoic…" at bounding box center [784, 372] width 1568 height 744
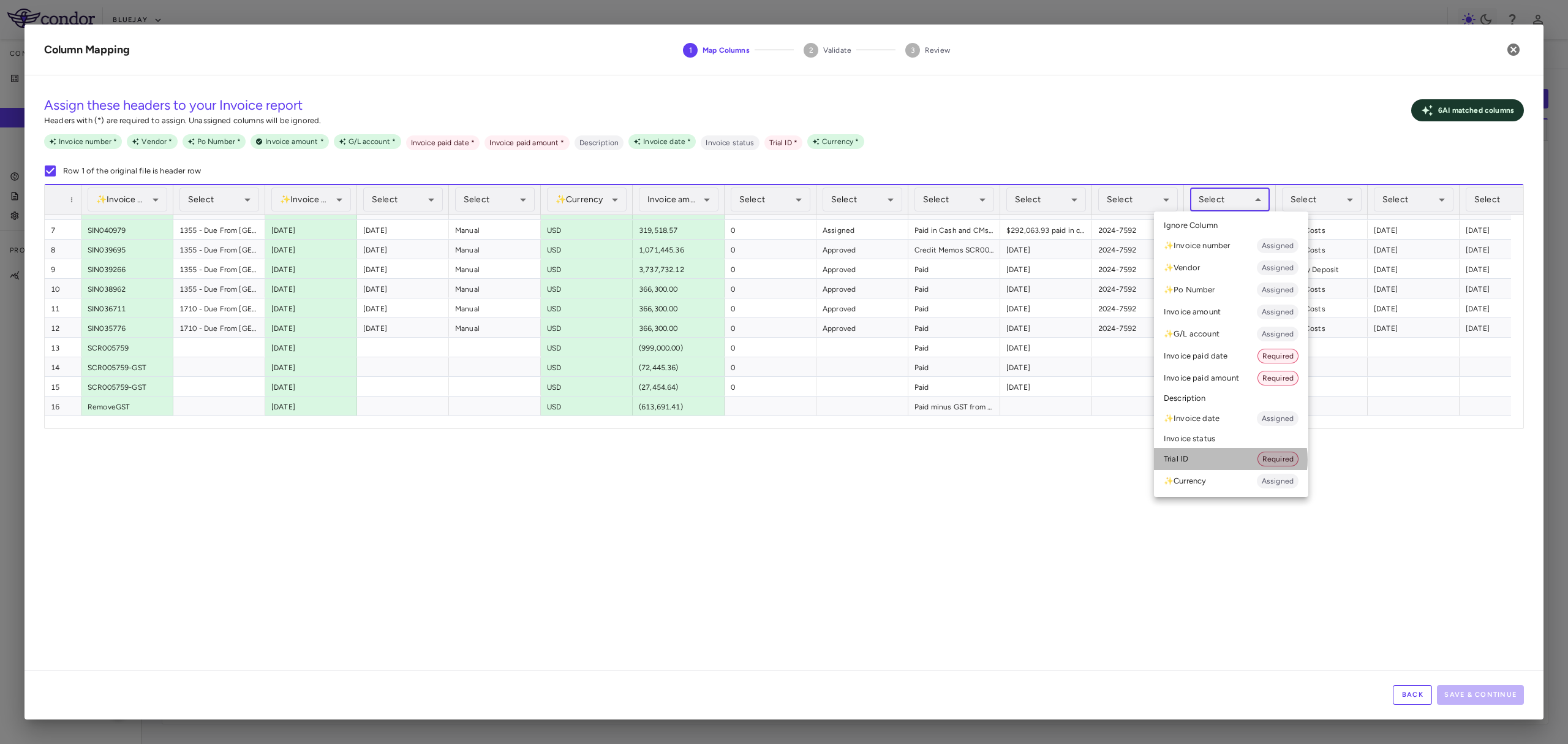
click at [1221, 459] on li "Trial ID Required" at bounding box center [1231, 458] width 155 height 22
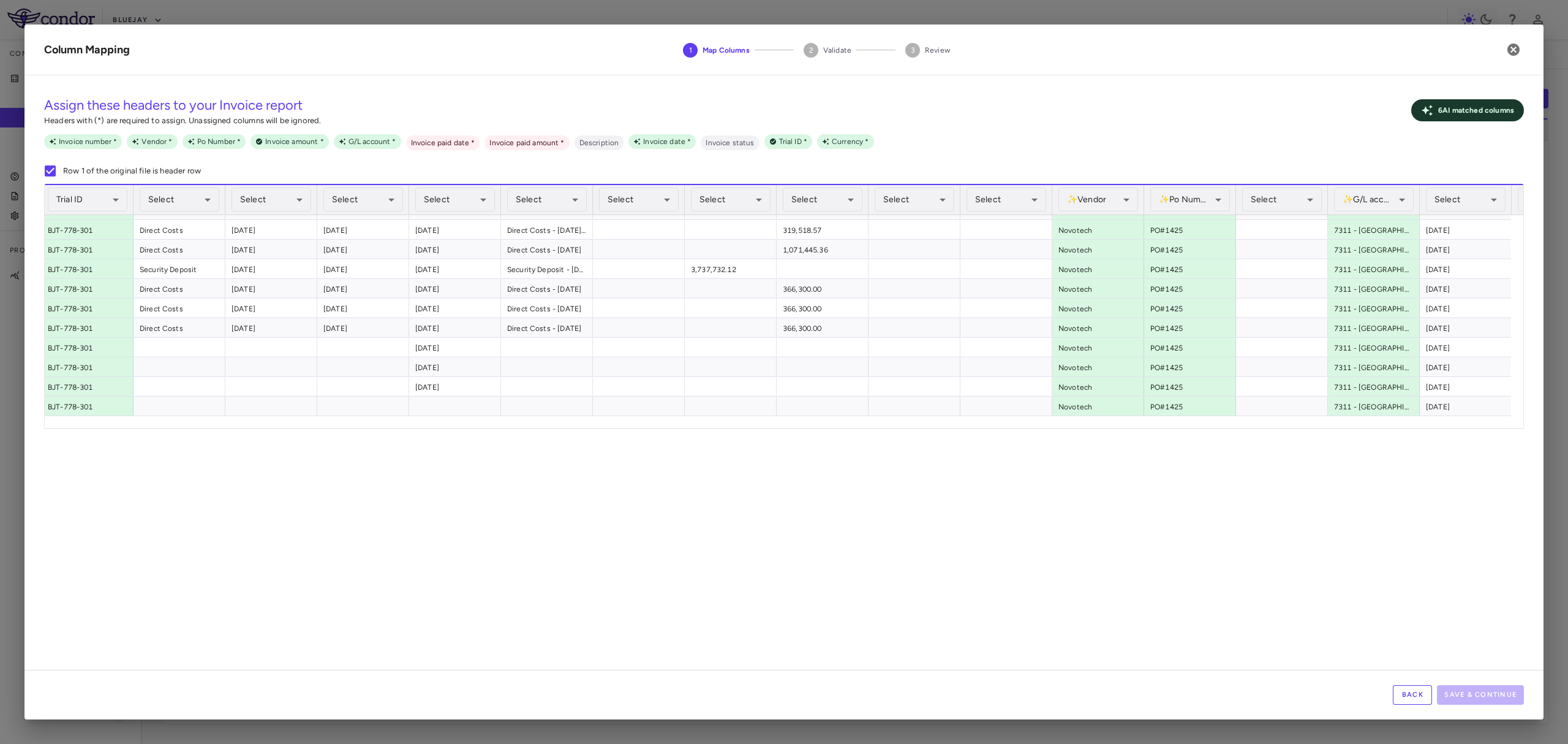
scroll to position [0, 0]
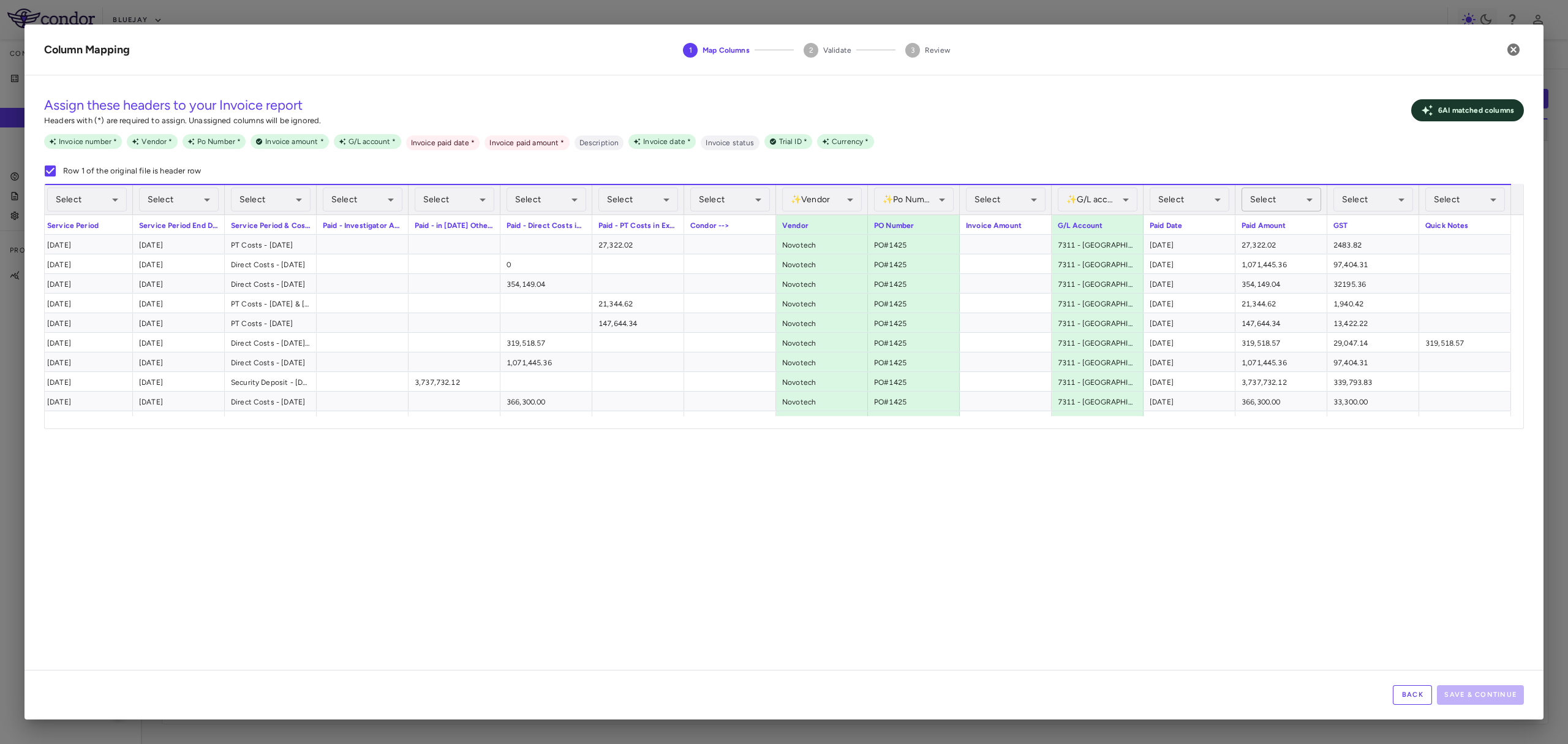
click at [1293, 206] on body "Skip to sidebar Skip to main content Bluejay Company Accruals PO listing Invoic…" at bounding box center [784, 372] width 1568 height 744
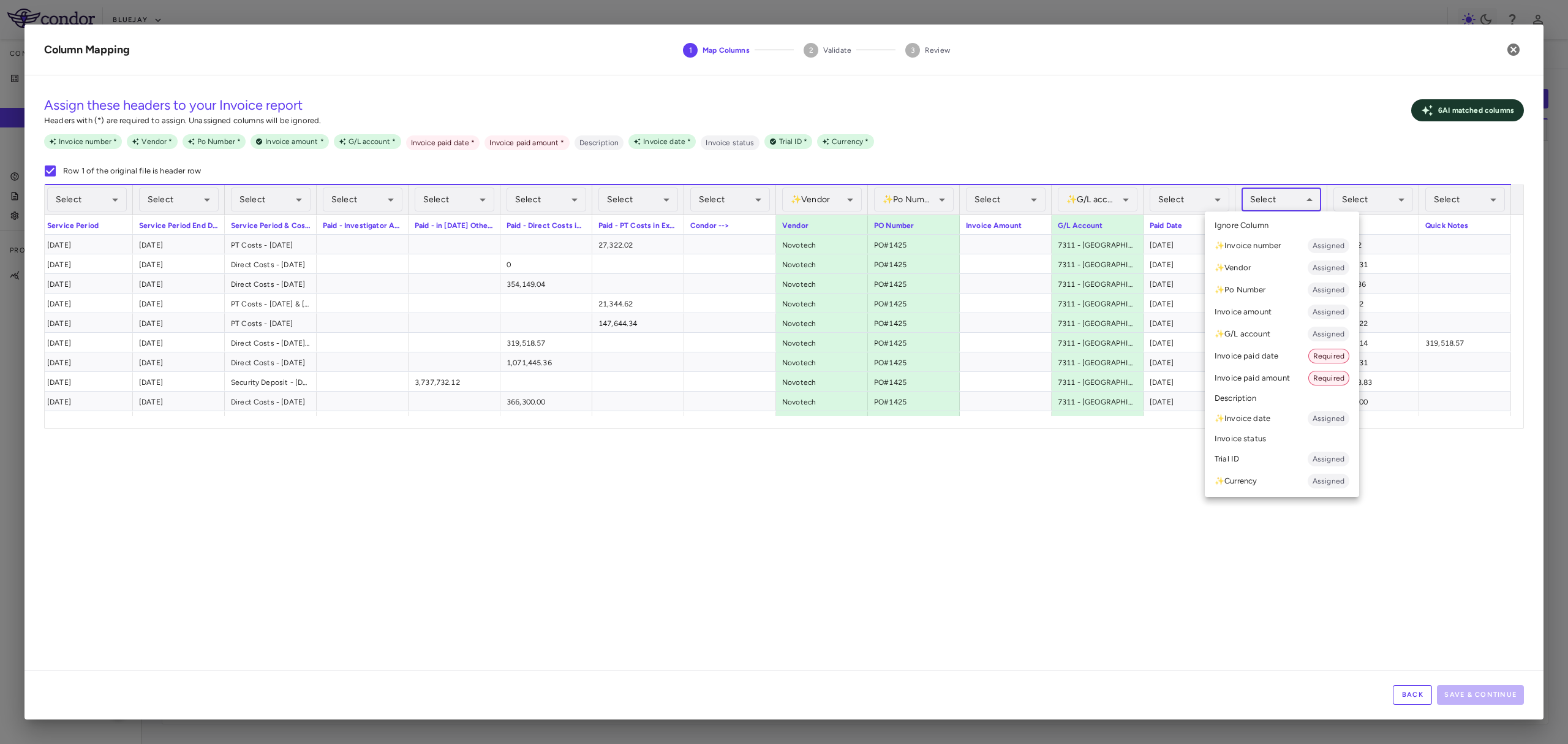
drag, startPoint x: 1288, startPoint y: 354, endPoint x: 1289, endPoint y: 373, distance: 19.0
click at [1289, 373] on ul "Select Ignore Column ✨ Invoice number Assigned ✨ Vendor Assigned ✨ Po Number As…" at bounding box center [1282, 354] width 155 height 286
click at [1289, 373] on li "Invoice paid amount Required" at bounding box center [1282, 377] width 155 height 22
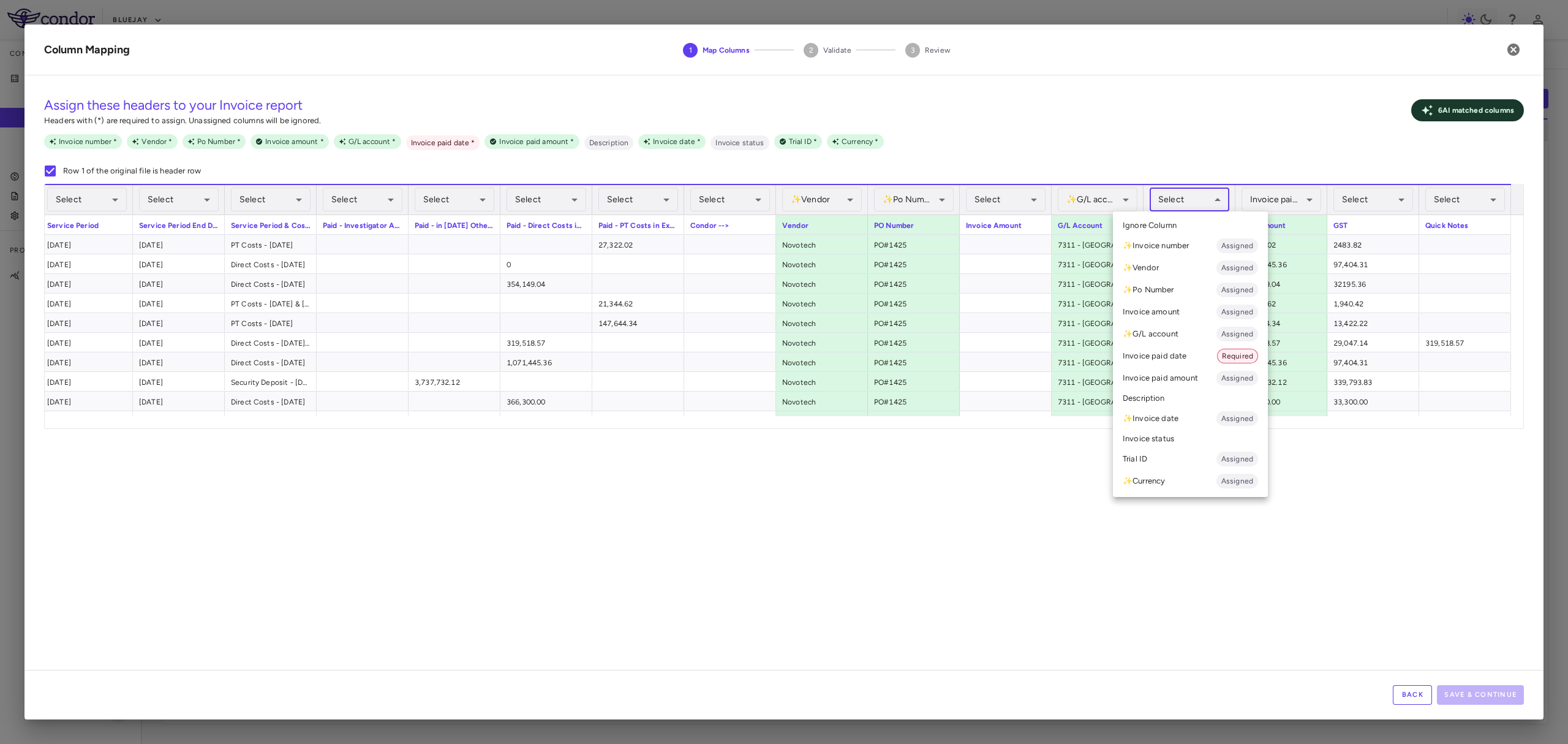
click at [1196, 203] on body "Skip to sidebar Skip to main content Bluejay Company Accruals PO listing Invoic…" at bounding box center [784, 372] width 1568 height 744
click at [1194, 359] on li "Invoice paid date Required" at bounding box center [1190, 356] width 155 height 22
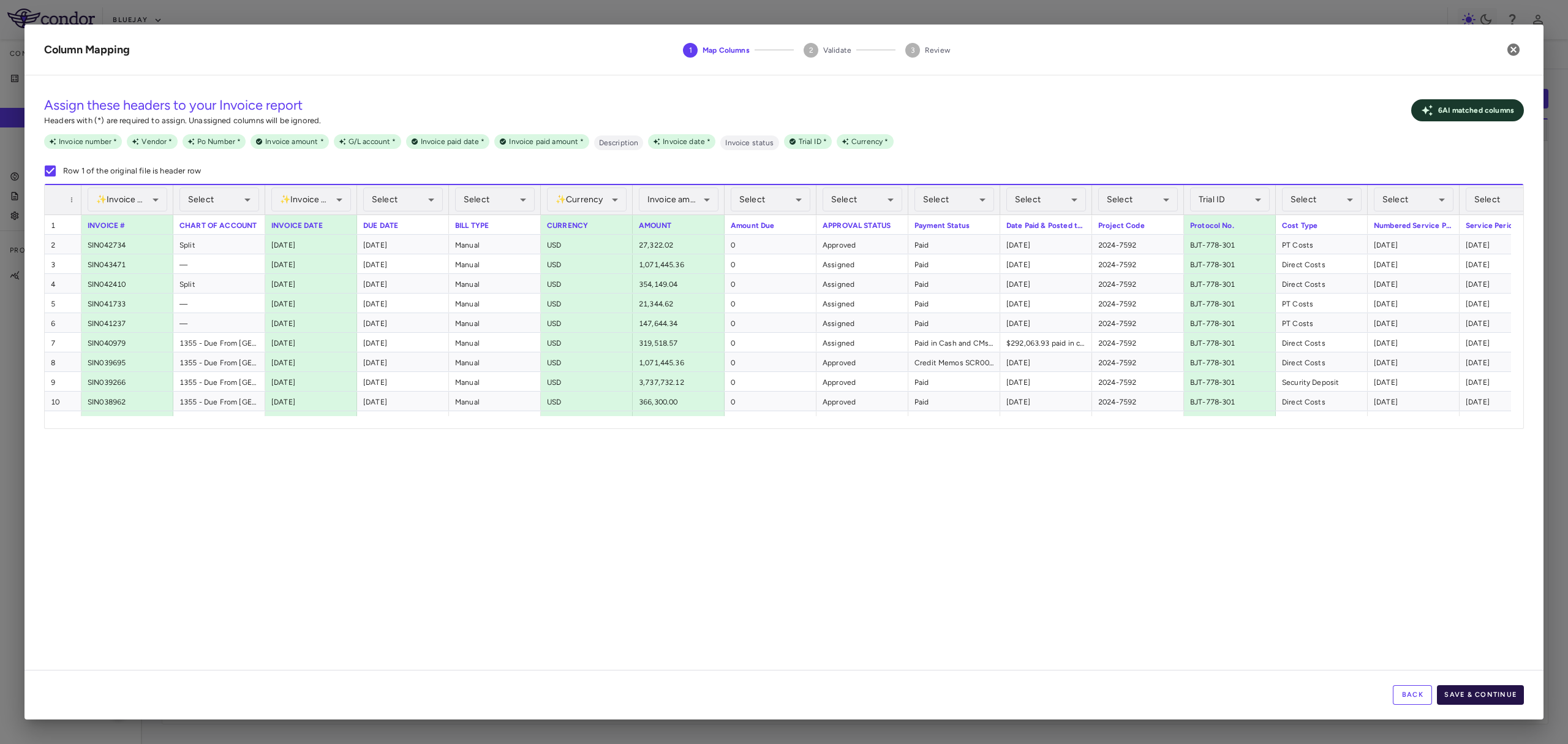
click at [1483, 695] on button "Save & Continue" at bounding box center [1481, 694] width 87 height 20
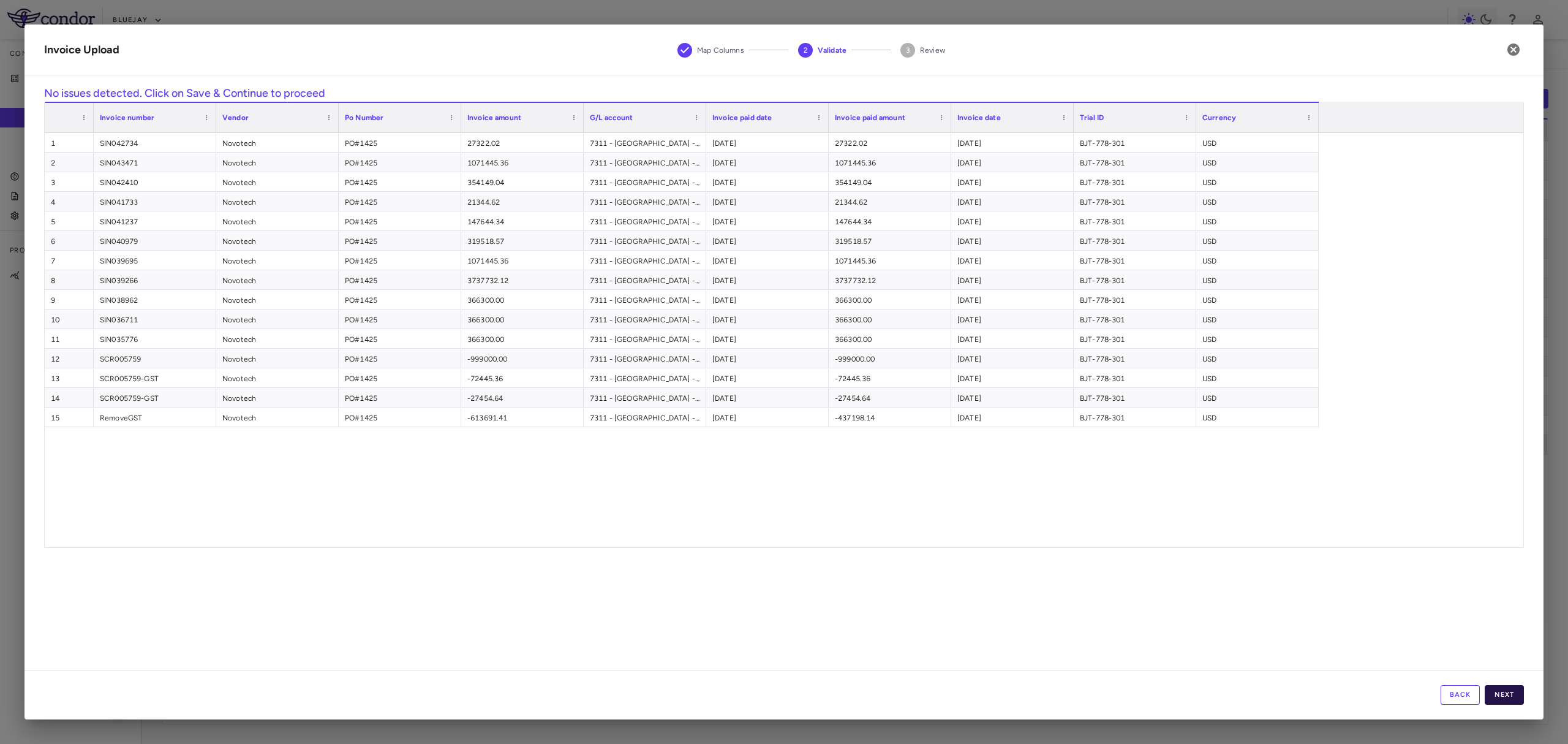
click at [1497, 692] on button "Next" at bounding box center [1504, 694] width 39 height 20
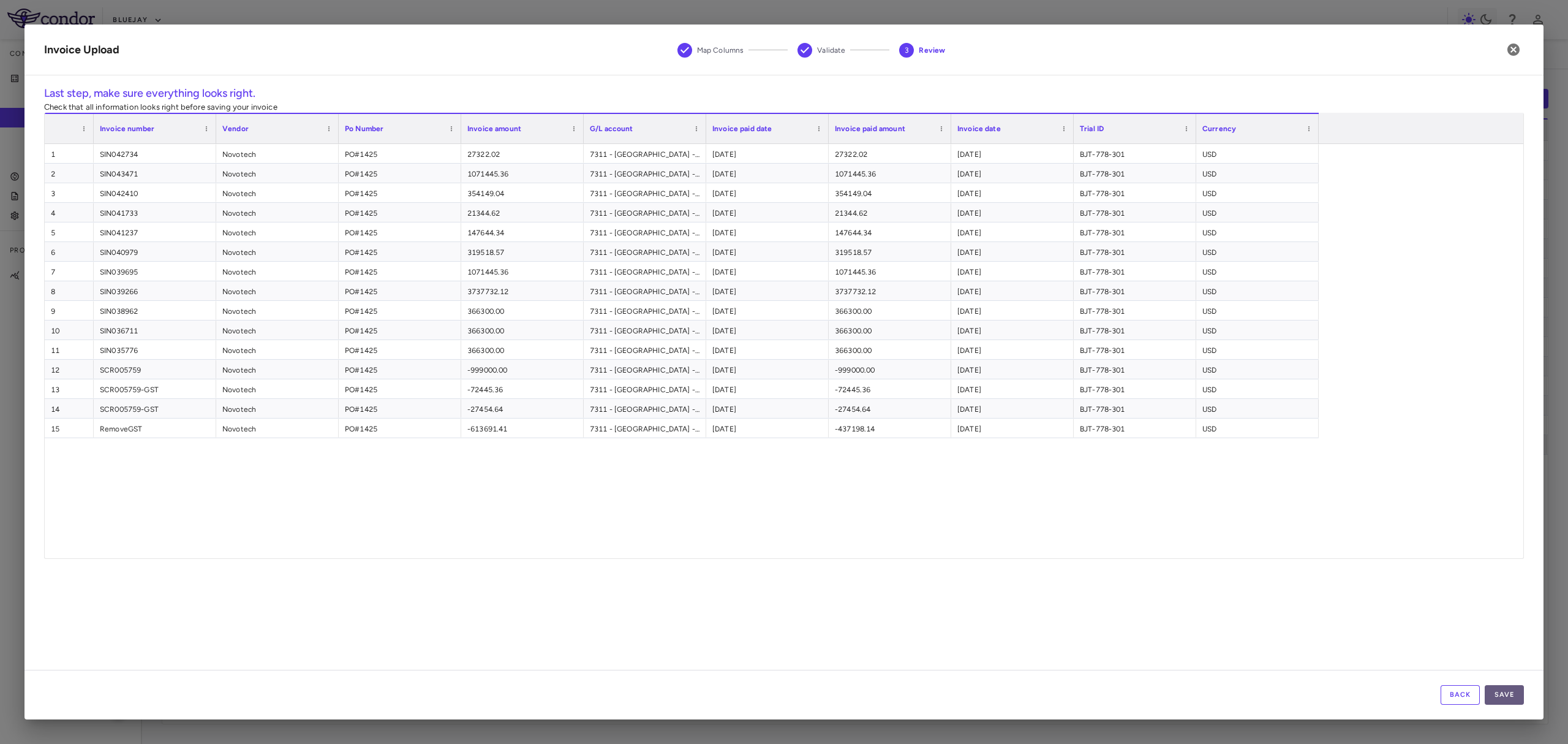
click at [1505, 694] on button "Save" at bounding box center [1504, 694] width 39 height 20
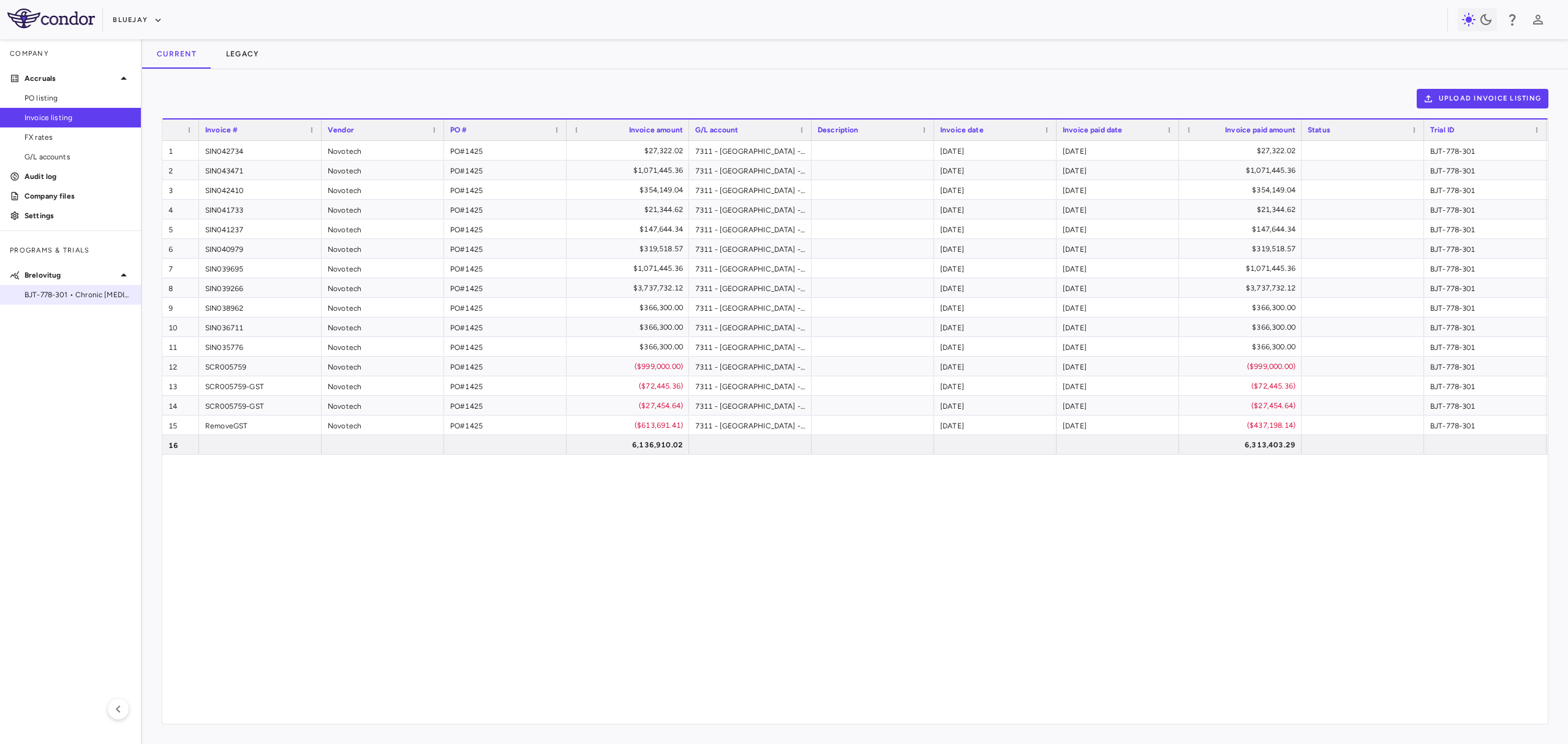
click at [69, 302] on div "BJT-778-301 • Chronic [MEDICAL_DATA] Infection" at bounding box center [70, 294] width 141 height 18
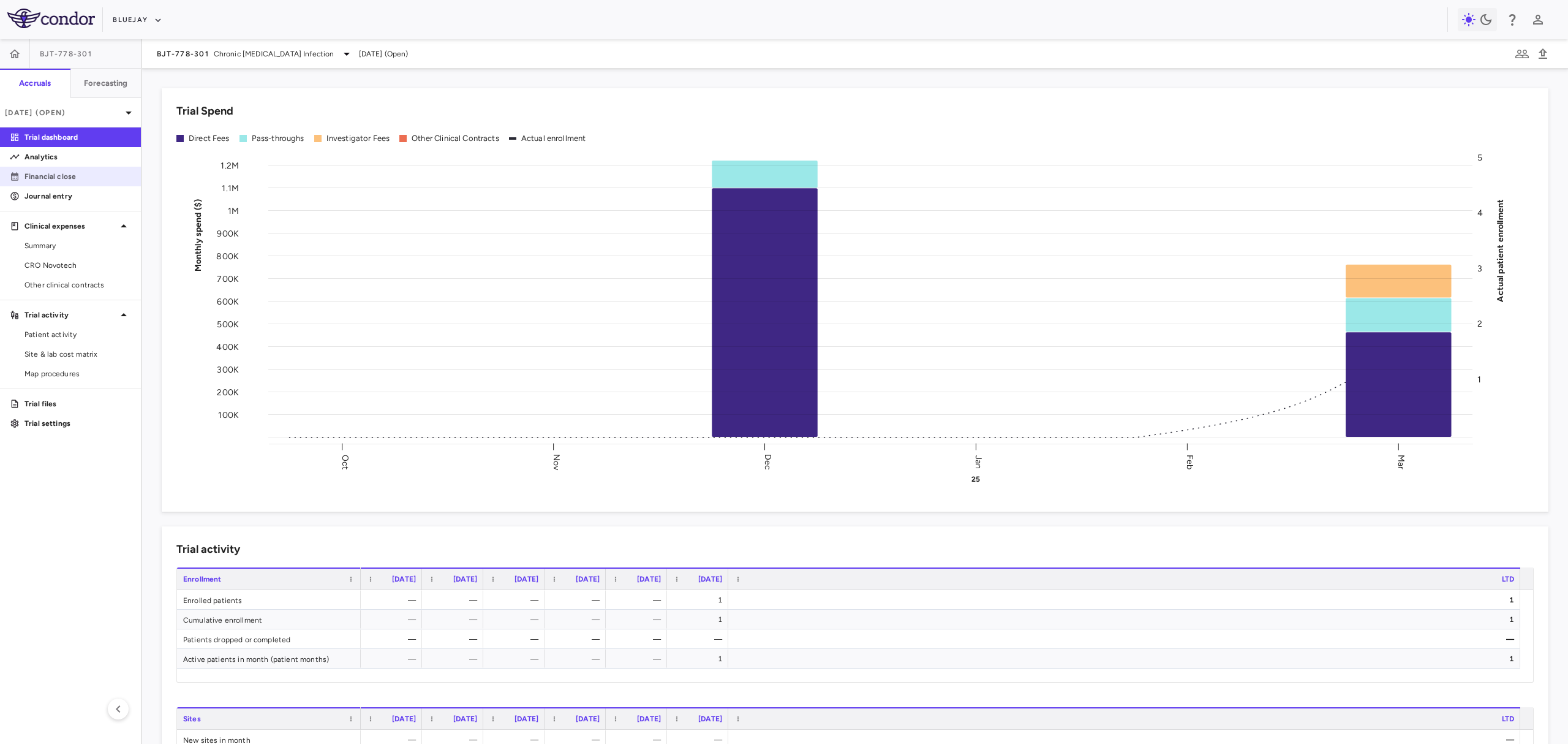
click at [77, 167] on link "Financial close" at bounding box center [70, 176] width 141 height 18
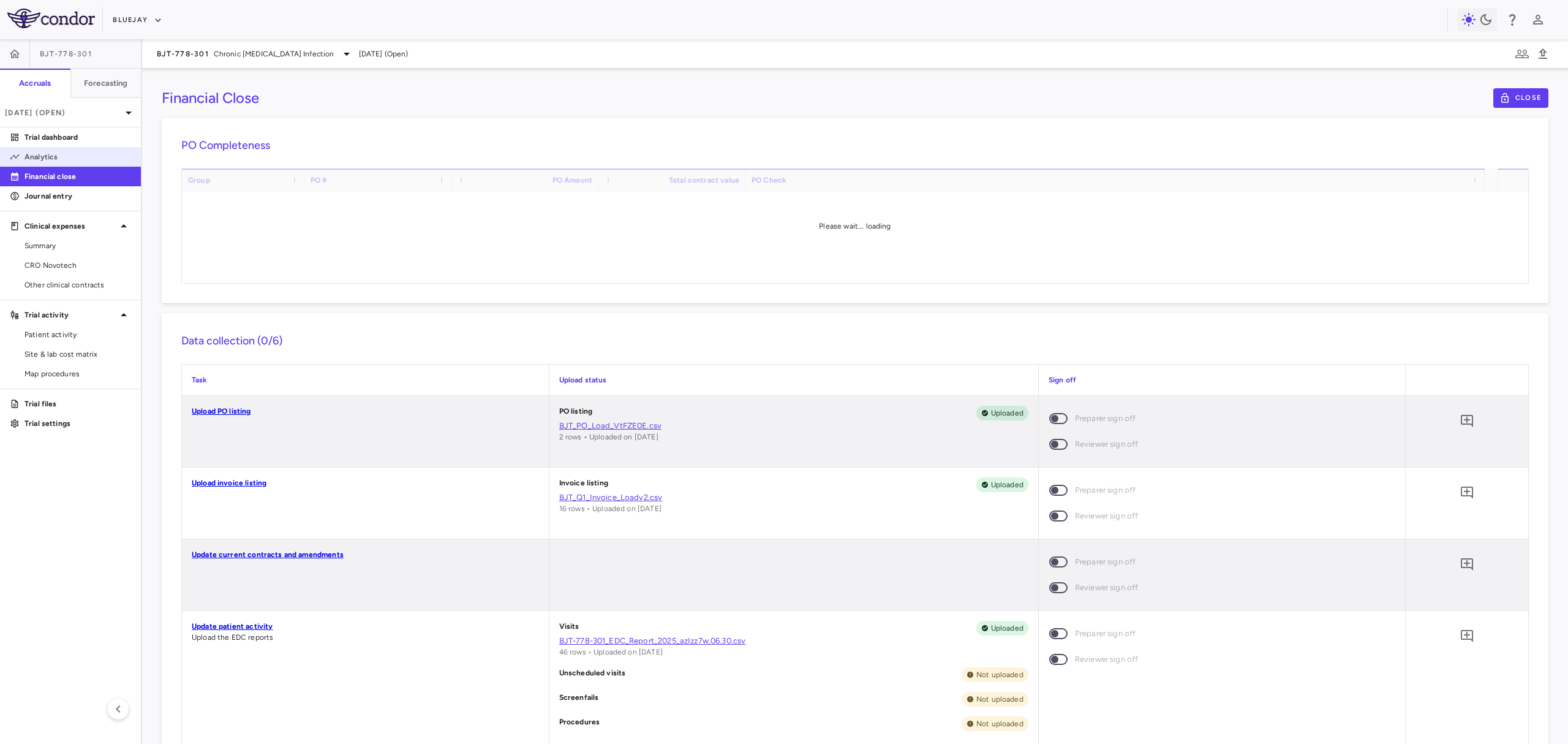
click at [77, 160] on p "Analytics" at bounding box center [77, 156] width 106 height 11
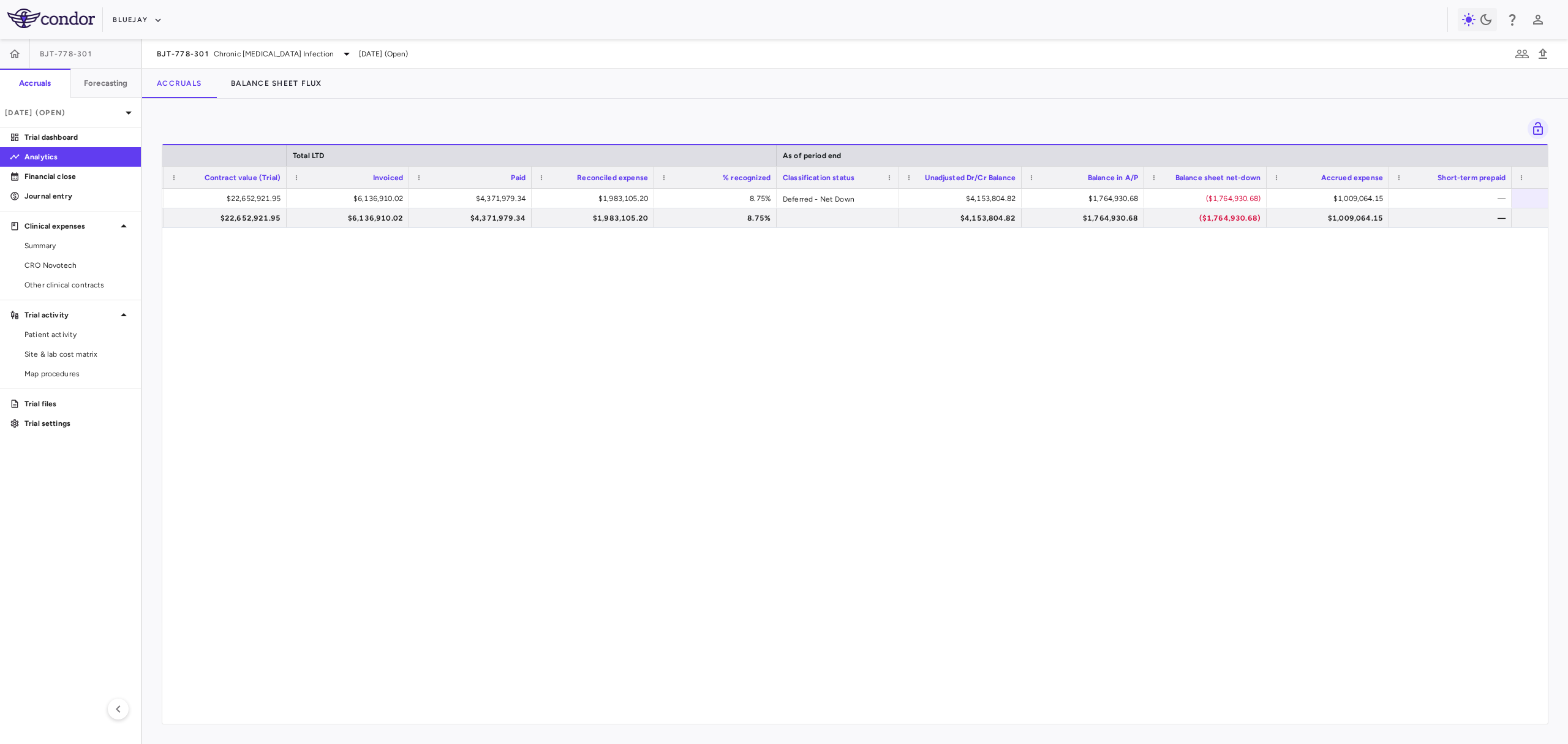
click at [1264, 724] on div "Drag here to set row groups Drag here to set column labels Total LTD As of peri…" at bounding box center [855, 434] width 1387 height 580
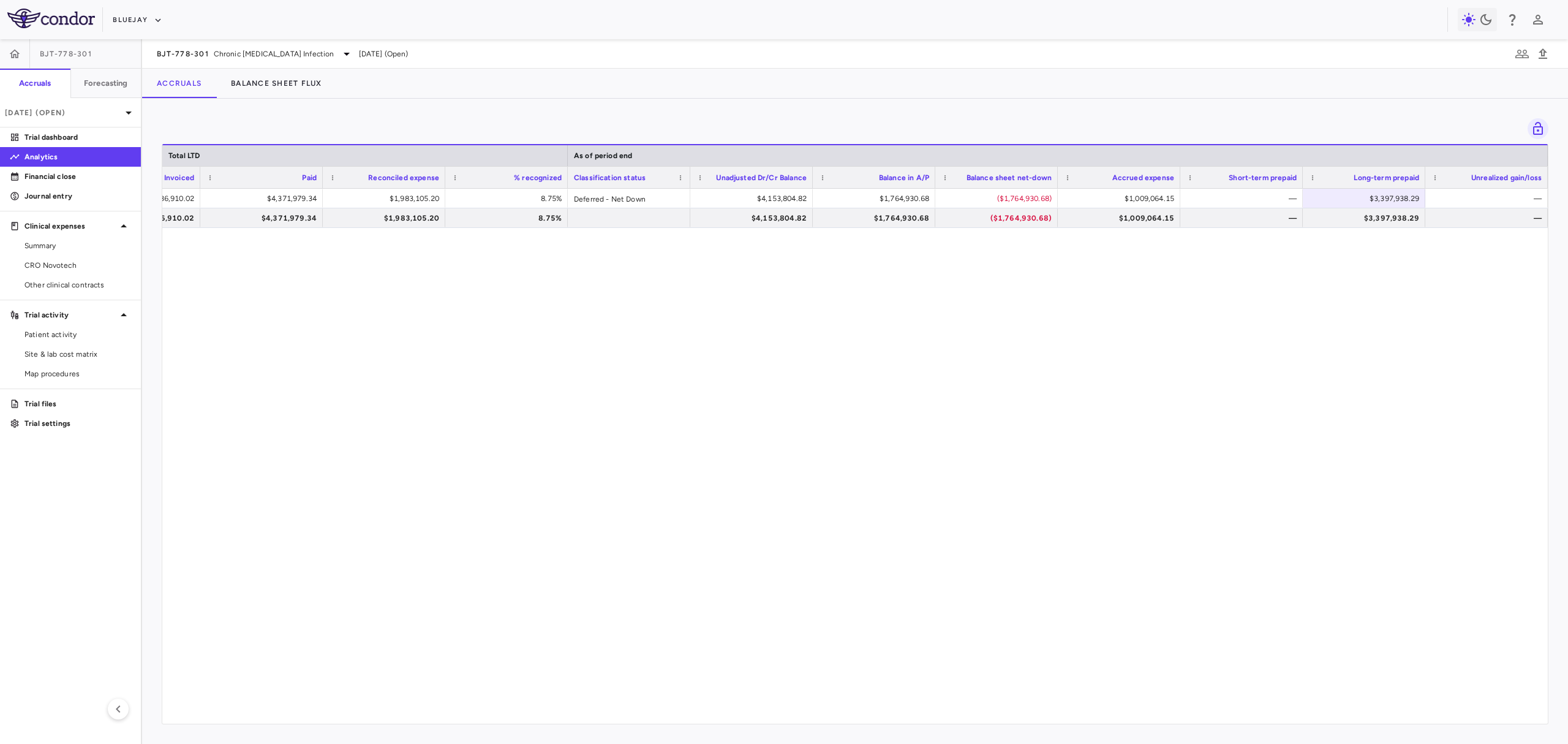
click at [904, 452] on div "$22,652,921.95 $6,136,910.02 $4,371,979.34 $1,983,105.20 8.75% Deferred - Net D…" at bounding box center [855, 450] width 1385 height 523
click at [67, 270] on span "CRO Novotech" at bounding box center [77, 265] width 106 height 11
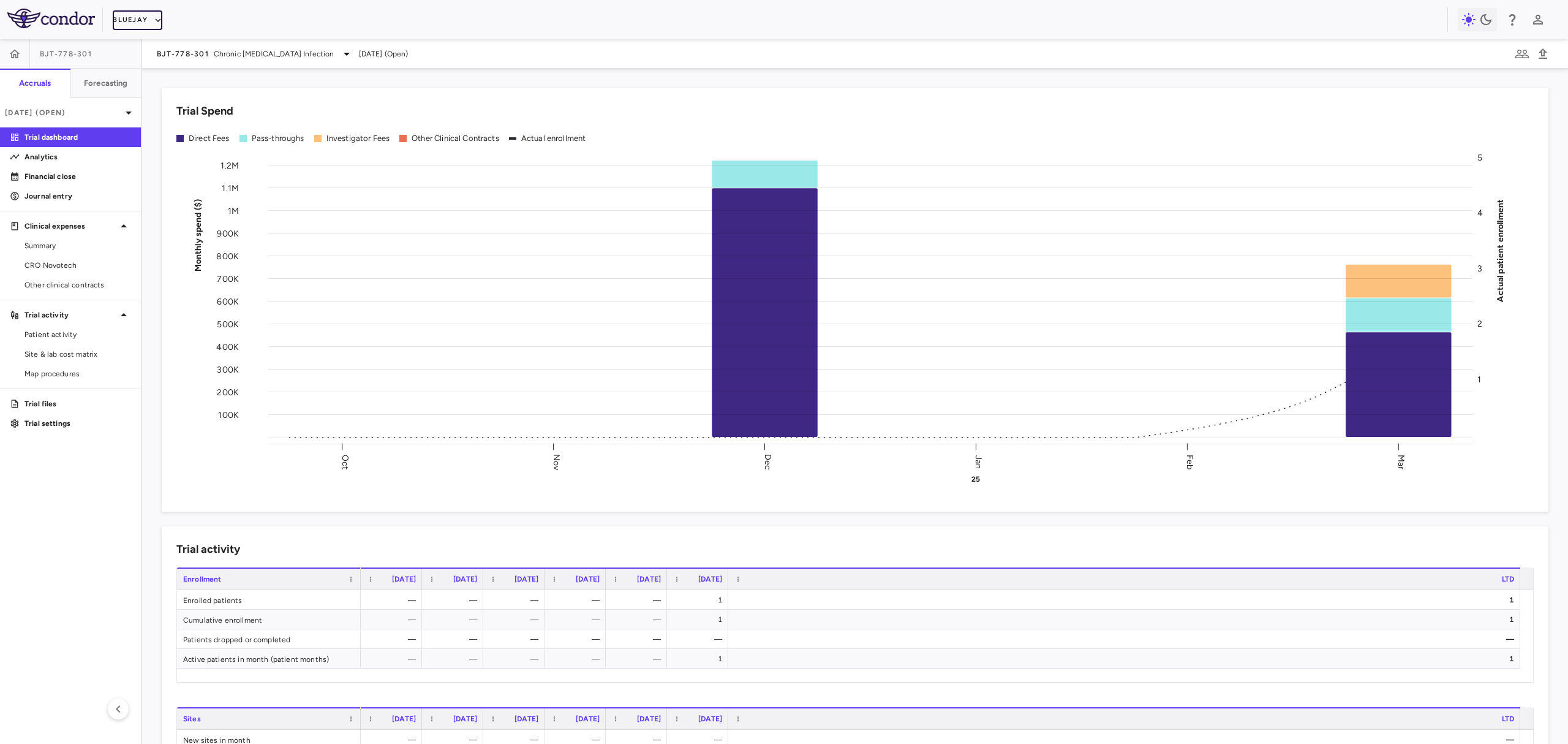
click at [120, 13] on button "Bluejay" at bounding box center [137, 20] width 50 height 20
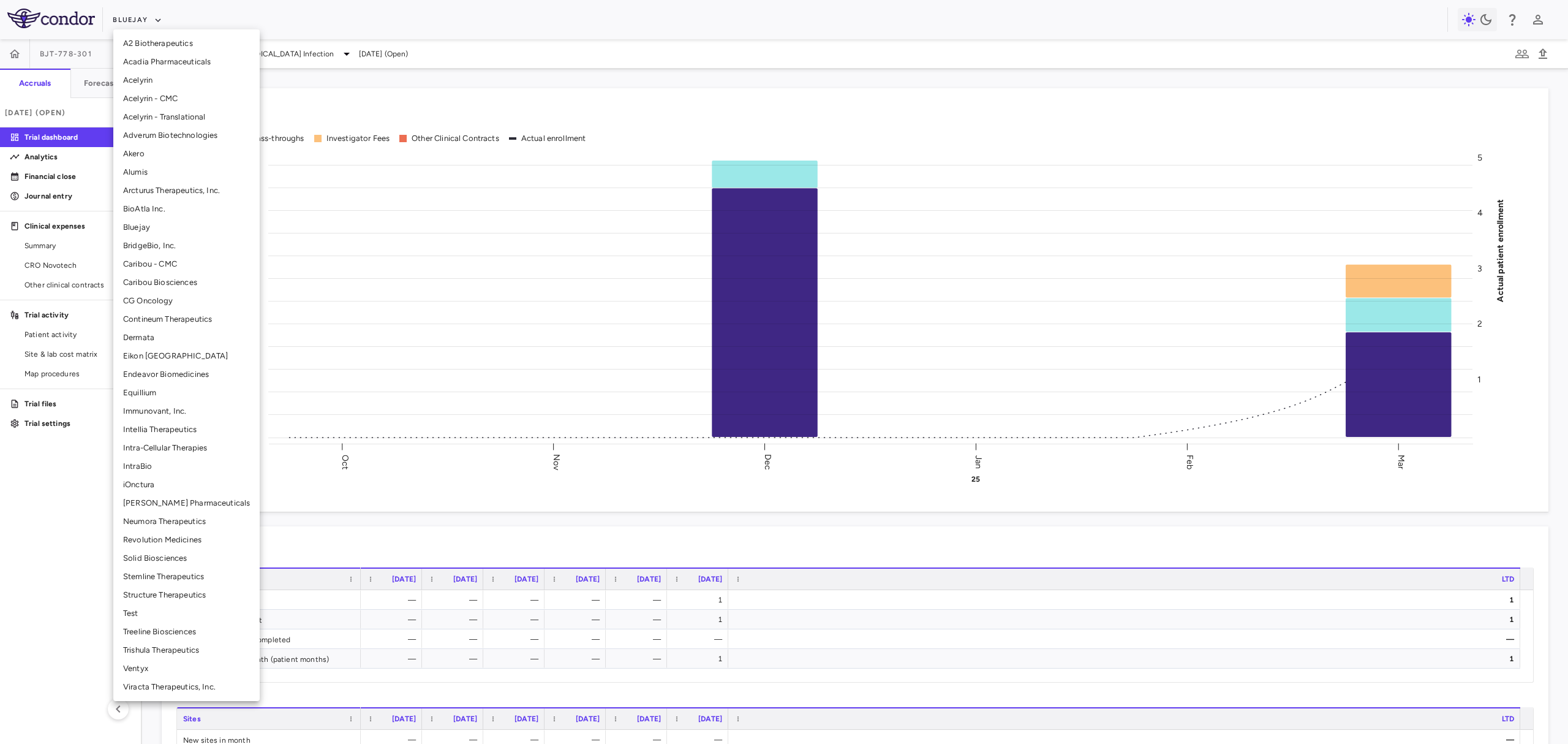
click at [65, 179] on div at bounding box center [784, 372] width 1568 height 744
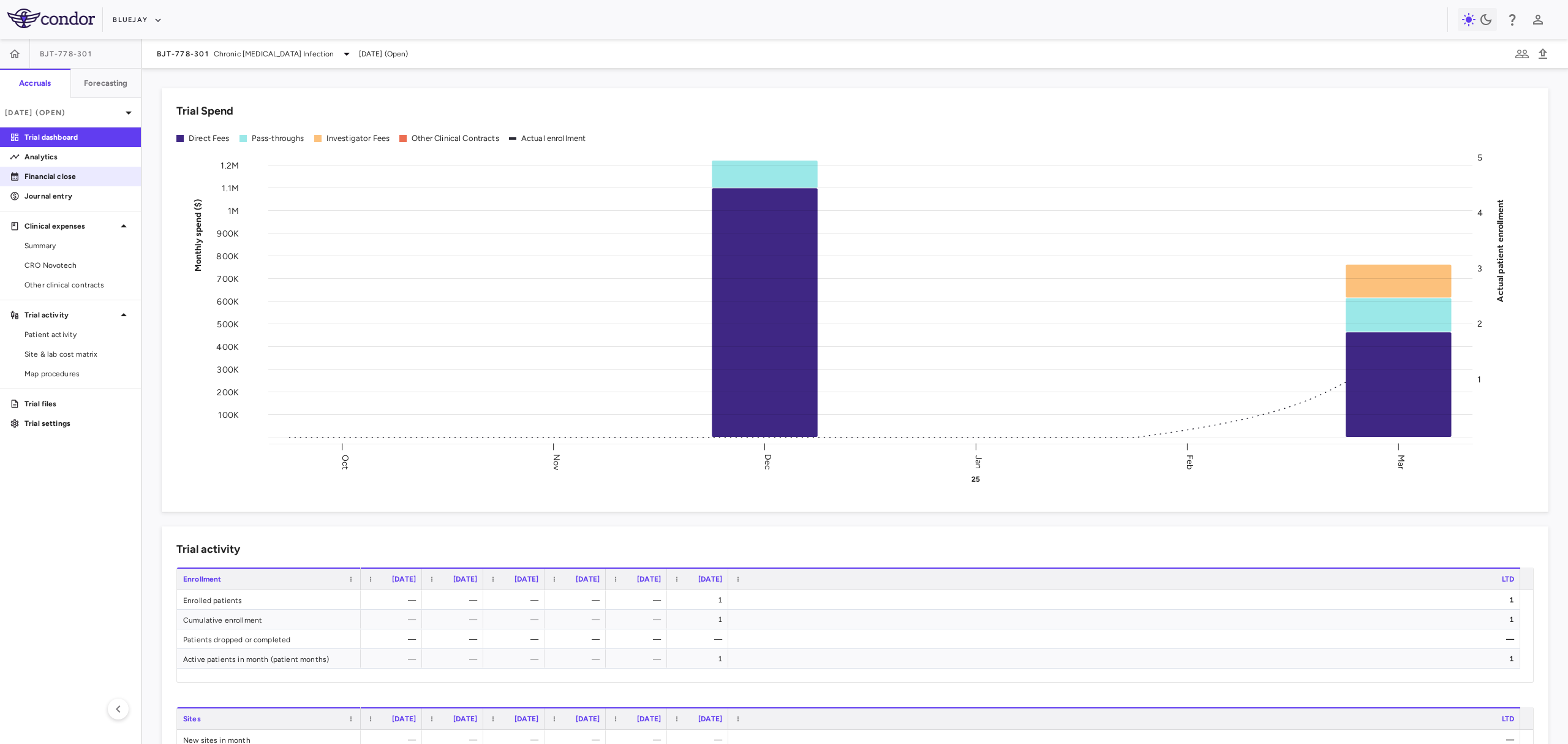
click at [64, 178] on p "Financial close" at bounding box center [77, 176] width 106 height 11
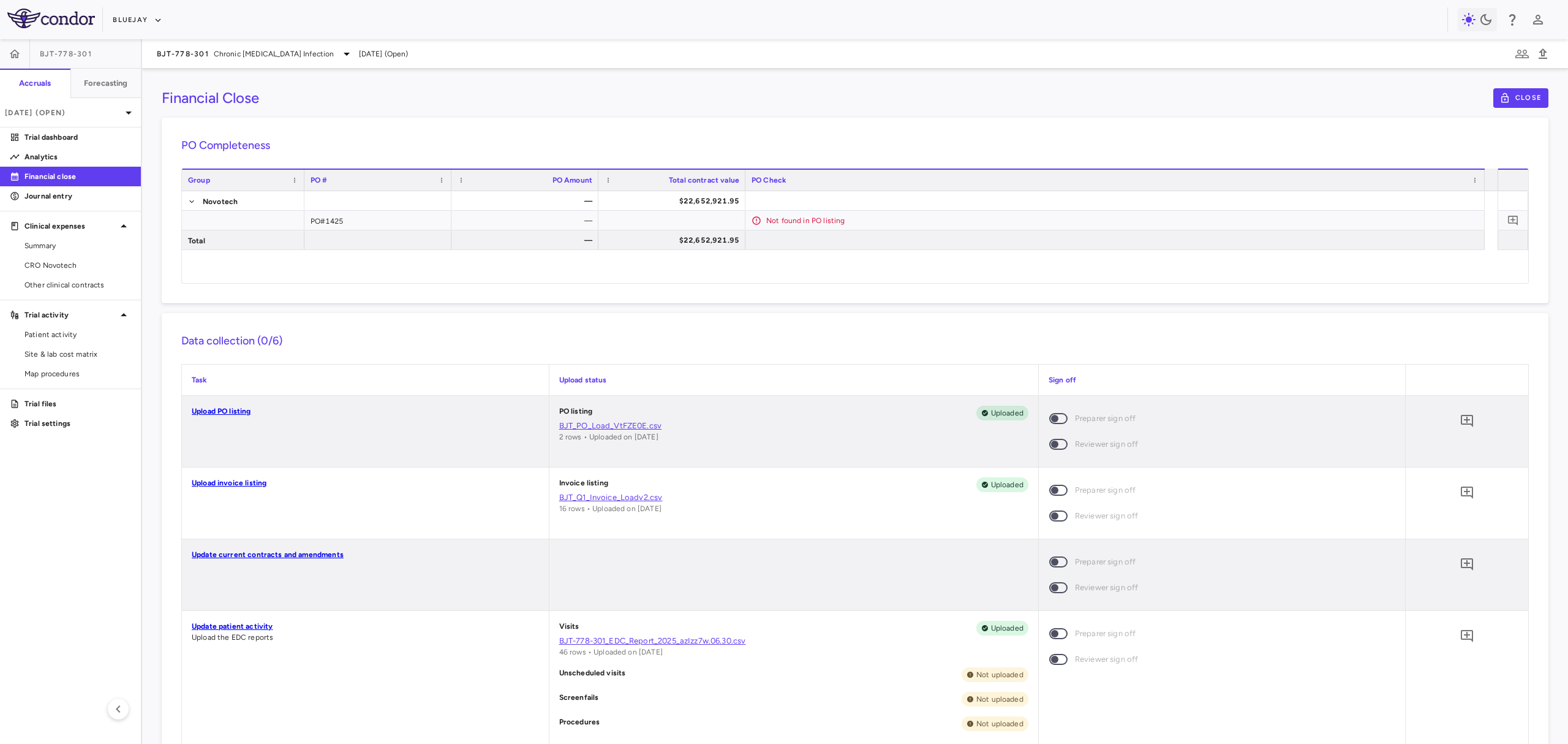
click at [218, 482] on link "Upload invoice listing" at bounding box center [228, 483] width 74 height 9
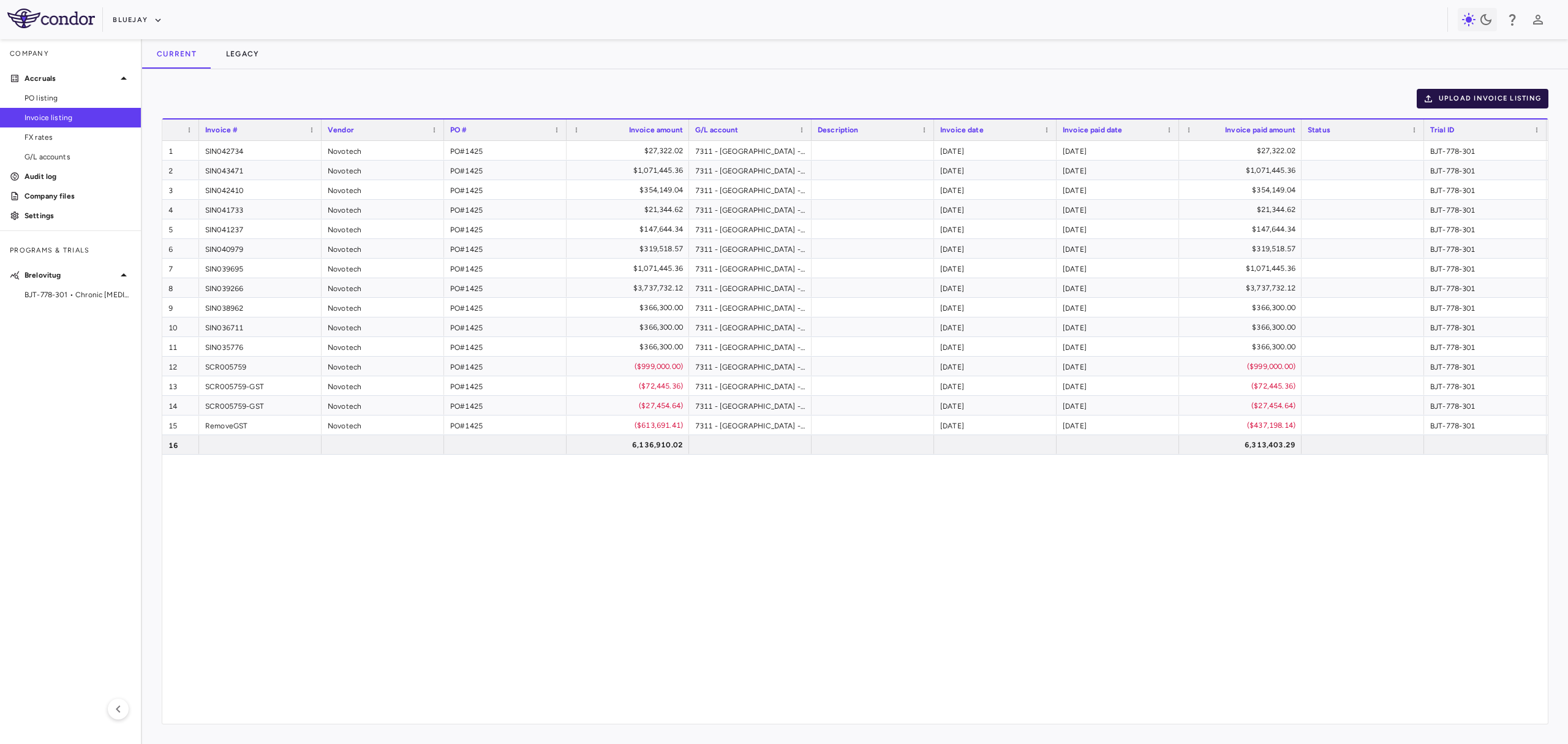
click at [1434, 91] on button "Upload invoice listing" at bounding box center [1483, 98] width 132 height 20
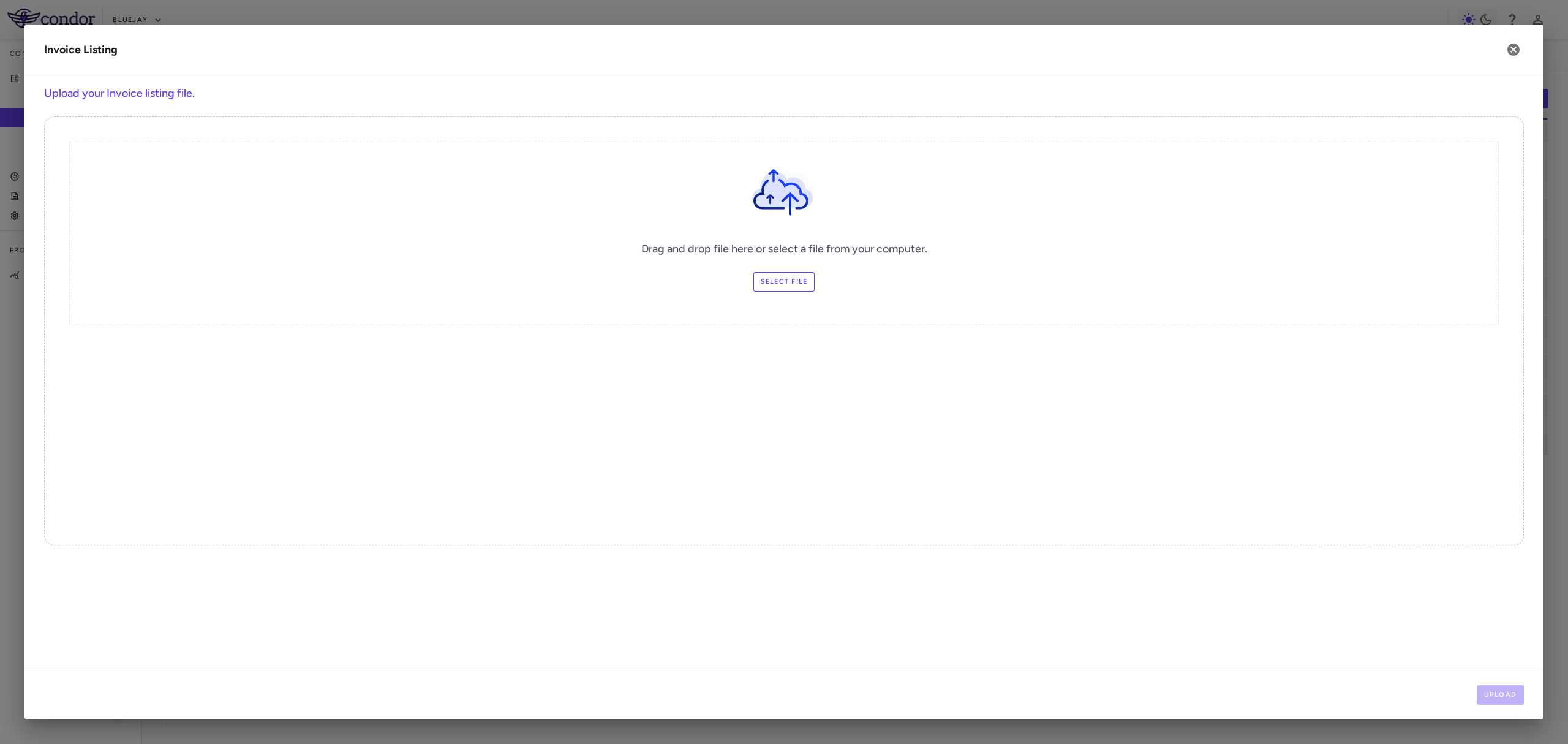
click at [780, 287] on label "Select file" at bounding box center [784, 281] width 62 height 20
click at [0, 0] on input "Select file" at bounding box center [0, 0] width 0 height 0
click at [1505, 686] on button "Upload" at bounding box center [1501, 694] width 48 height 20
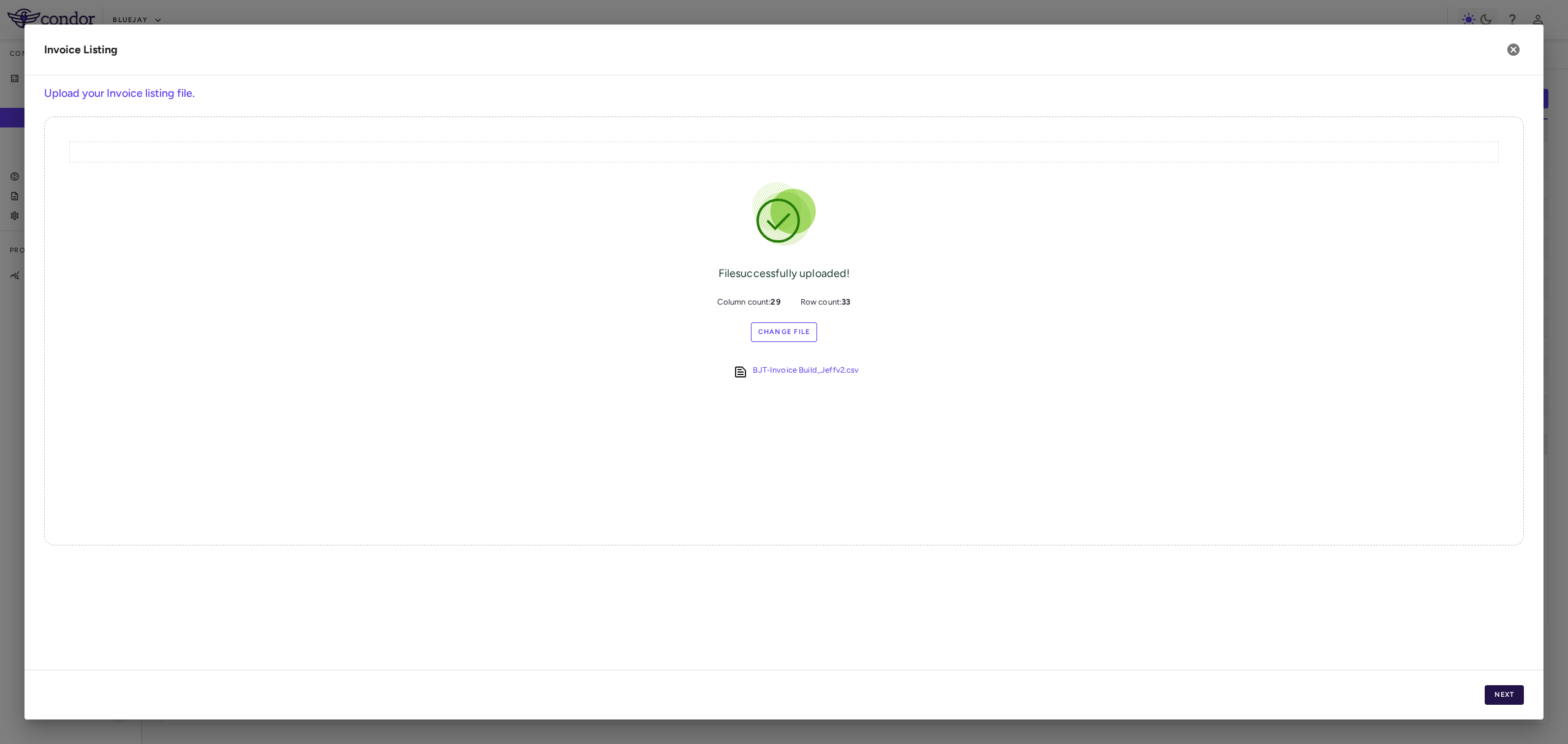
click at [1492, 693] on button "Next" at bounding box center [1504, 694] width 39 height 20
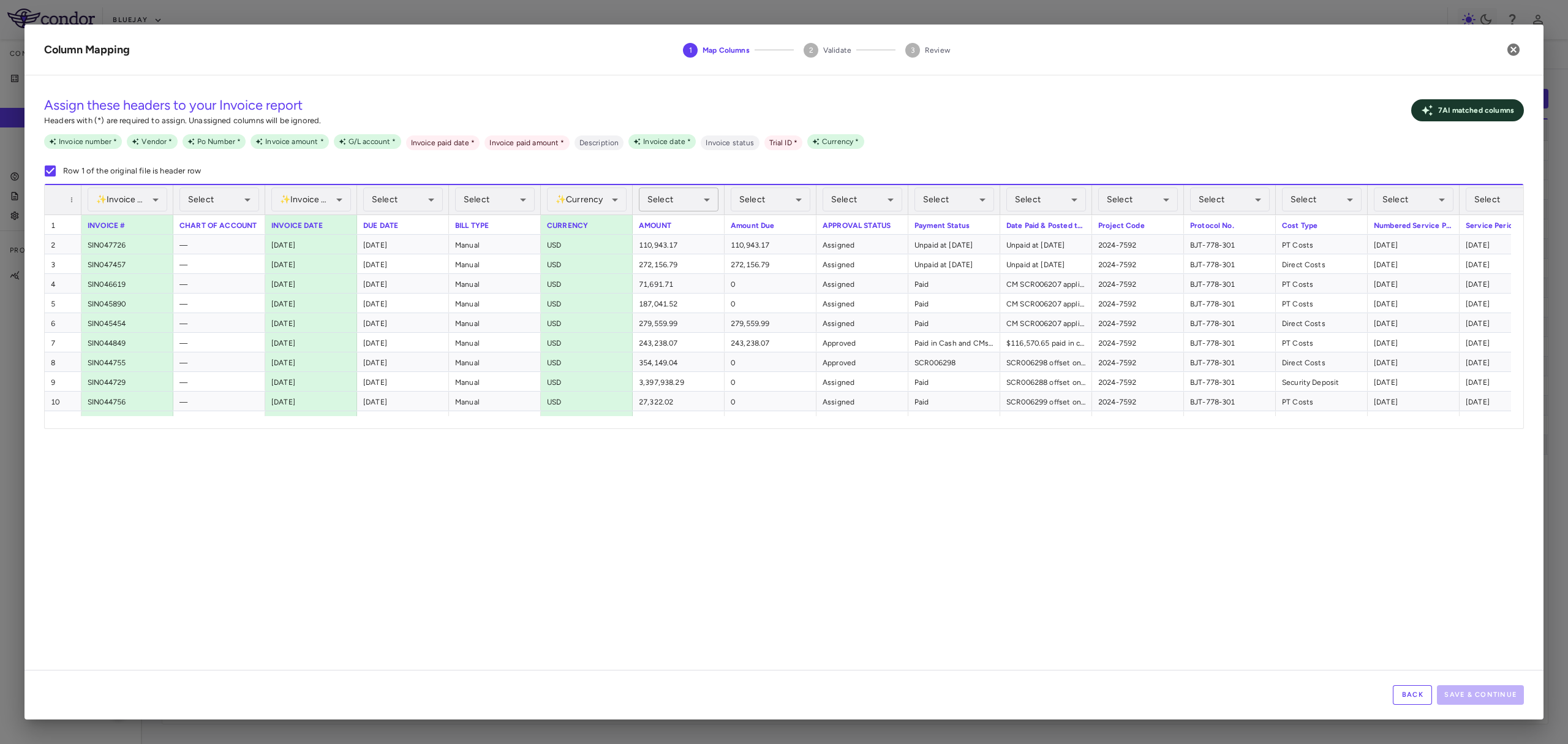
click at [711, 187] on body "Skip to sidebar Skip to main content Bluejay Company Accruals PO listing Invoic…" at bounding box center [784, 372] width 1568 height 744
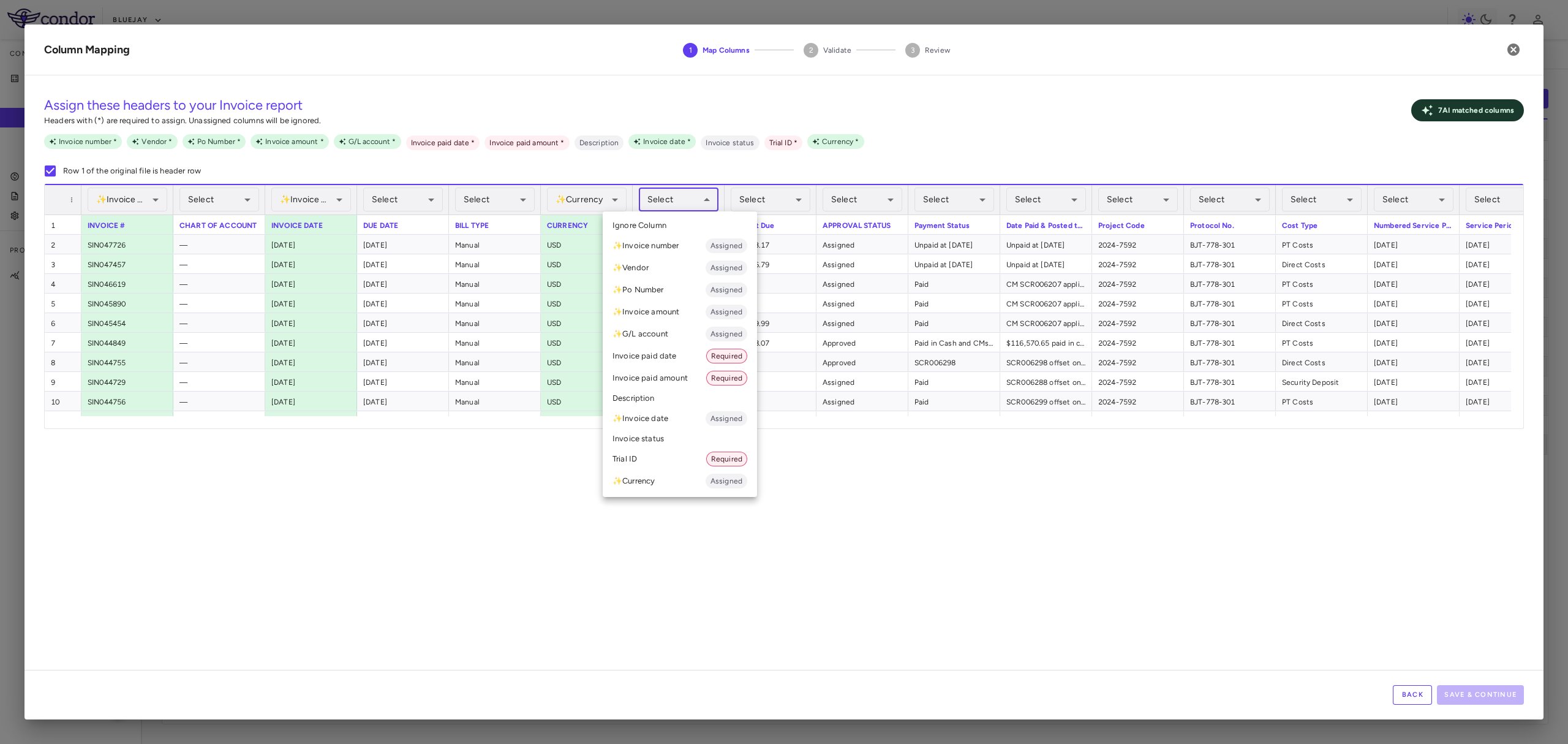
click at [686, 312] on li "✨ Invoice amount Assigned" at bounding box center [680, 312] width 155 height 22
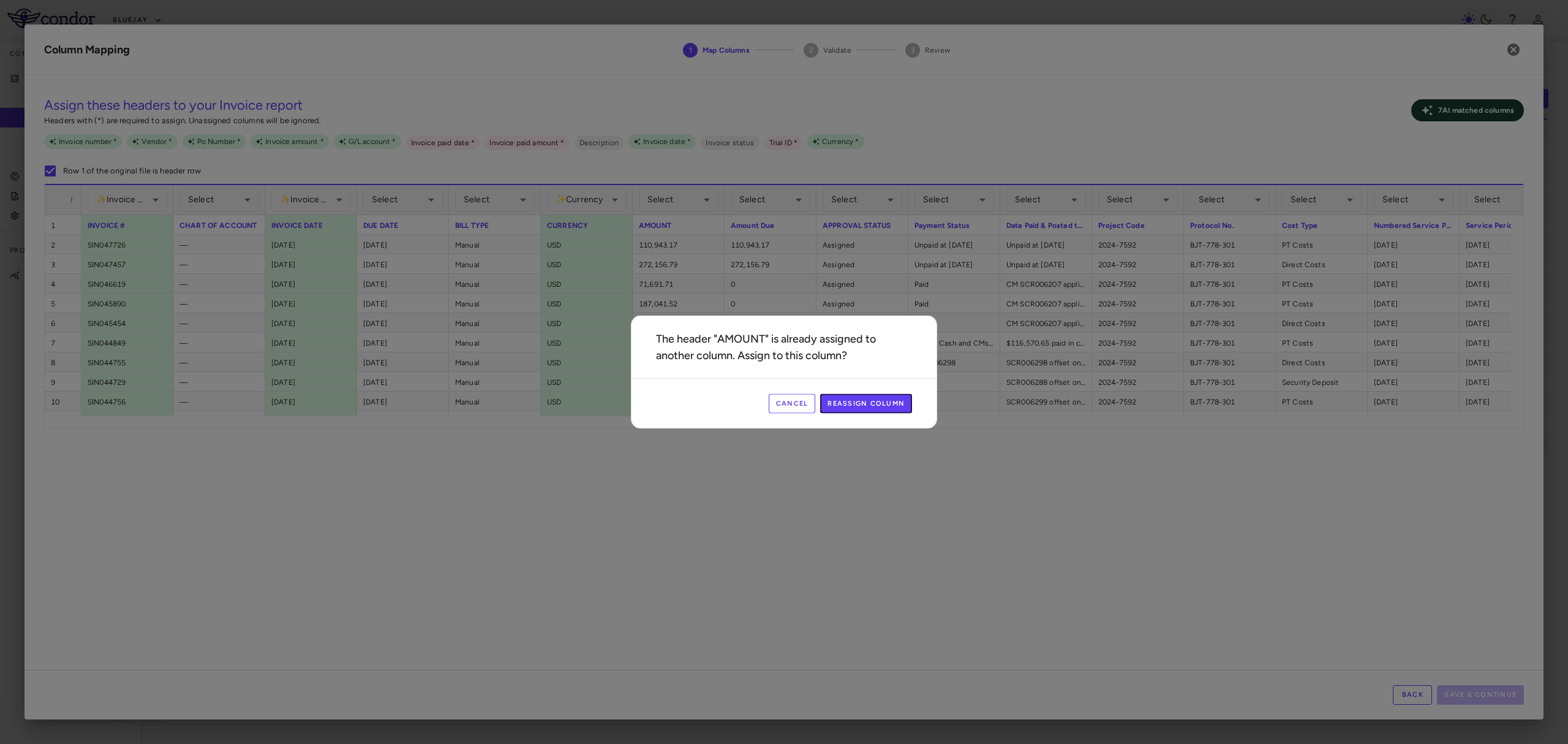
click at [882, 403] on button "Reassign Column" at bounding box center [865, 403] width 92 height 20
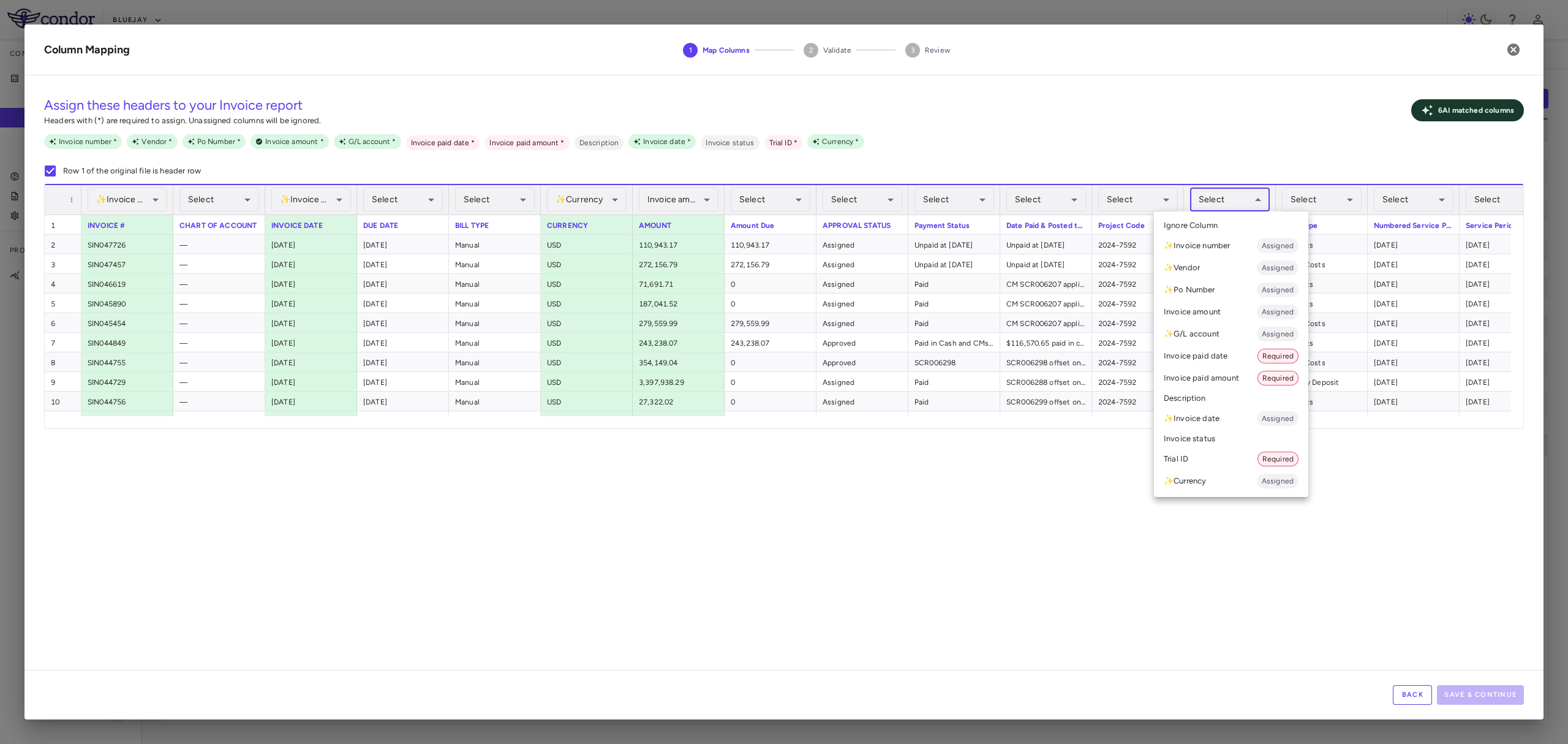
click at [1263, 187] on body "Skip to sidebar Skip to main content Bluejay Company Accruals PO listing Invoic…" at bounding box center [784, 372] width 1568 height 744
click at [1233, 448] on li "Trial ID Required" at bounding box center [1231, 458] width 155 height 22
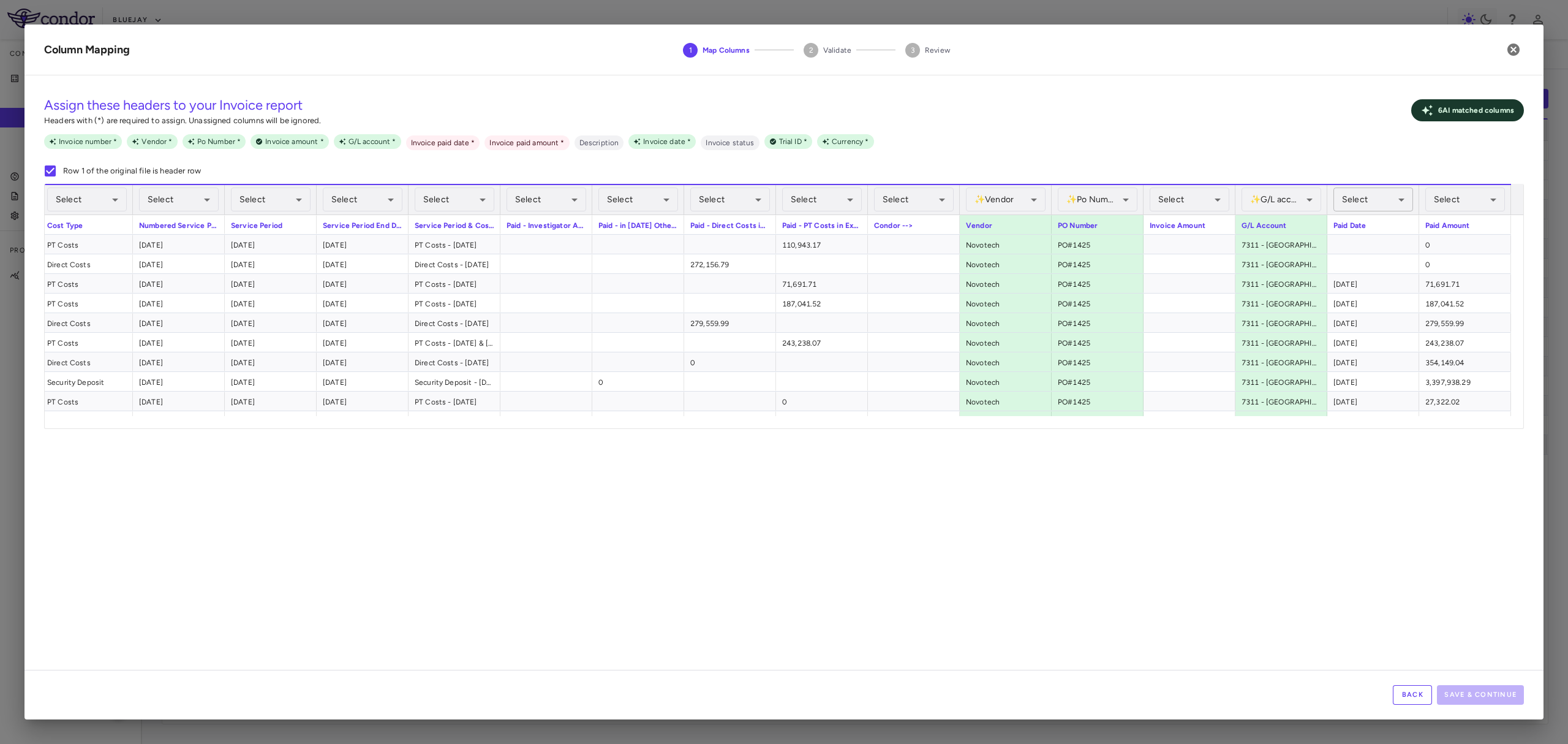
click at [1390, 199] on body "Skip to sidebar Skip to main content Bluejay Company Accruals PO listing Invoic…" at bounding box center [784, 372] width 1568 height 744
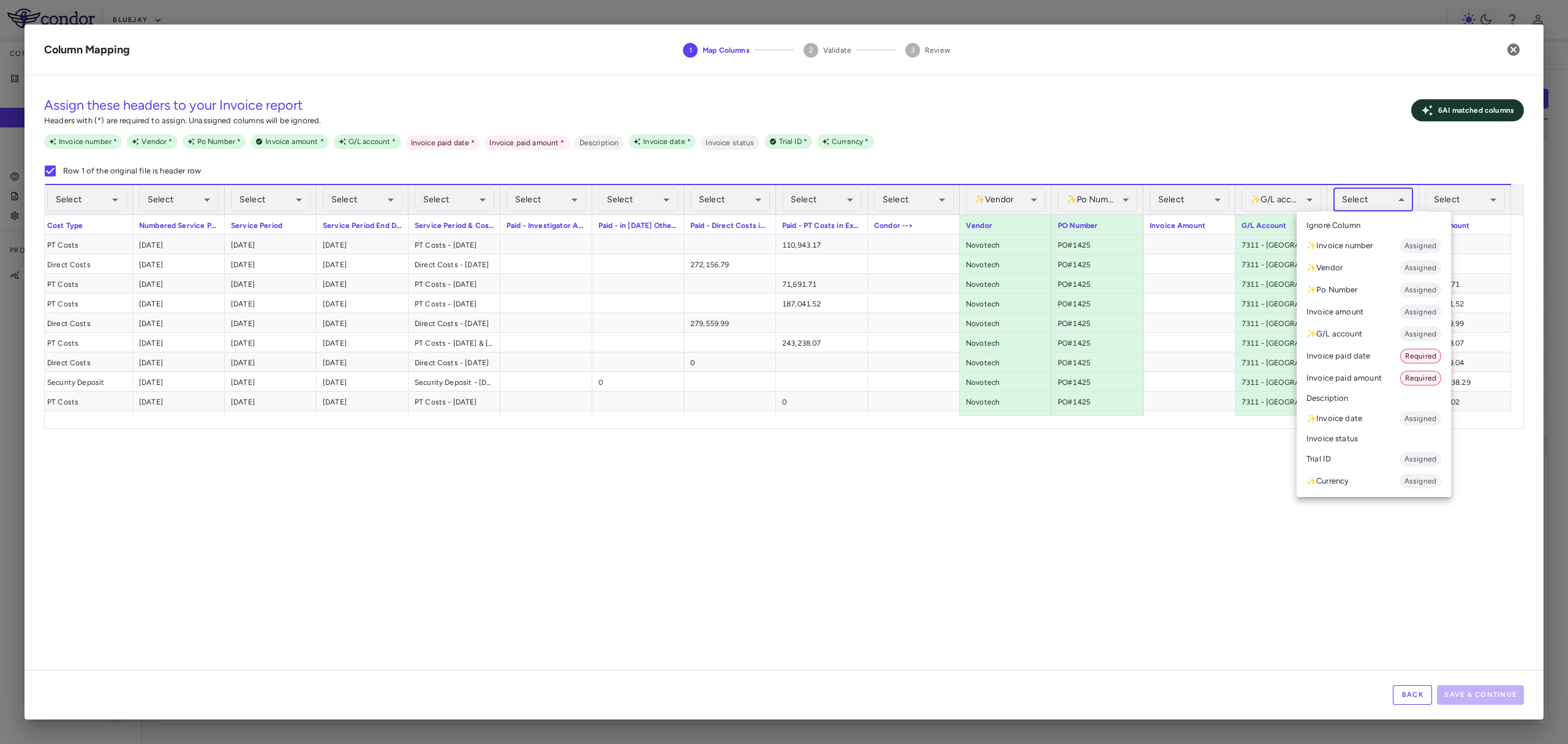
click at [1371, 351] on li "Invoice paid date Required" at bounding box center [1374, 356] width 155 height 22
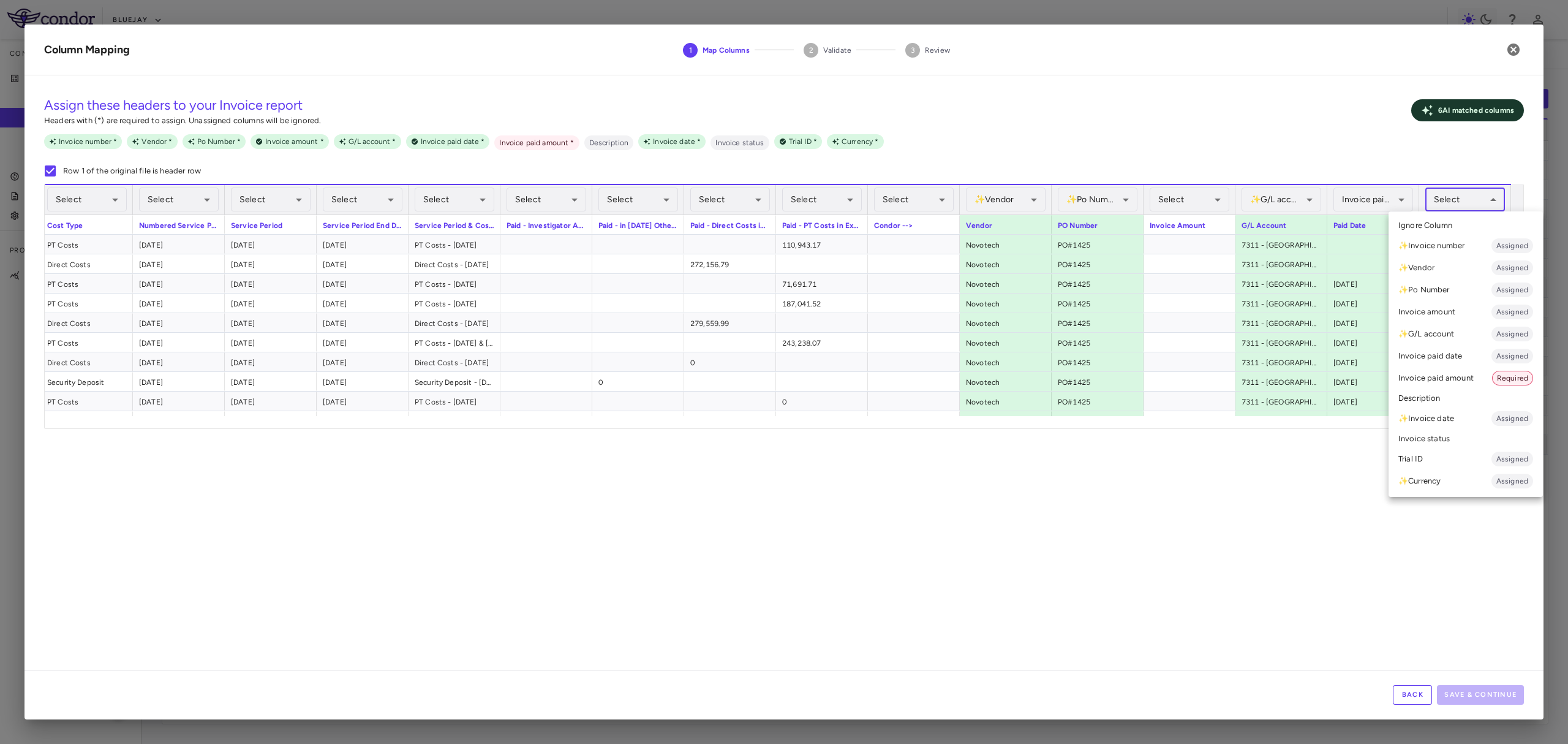
click at [1453, 206] on body "Skip to sidebar Skip to main content Bluejay Company Accruals PO listing Invoic…" at bounding box center [784, 372] width 1568 height 744
click at [1462, 377] on li "Invoice paid amount Required" at bounding box center [1466, 377] width 155 height 22
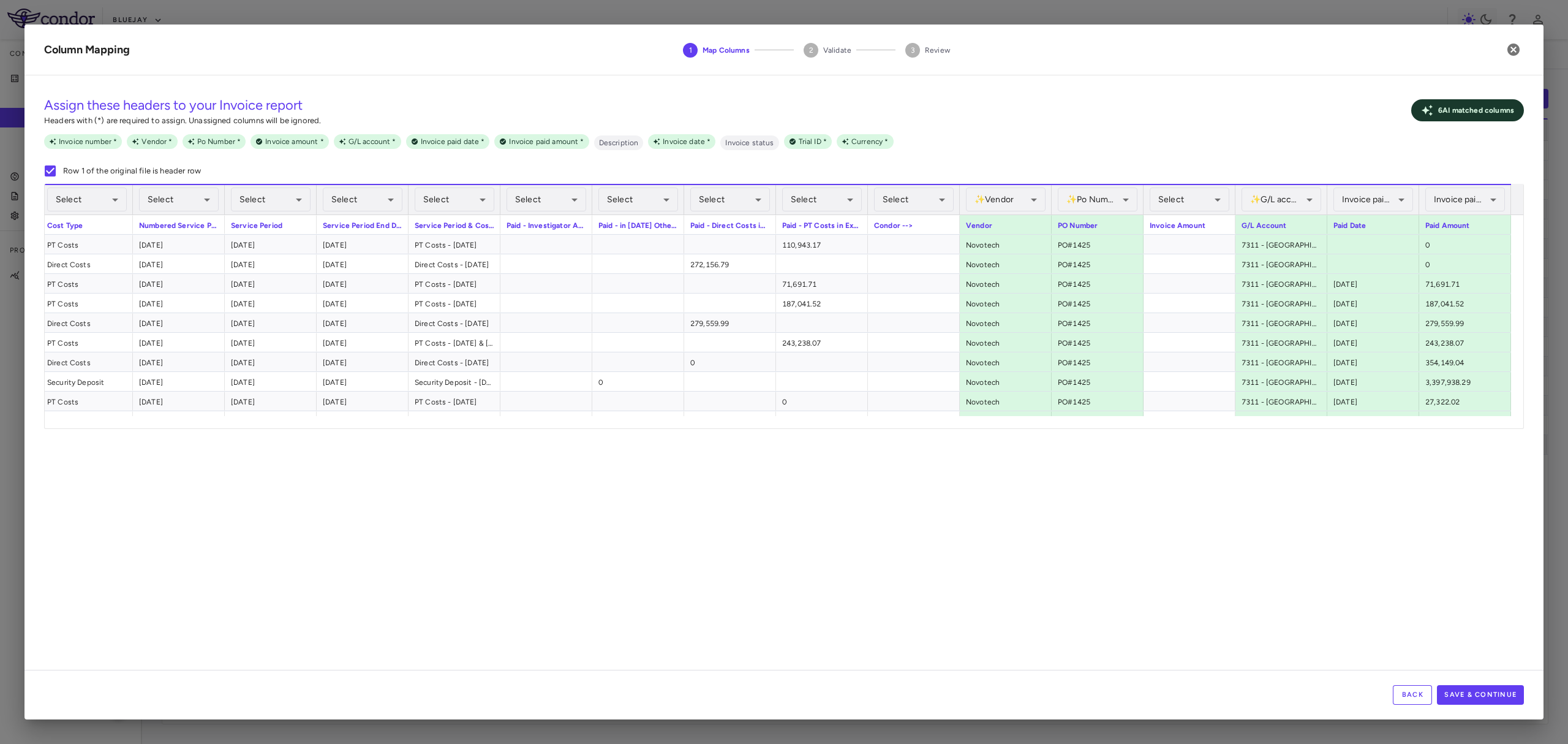
scroll to position [0, 1168]
click at [1499, 697] on button "Save & Continue" at bounding box center [1481, 694] width 87 height 20
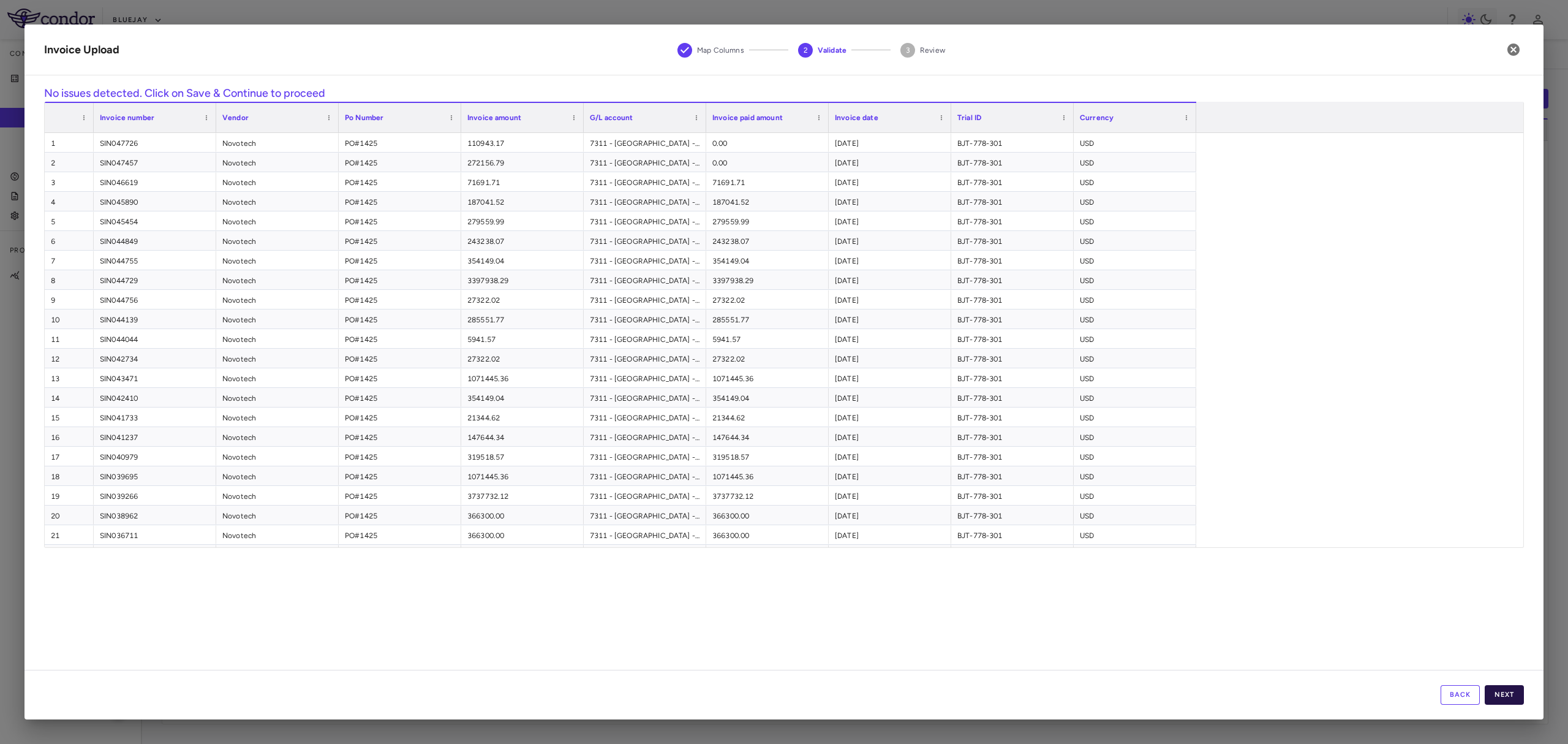
click at [1517, 694] on button "Next" at bounding box center [1504, 694] width 39 height 20
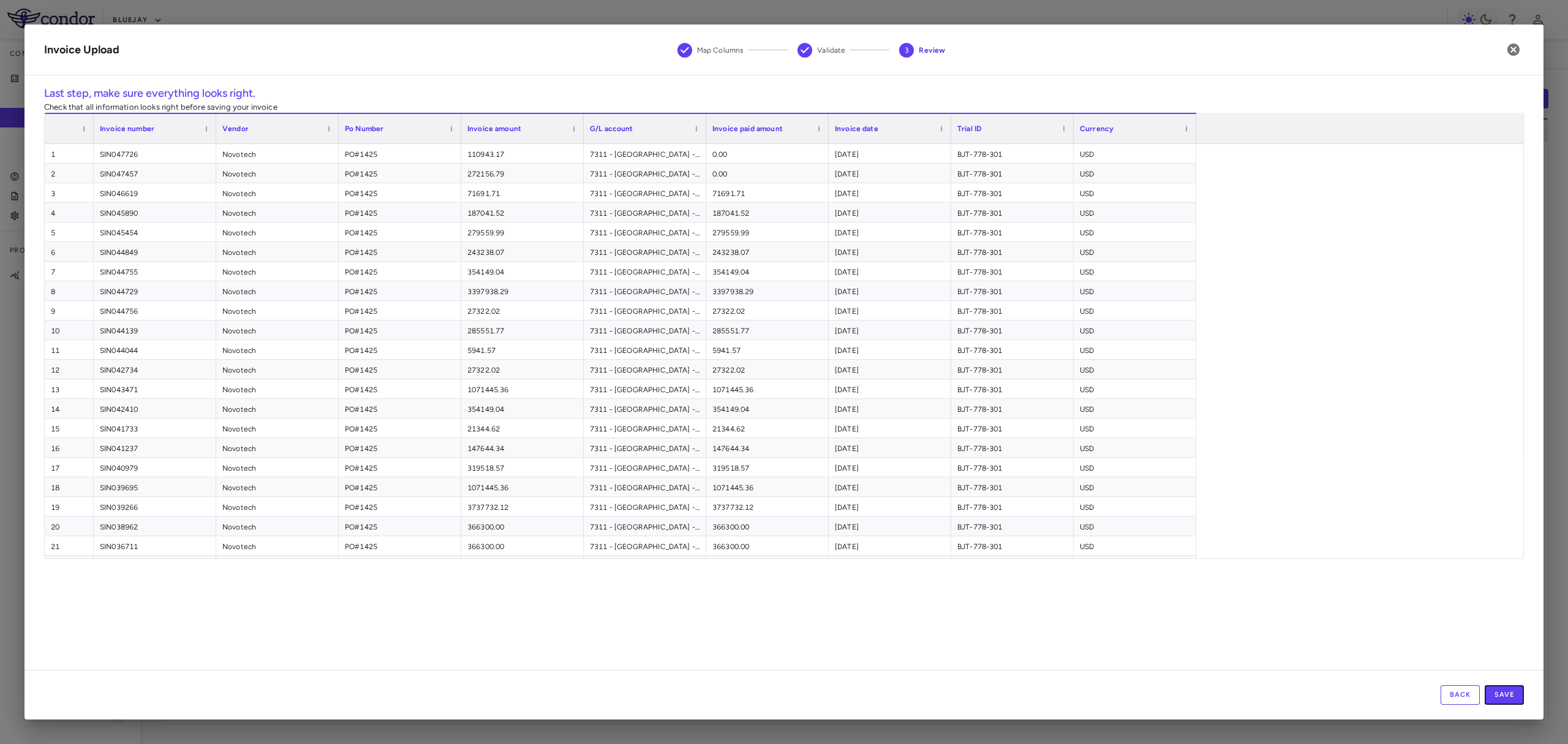
click at [1517, 693] on button "Save" at bounding box center [1504, 694] width 39 height 20
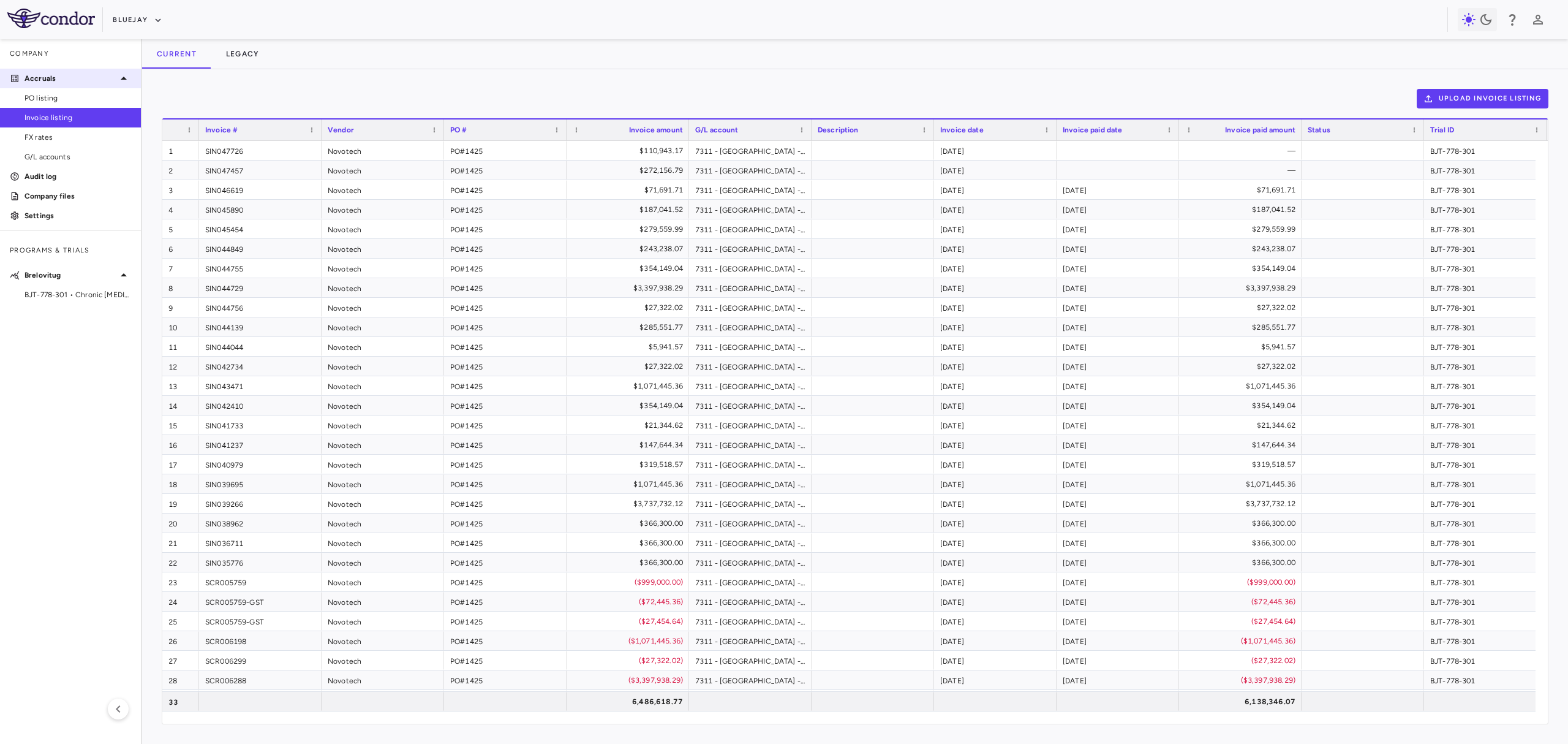
click at [15, 80] on icon at bounding box center [14, 78] width 5 height 5
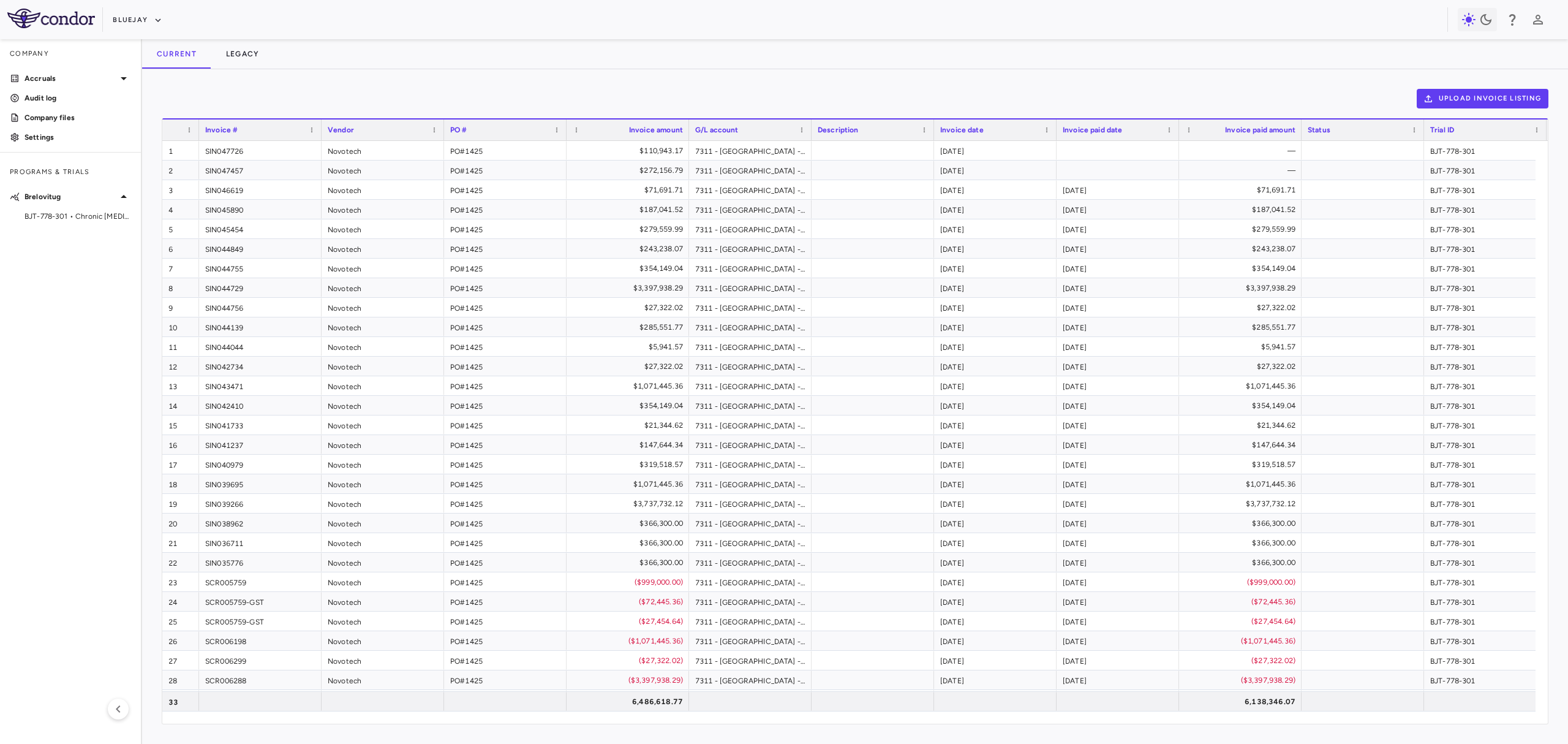
click at [37, 14] on img at bounding box center [51, 18] width 87 height 20
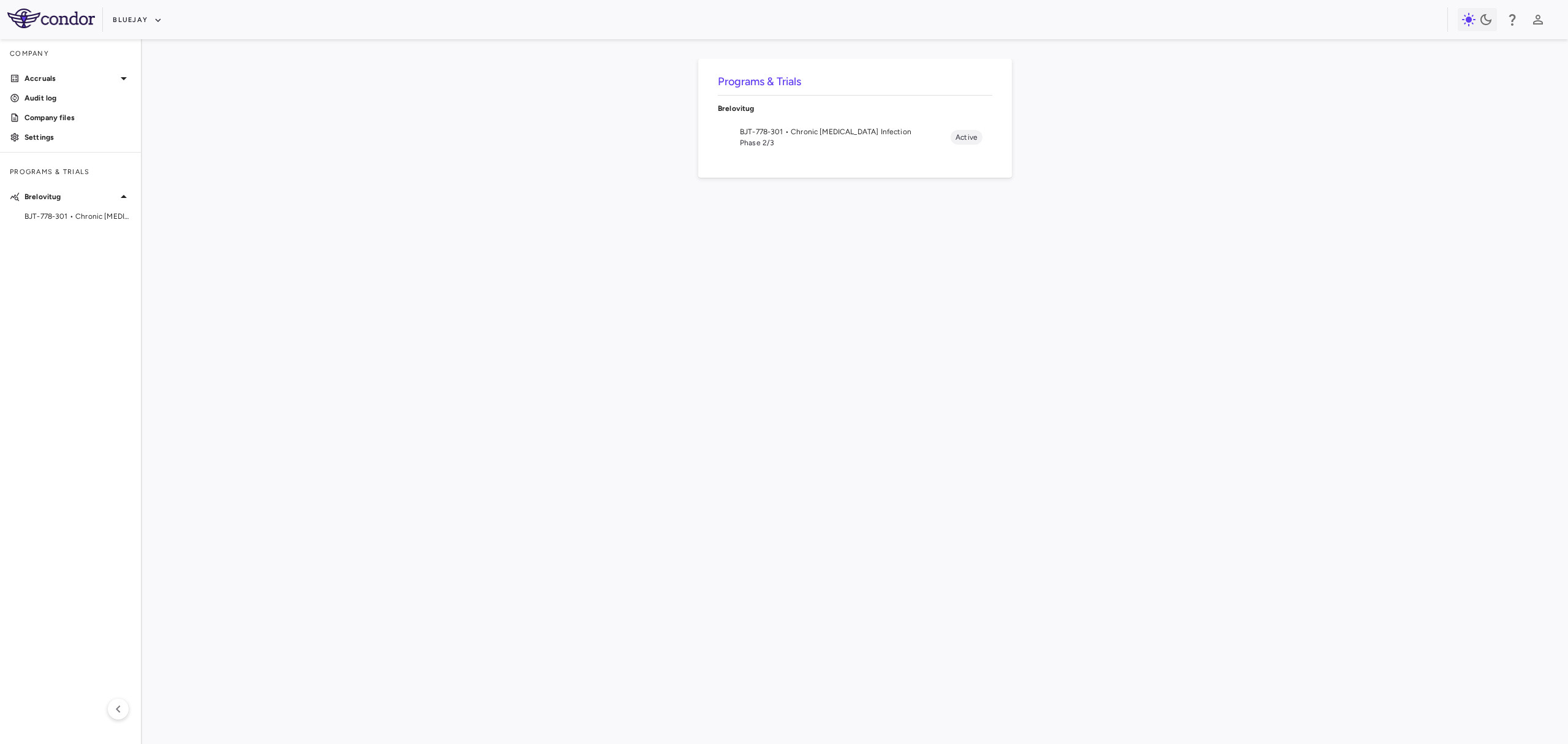
click at [893, 141] on span "Phase 2/3" at bounding box center [844, 142] width 210 height 11
